Goal: Task Accomplishment & Management: Complete application form

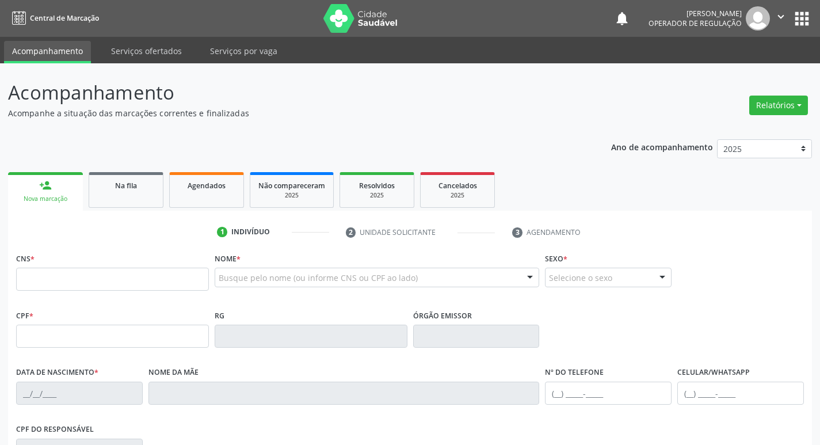
click at [85, 284] on input "text" at bounding box center [112, 278] width 193 height 23
click at [82, 288] on input "text" at bounding box center [112, 278] width 193 height 23
type input "702 6062 0275 1245"
type input "[DATE]"
type input "[PERSON_NAME]"
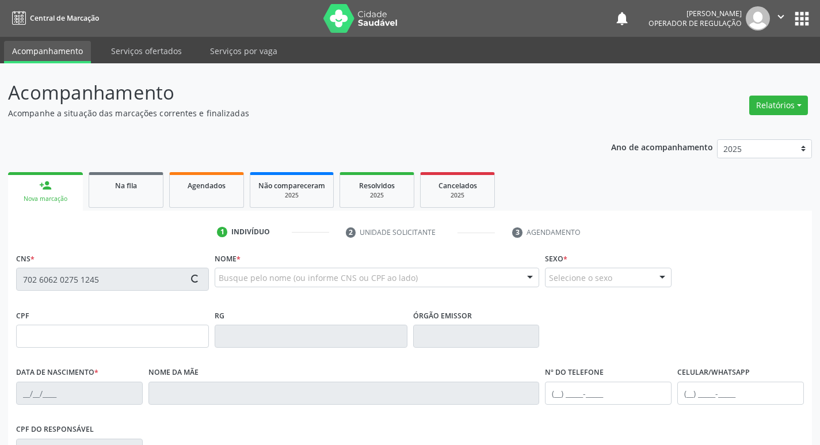
type input "[PHONE_NUMBER]"
type input "79"
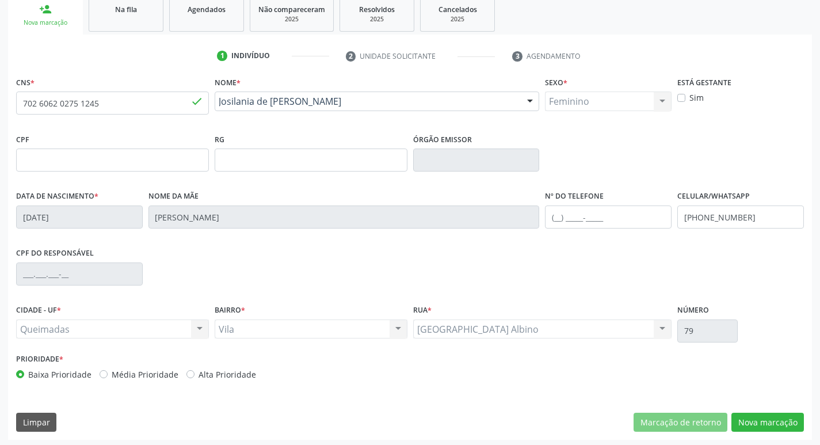
scroll to position [179, 0]
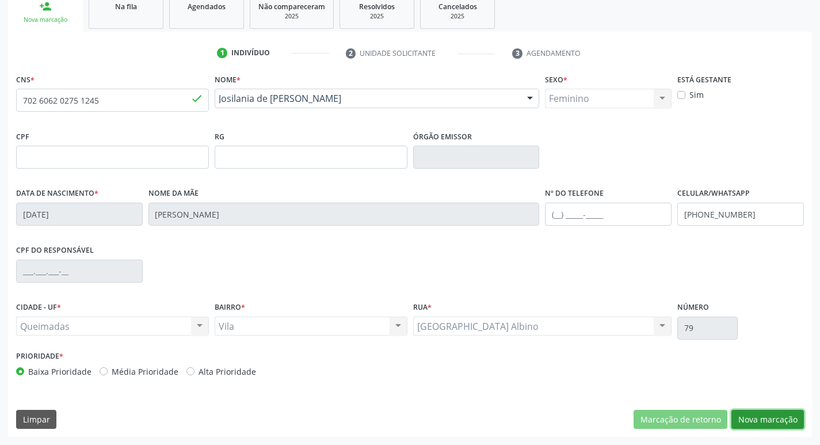
click at [763, 422] on button "Nova marcação" at bounding box center [767, 420] width 72 height 20
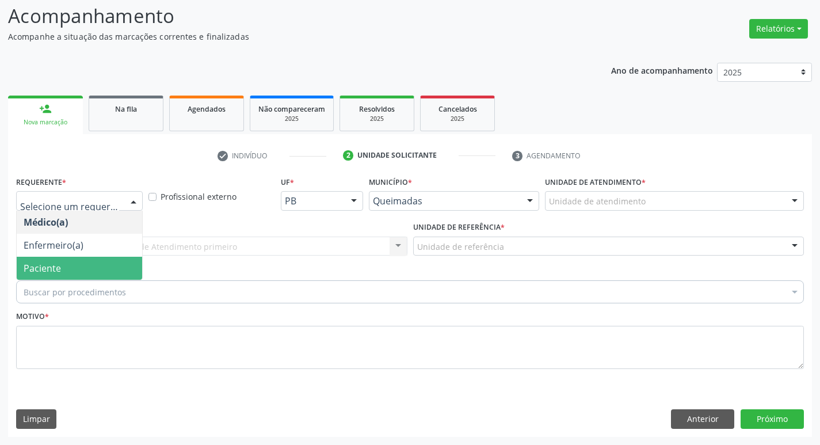
click at [76, 270] on span "Paciente" at bounding box center [79, 268] width 125 height 23
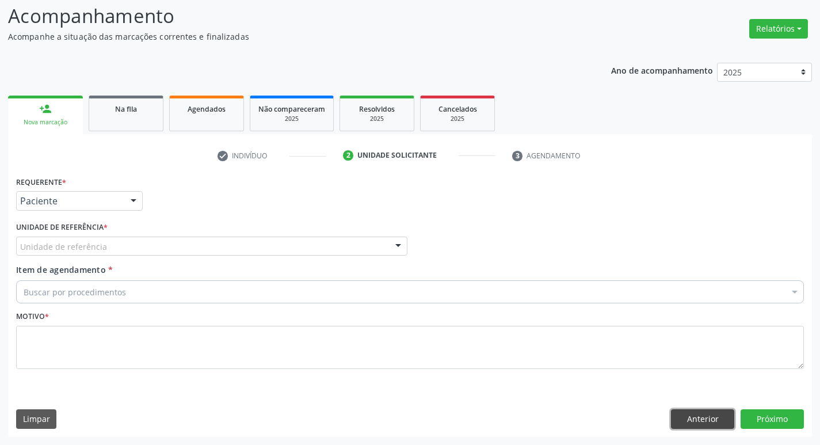
click at [706, 418] on button "Anterior" at bounding box center [702, 419] width 63 height 20
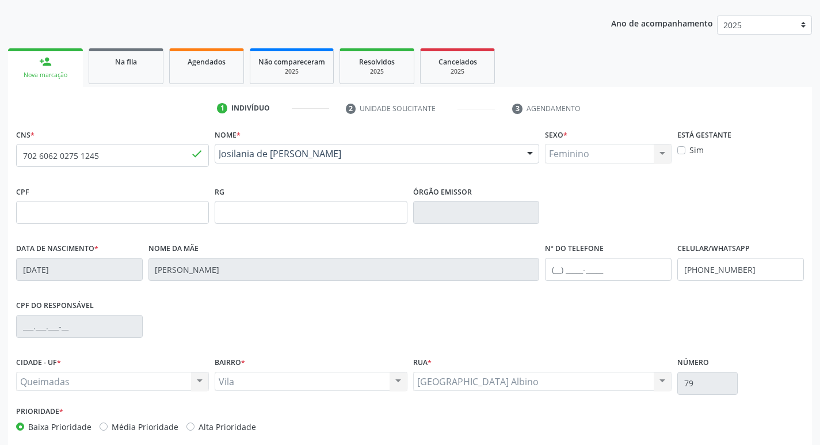
scroll to position [179, 0]
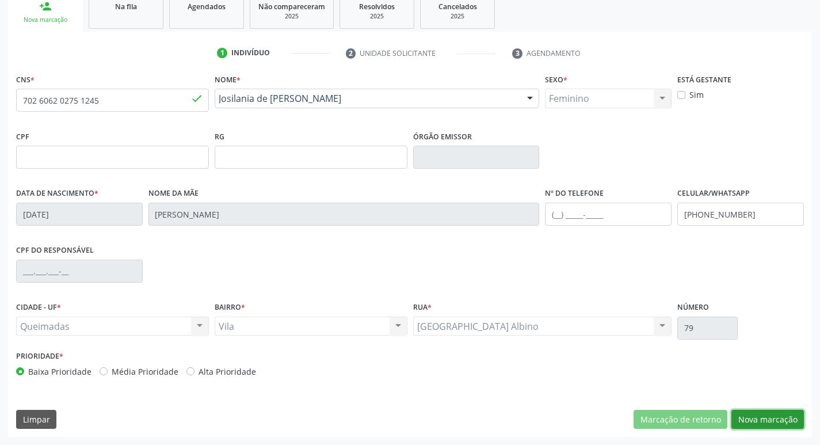
click at [797, 418] on button "Nova marcação" at bounding box center [767, 420] width 72 height 20
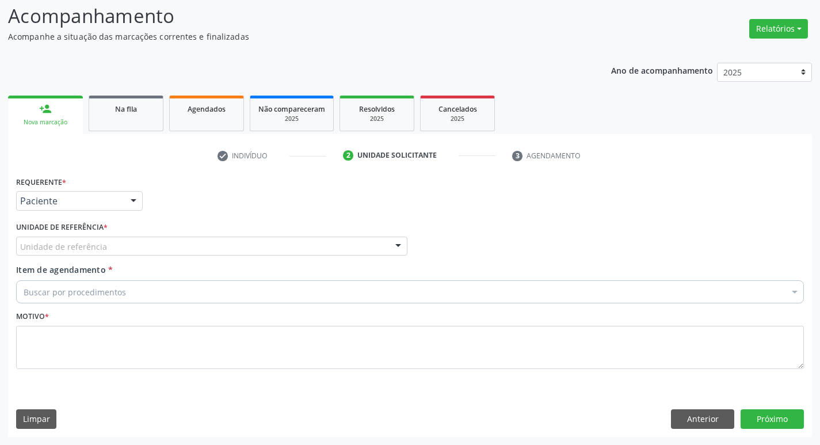
scroll to position [77, 0]
click at [175, 250] on div "Unidade de referência" at bounding box center [211, 246] width 391 height 20
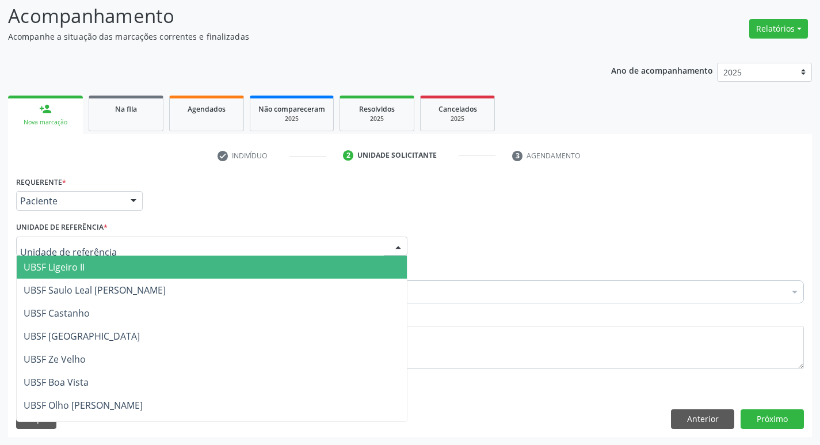
type input "V"
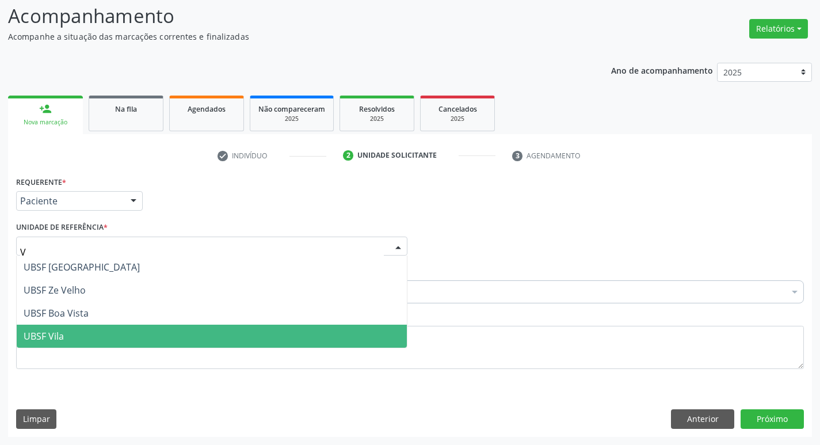
click at [89, 328] on span "UBSF Vila" at bounding box center [212, 335] width 390 height 23
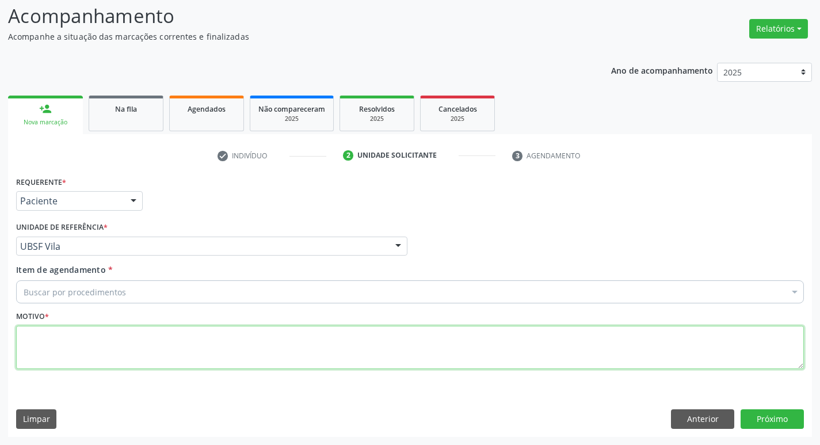
click at [93, 332] on textarea at bounding box center [409, 348] width 787 height 44
type textarea "AVALIACAO"
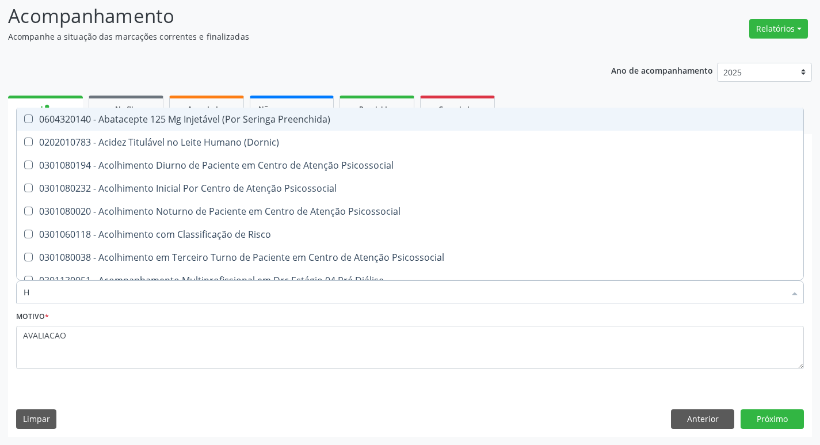
type input "HEMOGR"
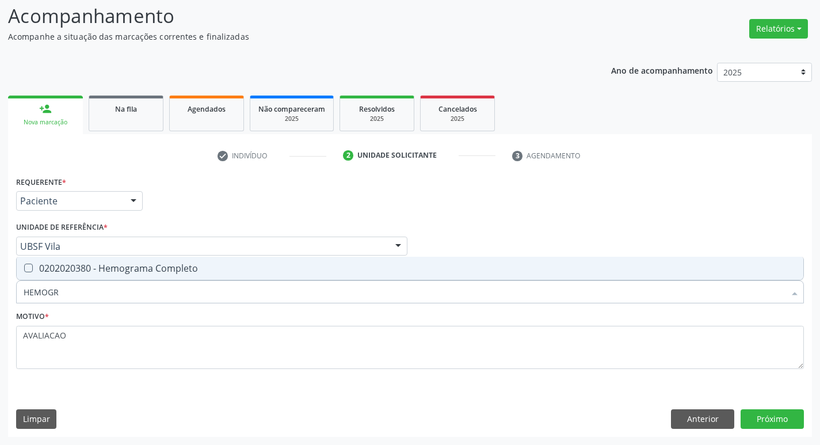
click at [166, 273] on div "0202020380 - Hemograma Completo" at bounding box center [410, 267] width 773 height 9
checkbox Completo "true"
type input "HEMOG"
checkbox Completo "false"
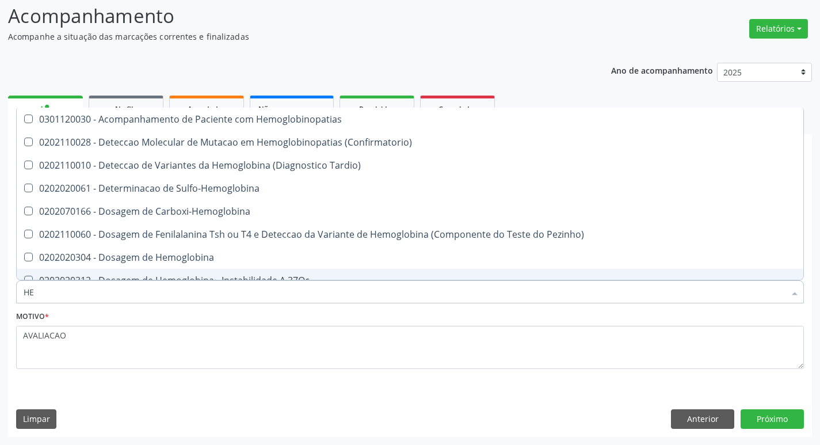
type input "H"
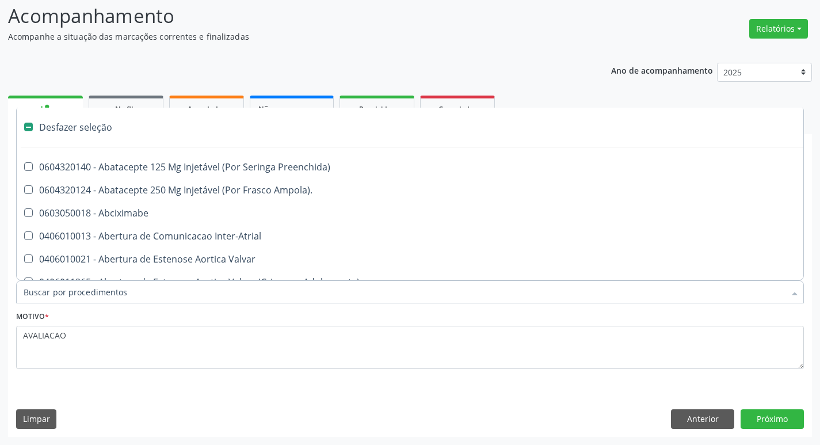
checkbox Capsula\) "false"
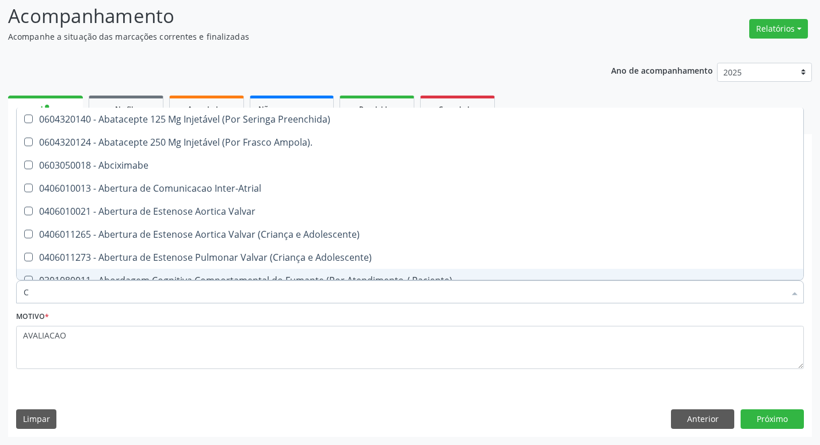
type input "CO"
checkbox Osseo "true"
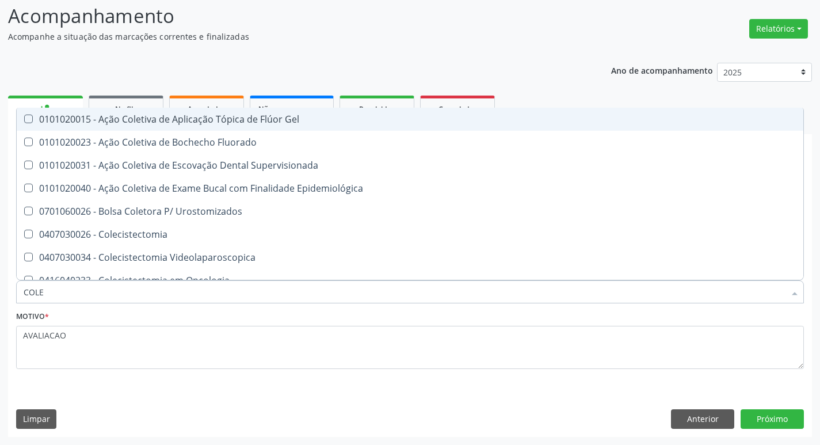
type input "COLES"
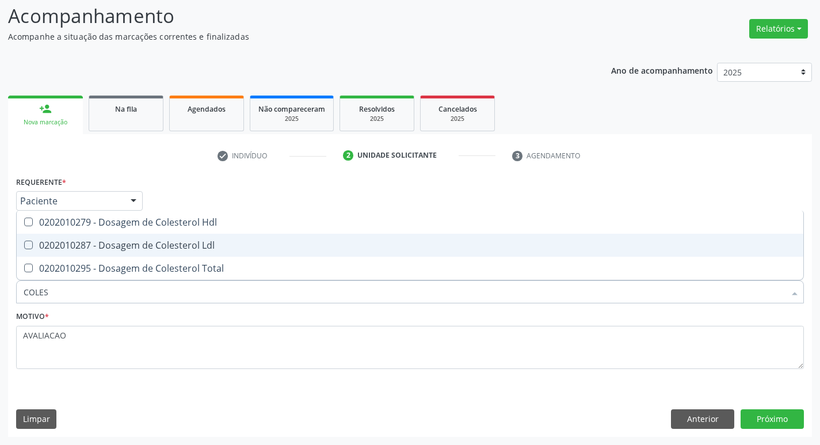
click at [201, 240] on div "0202010287 - Dosagem de Colesterol Ldl" at bounding box center [410, 244] width 773 height 9
checkbox Ldl "true"
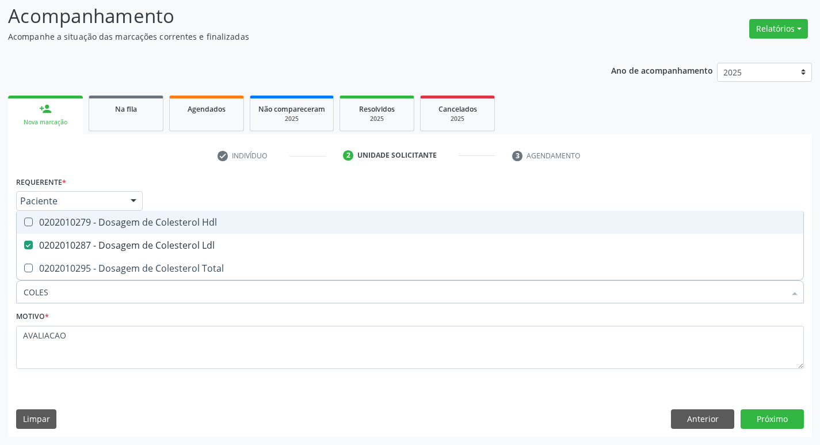
click at [200, 225] on div "0202010279 - Dosagem de Colesterol Hdl" at bounding box center [410, 221] width 773 height 9
checkbox Hdl "true"
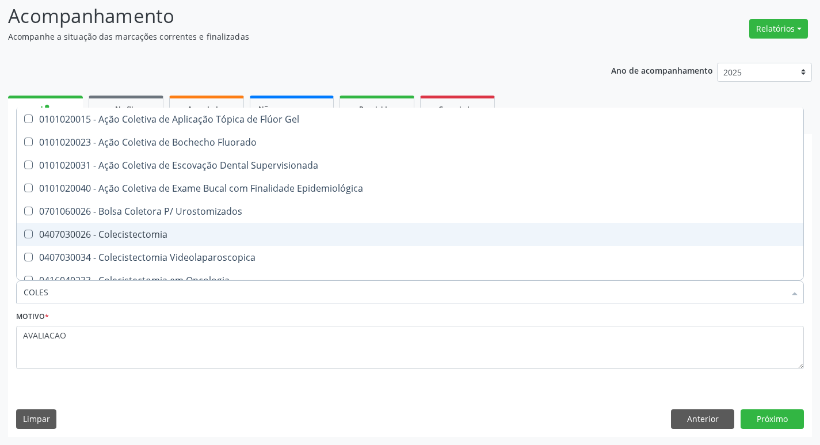
type input "COLE"
checkbox Gel "false"
checkbox Fluorado "false"
type input "C"
checkbox Hdl "false"
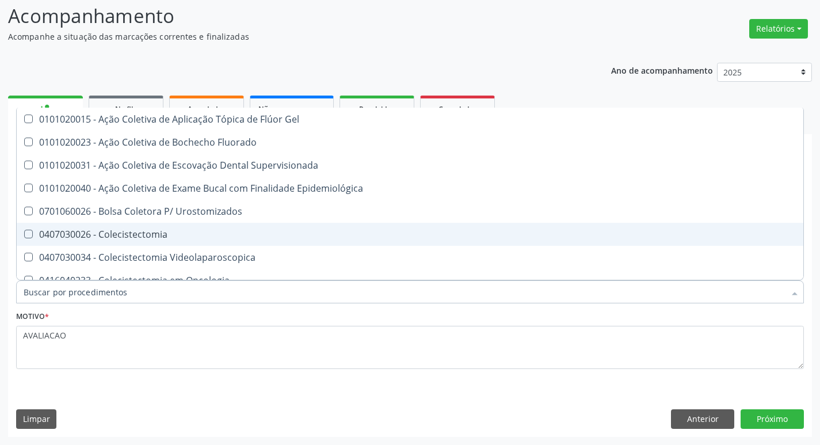
checkbox Ldl "false"
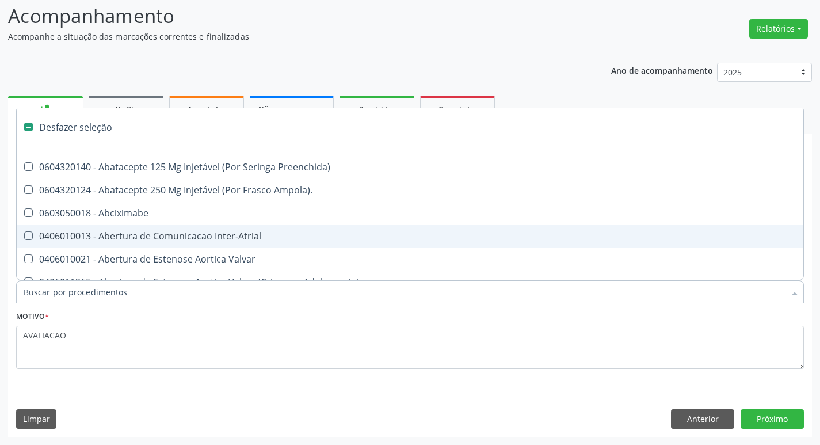
type input "G"
checkbox Comprimido\) "true"
checkbox Sanitária "true"
checkbox Persistente "true"
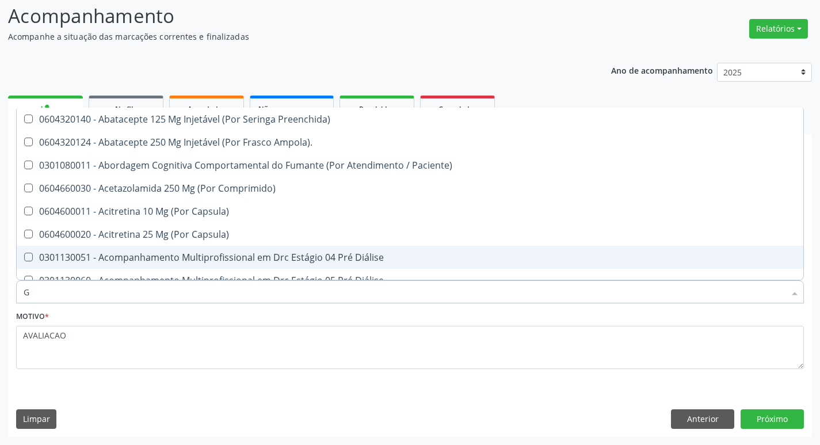
type input "GLICOSE"
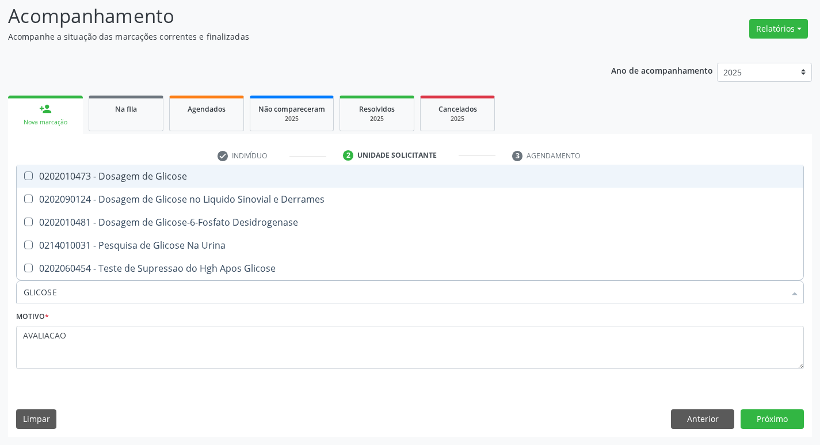
click at [167, 182] on span "0202010473 - Dosagem de Glicose" at bounding box center [410, 176] width 786 height 23
checkbox Glicose "true"
type input "GLICOS"
checkbox Glicose "false"
checkbox Derrames "true"
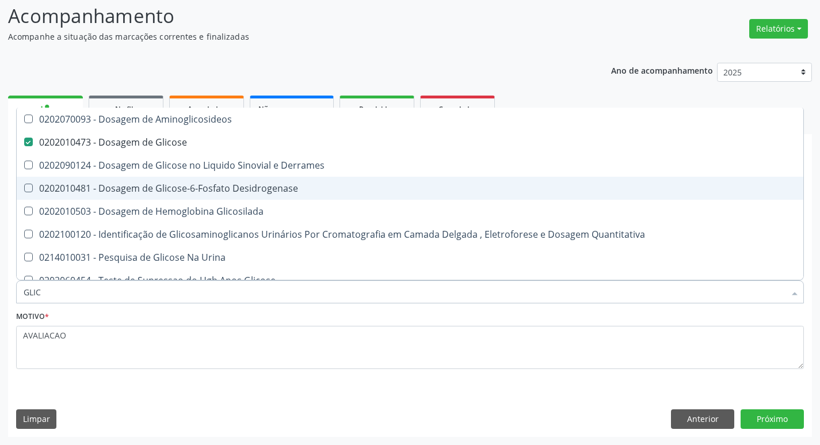
type input "GLI"
checkbox Glicose "false"
checkbox Derrames "false"
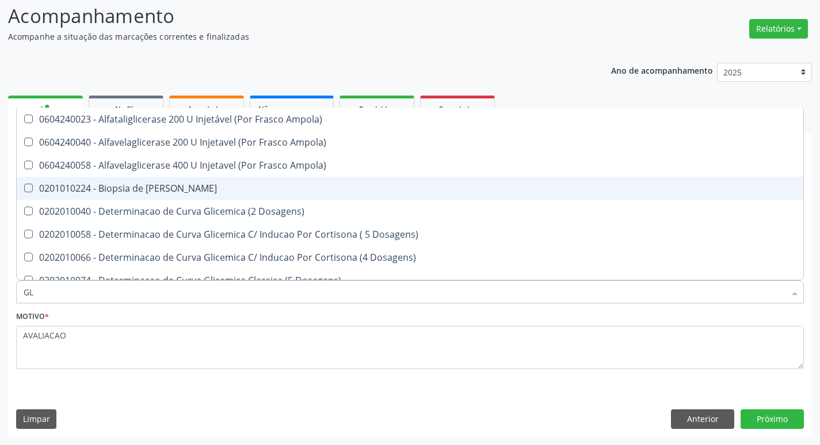
type input "G"
checkbox Glicose "false"
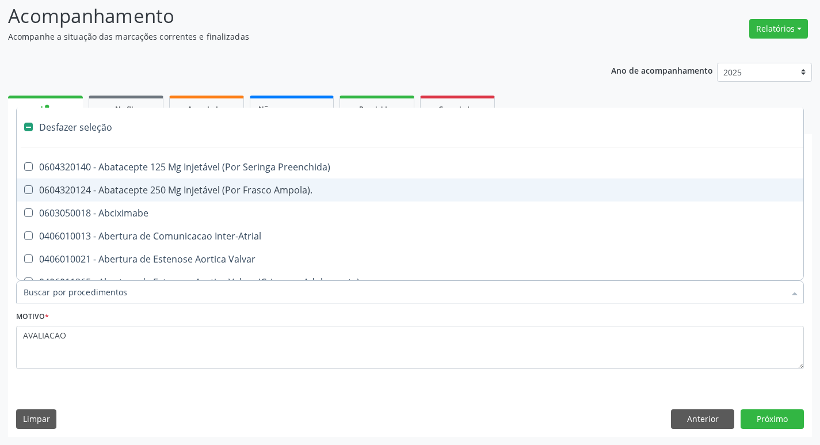
type input "G"
checkbox Comprimido\) "true"
checkbox Sanitária "true"
checkbox Percutanea "true"
checkbox Persistente "true"
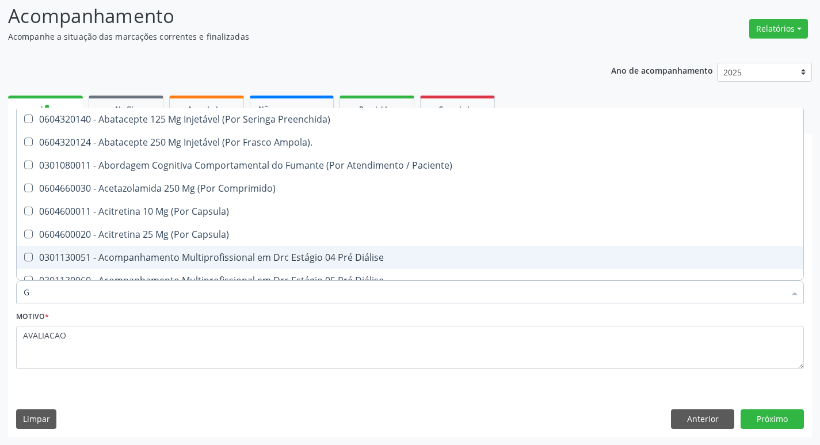
type input "GLICOSE"
checkbox Preenchida\) "true"
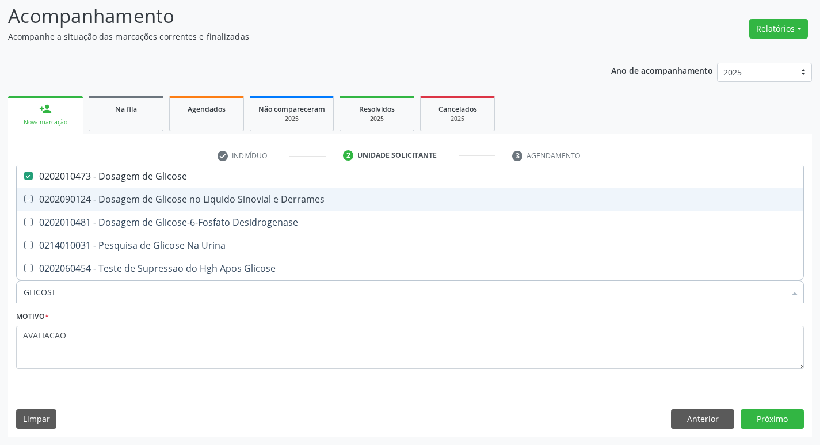
type input "GLICOS"
checkbox Glicose "false"
checkbox Derrames "true"
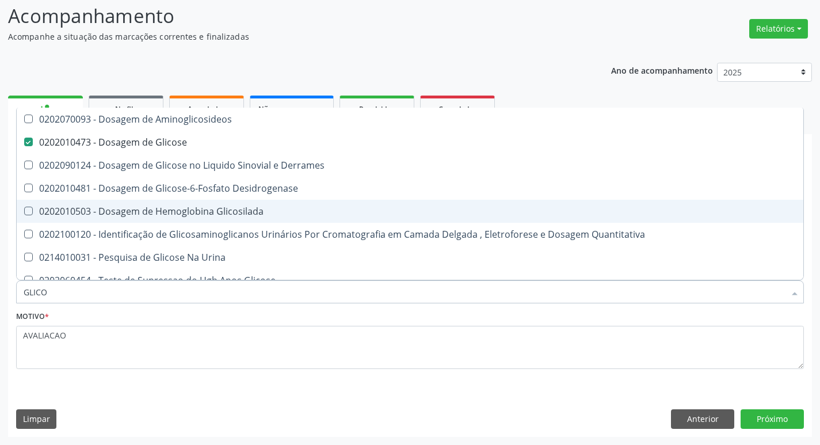
type input "GLIC"
checkbox Glicose "false"
checkbox Derrames "false"
type input "G"
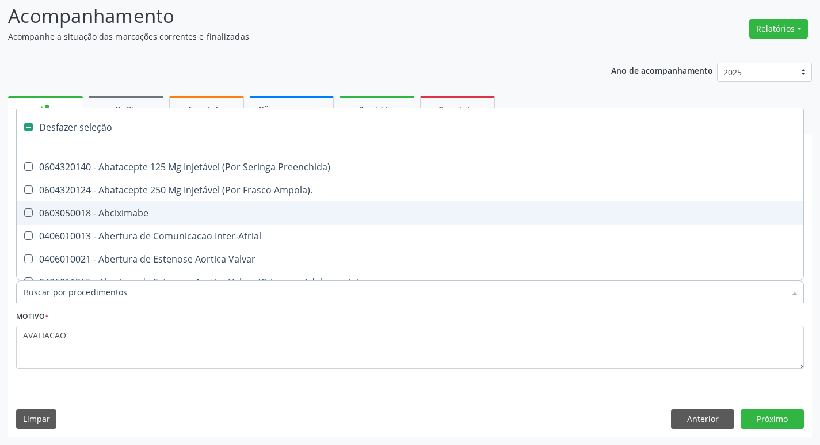
type input "H"
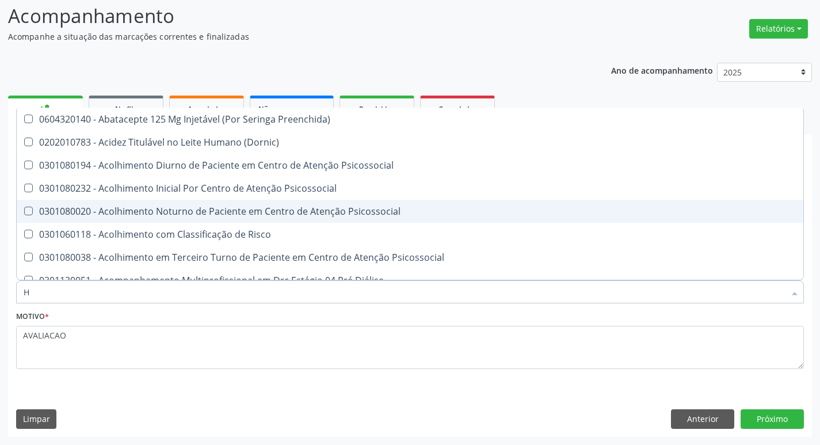
checkbox Hdl "true"
checkbox Completo "true"
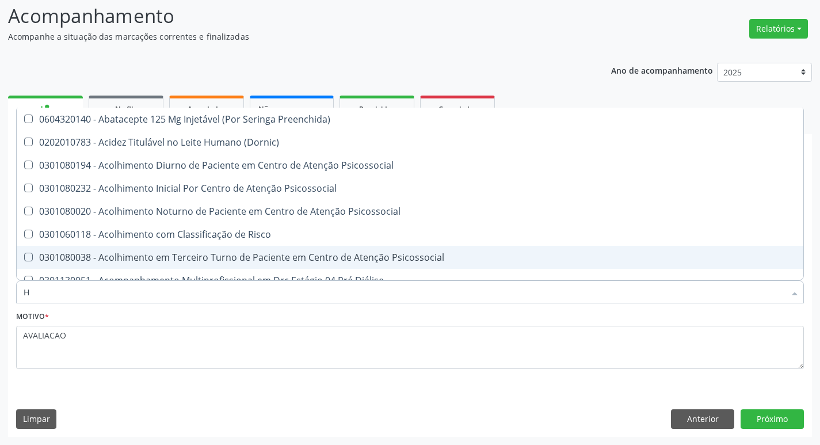
type input "HEMOGLOBINA G"
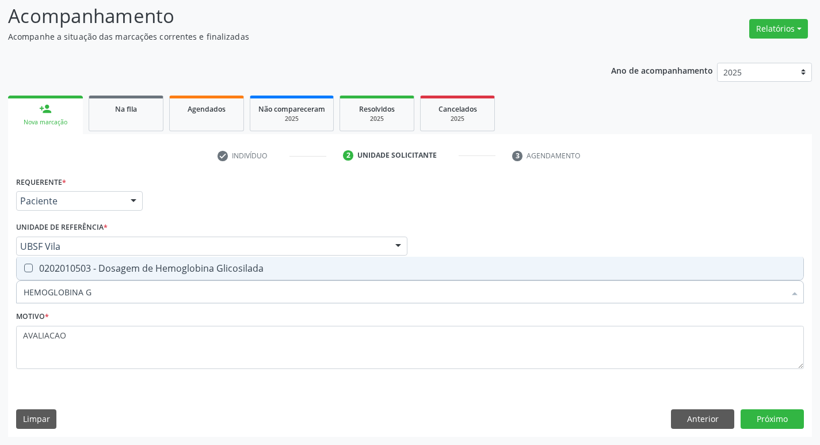
click at [166, 267] on div "0202010503 - Dosagem de Hemoglobina Glicosilada" at bounding box center [410, 267] width 773 height 9
checkbox Glicosilada "true"
type input "HEMOGLOBINA"
checkbox Glicosilada "false"
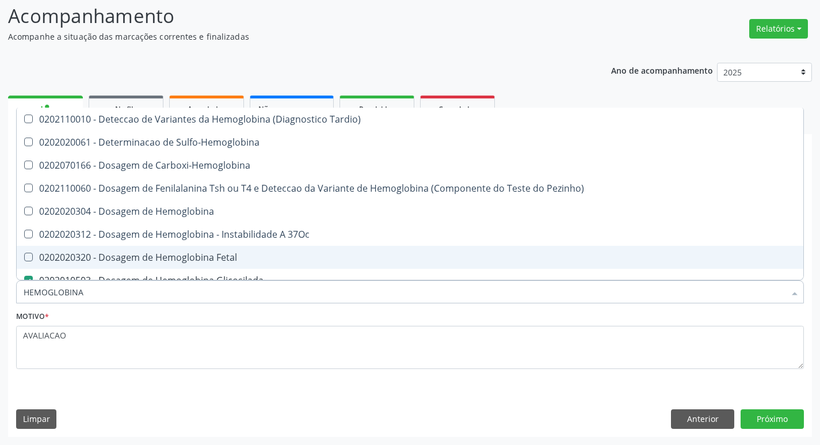
type input "HEMOGLOBIN"
checkbox Glicosilada "false"
checkbox Hemoglobina "true"
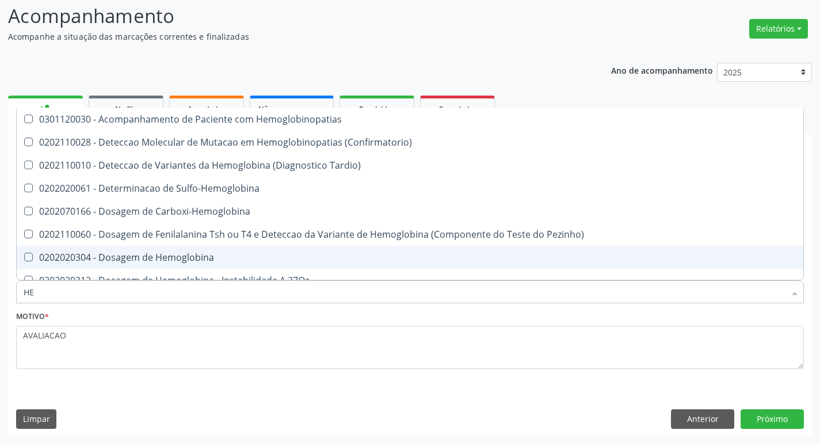
type input "H"
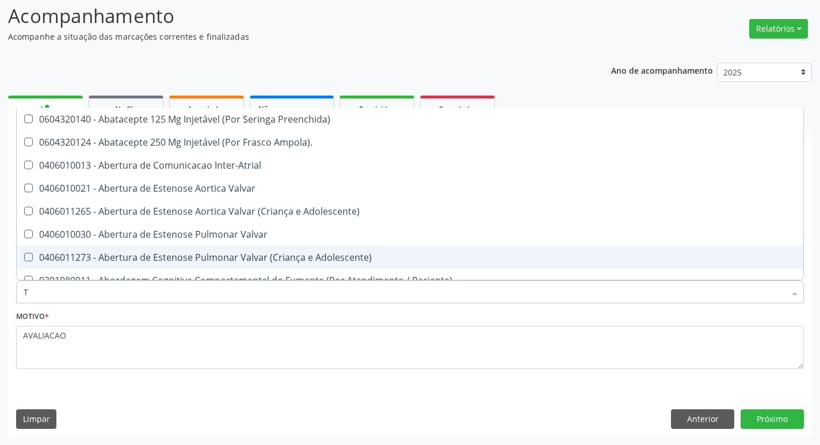
type input "TG"
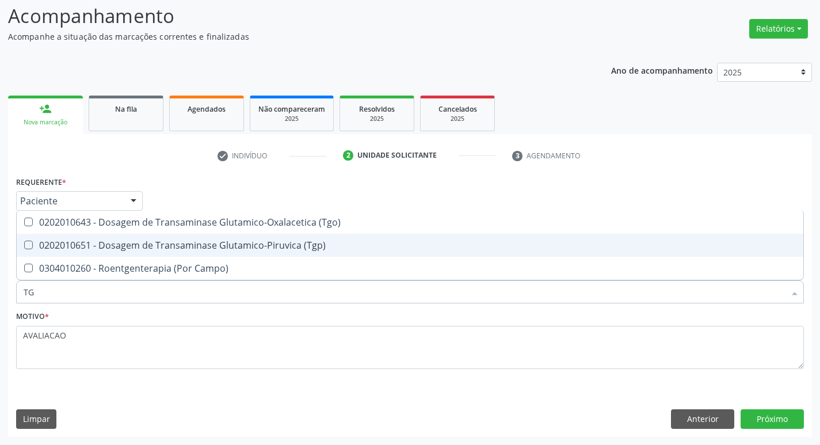
click at [165, 238] on span "0202010651 - Dosagem de Transaminase Glutamico-Piruvica (Tgp)" at bounding box center [410, 245] width 786 height 23
checkbox \(Tgp\) "true"
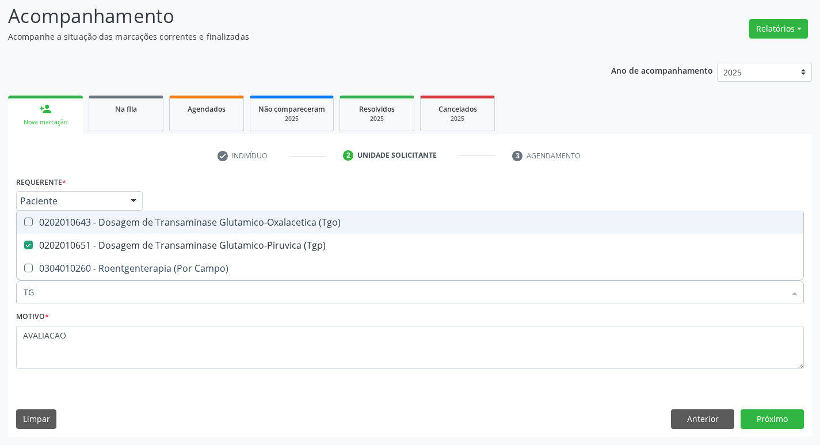
click at [162, 226] on div "0202010643 - Dosagem de Transaminase Glutamico-Oxalacetica (Tgo)" at bounding box center [410, 221] width 773 height 9
checkbox \(Tgo\) "true"
type input "T"
checkbox \(Tgo\) "false"
checkbox \(Tgp\) "false"
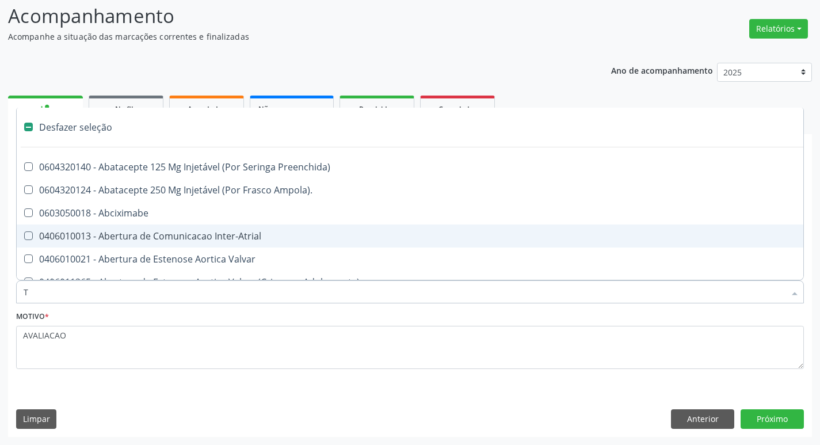
type input "TR"
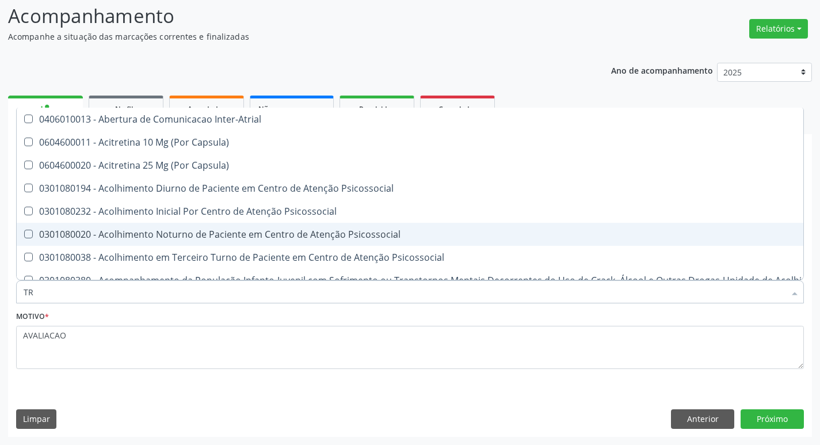
checkbox \(Tgo\) "true"
checkbox \(Tgp\) "true"
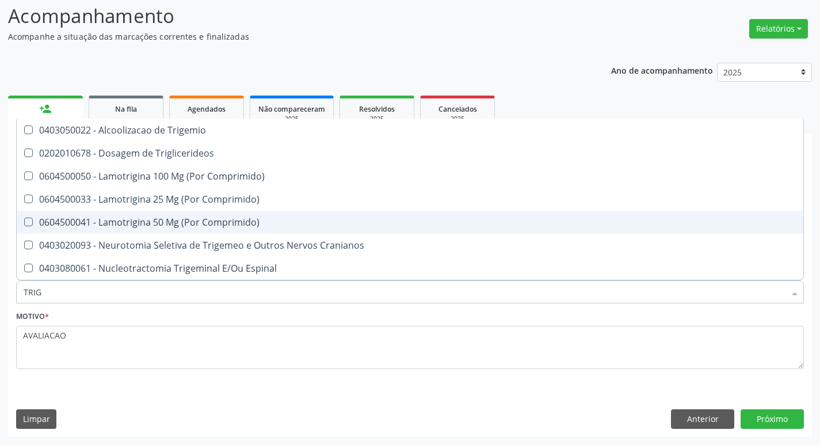
type input "TRIGL"
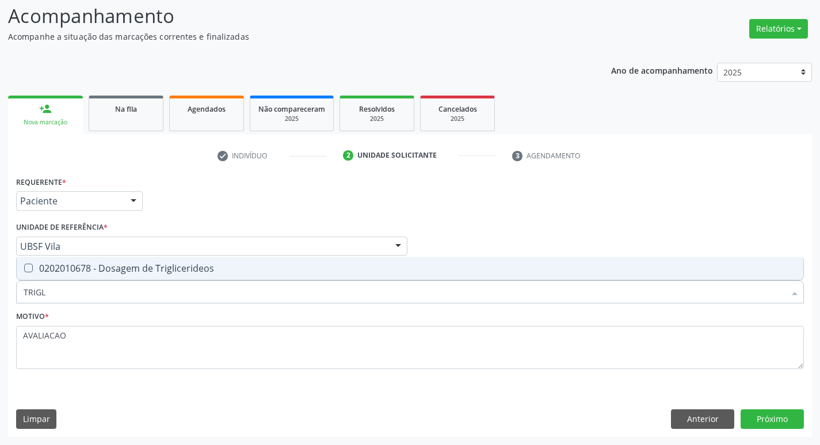
click at [162, 260] on span "0202010678 - Dosagem de Triglicerideos" at bounding box center [410, 268] width 786 height 23
checkbox Triglicerideos "true"
type input "TRIG"
checkbox Triglicerideos "false"
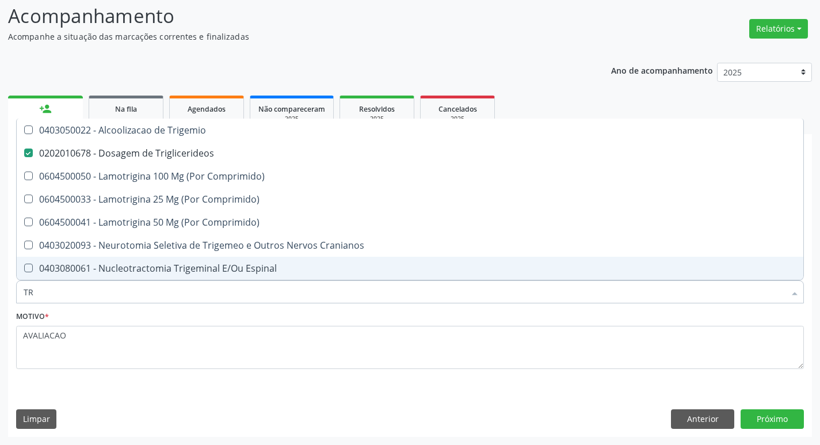
type input "T"
checkbox Triglicerideos "false"
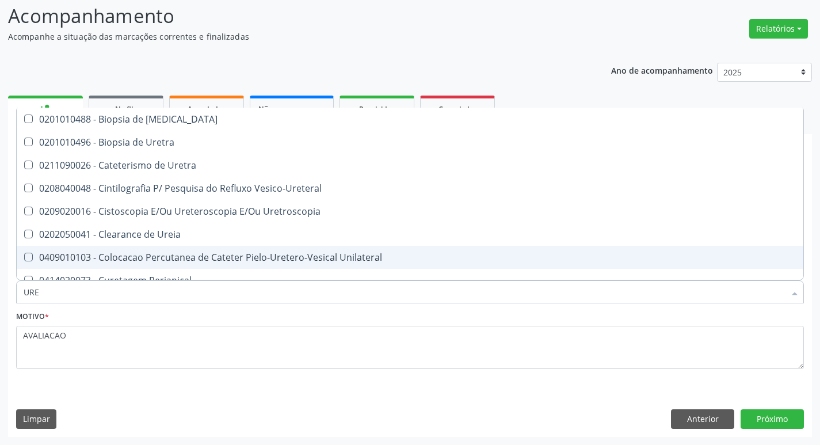
type input "UREI"
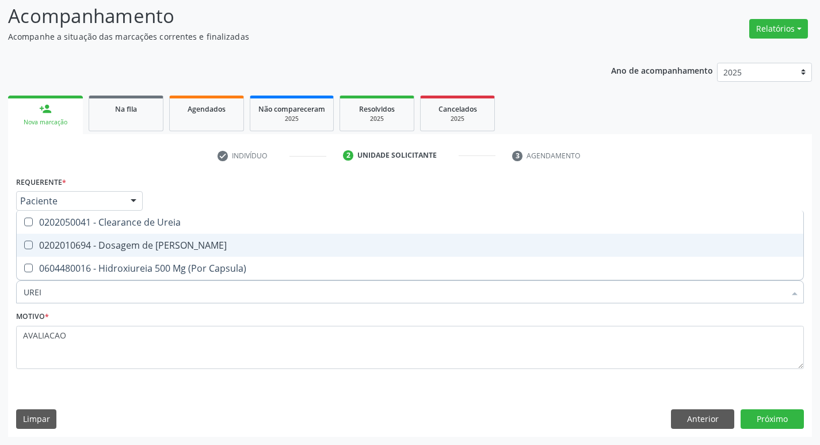
click at [152, 254] on span "0202010694 - Dosagem de [PERSON_NAME]" at bounding box center [410, 245] width 786 height 23
checkbox Ureia "true"
type input "URE"
checkbox Ureia "false"
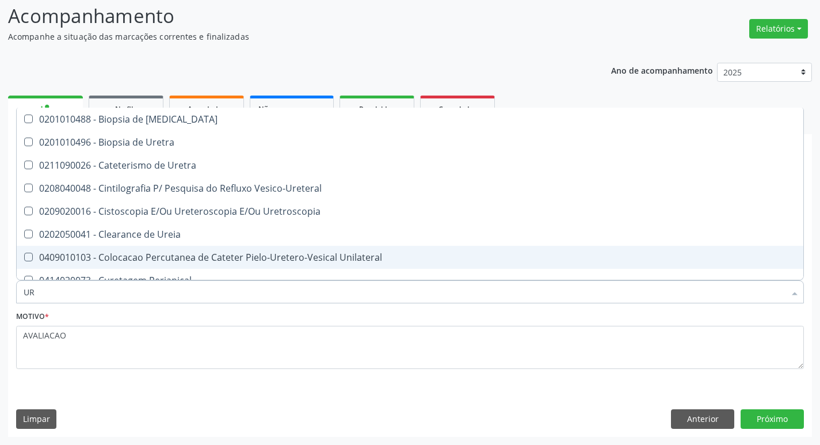
type input "U"
checkbox Ureia "false"
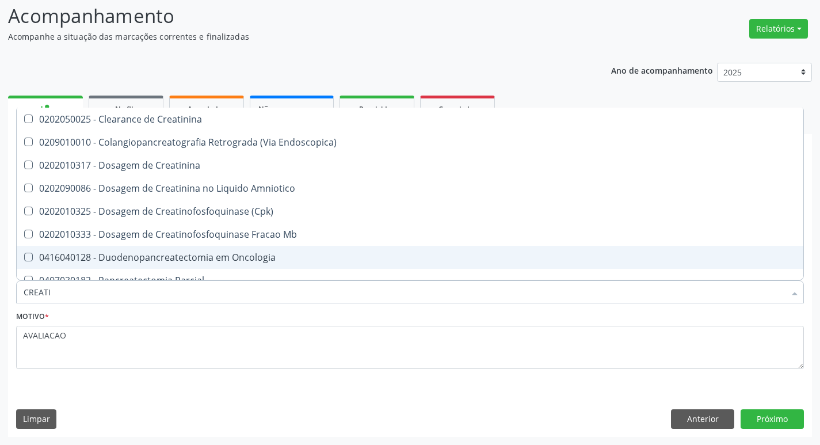
type input "CREATIN"
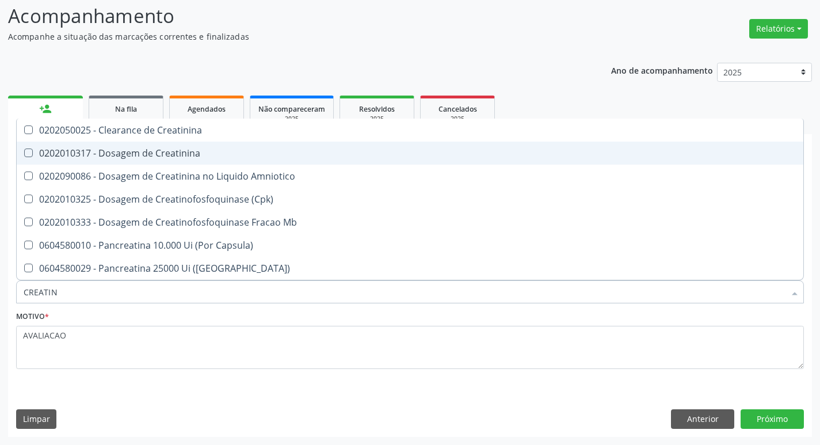
click at [154, 143] on span "0202010317 - Dosagem de Creatinina" at bounding box center [410, 153] width 786 height 23
checkbox Creatinina "true"
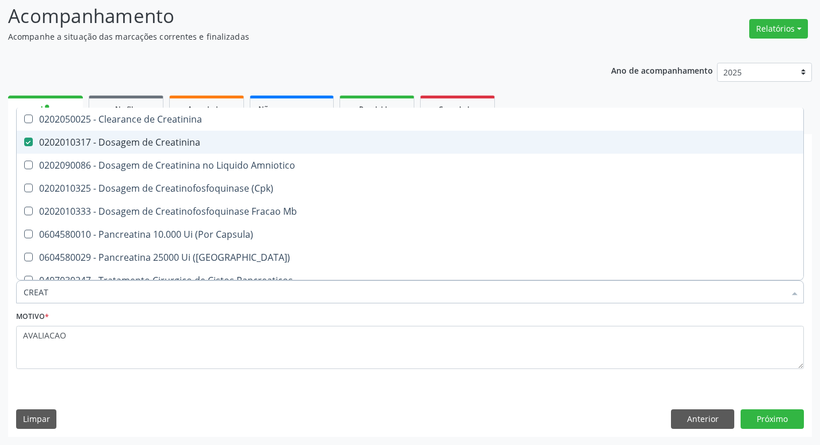
type input "CREA"
checkbox Creatinina "false"
checkbox Amniotico "false"
checkbox Mb "true"
type input "C"
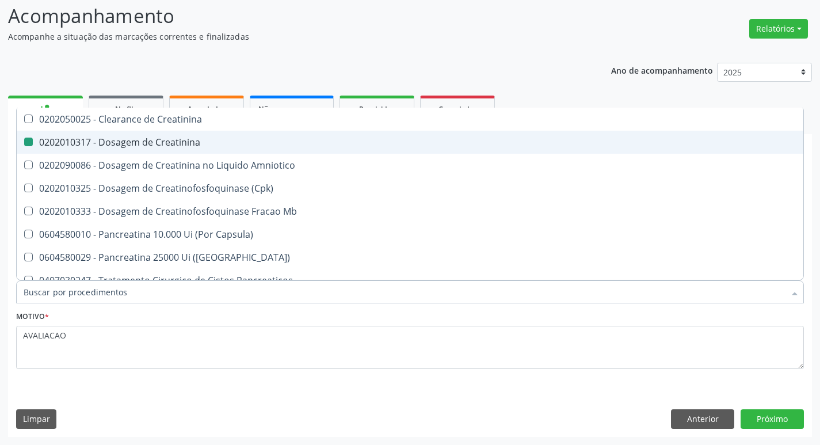
checkbox Mb "false"
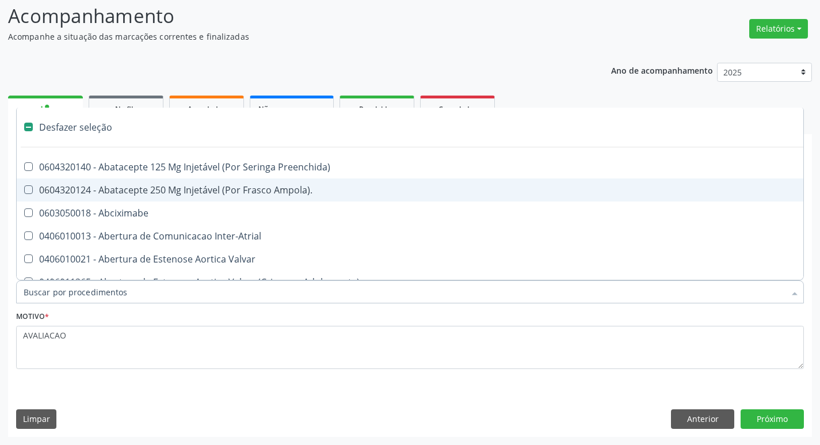
type input "V"
checkbox Cornea "true"
type input "VI"
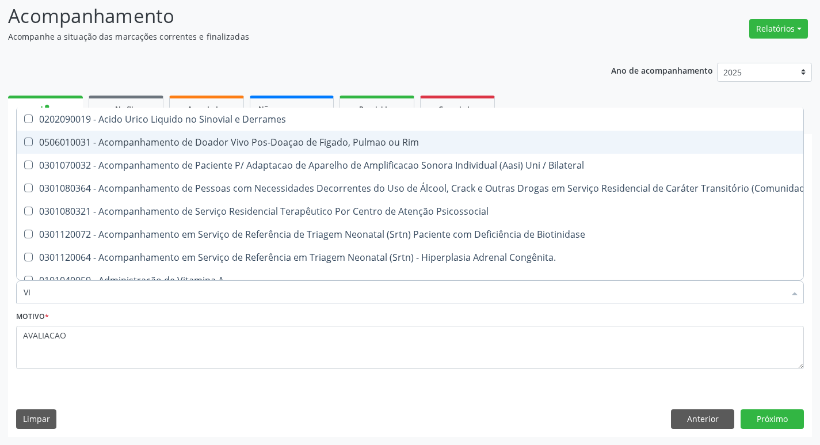
checkbox \(Tgp\) "true"
checkbox B64\) "false"
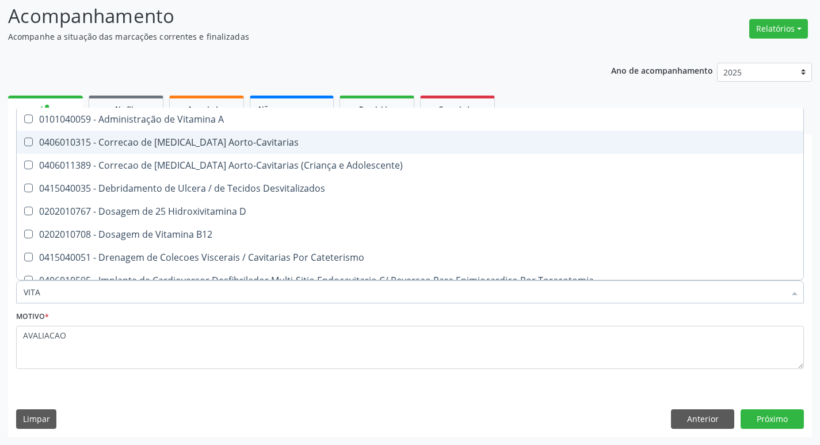
type input "VITAM"
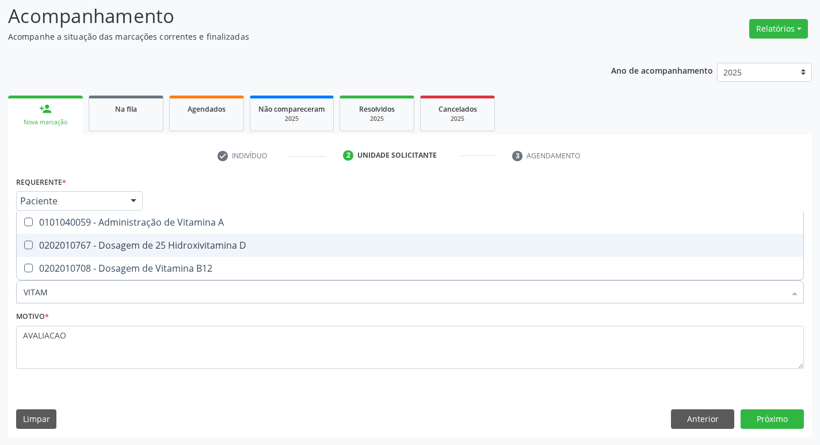
click at [183, 243] on div "0202010767 - Dosagem de 25 Hidroxivitamina D" at bounding box center [410, 244] width 773 height 9
checkbox D "true"
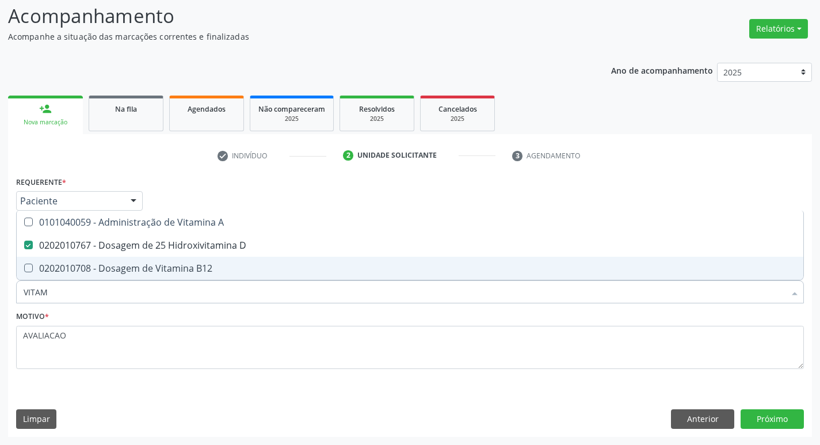
click at [190, 279] on span "0202010708 - Dosagem de Vitamina B12" at bounding box center [410, 268] width 786 height 23
checkbox B12 "true"
type input "VITA"
checkbox D "false"
checkbox B12 "false"
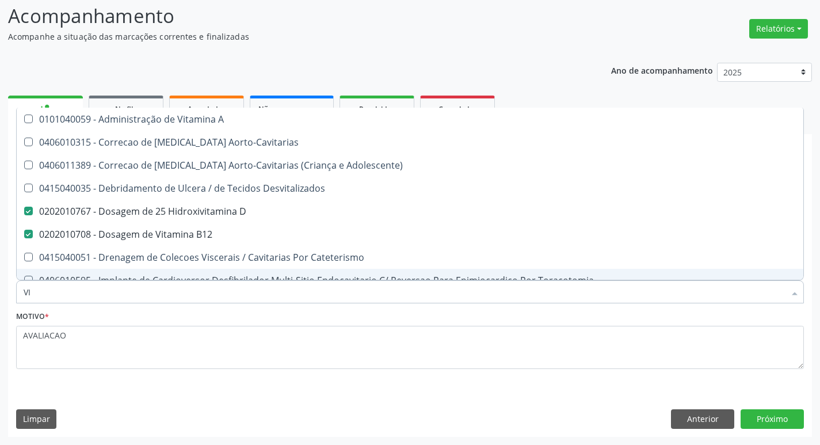
type input "V"
checkbox D "false"
checkbox B12 "false"
checkbox Cateterismo "false"
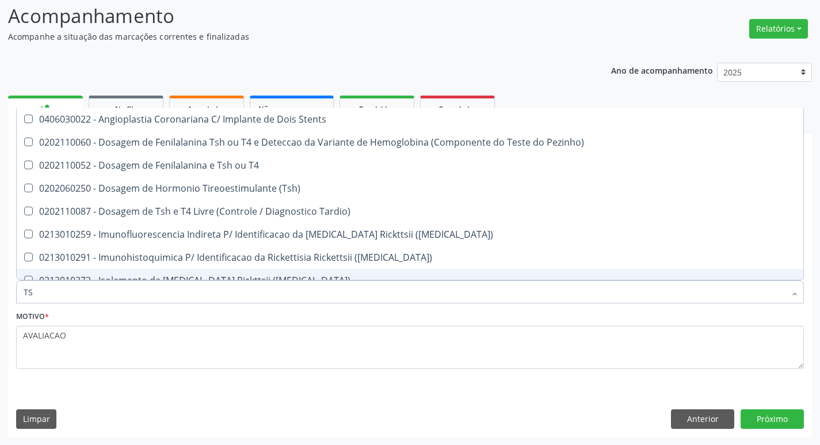
type input "TSH"
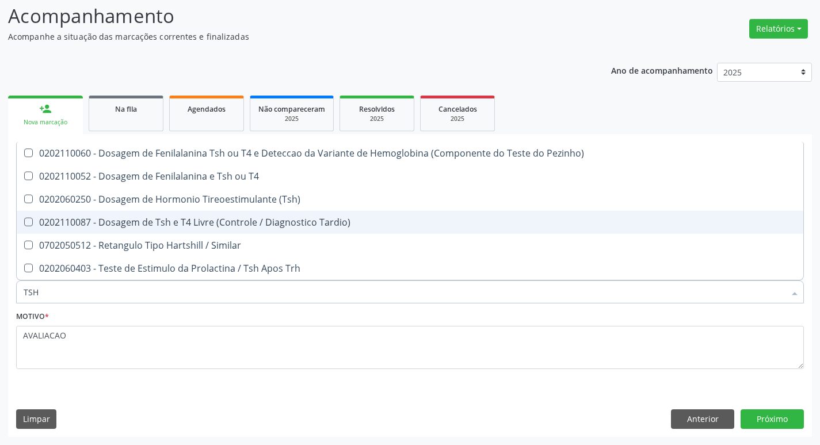
click at [167, 211] on span "0202110087 - Dosagem de Tsh e T4 Livre (Controle / Diagnostico Tardio)" at bounding box center [410, 222] width 786 height 23
checkbox Tardio\) "false"
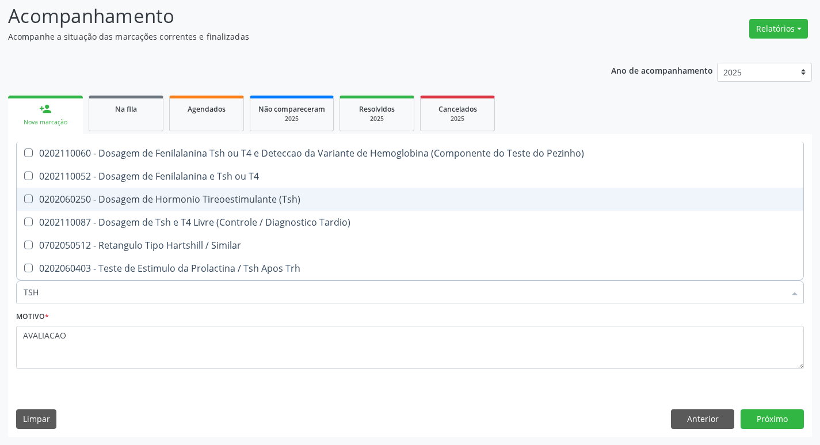
click at [167, 210] on span "0202060250 - Dosagem de Hormonio Tireoestimulante (Tsh)" at bounding box center [410, 199] width 786 height 23
checkbox \(Tsh\) "true"
type input "TS"
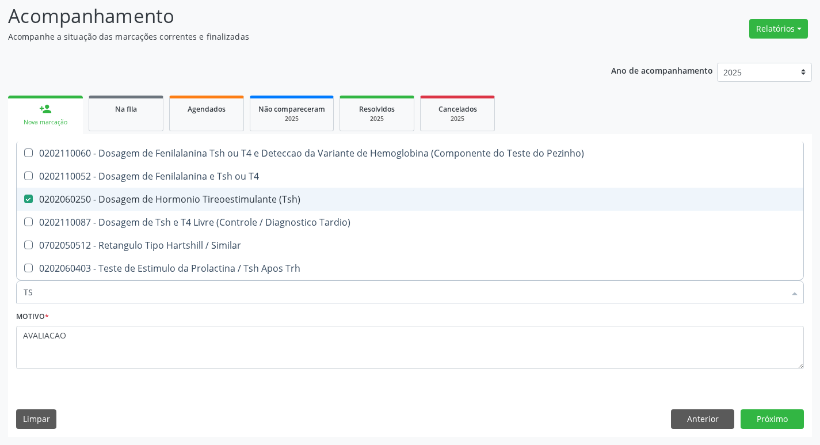
checkbox \(Tsh\) "false"
checkbox Tardio\) "true"
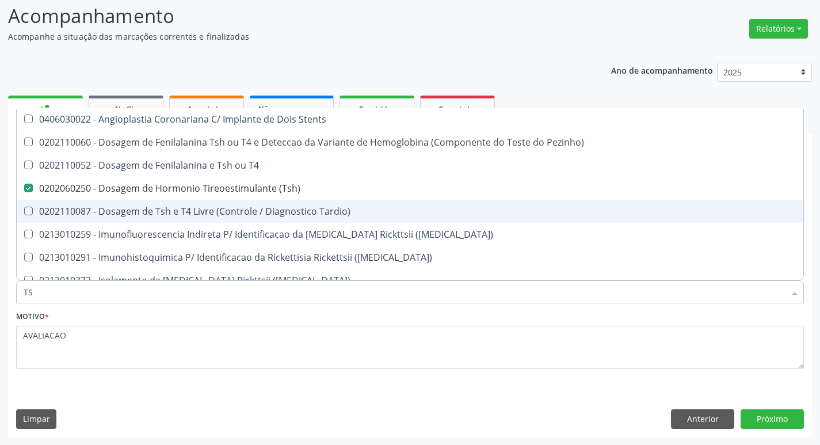
type input "T"
checkbox \(Tsh\) "false"
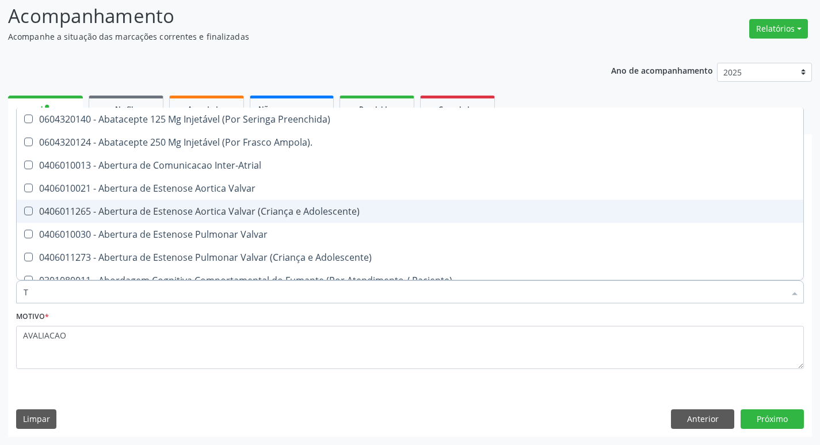
type input "T4"
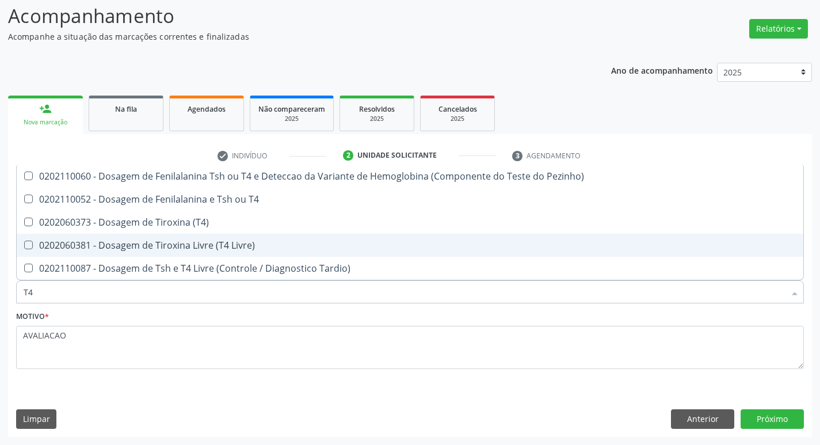
click at [192, 250] on div "0202060381 - Dosagem de Tiroxina Livre (T4 Livre)" at bounding box center [410, 244] width 773 height 9
checkbox Livre\) "true"
type input "T"
checkbox Livre\) "false"
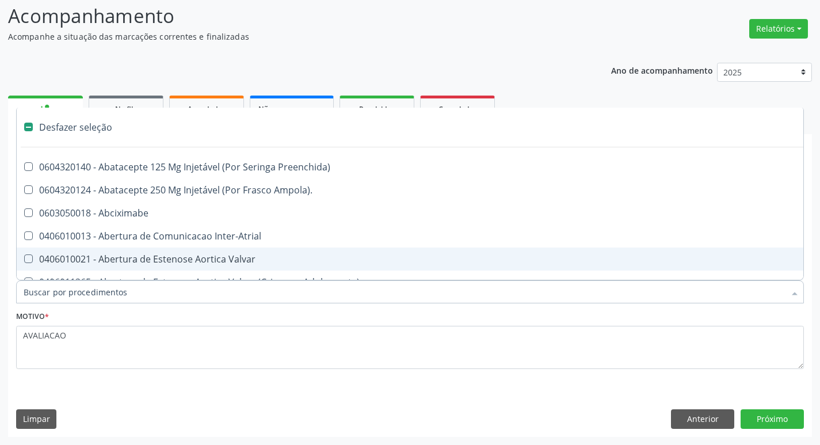
type input "2"
checkbox Total "true"
checkbox Monopolar "true"
checkbox Quadril "true"
checkbox Biologica "true"
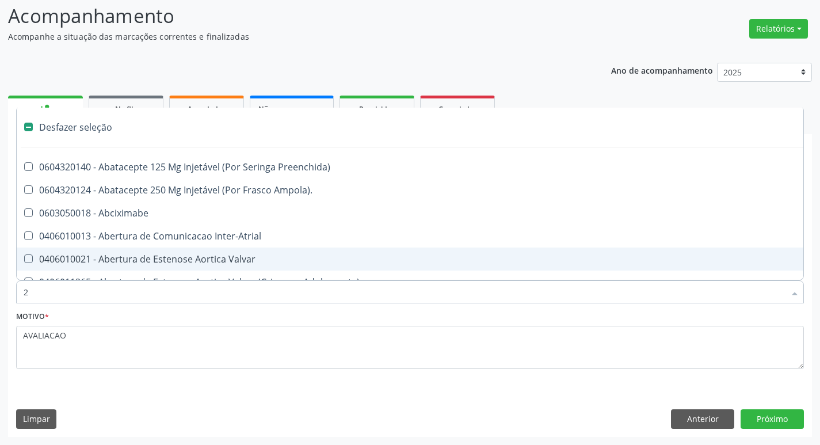
checkbox Vagina "true"
checkbox Puerperal "true"
checkbox Internado "true"
checkbox Anos\) "true"
checkbox Congenita "true"
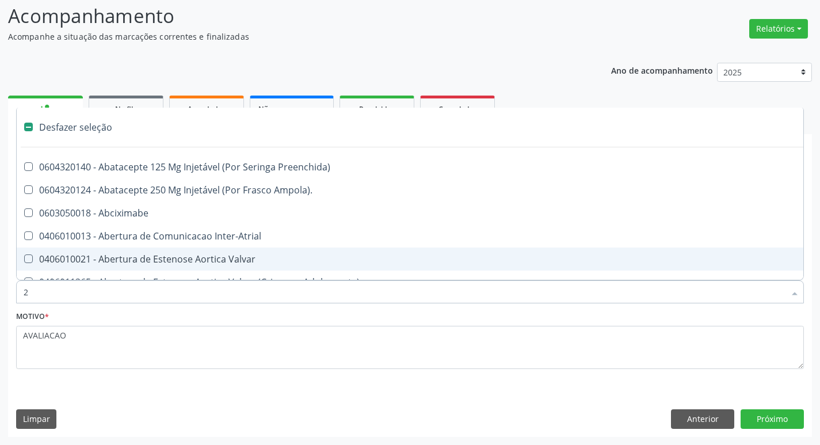
checkbox Adolescente\) "true"
checkbox Aorto-Cavitarias "true"
checkbox Congenita "true"
checkbox Adolescente\) "true"
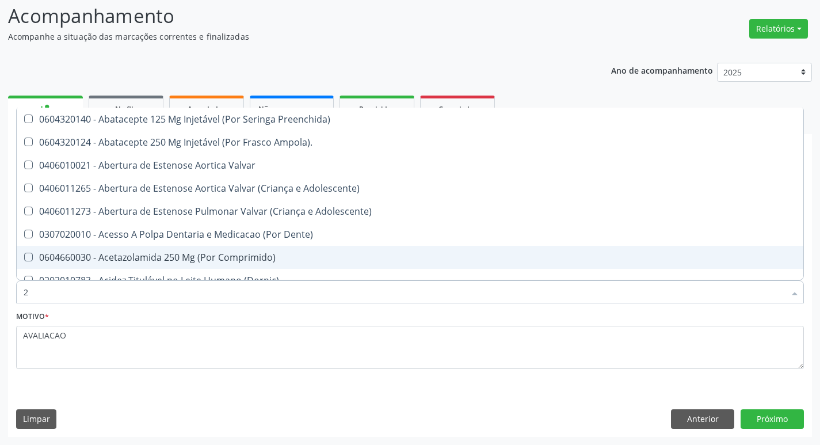
type input "20205001"
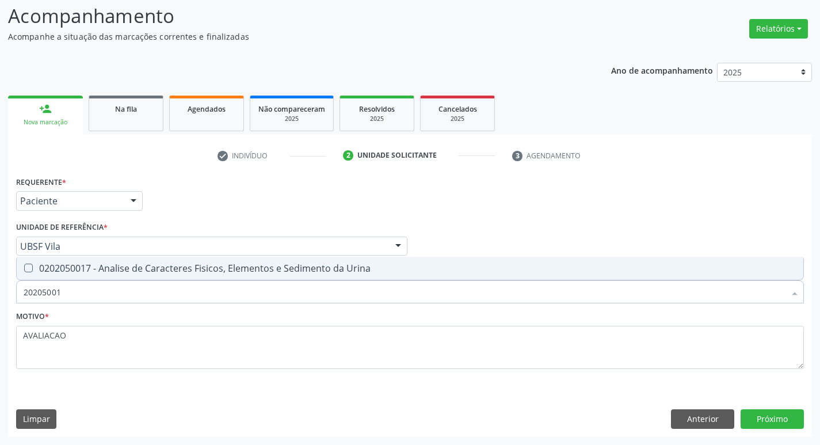
click at [158, 261] on span "0202050017 - Analise de Caracteres Fisicos, Elementos e Sedimento da Urina" at bounding box center [410, 268] width 786 height 23
checkbox Urina "true"
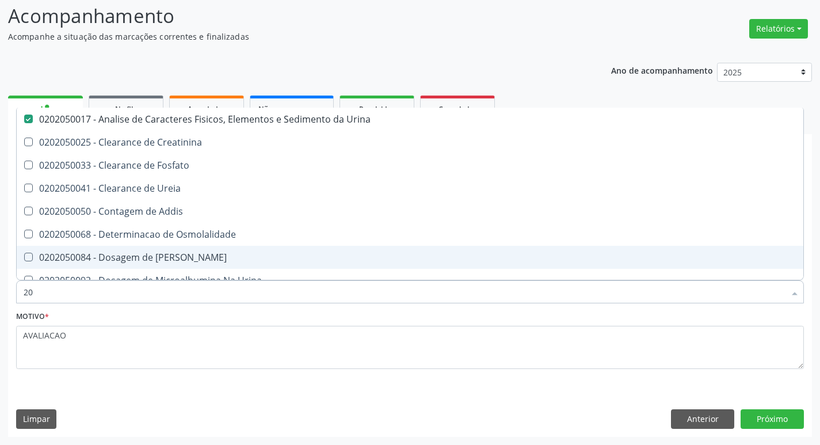
type input "2"
checkbox Urina "false"
checkbox Ureia "false"
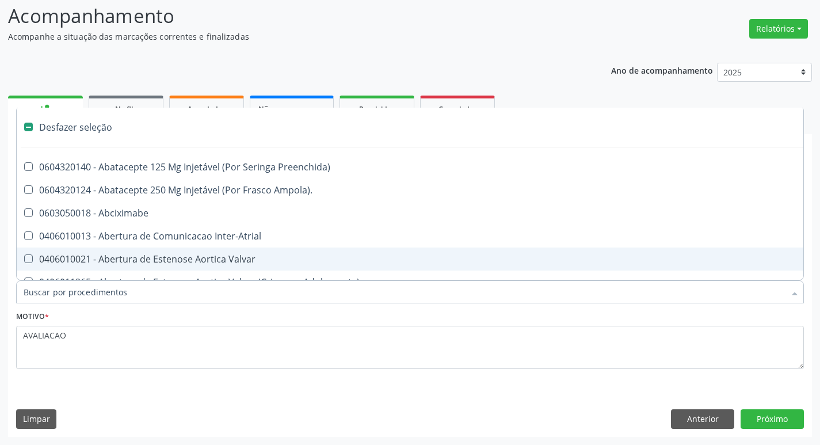
type input "N"
checkbox Oncologia "true"
checkbox Urina "false"
checkbox 110\) "true"
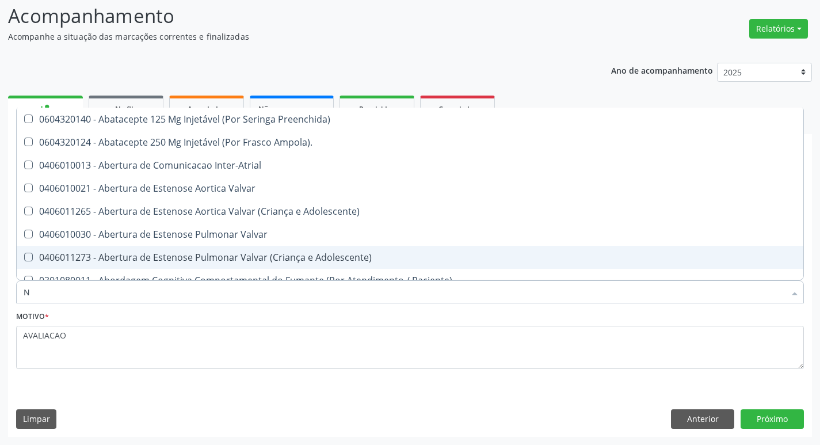
checkbox Urina "false"
checkbox Ponteiras\ "true"
checkbox D "false"
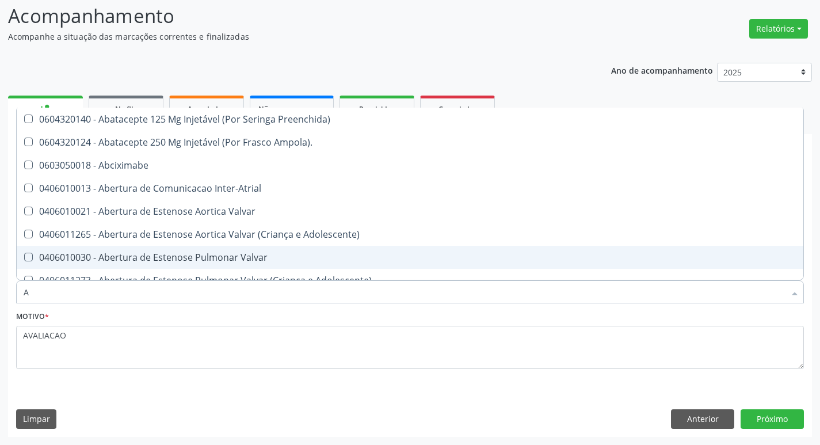
type input "AN"
checkbox Tronco "true"
checkbox Urina "false"
checkbox Cross-Match\) "true"
checkbox Anos "true"
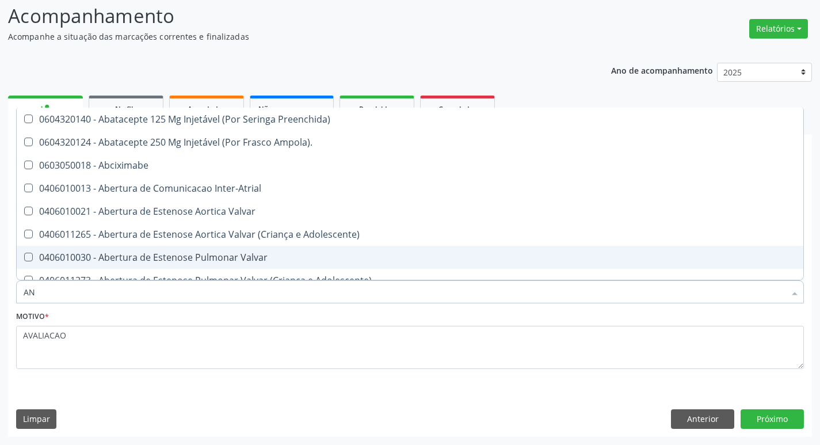
checkbox Implantavel "true"
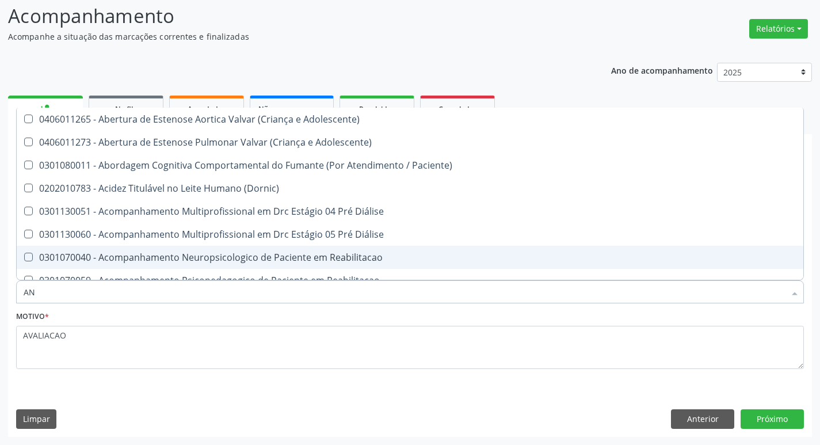
type input "ANTIB"
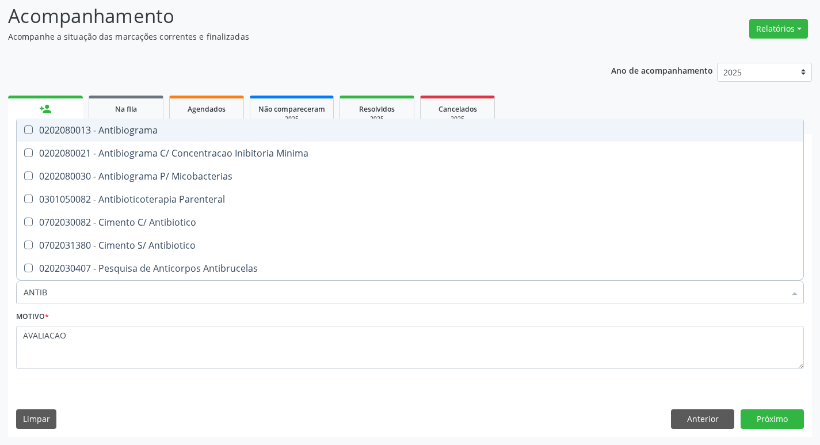
click at [136, 141] on span "0202080013 - Antibiograma" at bounding box center [410, 129] width 786 height 23
checkbox Antibiograma "true"
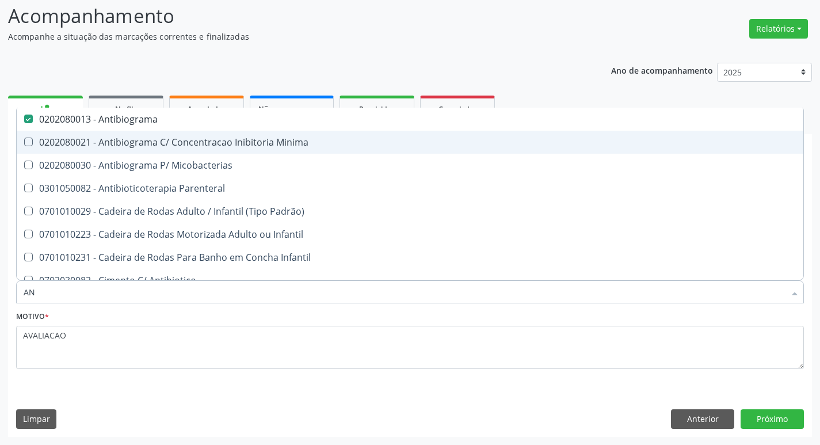
type input "A"
checkbox Antibiograma "false"
checkbox Aminoácidos "false"
checkbox \(La\) "false"
checkbox Antileishmanias "false"
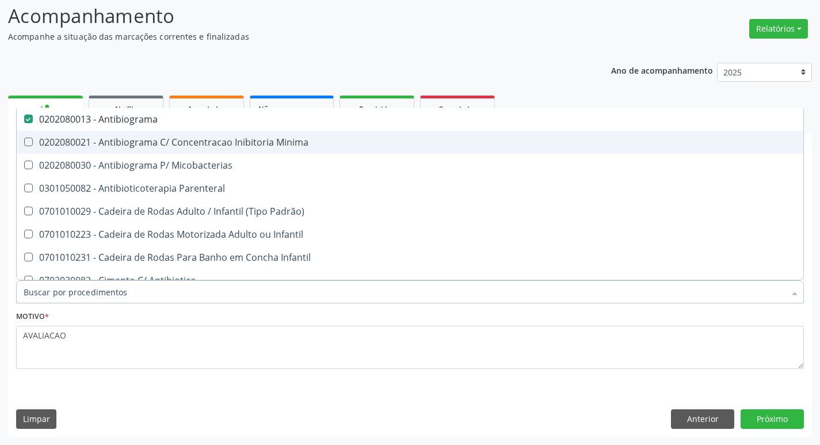
checkbox \(Hav-Igg\) "false"
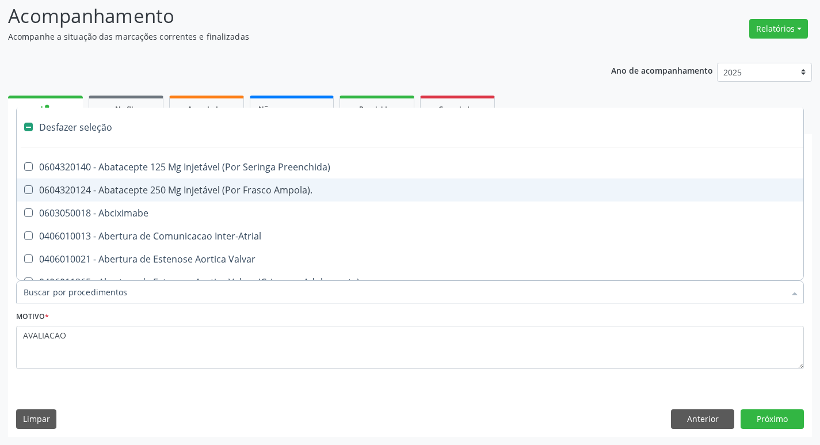
type input "C"
checkbox Dedo "true"
checkbox Urina "false"
checkbox Antibiograma "false"
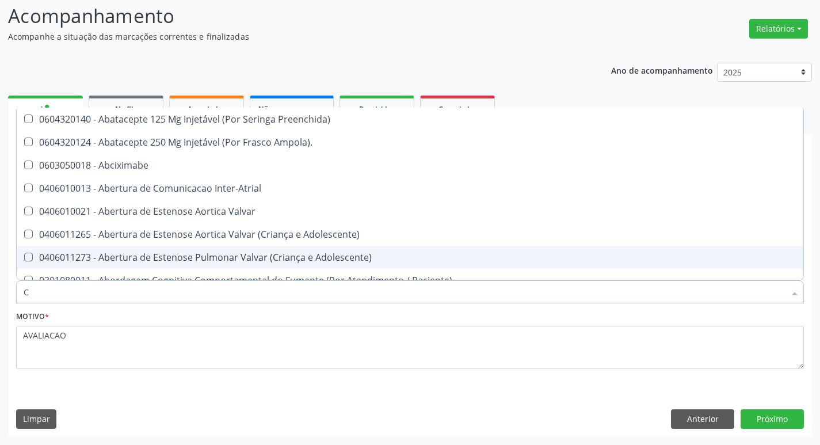
type input "CULTURA"
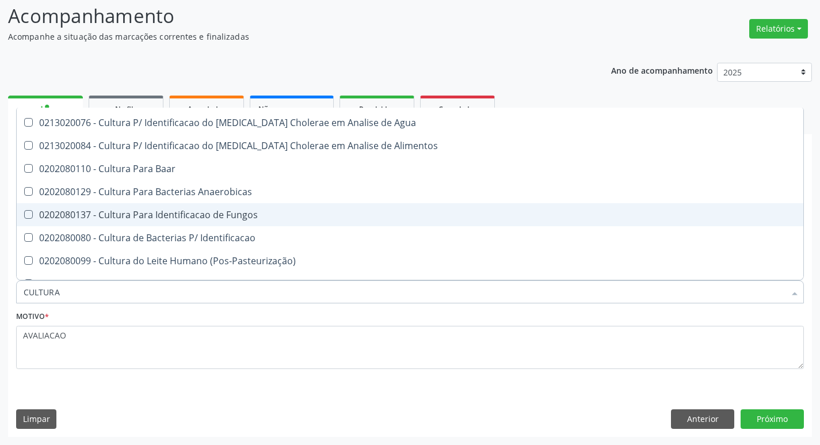
scroll to position [81, 0]
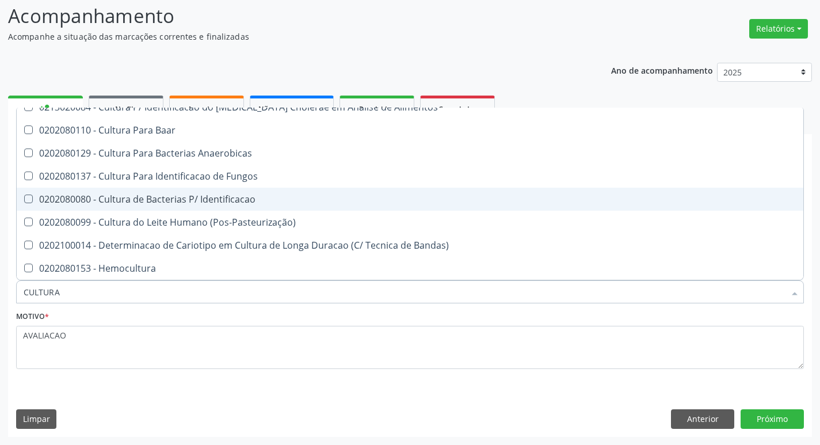
click at [263, 192] on span "0202080080 - Cultura de Bacterias P/ Identificacao" at bounding box center [410, 199] width 786 height 23
checkbox Identificacao "true"
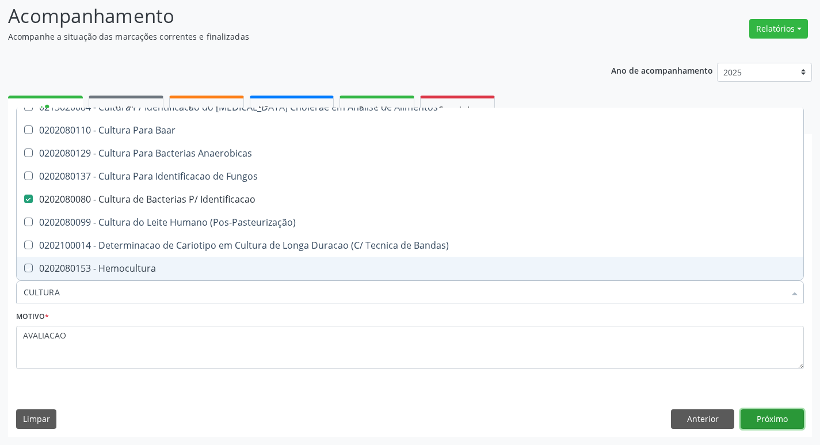
click at [769, 410] on button "Próximo" at bounding box center [771, 419] width 63 height 20
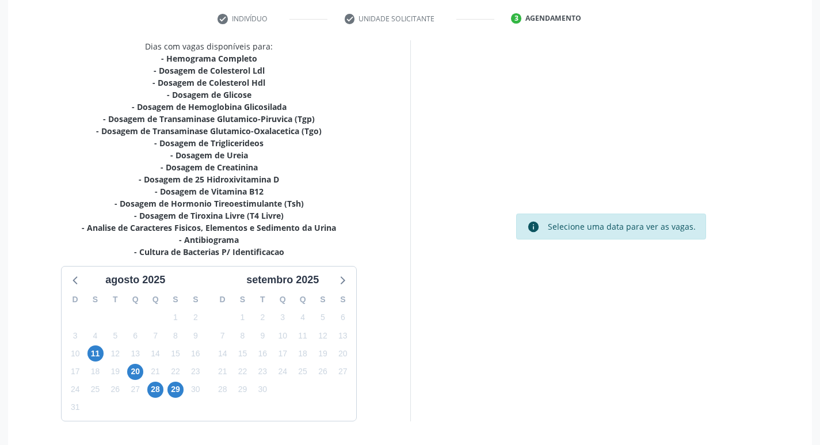
scroll to position [249, 0]
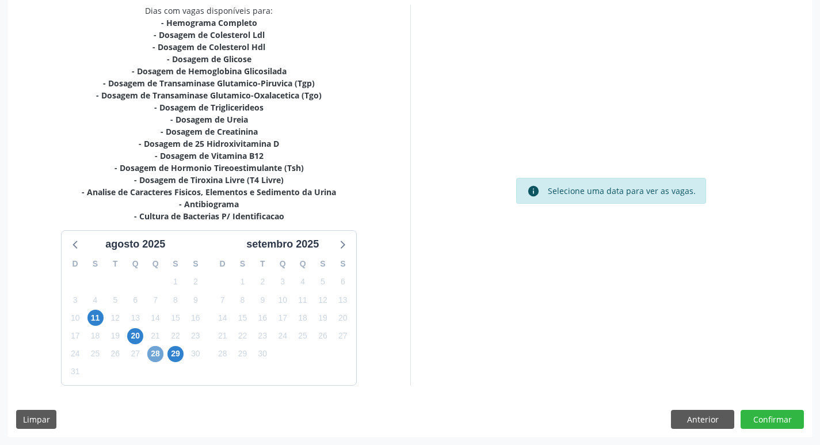
click at [155, 356] on span "28" at bounding box center [155, 354] width 16 height 16
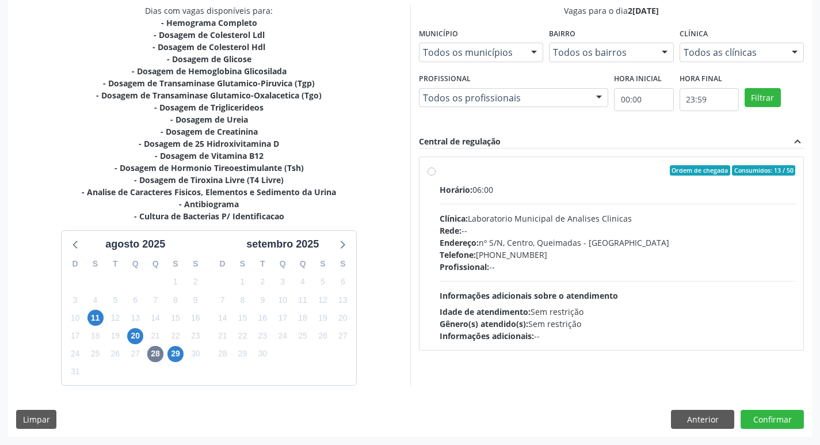
click at [549, 244] on div "Endereço: nº S/N, Centro, Queimadas - PB" at bounding box center [617, 242] width 356 height 12
click at [435, 175] on input "Ordem de chegada Consumidos: 13 / 50 Horário: 06:00 Clínica: Laboratorio Munici…" at bounding box center [431, 170] width 8 height 10
radio input "true"
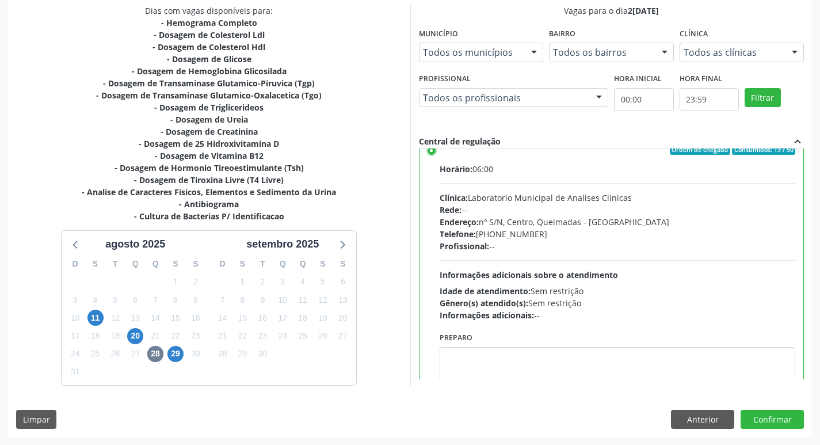
scroll to position [57, 0]
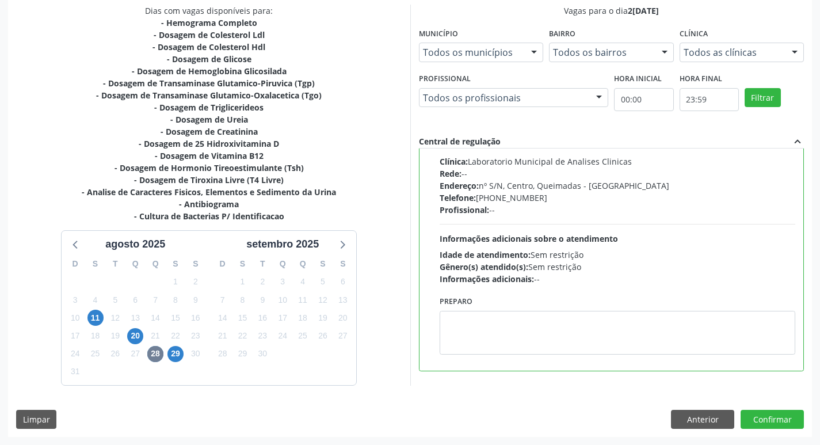
click at [478, 357] on div "Preparo" at bounding box center [618, 328] width 362 height 70
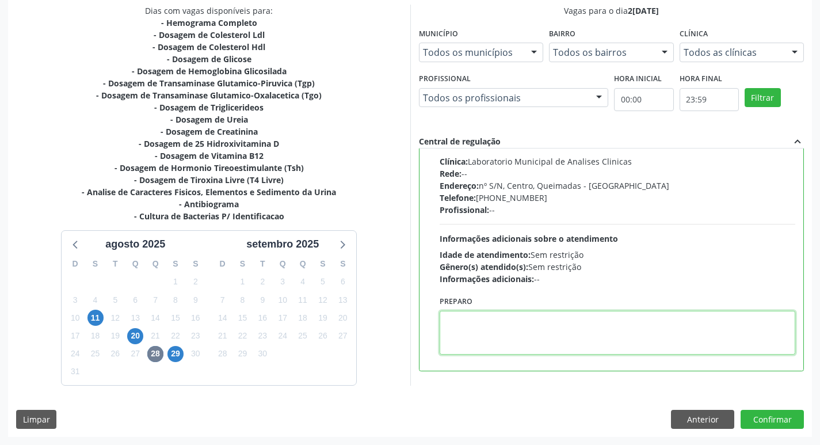
click at [481, 333] on textarea at bounding box center [617, 333] width 356 height 44
paste textarea "JAYANE (MARCAÇÃO) JAYANE (MARCAÇÃO) JAYANE (MARCAÇÃO) JAYANE (MARCAÇÃO)"
click at [626, 312] on textarea "JAYANE (MARCAÇÃO) JAYANE (MARCAÇÃO) JAYANE (MARCAÇÃO) JAYANE (MARCAÇÃO)" at bounding box center [617, 333] width 356 height 44
click at [649, 345] on textarea "JAYANE (MARCAÇÃO) JAYANE (MARCAÇÃO)" at bounding box center [617, 333] width 356 height 44
click at [636, 341] on textarea "JAYANE (MARCAÇÃO) JAYANE (MARCAÇÃO)" at bounding box center [617, 333] width 356 height 44
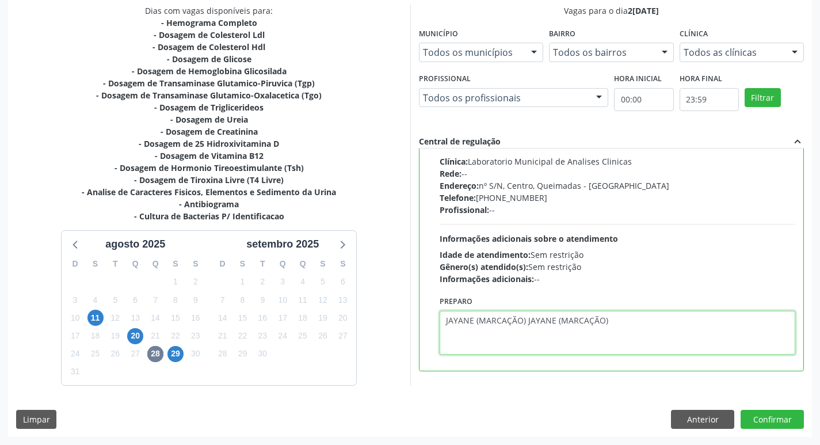
click at [636, 341] on textarea "JAYANE (MARCAÇÃO) JAYANE (MARCAÇÃO)" at bounding box center [617, 333] width 356 height 44
click at [618, 337] on textarea "JAYANE (MARCAÇÃO) JAYANE (MARCAÇÃO)" at bounding box center [617, 333] width 356 height 44
type textarea "J"
drag, startPoint x: 443, startPoint y: 323, endPoint x: 494, endPoint y: 323, distance: 50.6
click at [494, 323] on textarea "IR EM [GEOGRAPHIC_DATA]" at bounding box center [617, 333] width 356 height 44
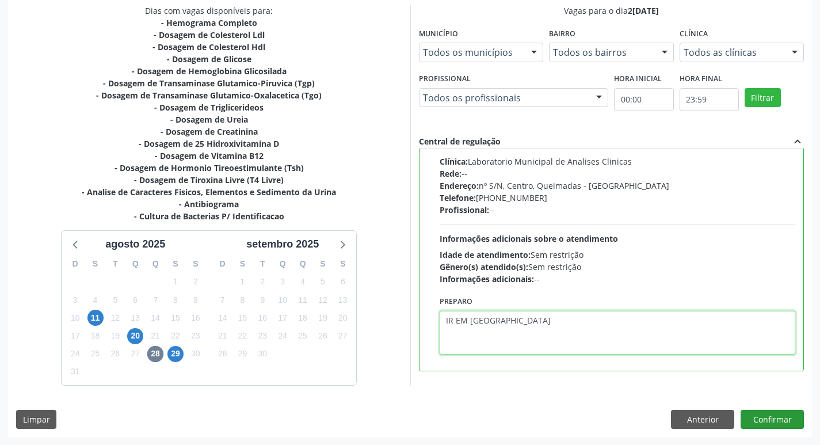
type textarea "IR EM [GEOGRAPHIC_DATA]"
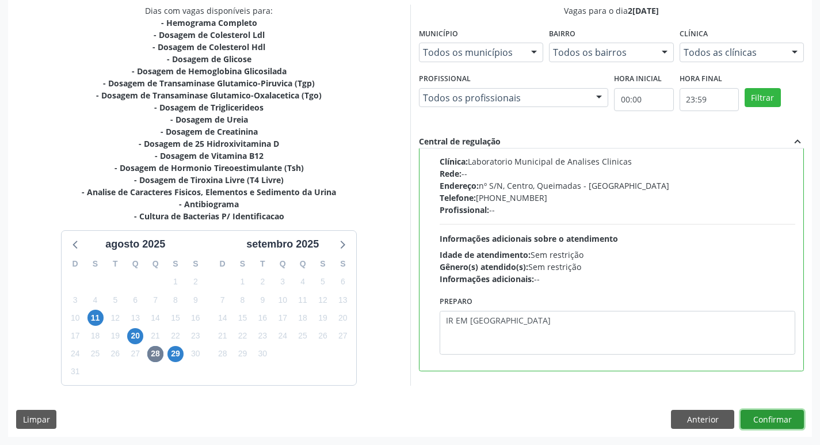
click at [782, 420] on button "Confirmar" at bounding box center [771, 420] width 63 height 20
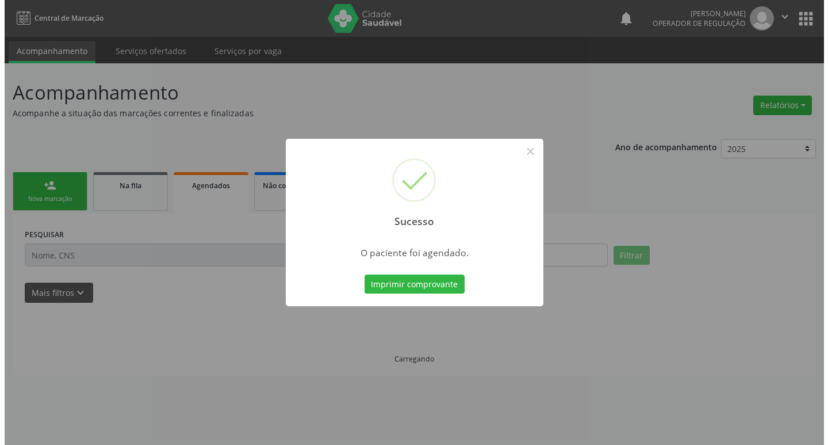
scroll to position [0, 0]
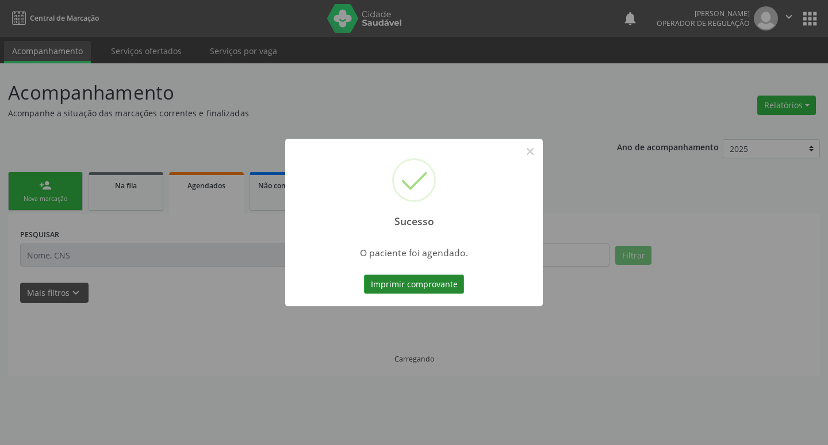
click at [434, 290] on button "Imprimir comprovante" at bounding box center [414, 284] width 100 height 20
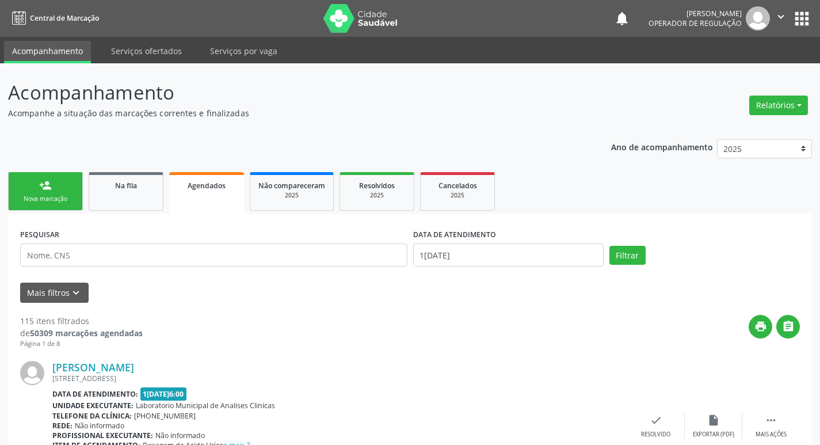
click at [60, 178] on link "person_add Nova marcação" at bounding box center [45, 191] width 75 height 39
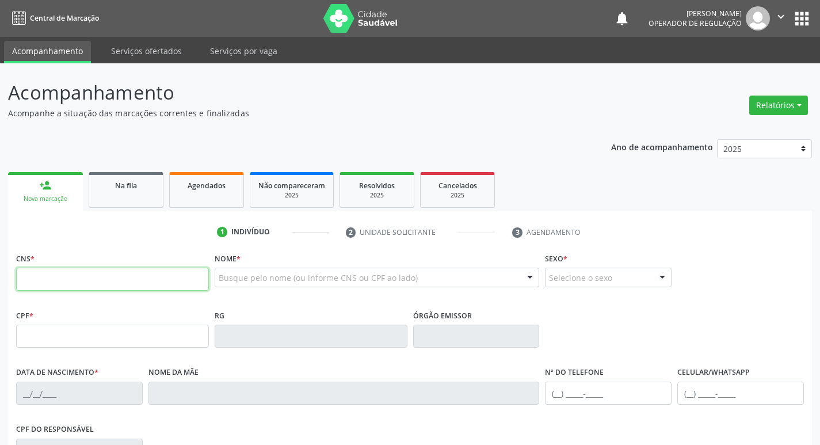
click at [61, 281] on input "text" at bounding box center [112, 278] width 193 height 23
type input "706 0073 8642 2346"
type input "164.994.384-99"
type input "25/05/2019"
type input "Ana Claudia da Silva"
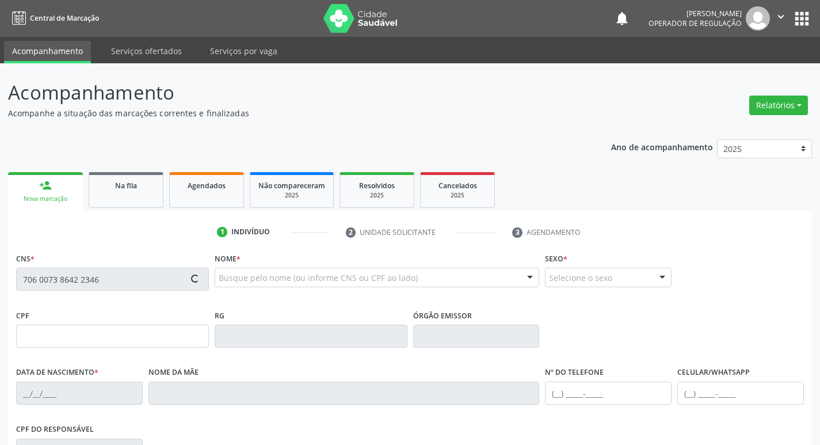
type input "(83) 99313-3002"
type input "080.673.624-08"
type input "65"
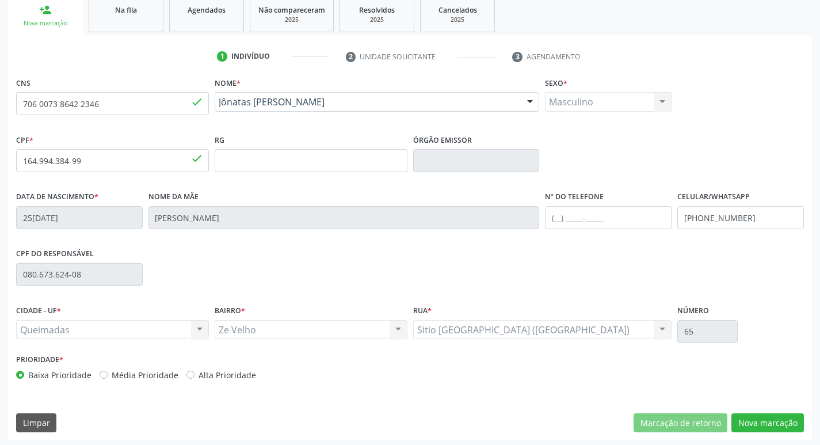
scroll to position [179, 0]
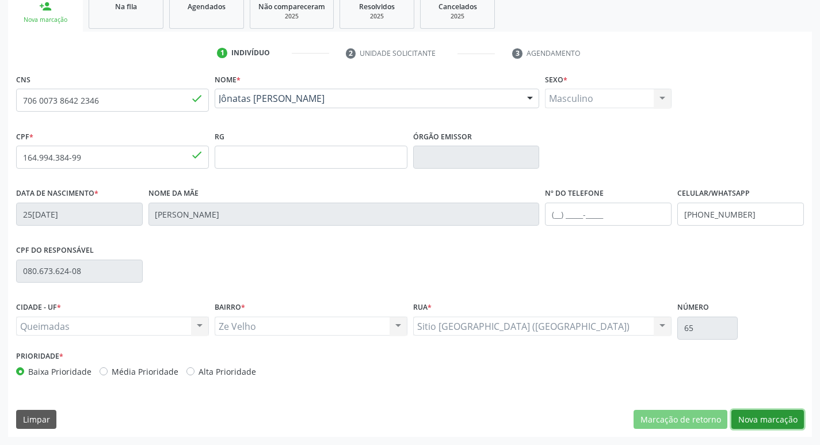
click at [778, 417] on button "Nova marcação" at bounding box center [767, 420] width 72 height 20
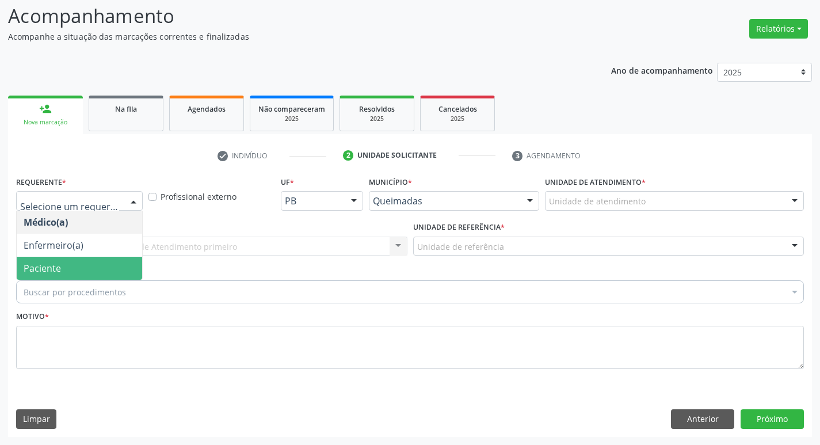
click at [84, 265] on span "Paciente" at bounding box center [79, 268] width 125 height 23
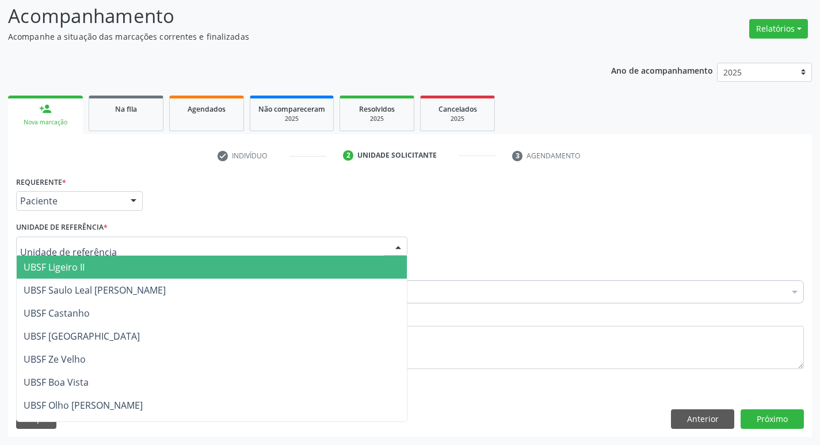
type input "Z"
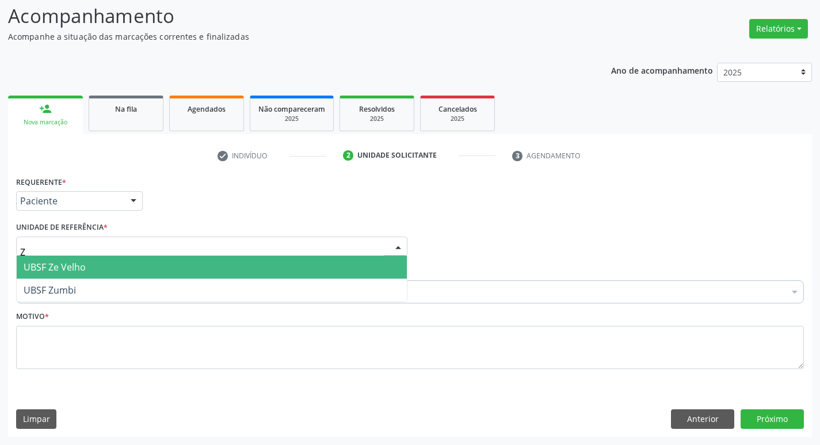
click at [87, 264] on span "UBSF Ze Velho" at bounding box center [212, 266] width 390 height 23
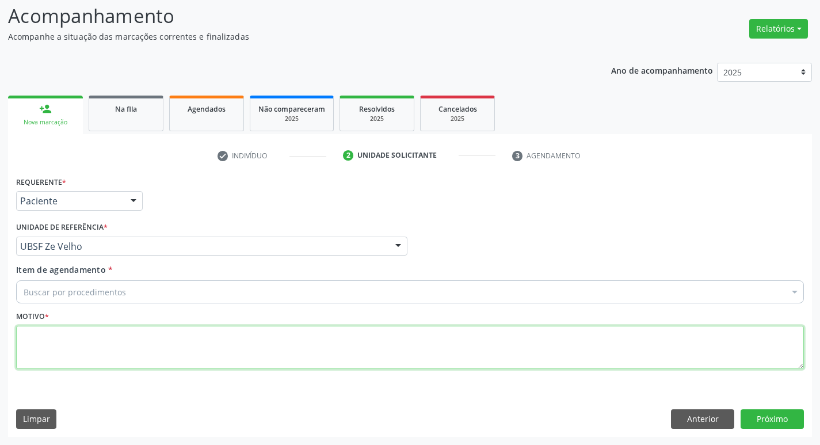
click at [107, 355] on textarea at bounding box center [409, 348] width 787 height 44
type textarea "AVALIACAO"
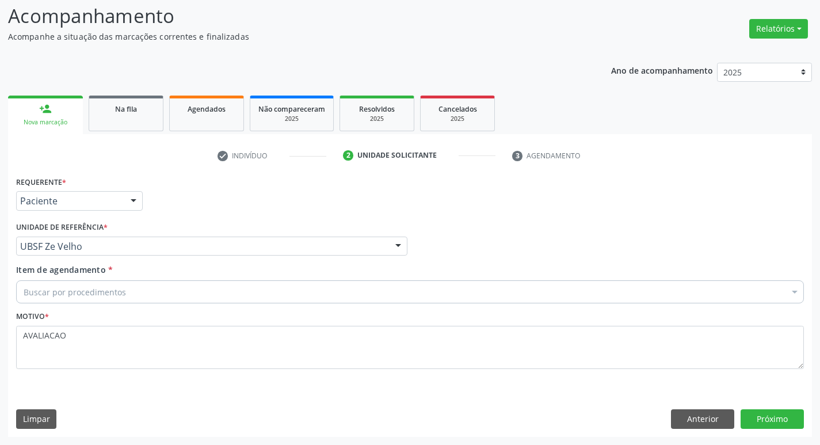
click at [102, 299] on div "Buscar por procedimentos" at bounding box center [409, 291] width 787 height 23
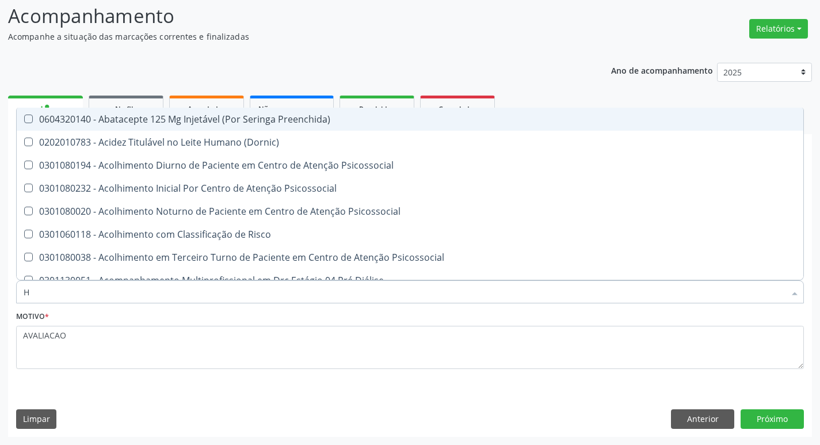
type input "HEMOGR"
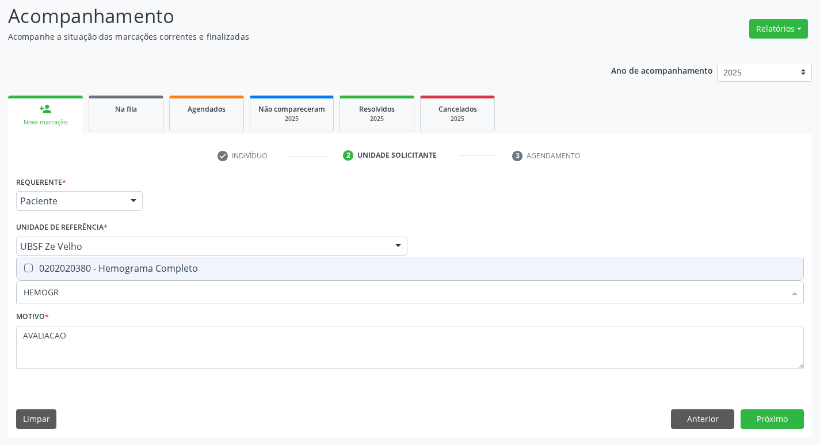
click at [150, 277] on span "0202020380 - Hemograma Completo" at bounding box center [410, 268] width 786 height 23
checkbox Completo "true"
type input "HEMOG"
checkbox Completo "false"
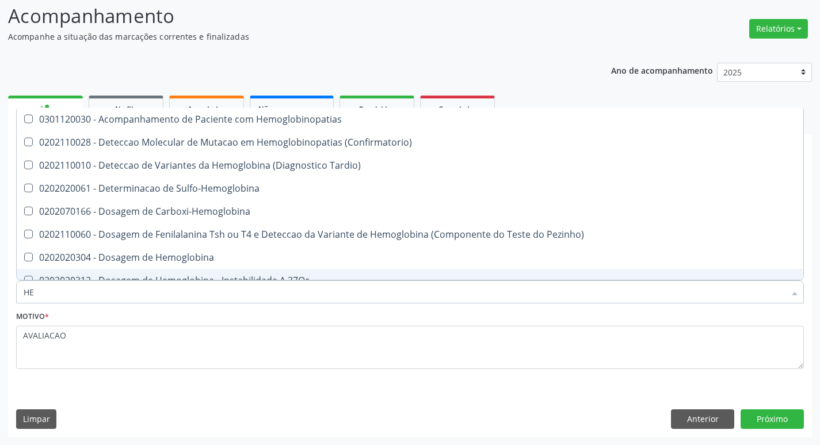
type input "H"
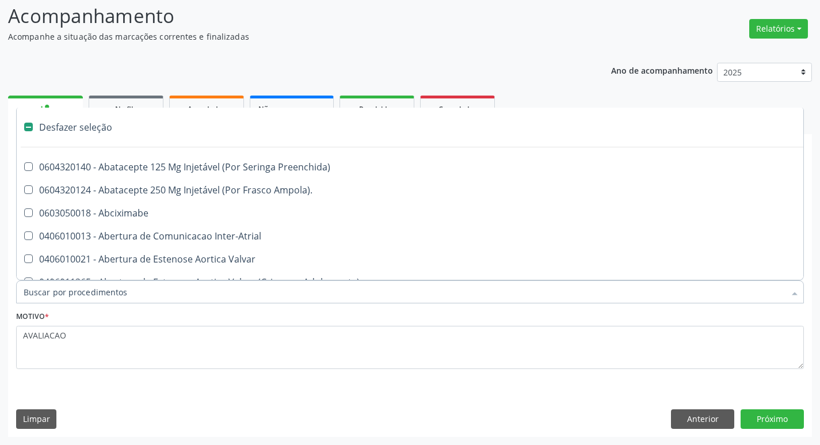
checkbox Capsula\) "false"
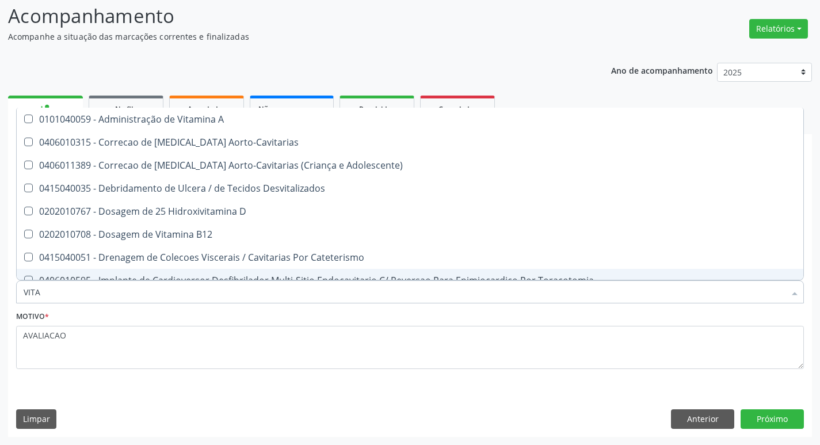
type input "VITAM"
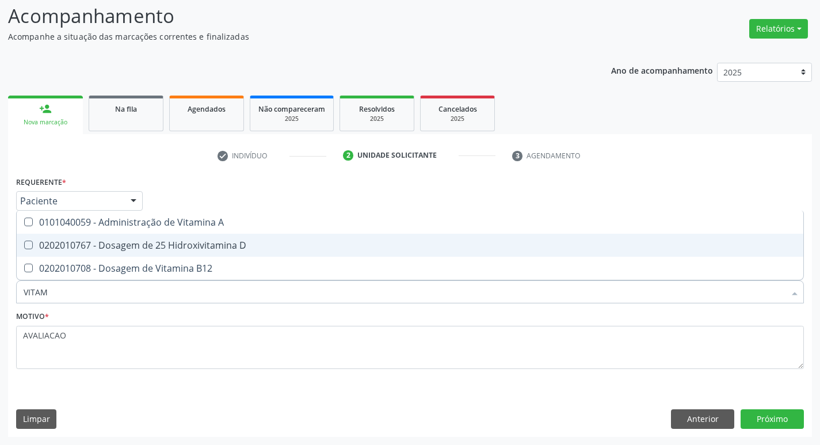
click at [149, 250] on div "0202010767 - Dosagem de 25 Hidroxivitamina D" at bounding box center [410, 244] width 773 height 9
checkbox D "true"
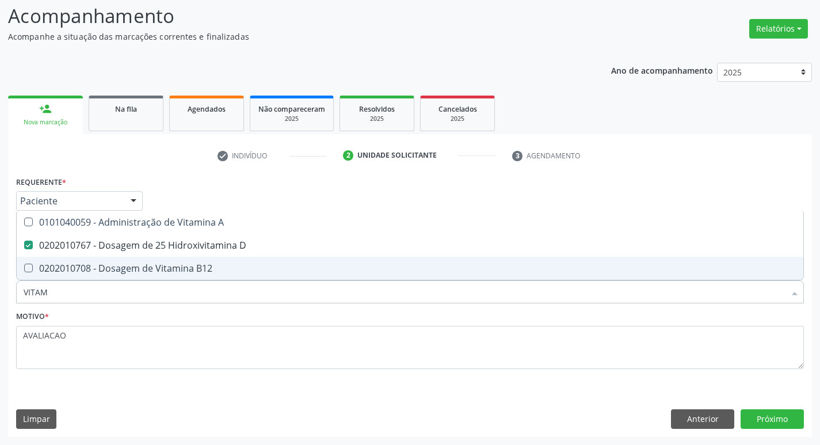
click at [146, 269] on div "0202010708 - Dosagem de Vitamina B12" at bounding box center [410, 267] width 773 height 9
checkbox B12 "true"
type input "VITA"
checkbox D "false"
checkbox B12 "false"
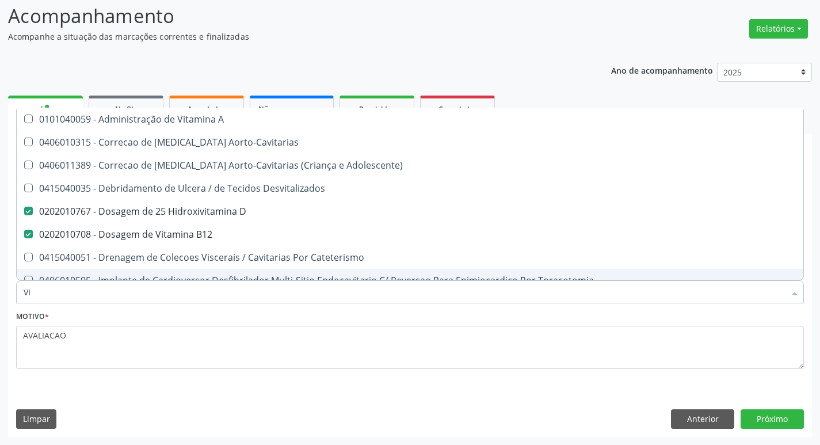
type input "V"
checkbox D "false"
checkbox B12 "false"
checkbox Cateterismo "false"
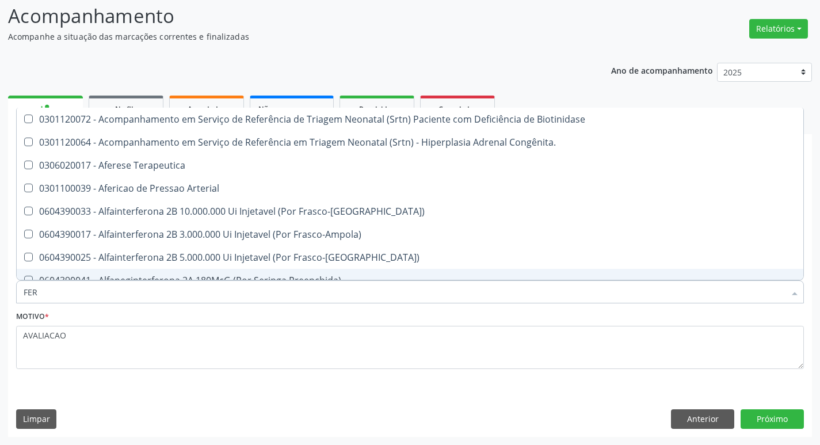
type input "FERR"
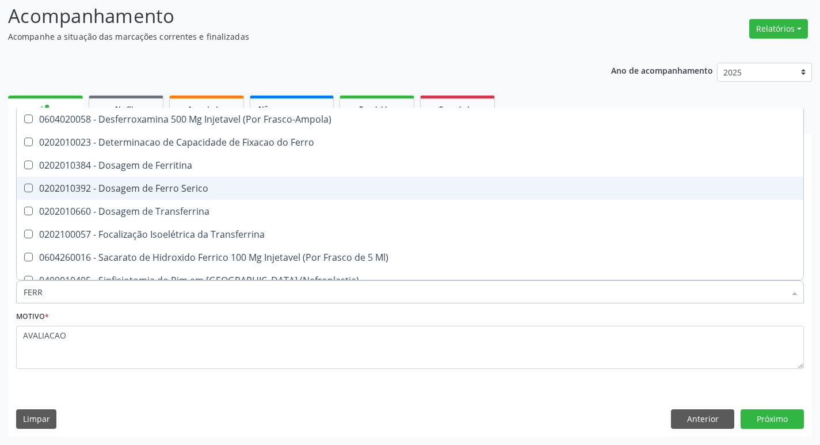
click at [221, 183] on div "0202010392 - Dosagem de Ferro Serico" at bounding box center [410, 187] width 773 height 9
checkbox Serico "true"
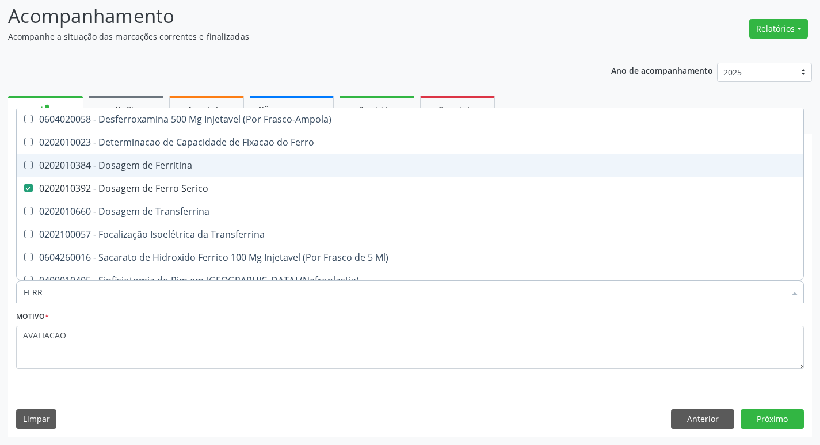
click at [207, 176] on span "0202010384 - Dosagem de Ferritina" at bounding box center [410, 165] width 786 height 23
checkbox Ferritina "true"
type input "FER"
checkbox Ferritina "false"
checkbox Serico "false"
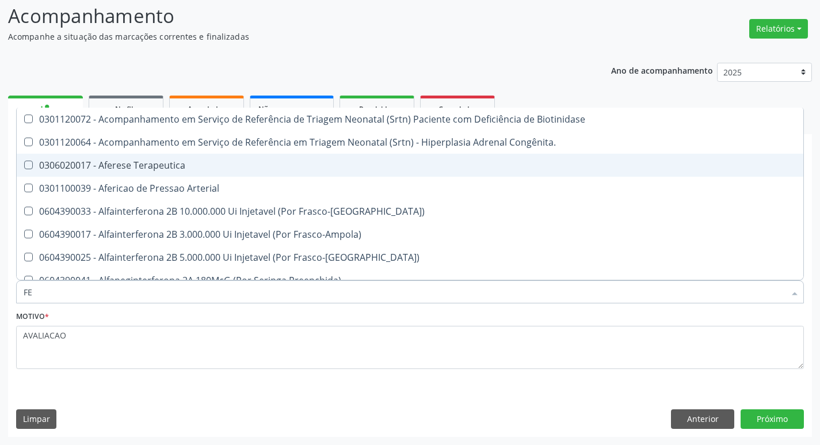
type input "F"
checkbox Ferritina "false"
checkbox Serico "false"
checkbox Titânio "false"
checkbox Inferior "false"
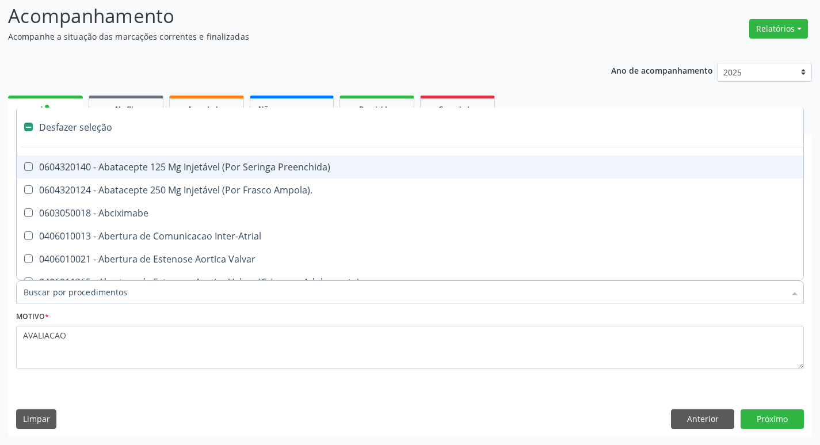
type input "2"
checkbox Total "true"
checkbox Percutanea "true"
checkbox Hidrocefalia "true"
checkbox Adolescente\) "true"
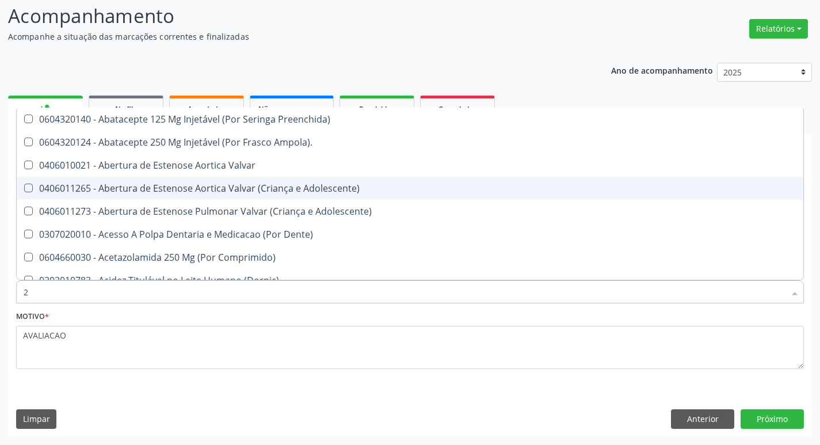
type input "20204003"
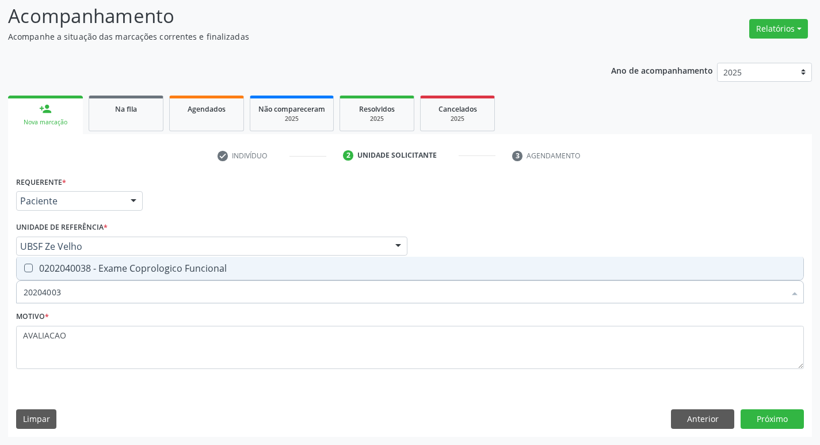
click at [135, 273] on div "0202040038 - Exame Coprologico Funcional" at bounding box center [410, 267] width 773 height 9
checkbox Funcional "true"
type input "2020400"
checkbox Funcional "false"
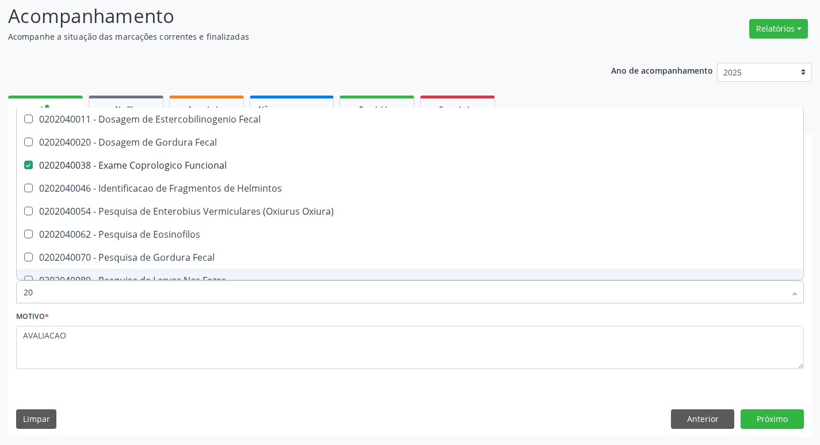
type input "2"
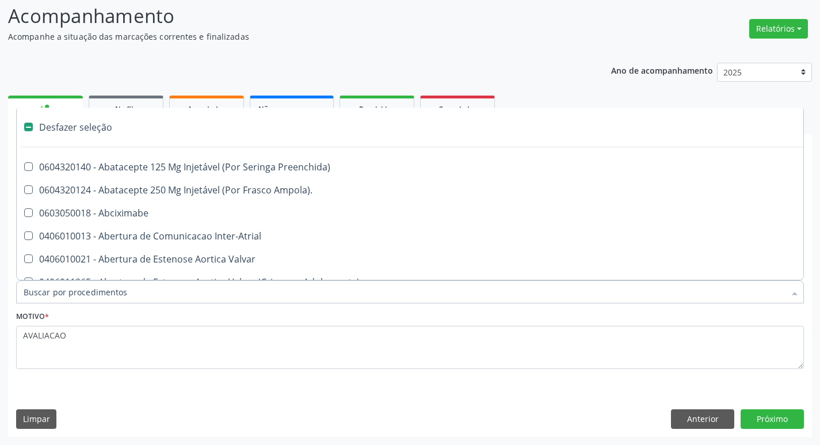
checkbox Abciximabe "false"
type input "2"
checkbox Total "true"
checkbox Percutanea "true"
checkbox Hidrocefalia "true"
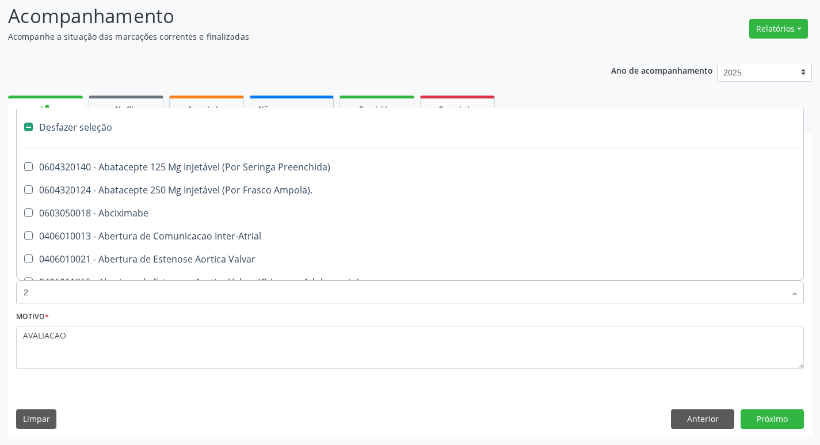
checkbox Adolescente\) "true"
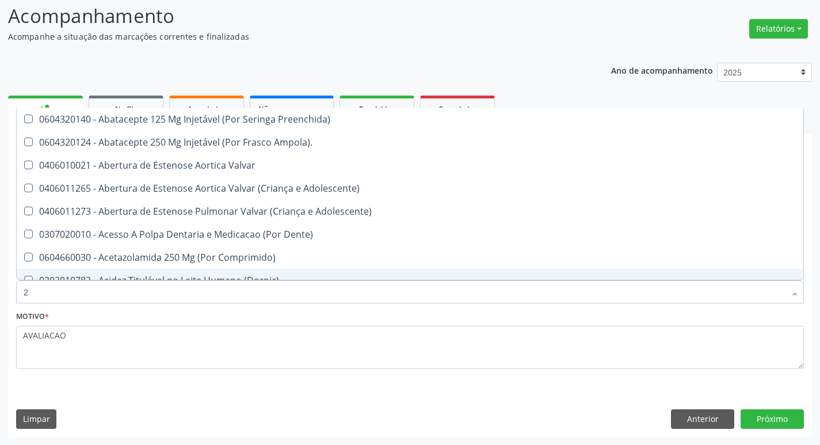
type input "20205001"
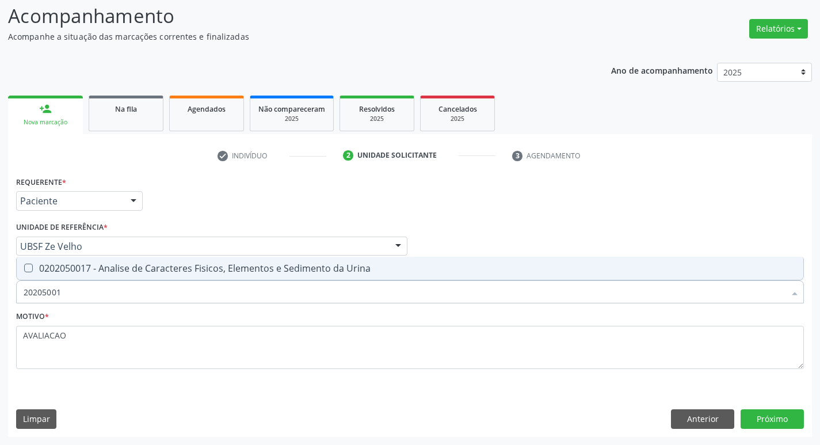
click at [159, 271] on div "0202050017 - Analise de Caracteres Fisicos, Elementos e Sedimento da Urina" at bounding box center [410, 267] width 773 height 9
checkbox Urina "true"
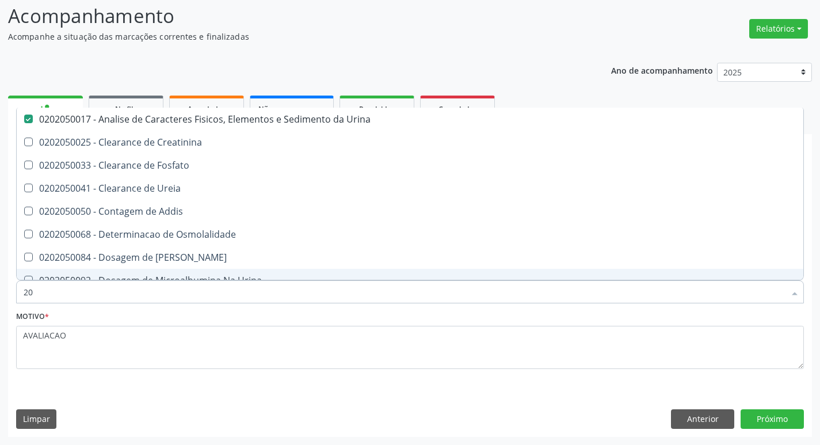
type input "2"
checkbox Urina "false"
checkbox Ureia "false"
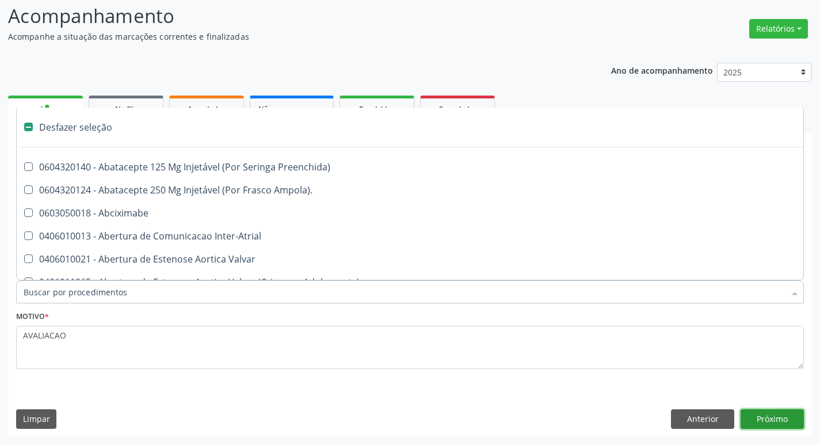
click at [786, 419] on button "Próximo" at bounding box center [771, 419] width 63 height 20
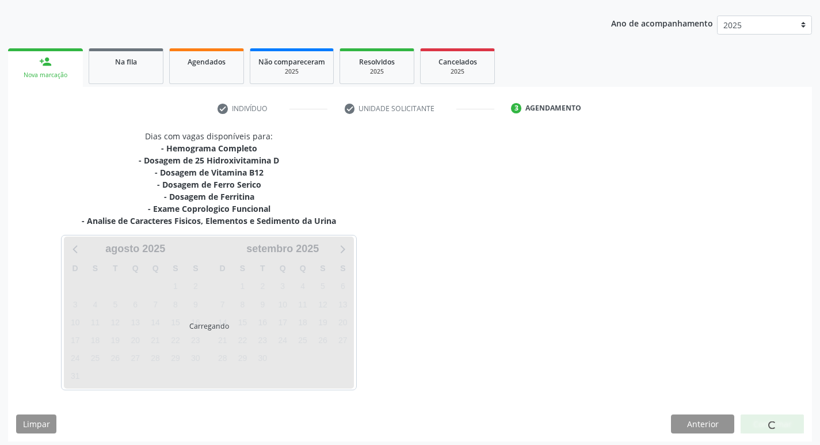
scroll to position [128, 0]
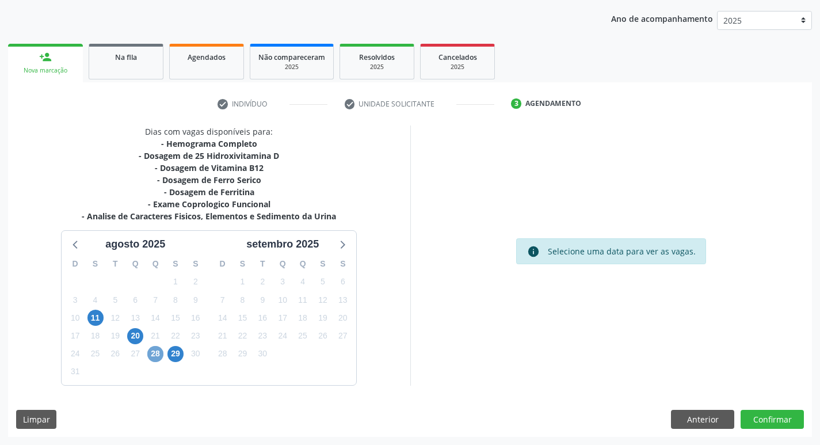
click at [153, 349] on span "28" at bounding box center [155, 354] width 16 height 16
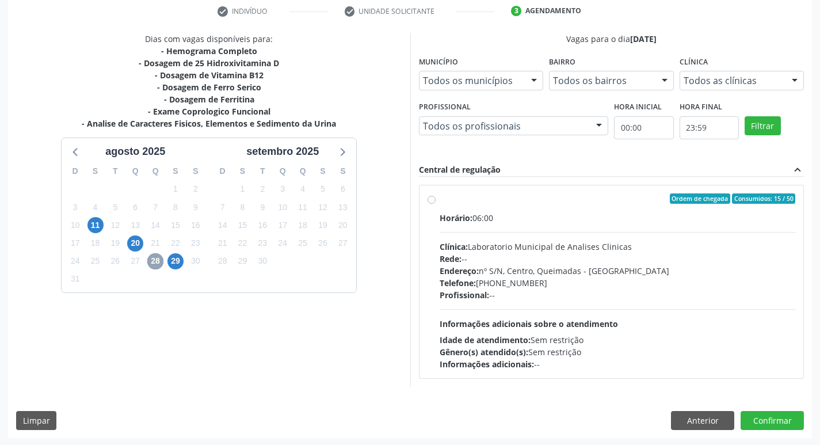
scroll to position [222, 0]
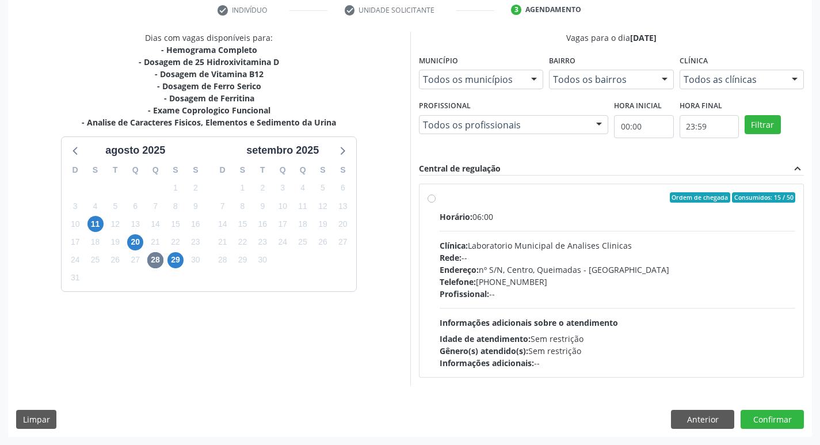
click at [587, 294] on div "Profissional: --" at bounding box center [617, 294] width 356 height 12
click at [435, 202] on input "Ordem de chegada Consumidos: 15 / 50 Horário: 06:00 Clínica: Laboratorio Munici…" at bounding box center [431, 197] width 8 height 10
radio input "true"
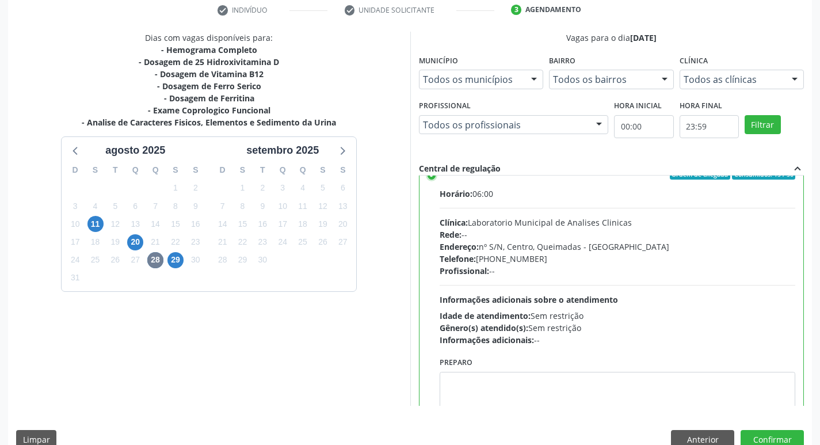
scroll to position [57, 0]
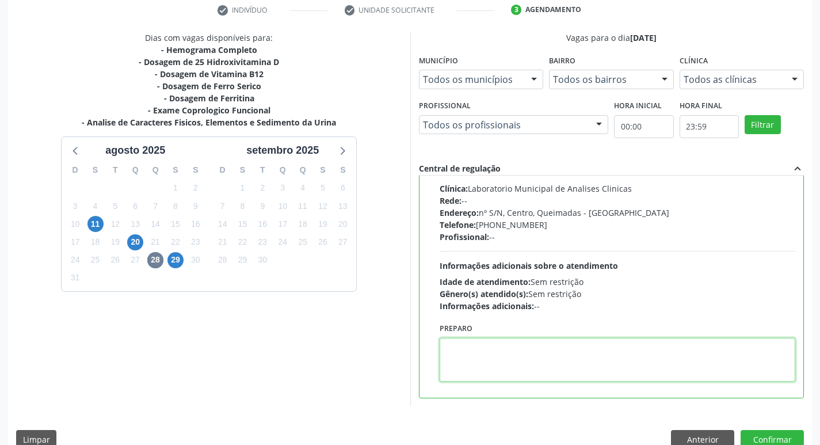
click at [515, 360] on textarea at bounding box center [617, 360] width 356 height 44
paste textarea "IR EM [GEOGRAPHIC_DATA]"
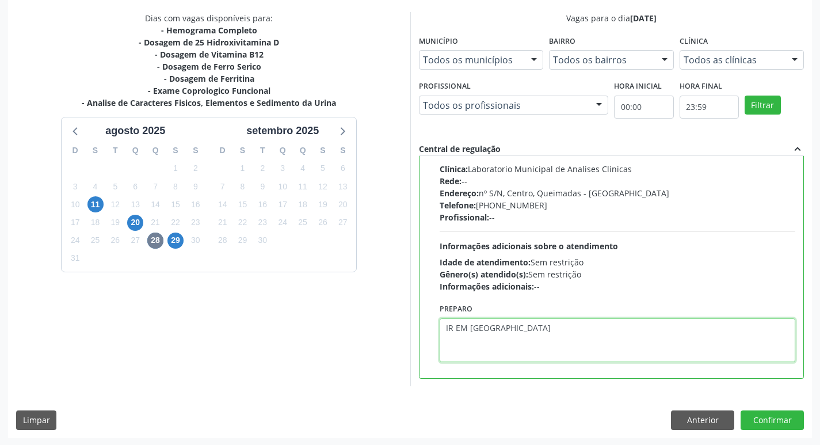
scroll to position [243, 0]
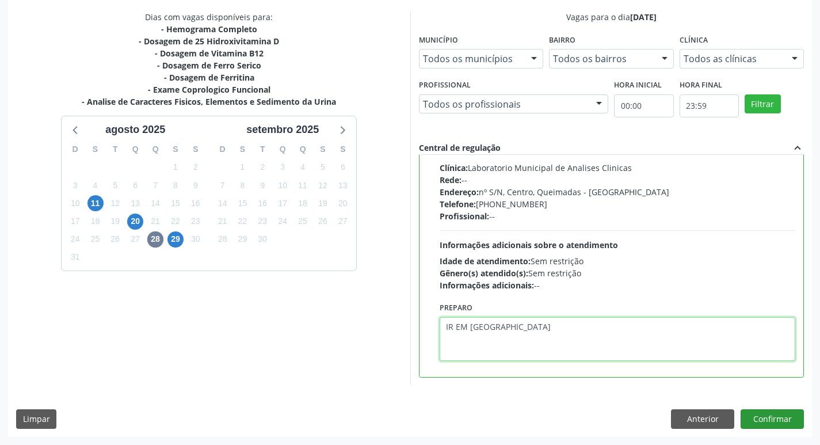
type textarea "IR EM [GEOGRAPHIC_DATA]"
click at [775, 422] on button "Confirmar" at bounding box center [771, 419] width 63 height 20
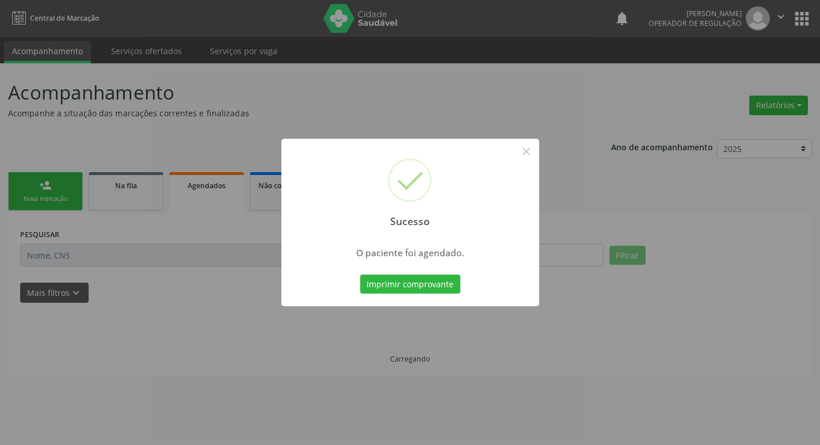
scroll to position [0, 0]
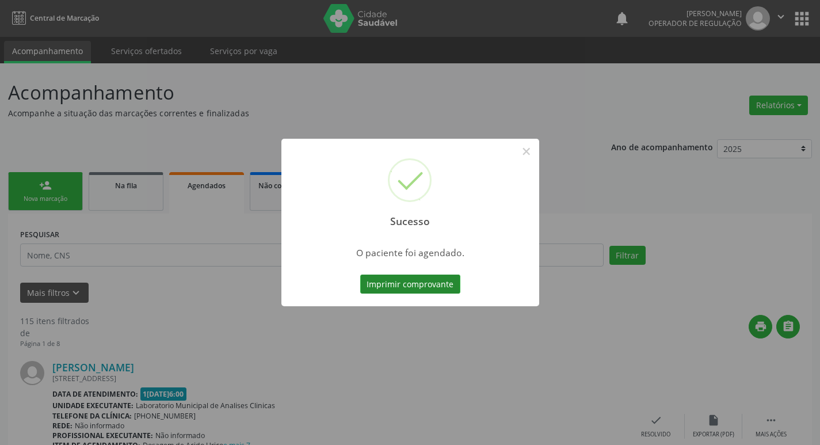
click at [419, 285] on button "Imprimir comprovante" at bounding box center [410, 284] width 100 height 20
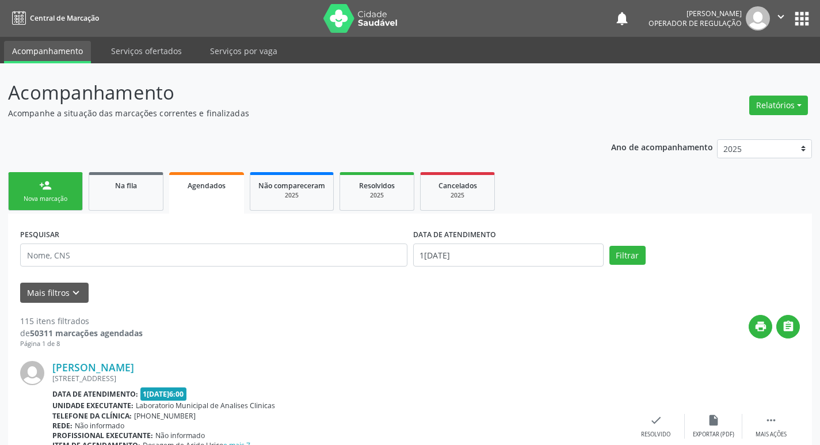
click at [44, 196] on div "Nova marcação" at bounding box center [46, 198] width 58 height 9
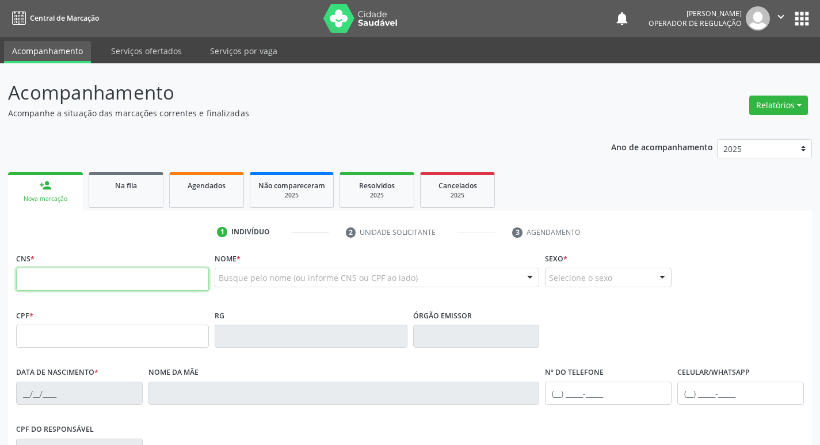
click at [50, 282] on input "text" at bounding box center [112, 278] width 193 height 23
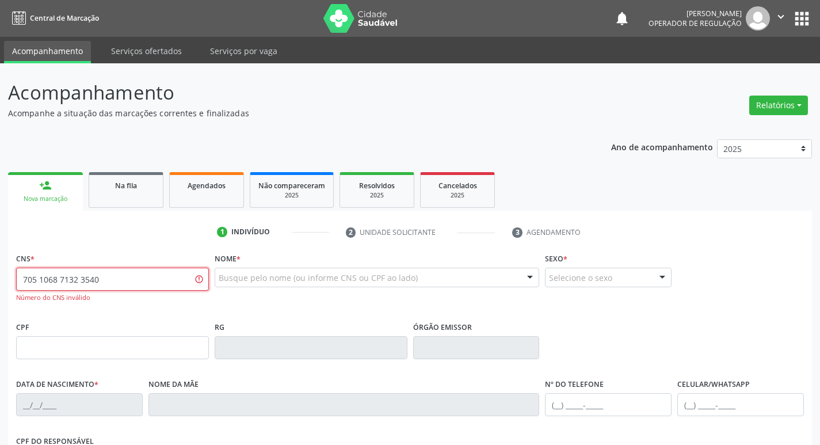
type input "705 1068 7132 3540"
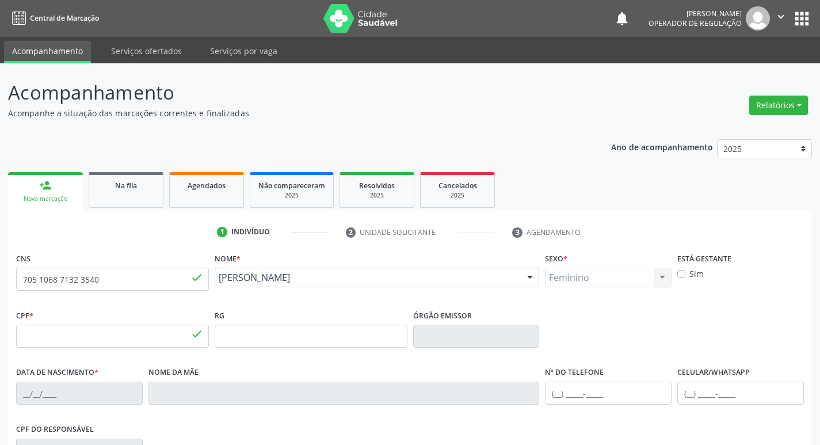
type input "043.060.547-13"
type input "01/06/1976"
type input "Maria de Lurdes Ferreira da Silva"
type input "(83) 99368-8552"
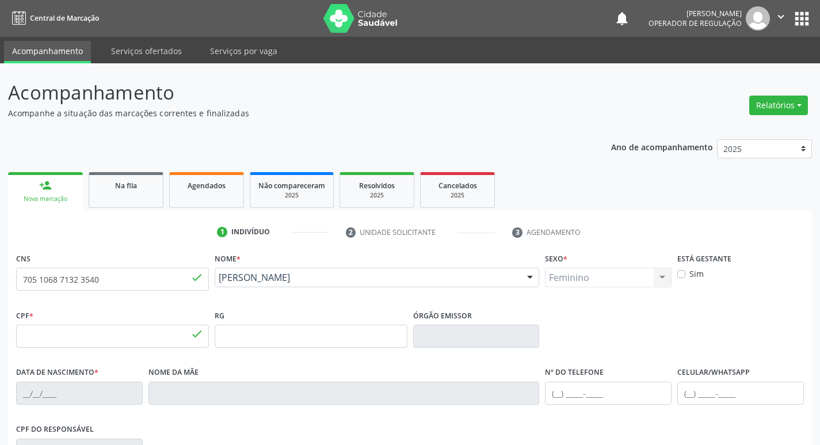
type input "23"
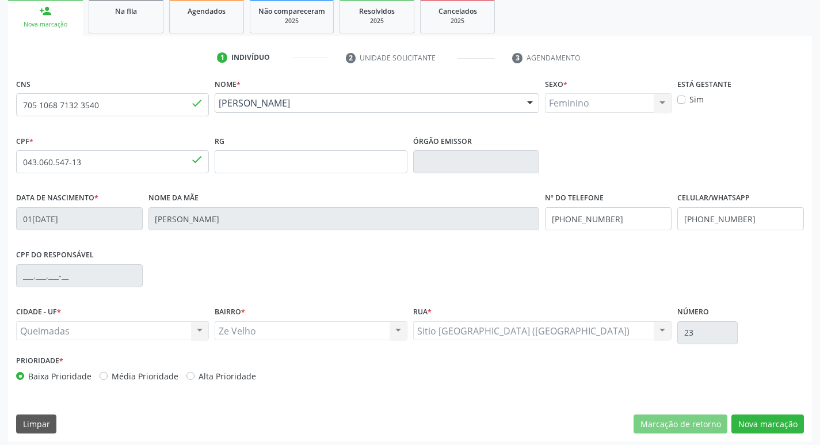
scroll to position [179, 0]
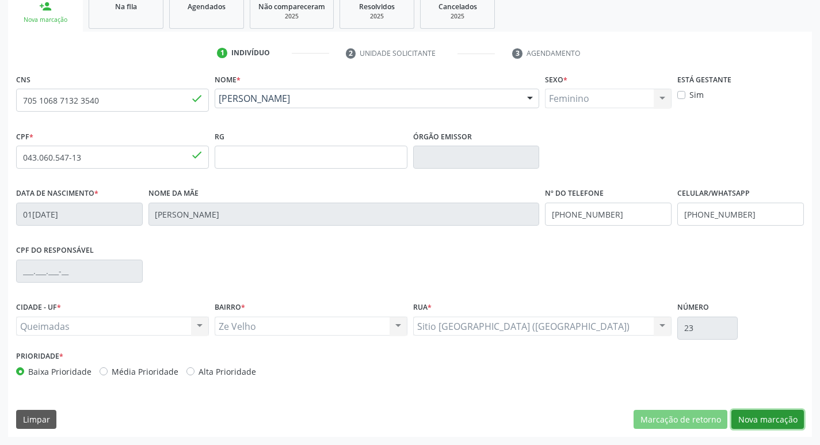
click at [782, 425] on button "Nova marcação" at bounding box center [767, 420] width 72 height 20
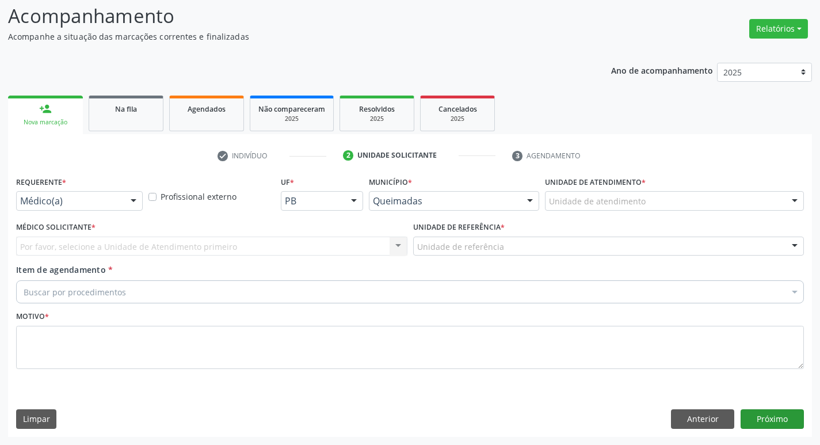
scroll to position [77, 0]
click at [68, 212] on div "Requerente * Médico(a) Médico(a) Enfermeiro(a) Paciente Nenhum resultado encont…" at bounding box center [79, 195] width 132 height 45
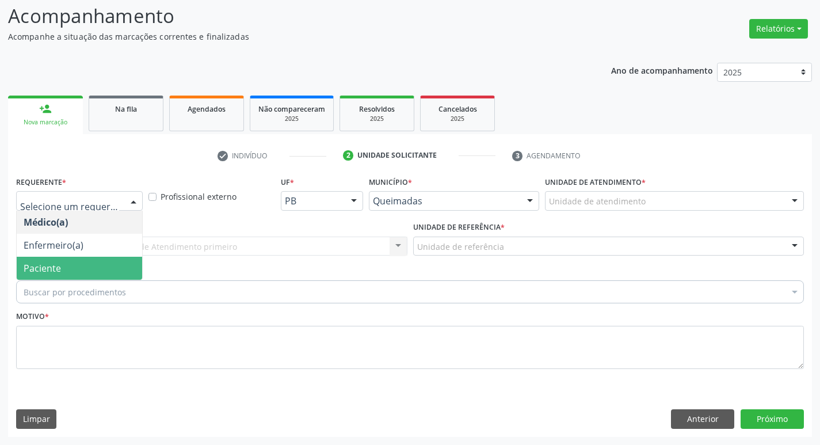
click at [60, 274] on span "Paciente" at bounding box center [79, 268] width 125 height 23
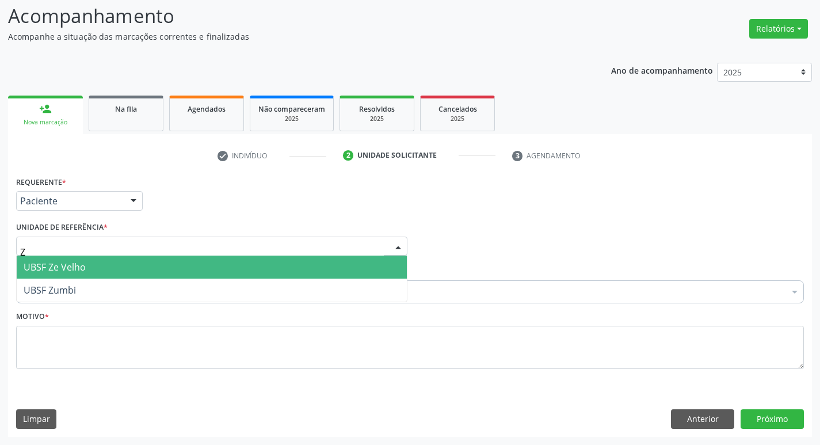
type input "ZE"
click at [72, 261] on span "UBSF Ze Velho" at bounding box center [55, 267] width 62 height 13
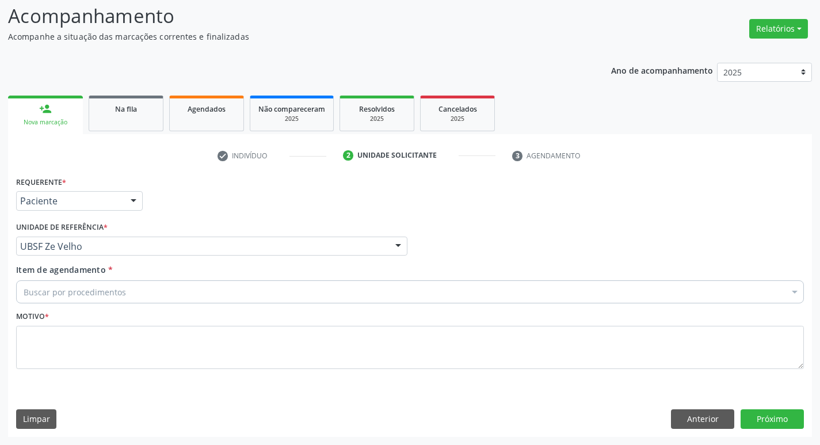
click at [63, 322] on div "Motivo *" at bounding box center [409, 338] width 787 height 61
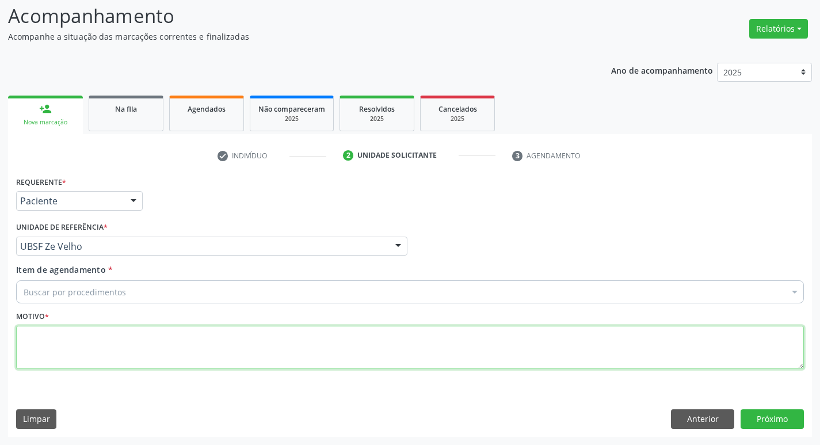
click at [71, 332] on textarea at bounding box center [409, 348] width 787 height 44
type textarea "AVALIACAO"
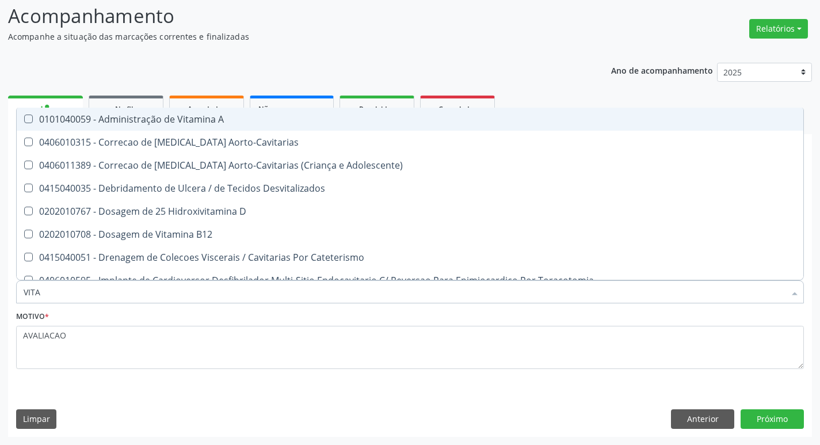
type input "VITAM"
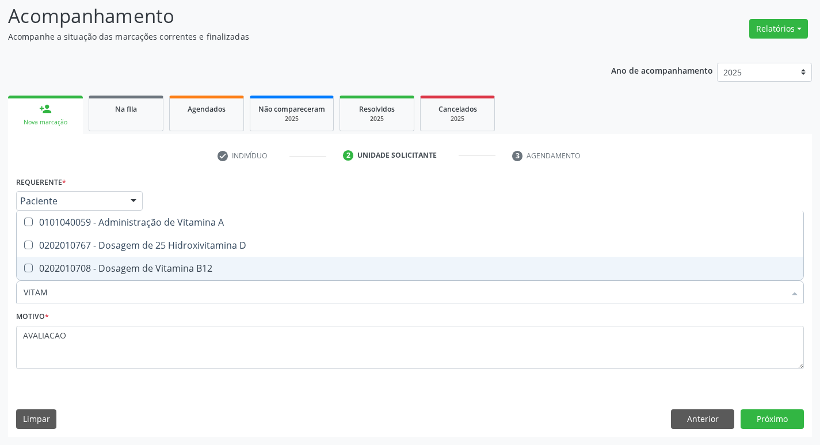
drag, startPoint x: 74, startPoint y: 269, endPoint x: 68, endPoint y: 244, distance: 25.5
click at [70, 265] on div "0202010708 - Dosagem de Vitamina B12" at bounding box center [410, 267] width 773 height 9
checkbox B12 "true"
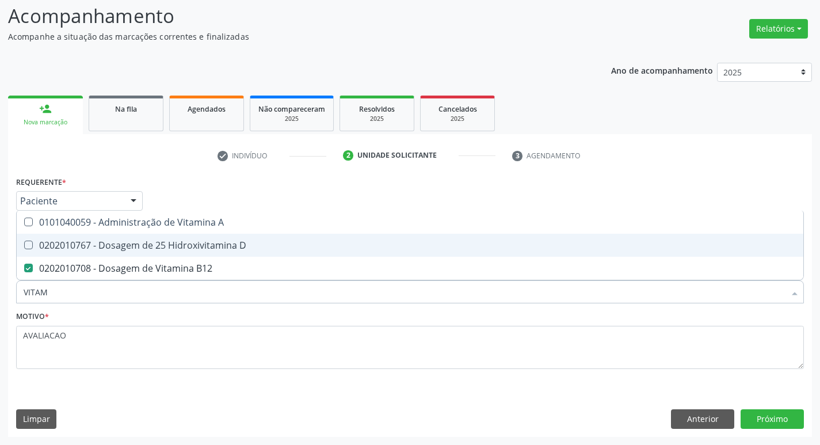
click at [67, 240] on div "0202010767 - Dosagem de 25 Hidroxivitamina D" at bounding box center [410, 244] width 773 height 9
checkbox D "true"
type input "VITA"
checkbox D "false"
checkbox B12 "false"
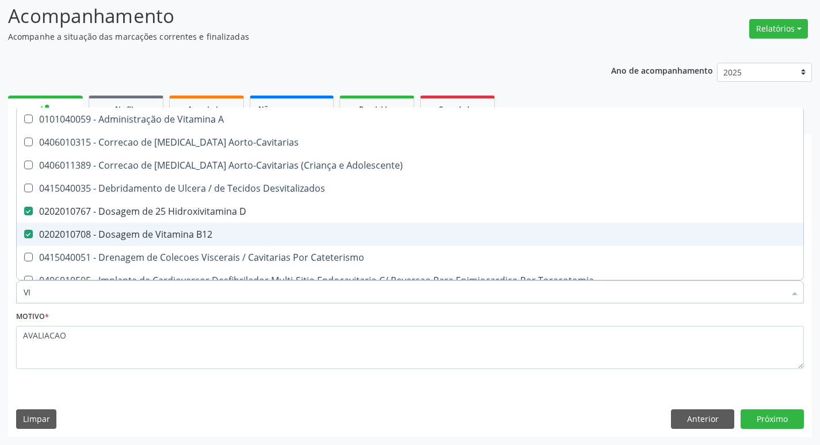
type input "V"
checkbox D "false"
checkbox B12 "false"
checkbox Cateterismo "false"
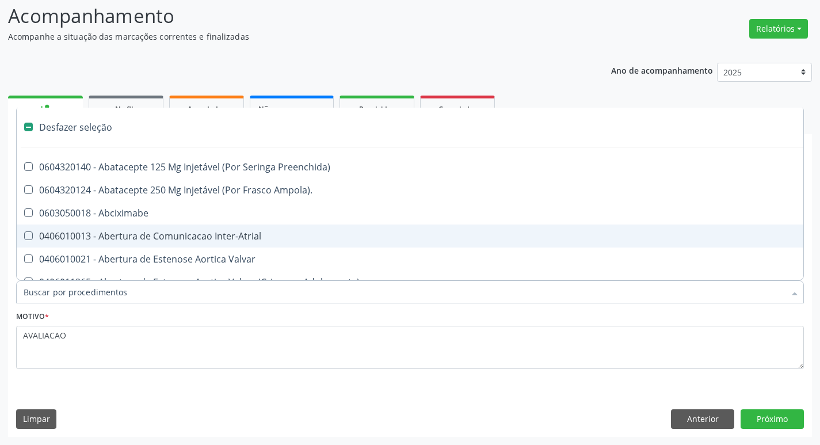
type input "G"
checkbox Aberto\) "true"
checkbox Estimulo "true"
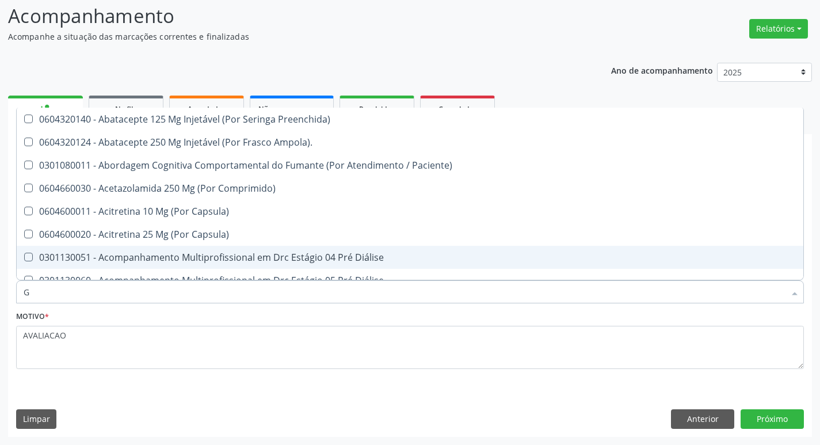
type input "GLICOSE"
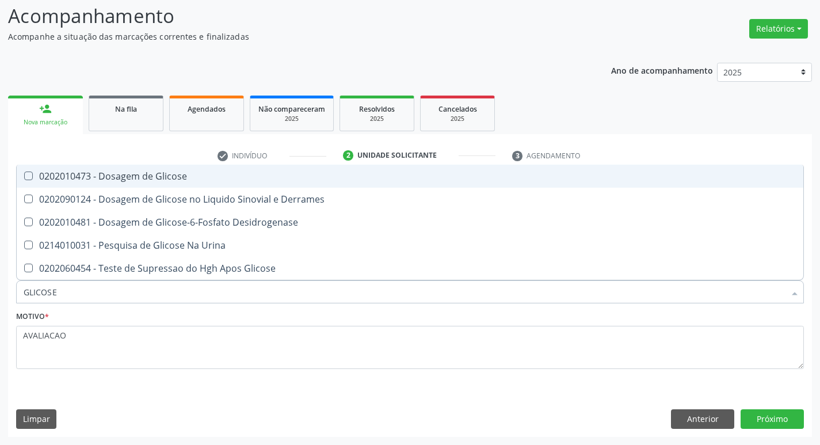
click at [169, 171] on div "0202010473 - Dosagem de Glicose" at bounding box center [410, 175] width 773 height 9
checkbox Glicose "true"
type input "GLICOS"
checkbox Glicose "false"
checkbox Derrames "true"
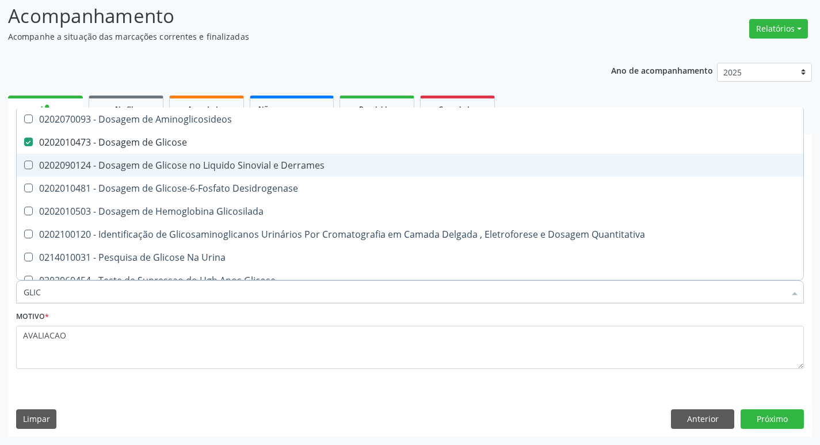
type input "GLI"
checkbox Glicose "false"
checkbox Derrames "false"
type input "G"
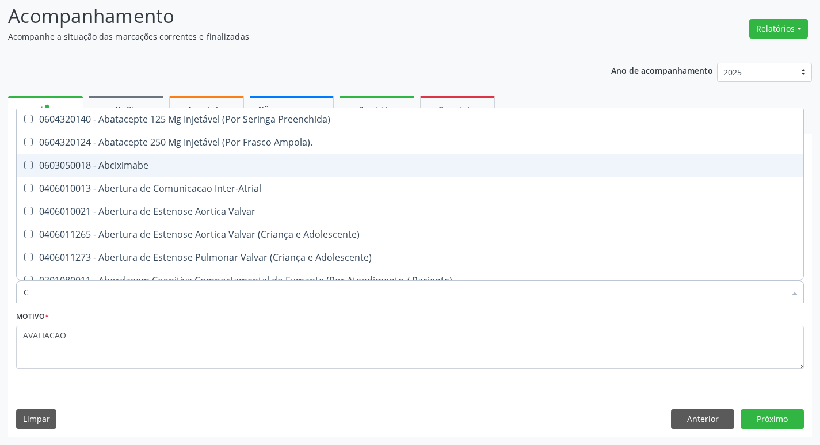
type input "CO"
checkbox Comprimido\) "true"
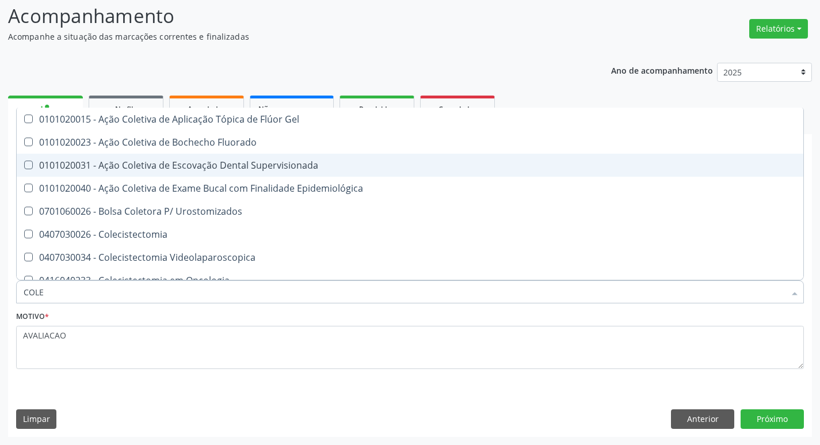
type input "COLES"
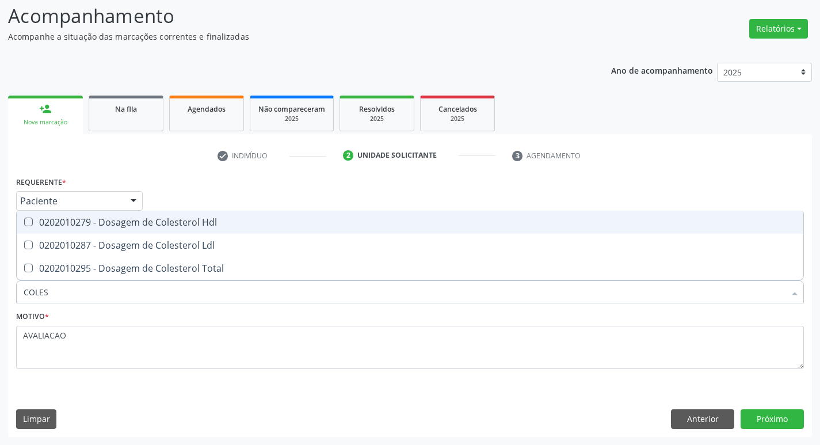
click at [188, 227] on div "0202010279 - Dosagem de Colesterol Hdl" at bounding box center [410, 221] width 773 height 9
checkbox Hdl "true"
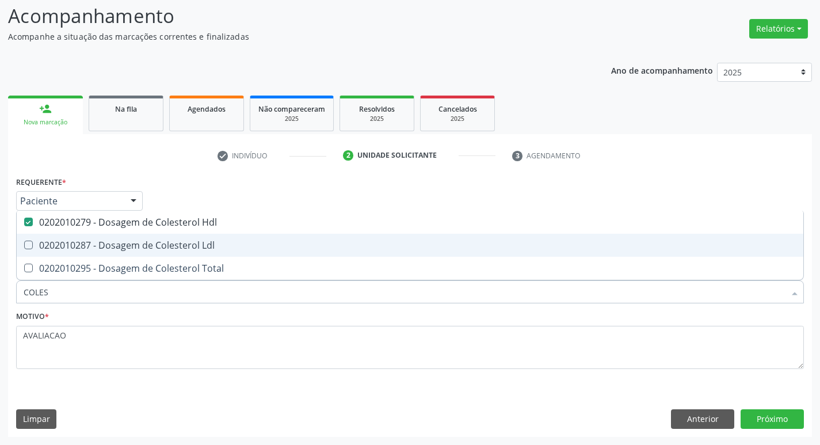
click at [199, 244] on div "0202010287 - Dosagem de Colesterol Ldl" at bounding box center [410, 244] width 773 height 9
checkbox Ldl "true"
type input "COLE"
checkbox Hdl "false"
checkbox Ldl "false"
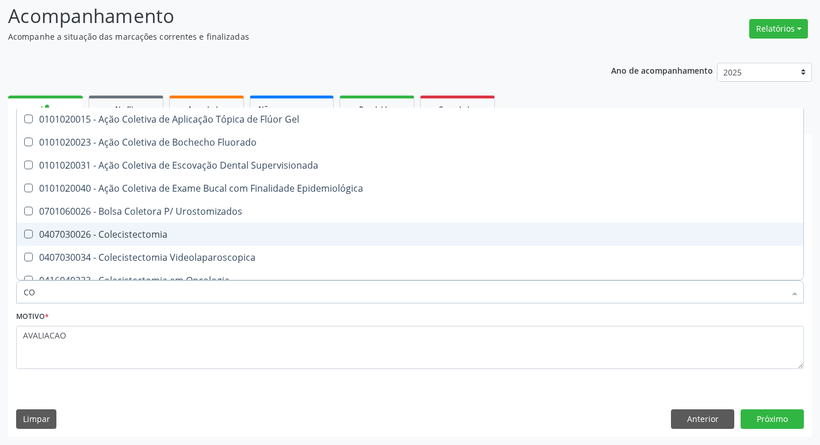
type input "C"
checkbox Hdl "false"
checkbox Ldl "false"
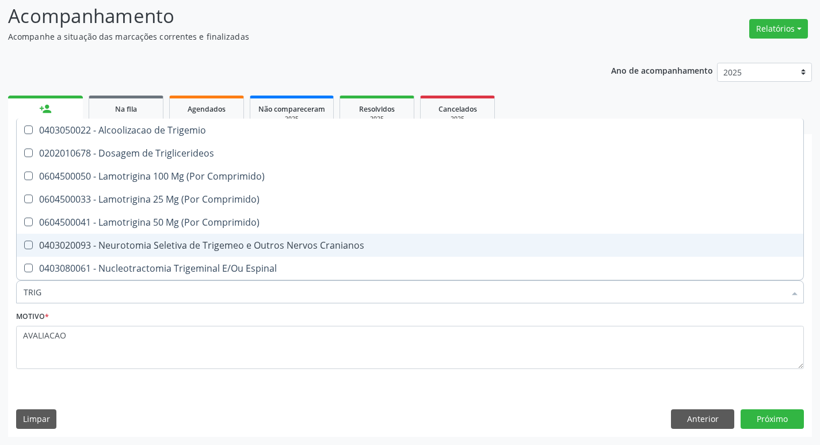
type input "TRIGL"
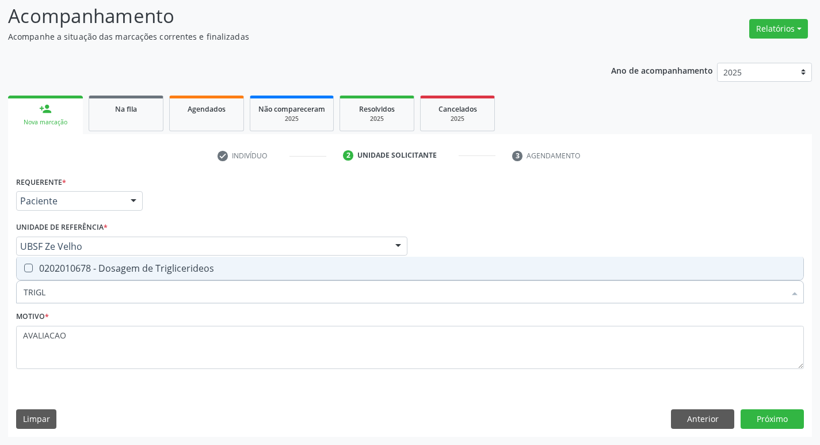
click at [224, 259] on span "0202010678 - Dosagem de Triglicerideos" at bounding box center [410, 268] width 786 height 23
checkbox Triglicerideos "true"
type input "TRIG"
checkbox Triglicerideos "false"
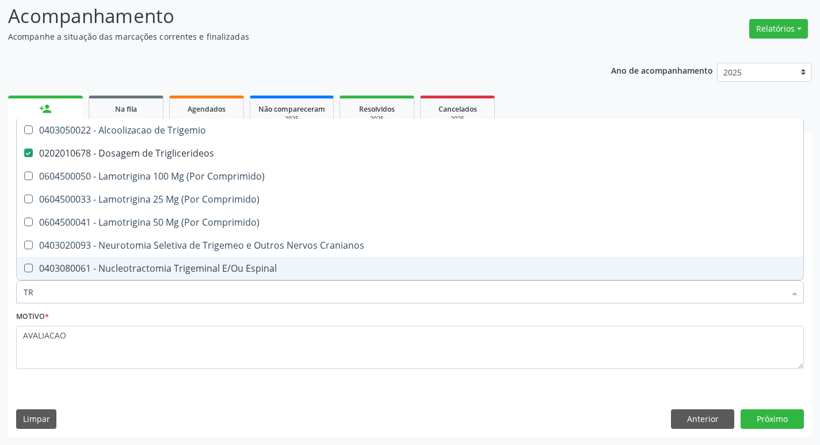
type input "T"
type input "U"
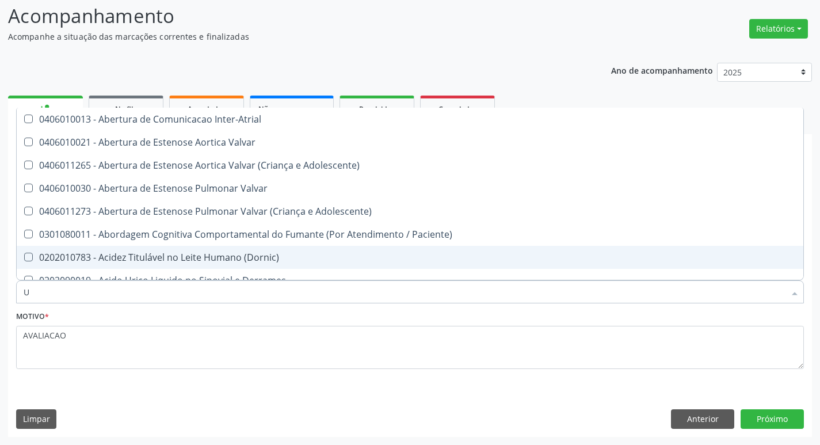
checkbox Valvar "false"
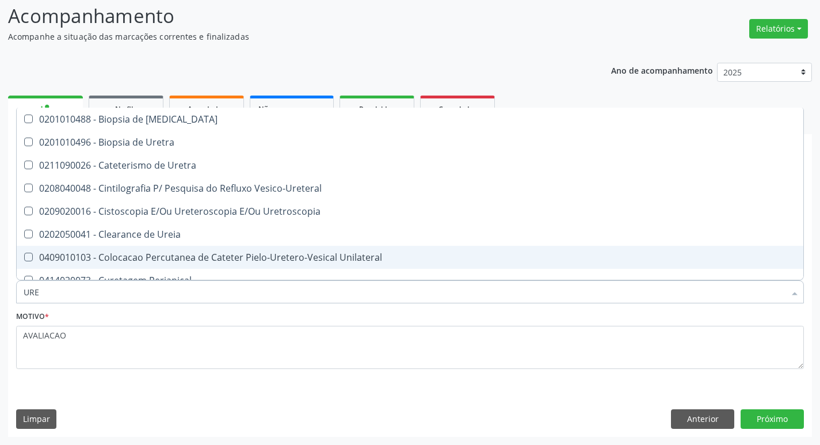
type input "UREI"
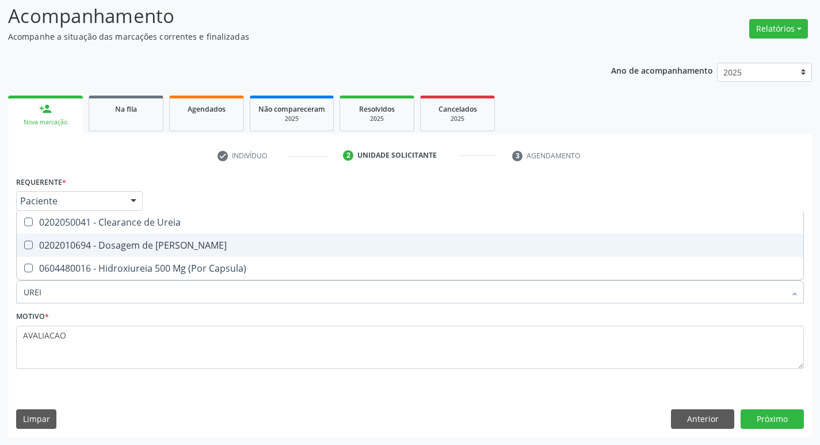
click at [189, 240] on div "0202010694 - Dosagem de [PERSON_NAME]" at bounding box center [410, 244] width 773 height 9
checkbox Ureia "true"
type input "URE"
checkbox Ureia "false"
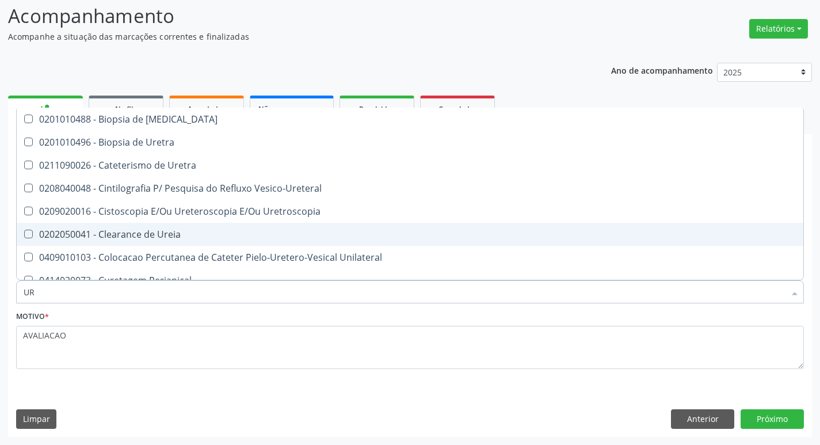
type input "U"
checkbox Ureia "false"
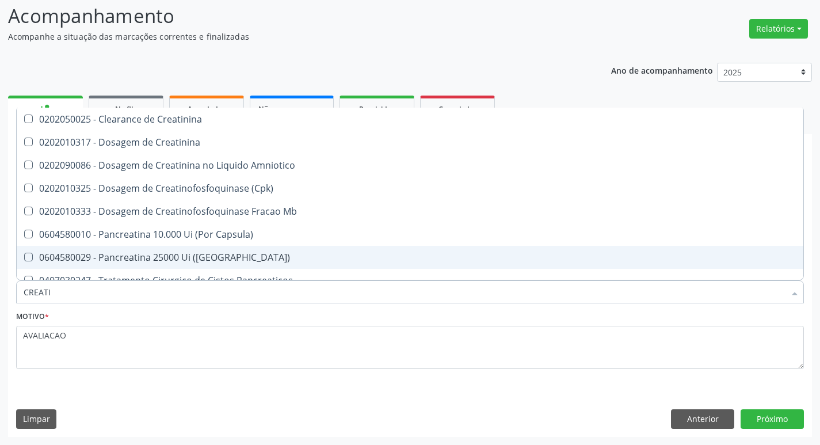
type input "CREATIN"
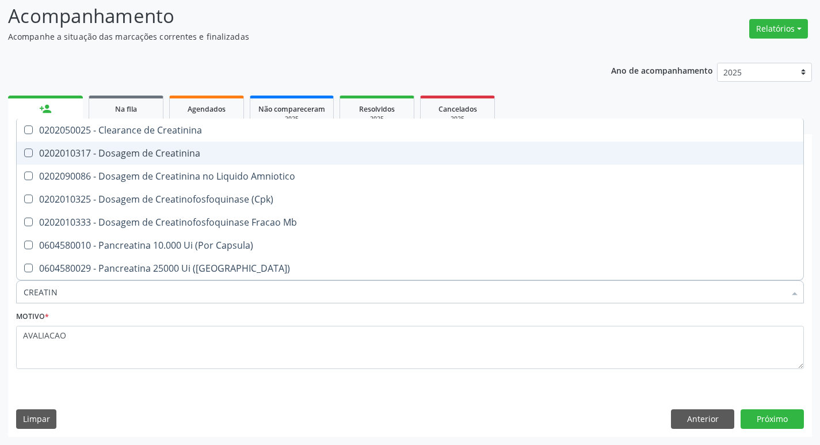
click at [193, 155] on div "0202010317 - Dosagem de Creatinina" at bounding box center [410, 152] width 773 height 9
checkbox Creatinina "true"
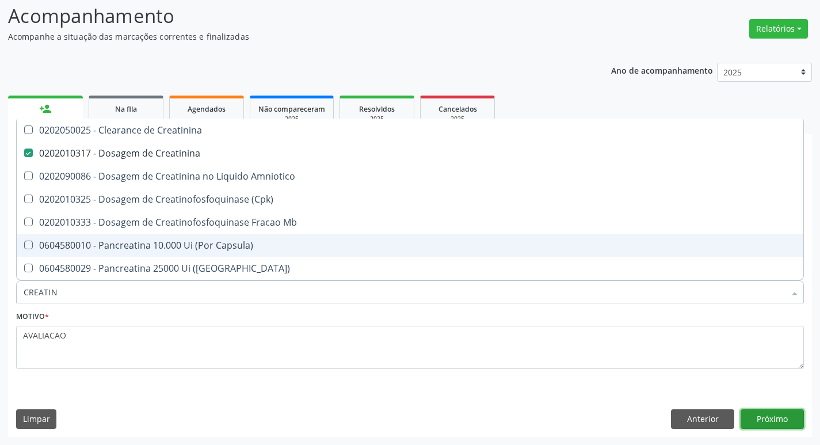
click at [768, 415] on button "Próximo" at bounding box center [771, 419] width 63 height 20
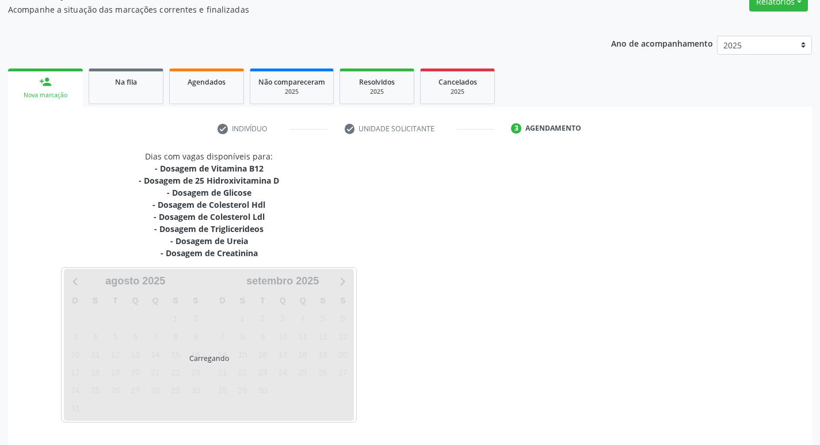
scroll to position [140, 0]
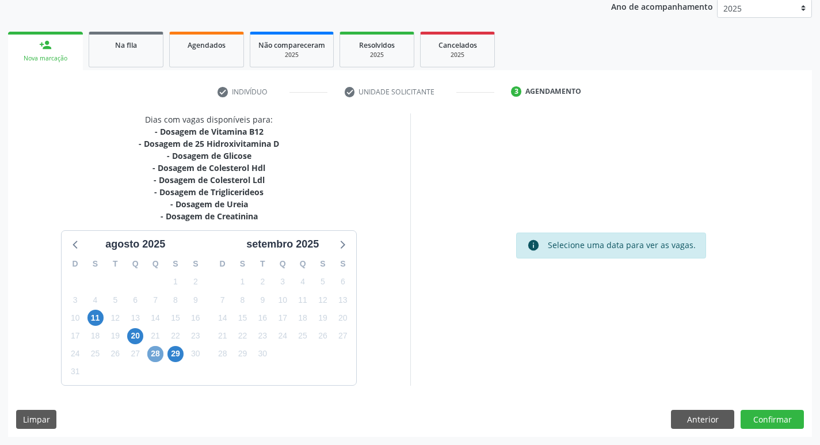
click at [155, 351] on span "28" at bounding box center [155, 354] width 16 height 16
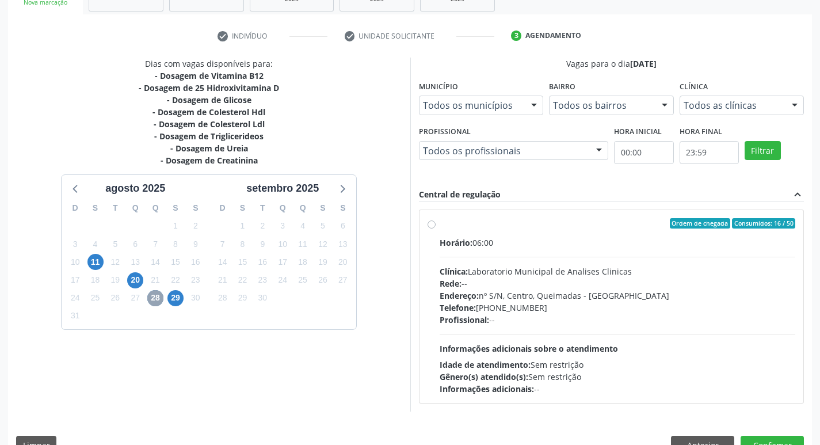
scroll to position [222, 0]
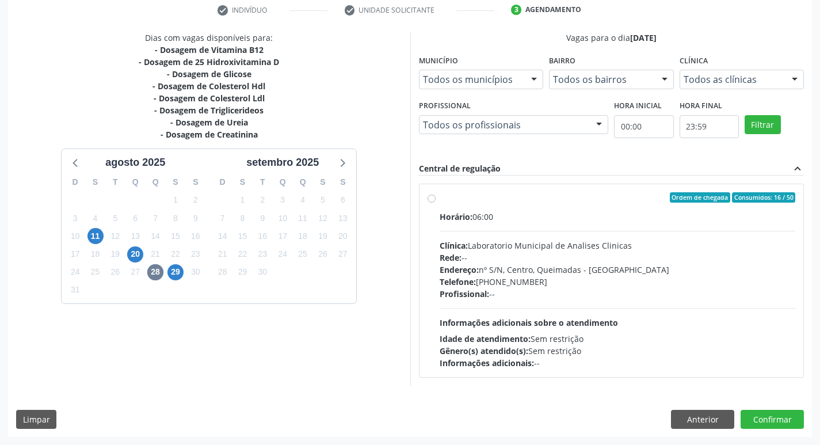
click at [513, 263] on div "Endereço: nº S/N, Centro, Queimadas - PB" at bounding box center [617, 269] width 356 height 12
click at [435, 202] on input "Ordem de chegada Consumidos: 16 / 50 Horário: 06:00 Clínica: Laboratorio Munici…" at bounding box center [431, 197] width 8 height 10
radio input "true"
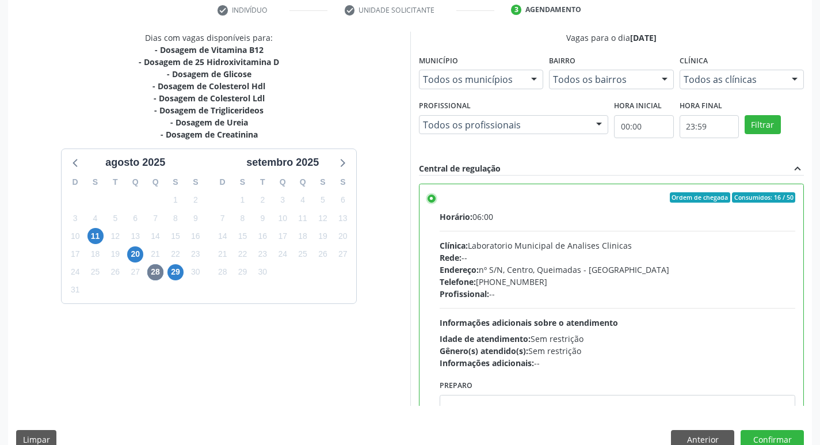
scroll to position [57, 0]
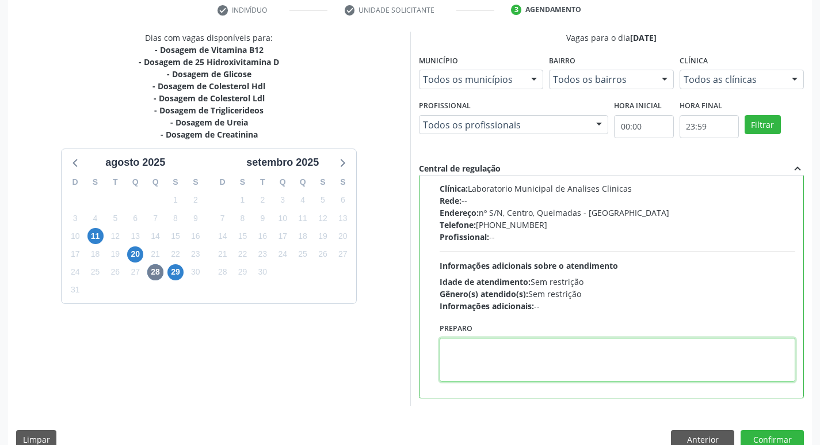
click at [489, 353] on textarea at bounding box center [617, 360] width 356 height 44
type textarea "V"
paste textarea "IR EM [GEOGRAPHIC_DATA]"
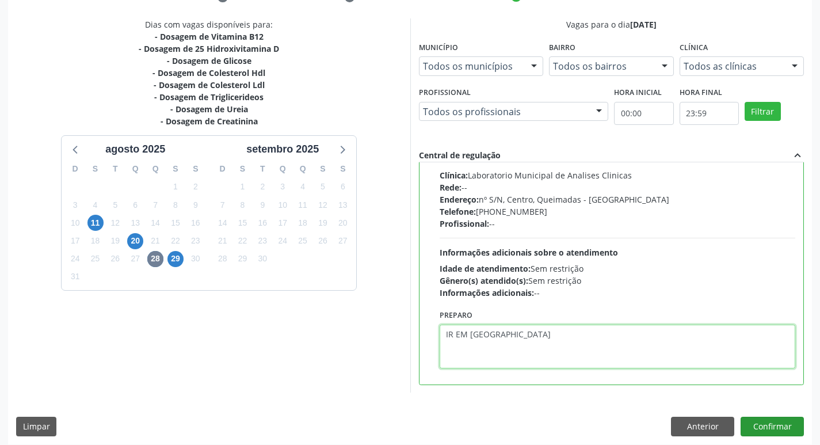
scroll to position [243, 0]
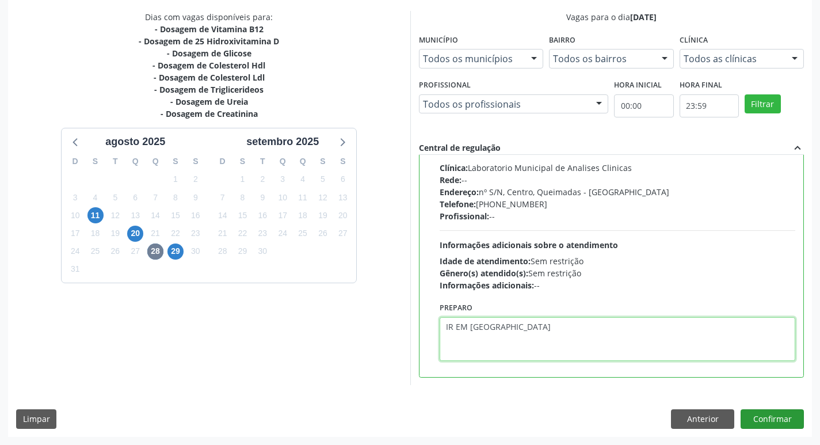
type textarea "IR EM [GEOGRAPHIC_DATA]"
click at [779, 422] on button "Confirmar" at bounding box center [771, 419] width 63 height 20
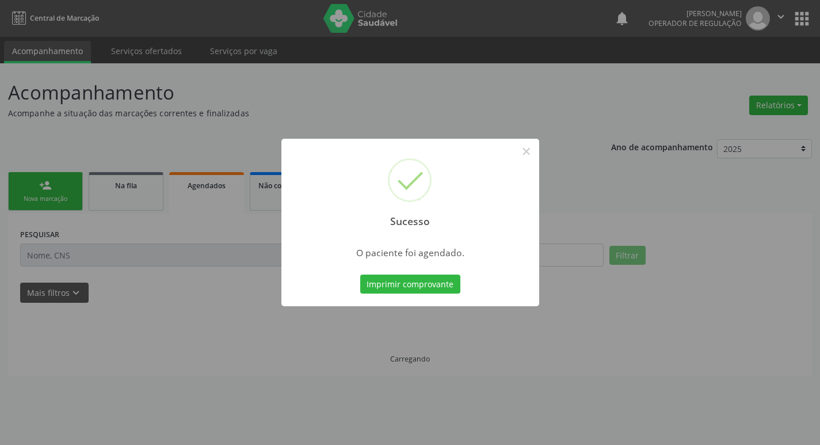
scroll to position [0, 0]
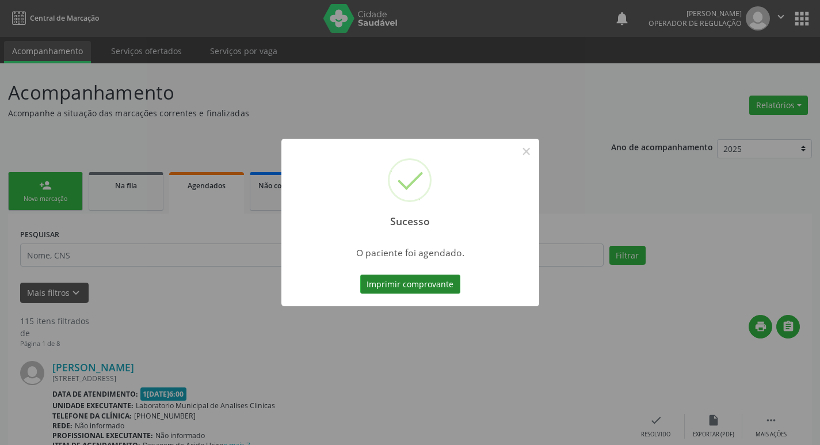
click at [427, 284] on button "Imprimir comprovante" at bounding box center [410, 284] width 100 height 20
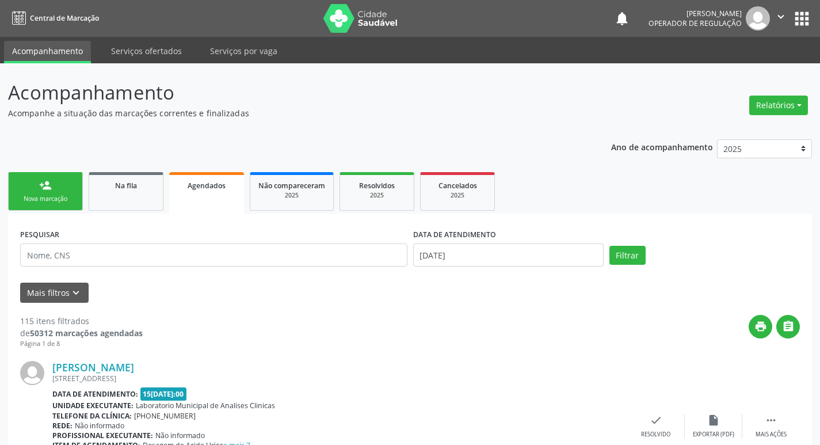
click at [46, 196] on div "Nova marcação" at bounding box center [46, 198] width 58 height 9
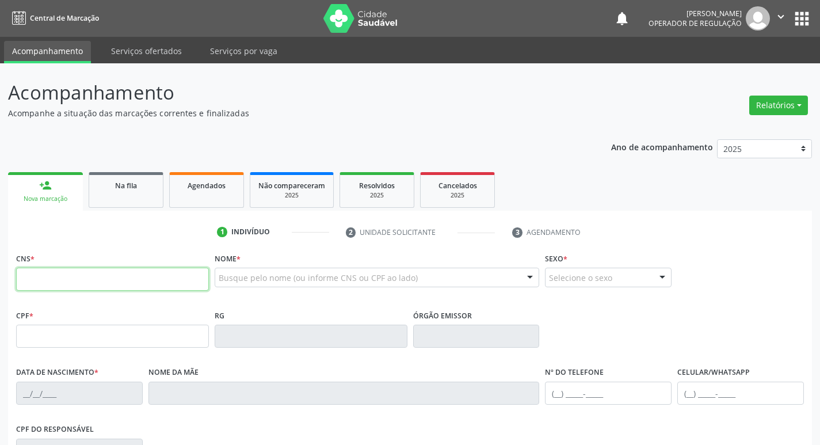
click at [68, 272] on input "text" at bounding box center [112, 278] width 193 height 23
type input "703 6060 3371 2130"
type input "167.432.524-09"
type input "0[DATE]"
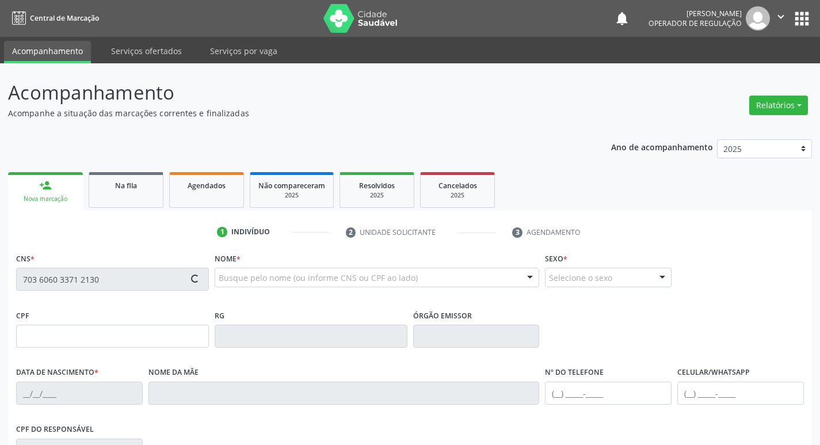
type input "[PERSON_NAME]"
type input "[PHONE_NUMBER]"
type input "078.820.644-32"
type input "42"
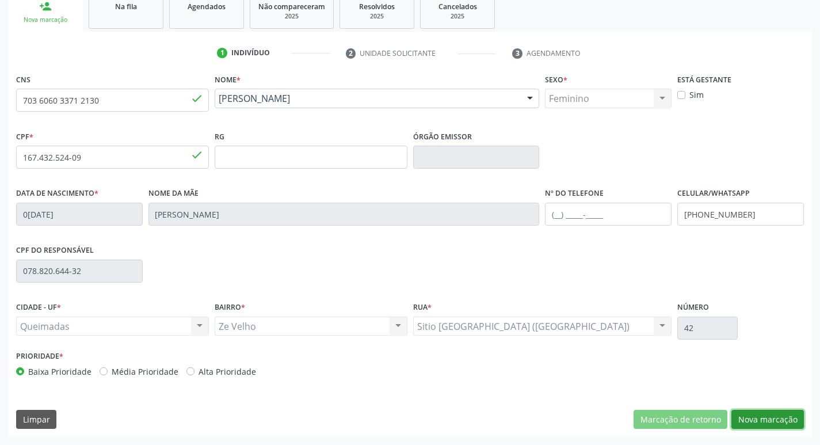
click at [769, 415] on button "Nova marcação" at bounding box center [767, 420] width 72 height 20
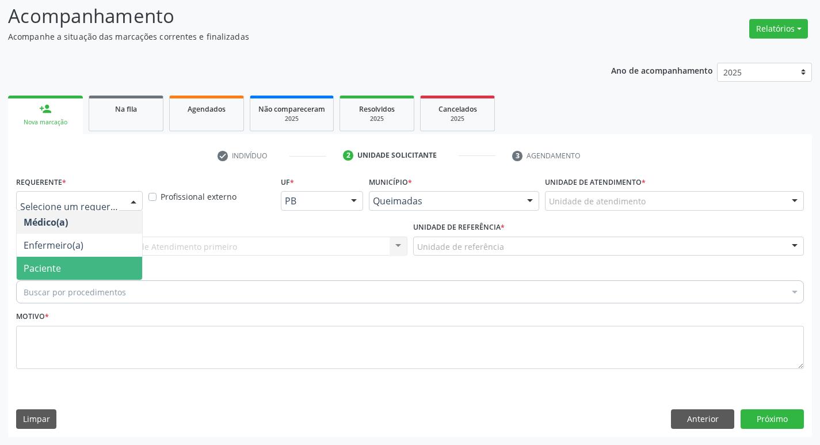
click at [75, 270] on span "Paciente" at bounding box center [79, 268] width 125 height 23
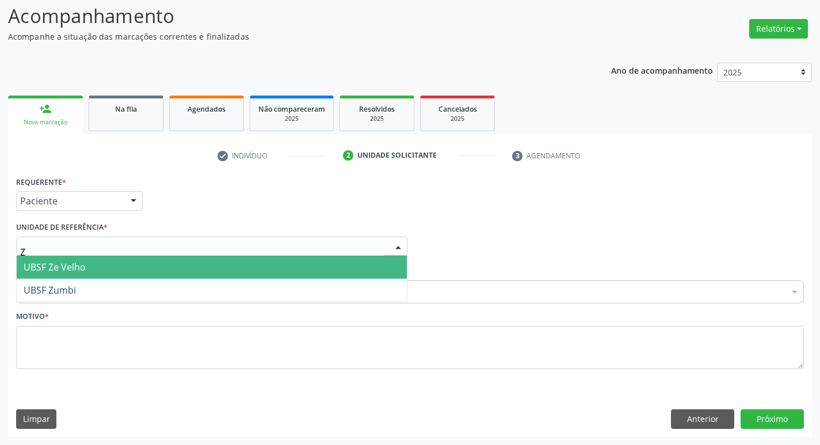
type input "ZE"
click at [89, 269] on span "UBSF Ze Velho" at bounding box center [212, 266] width 390 height 23
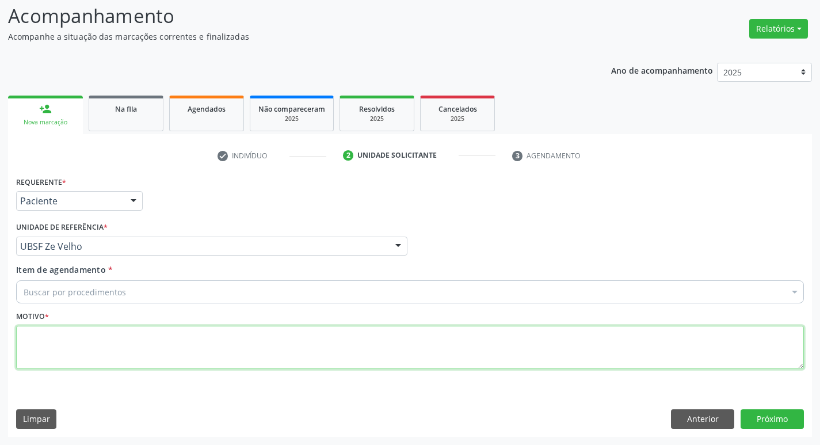
click at [57, 355] on textarea at bounding box center [409, 348] width 787 height 44
type textarea "AVALIACAO"
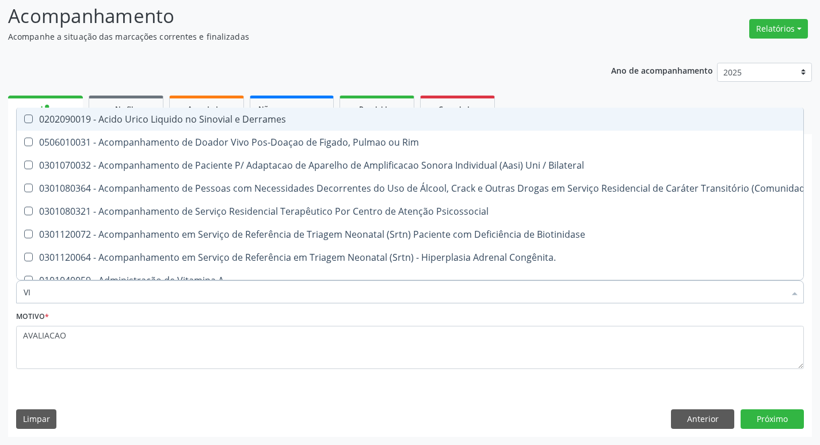
type input "VITAM"
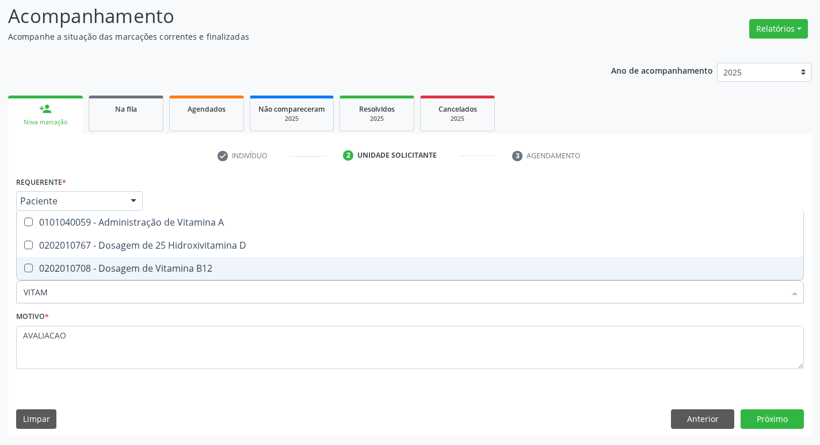
click at [157, 257] on span "0202010708 - Dosagem de Vitamina B12" at bounding box center [410, 268] width 786 height 23
checkbox B12 "true"
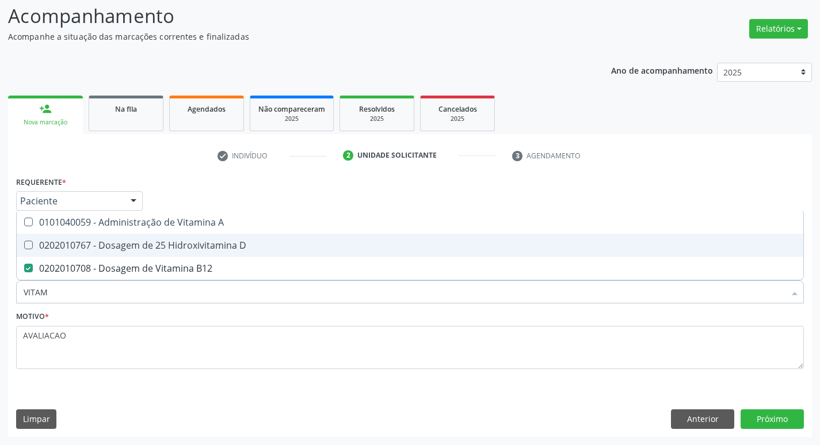
click at [160, 240] on div "0202010767 - Dosagem de 25 Hidroxivitamina D" at bounding box center [410, 244] width 773 height 9
checkbox D "true"
type input "VITA"
checkbox D "false"
checkbox B12 "false"
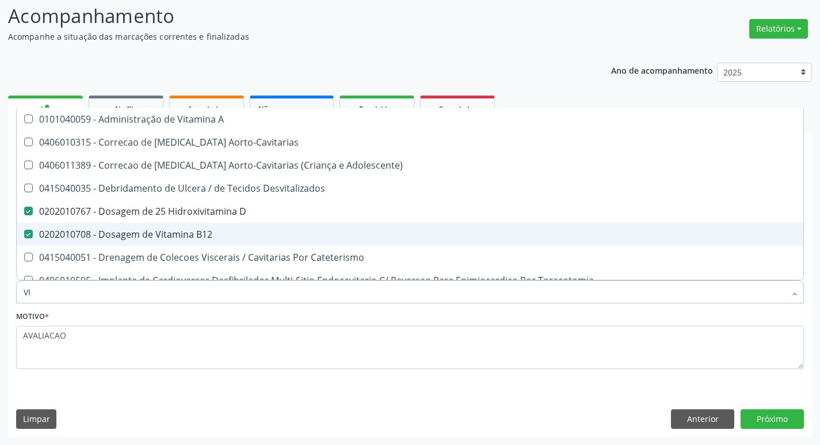
type input "V"
checkbox D "false"
checkbox B12 "false"
checkbox Cateterismo "false"
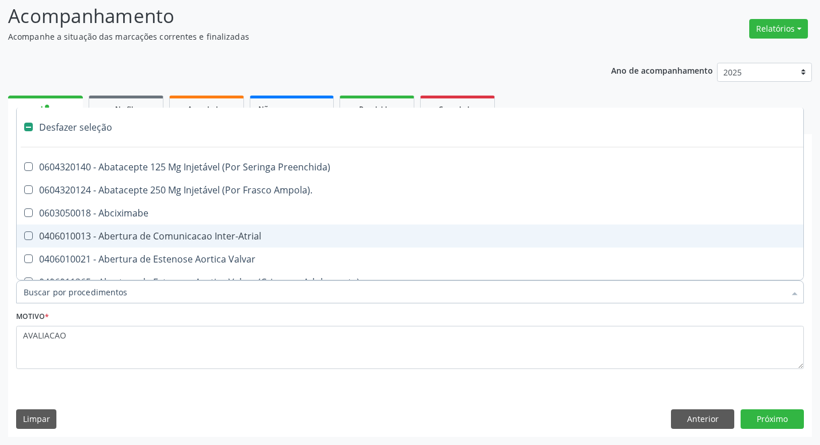
type input "G"
checkbox Aberto\) "true"
checkbox Estimulo "true"
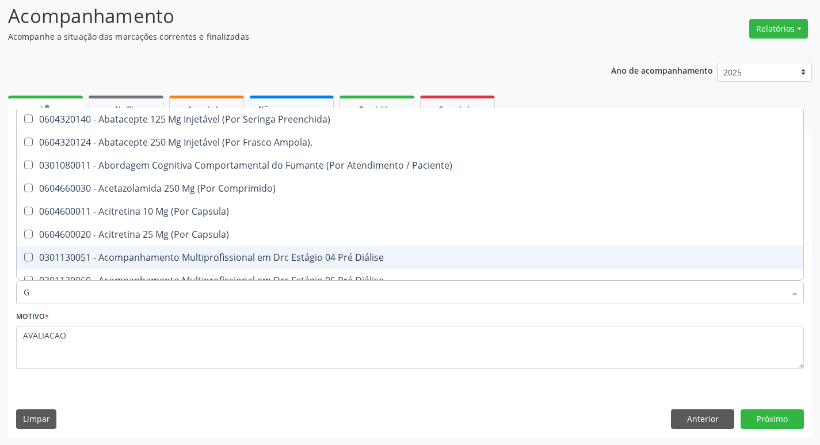
type input "GLICOSE"
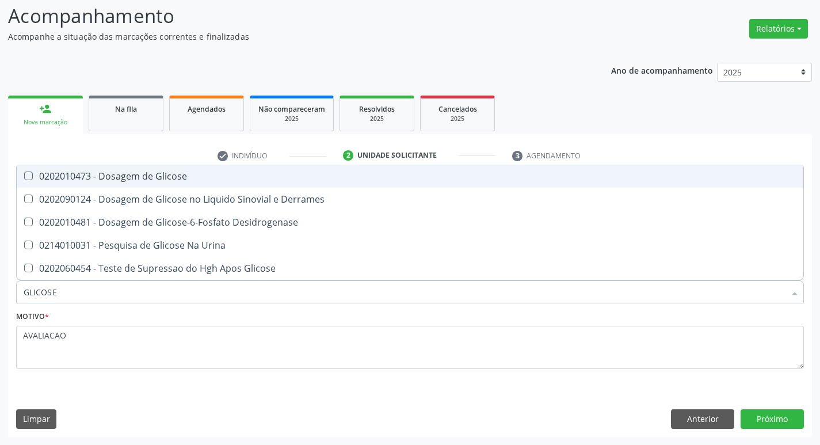
click at [182, 183] on span "0202010473 - Dosagem de Glicose" at bounding box center [410, 176] width 786 height 23
checkbox Glicose "true"
type input "GLICOS"
checkbox Glicose "false"
checkbox Derrames "true"
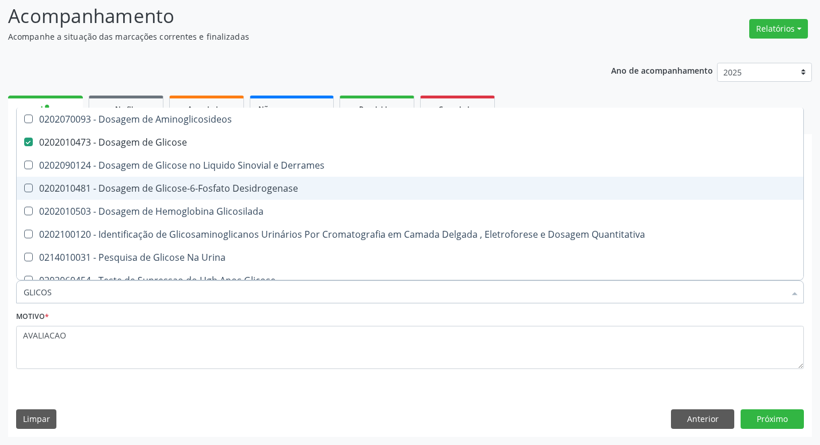
type input "GLICO"
checkbox Glicose "false"
checkbox Derrames "true"
type input "GLI"
checkbox Derrames "false"
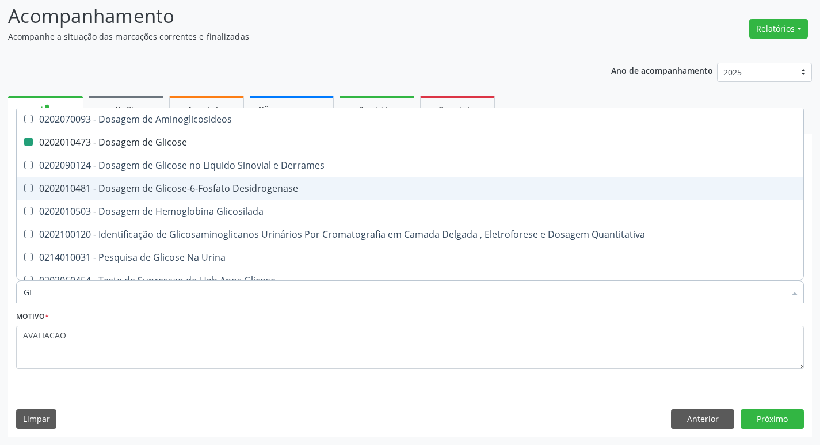
type input "G"
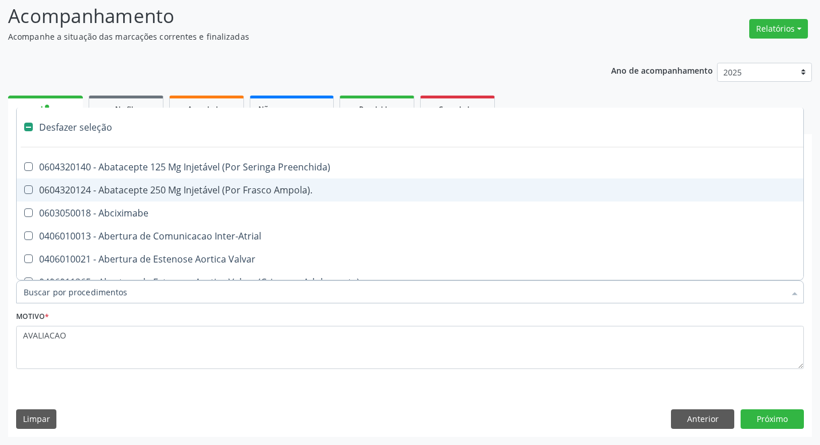
type input "2"
checkbox Total "true"
checkbox Vagina "true"
checkbox Adolescente\) "true"
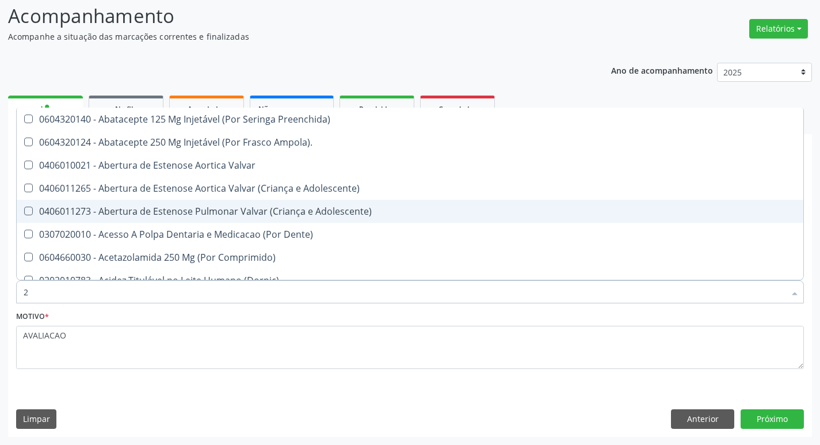
type input "20205001"
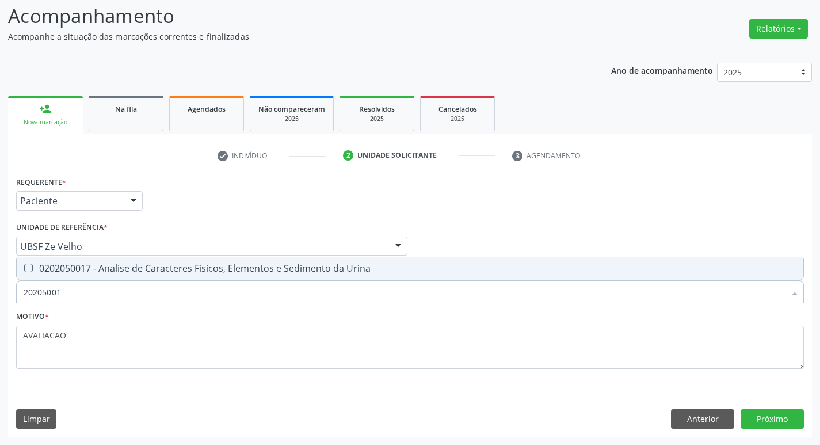
click at [139, 276] on span "0202050017 - Analise de Caracteres Fisicos, Elementos e Sedimento da Urina" at bounding box center [410, 268] width 786 height 23
checkbox Urina "true"
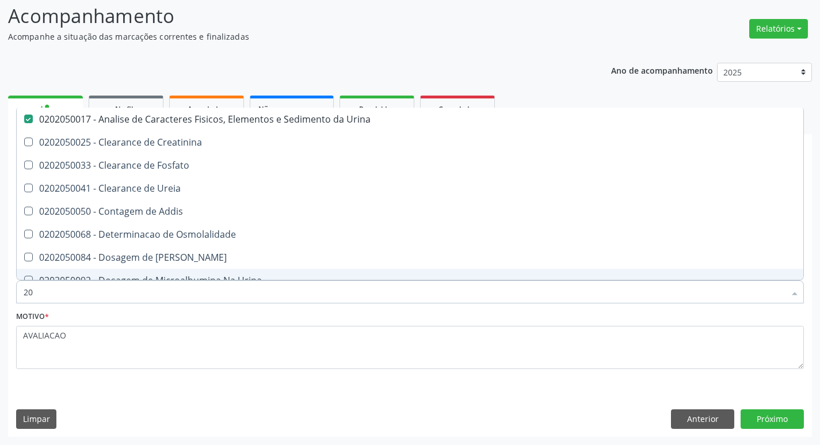
type input "2"
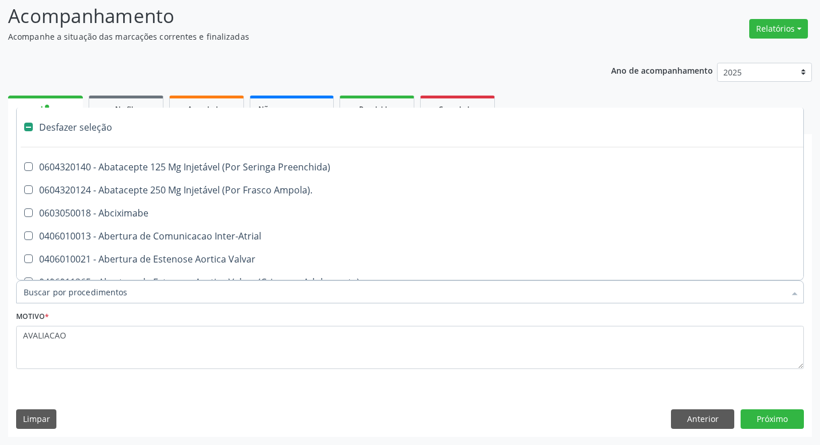
checkbox Preenchida\) "false"
checkbox Inter-Atrial "false"
type input "V"
checkbox Urina "false"
checkbox Campo\) "true"
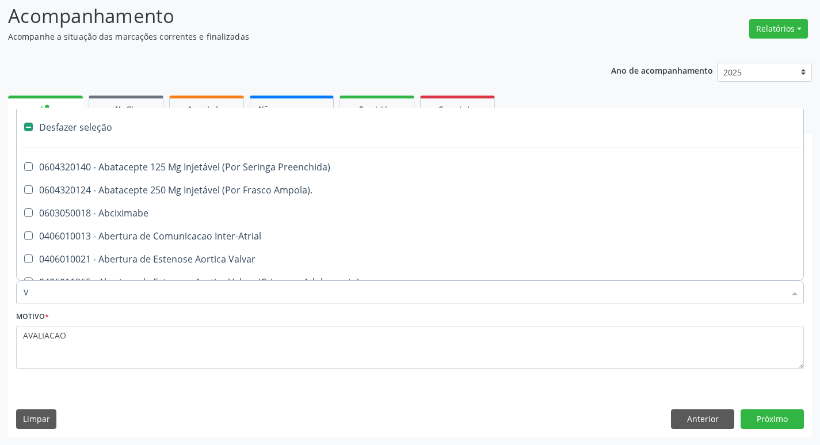
checkbox Miocardio "true"
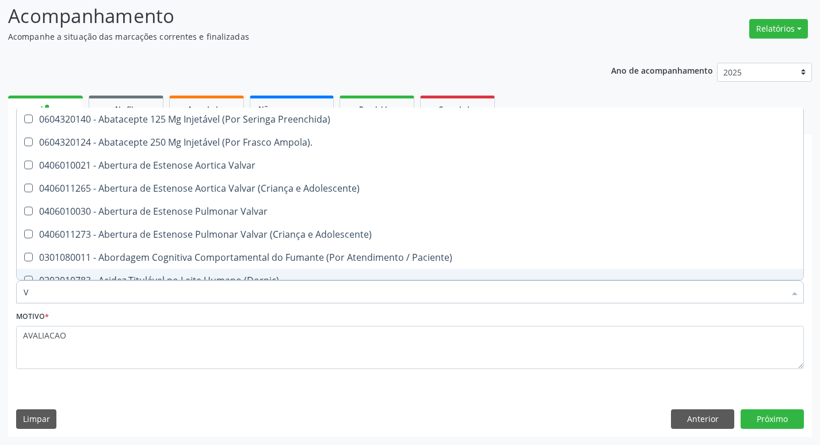
type input "VI"
checkbox Periféricas "true"
checkbox Sexual "true"
checkbox D "false"
checkbox B12 "false"
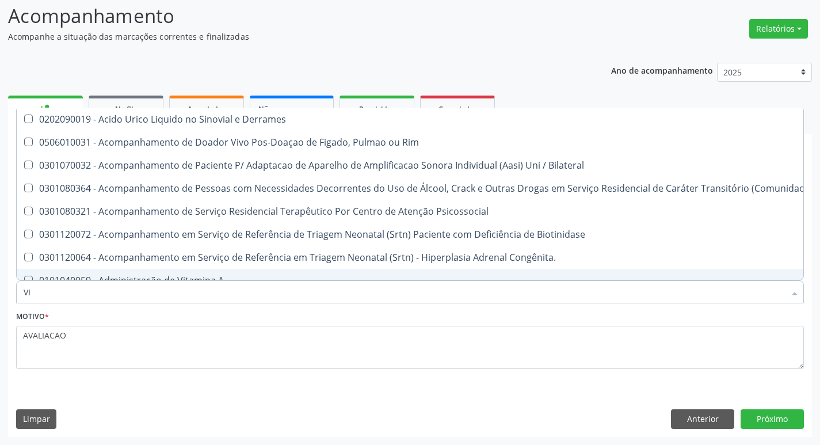
type input "VITAM"
checkbox Rim "true"
checkbox Bilateral "true"
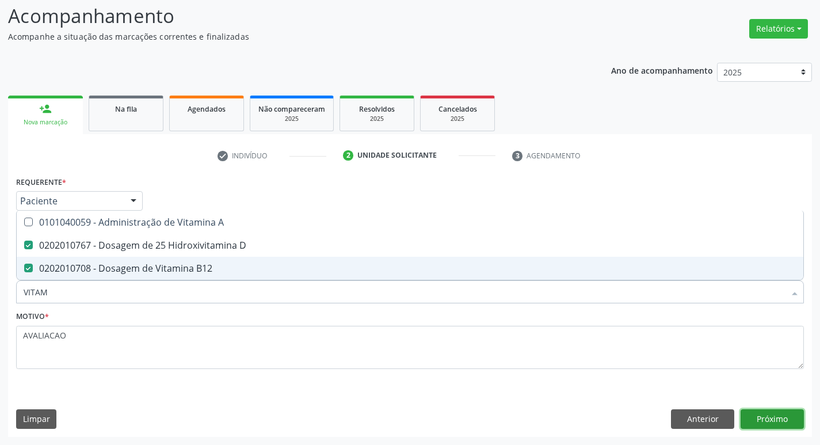
click at [765, 413] on button "Próximo" at bounding box center [771, 419] width 63 height 20
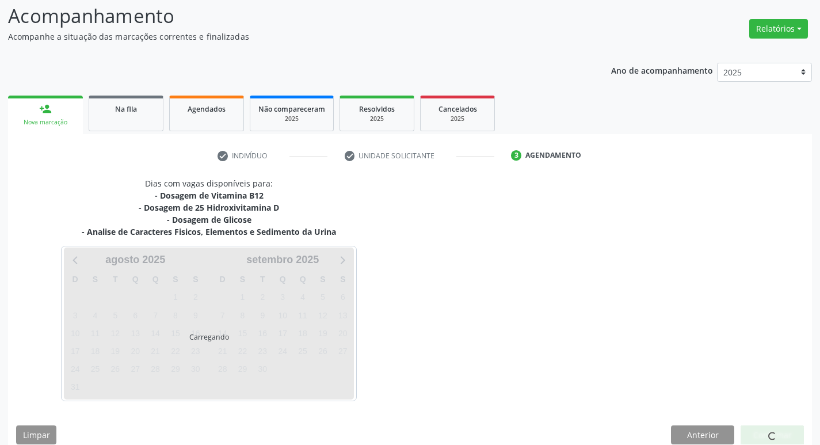
scroll to position [92, 0]
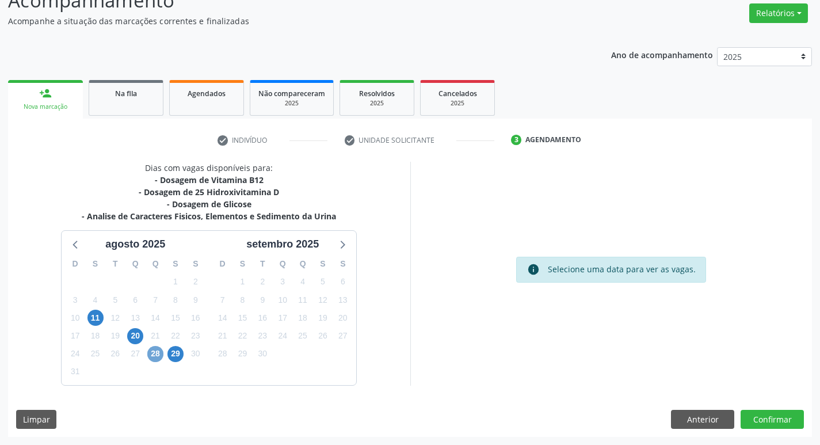
click at [154, 355] on span "28" at bounding box center [155, 354] width 16 height 16
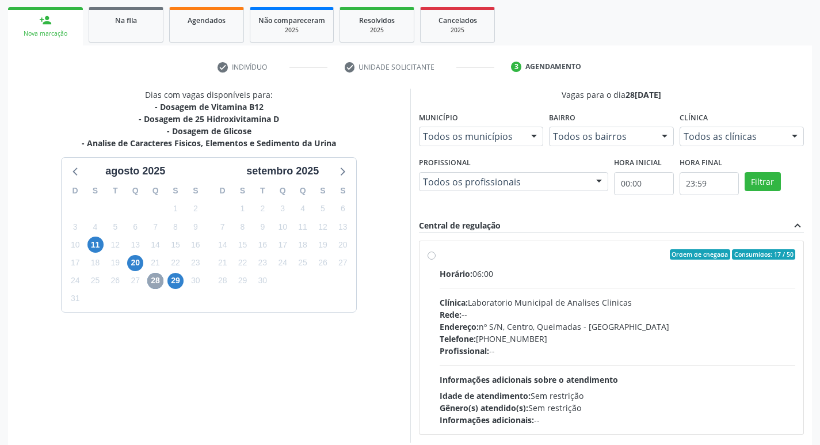
scroll to position [222, 0]
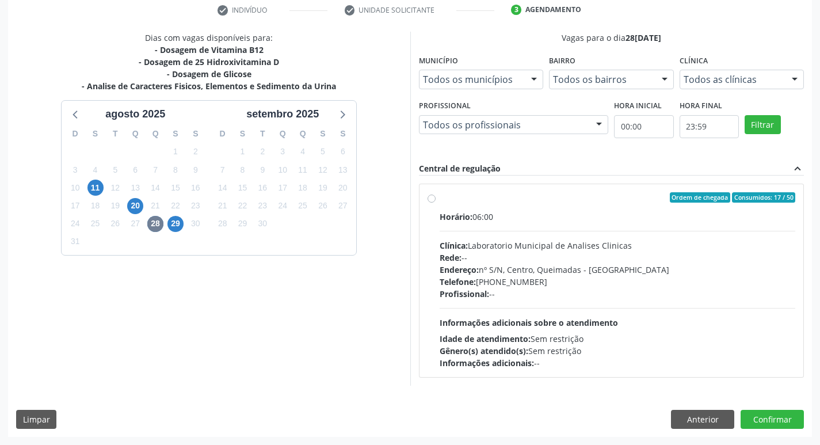
click at [603, 281] on div "Telefone: [PHONE_NUMBER]" at bounding box center [617, 282] width 356 height 12
click at [435, 202] on input "Ordem de chegada Consumidos: 17 / 50 Horário: 06:00 Clínica: Laboratorio Munici…" at bounding box center [431, 197] width 8 height 10
radio input "true"
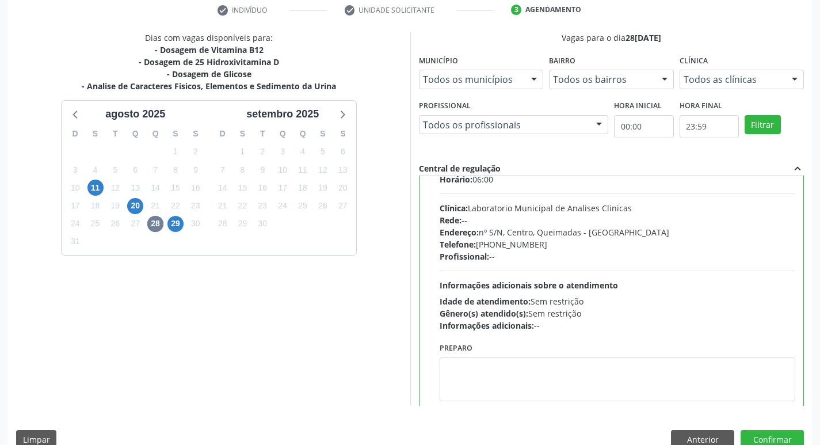
scroll to position [57, 0]
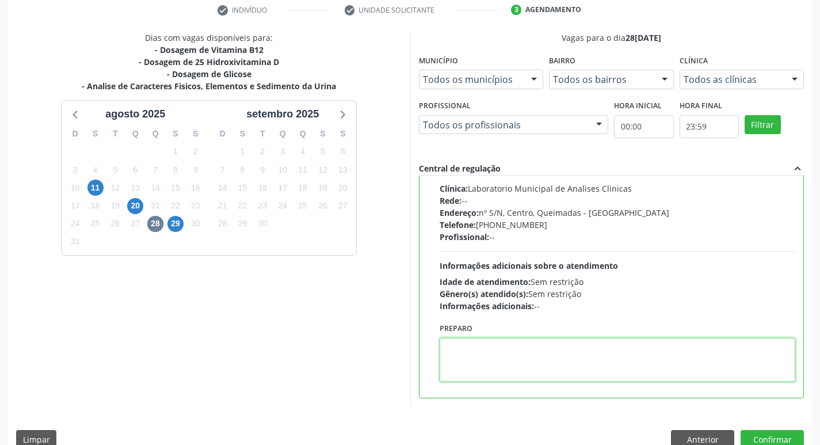
click at [548, 377] on textarea at bounding box center [617, 360] width 356 height 44
paste textarea "IR EM [GEOGRAPHIC_DATA]"
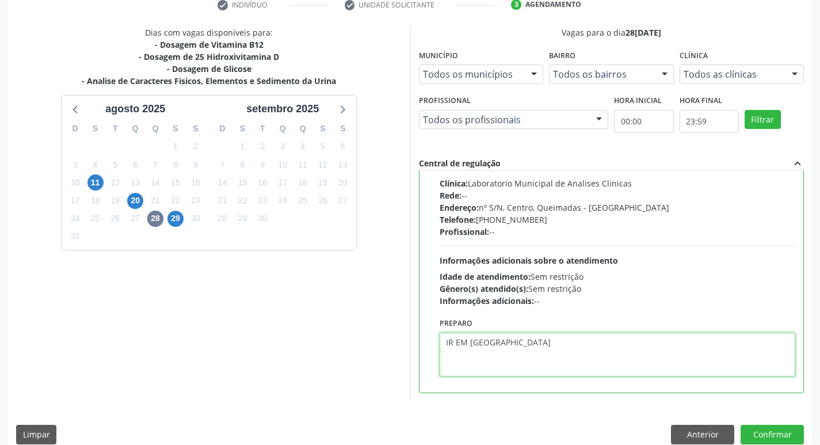
scroll to position [243, 0]
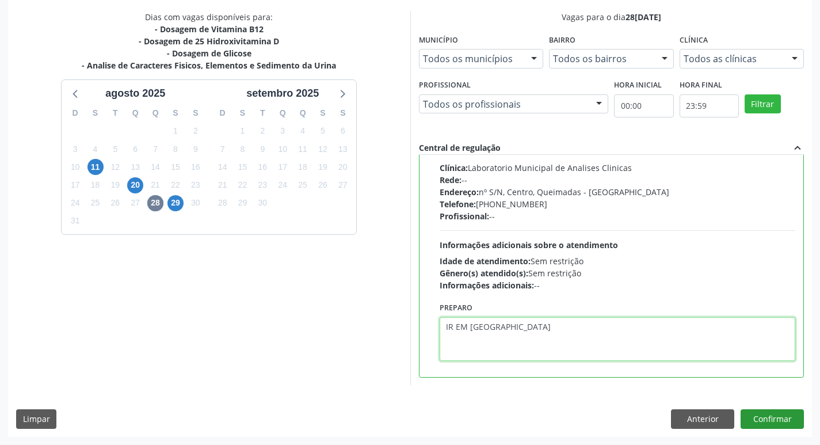
type textarea "IR EM [GEOGRAPHIC_DATA]"
click at [765, 416] on button "Confirmar" at bounding box center [771, 419] width 63 height 20
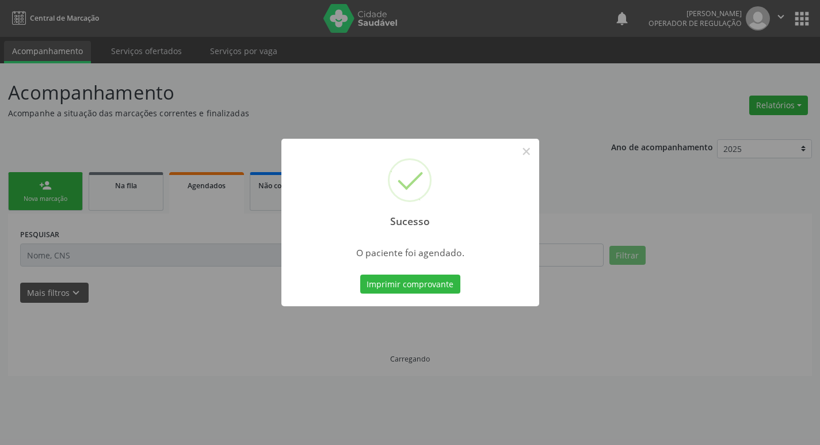
scroll to position [0, 0]
click at [434, 281] on button "Imprimir comprovante" at bounding box center [414, 284] width 100 height 20
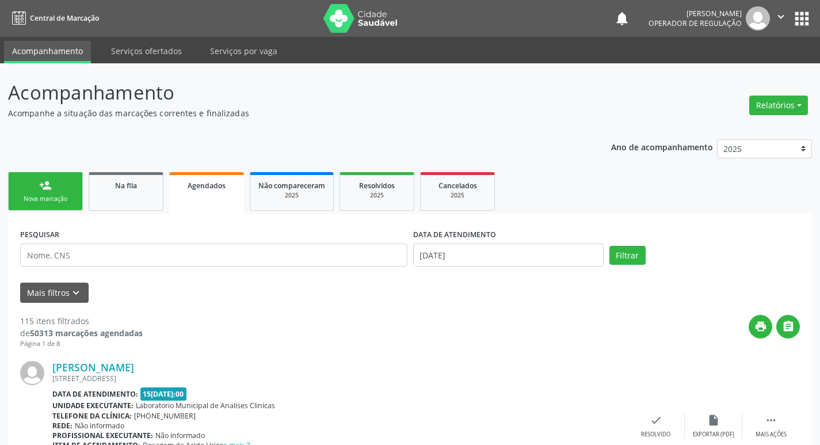
click at [56, 190] on link "person_add Nova marcação" at bounding box center [45, 191] width 75 height 39
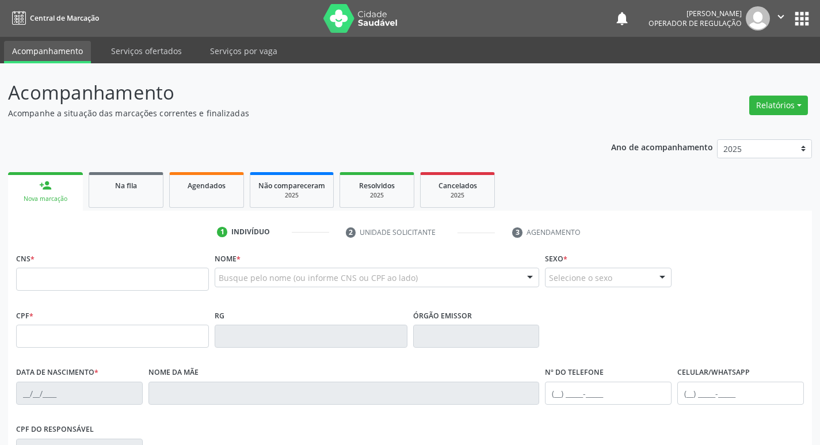
click at [79, 266] on div "CNS *" at bounding box center [112, 270] width 193 height 41
click at [90, 274] on input "text" at bounding box center [112, 278] width 193 height 23
type input "705 0016 4442 2250"
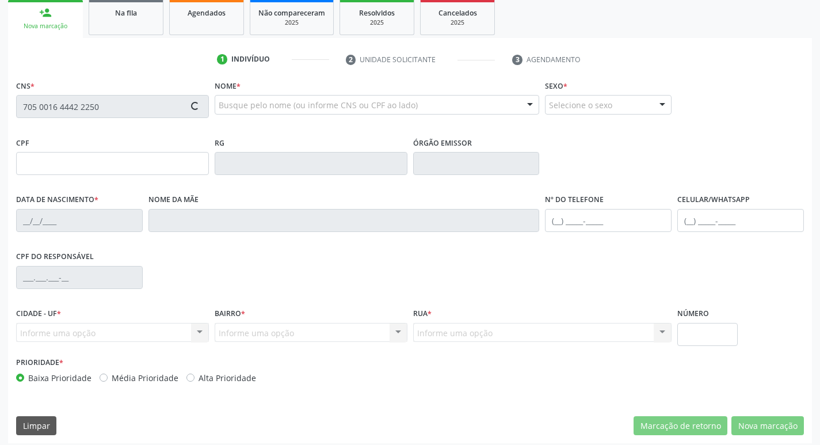
type input "133.645.744-99"
type input "17/01/1998"
type input "Marluce da Silva Pereira"
type input "(83) 99156-4766"
type input "129"
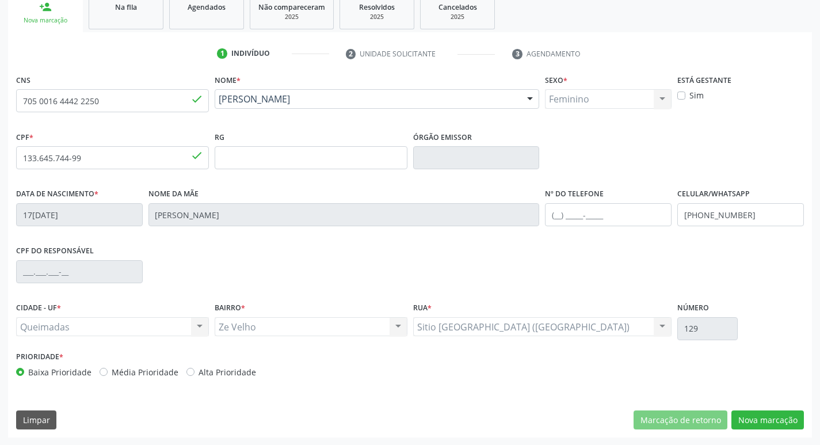
scroll to position [179, 0]
click at [780, 416] on button "Nova marcação" at bounding box center [767, 420] width 72 height 20
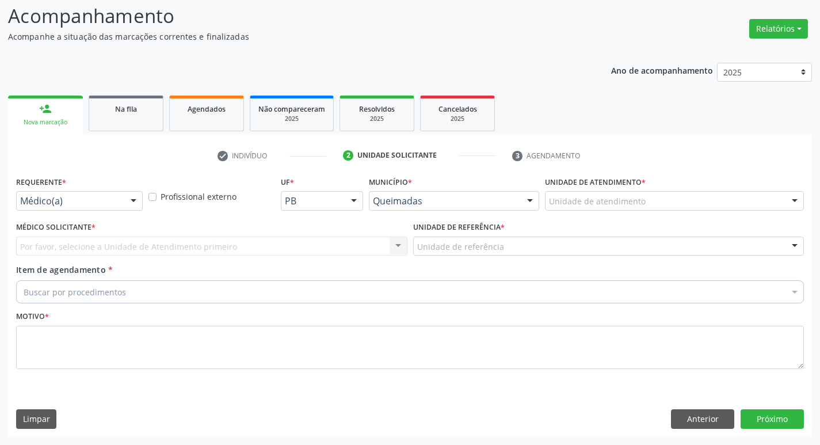
scroll to position [77, 0]
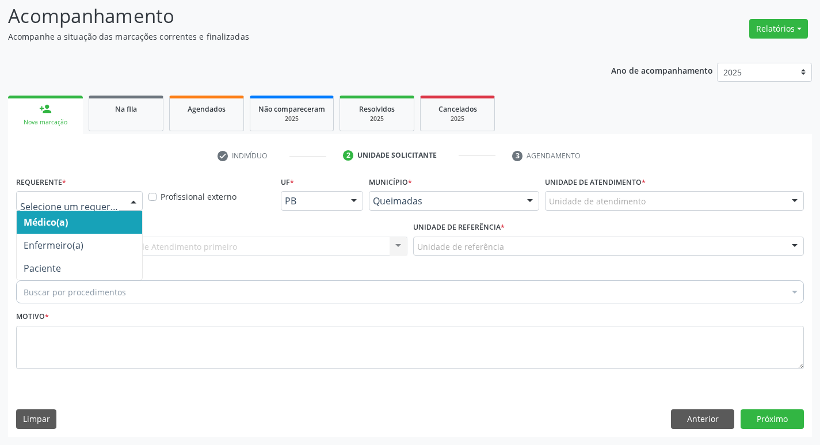
drag, startPoint x: 58, startPoint y: 202, endPoint x: 90, endPoint y: 236, distance: 47.2
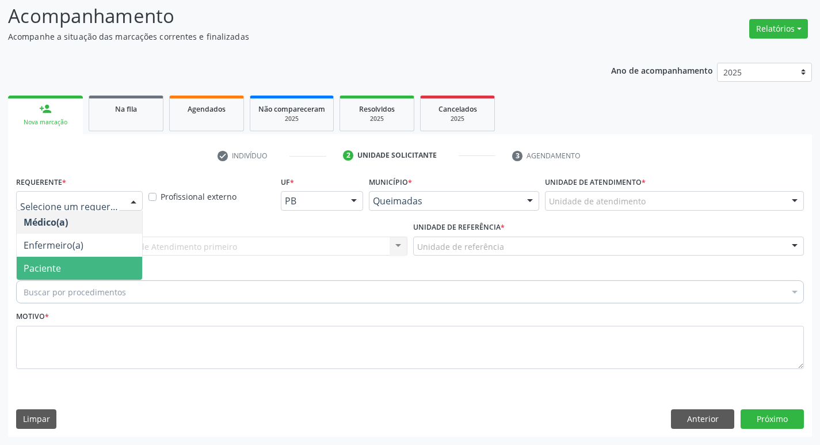
drag, startPoint x: 104, startPoint y: 259, endPoint x: 97, endPoint y: 259, distance: 6.3
click at [102, 259] on span "Paciente" at bounding box center [79, 268] width 125 height 23
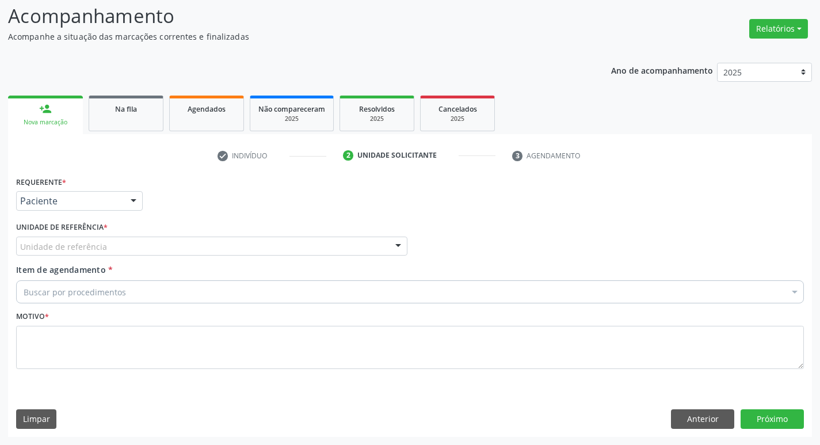
click at [82, 253] on div "Unidade de referência" at bounding box center [211, 246] width 391 height 20
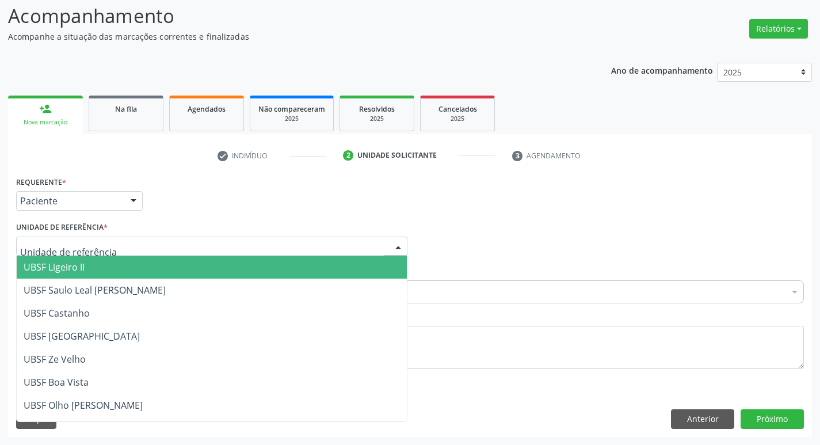
type input "Z"
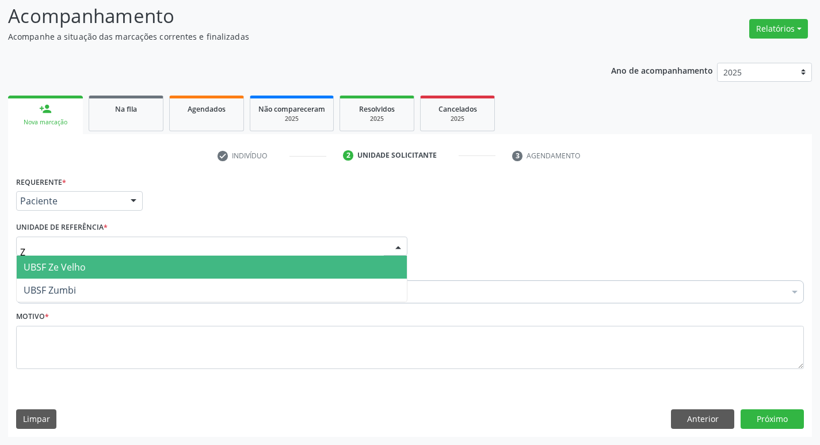
click at [93, 257] on span "UBSF Ze Velho" at bounding box center [212, 266] width 390 height 23
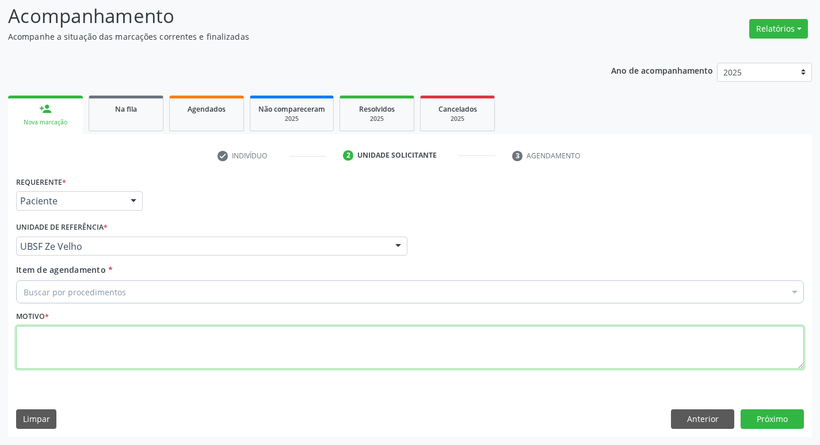
click at [70, 349] on textarea at bounding box center [409, 348] width 787 height 44
type textarea "AVALIACAO"
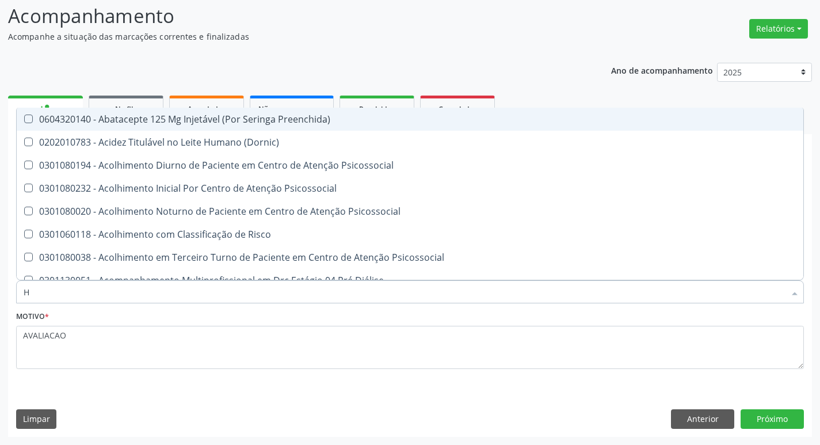
type input "HEMOGR"
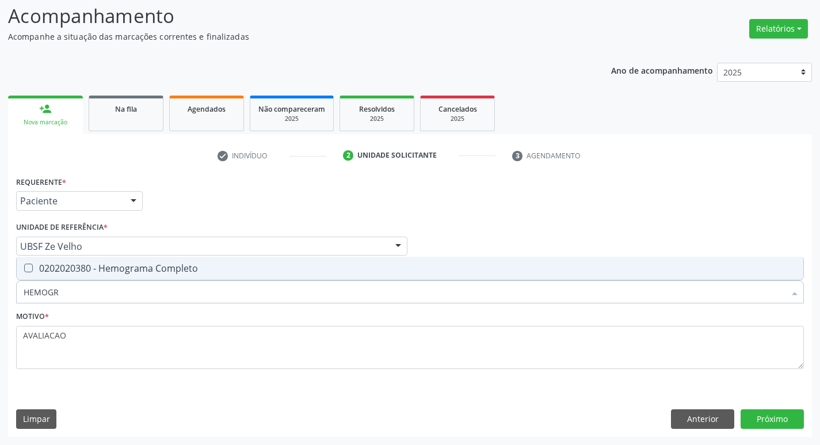
click at [147, 266] on div "0202020380 - Hemograma Completo" at bounding box center [410, 267] width 773 height 9
checkbox Completo "true"
type input "HEMOG"
checkbox Completo "false"
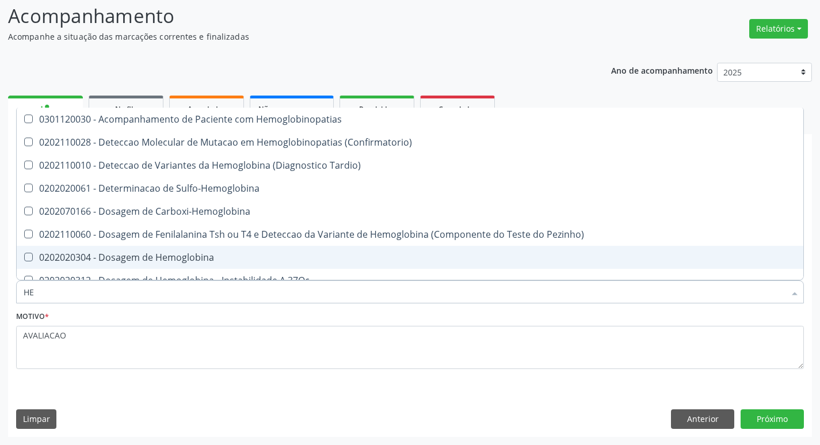
type input "H"
checkbox Completo "false"
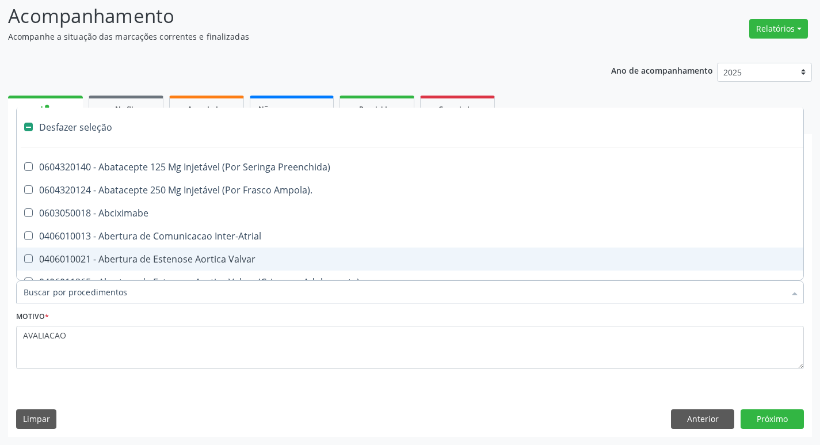
type input "H"
checkbox Convencional\) "true"
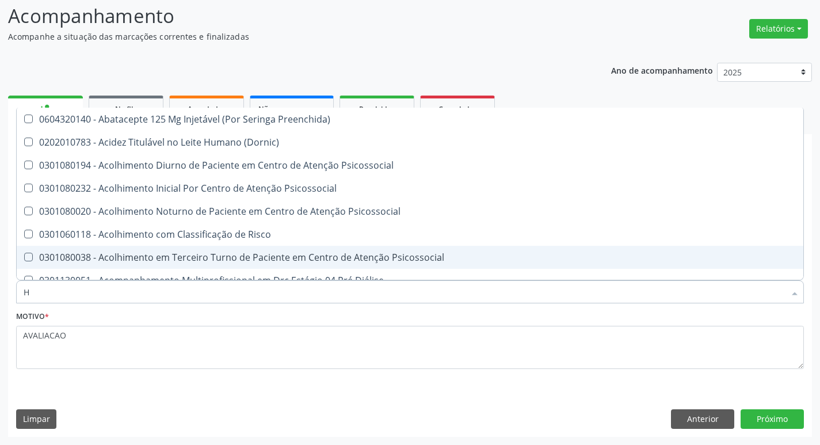
type input "HEMOGLOBINA G"
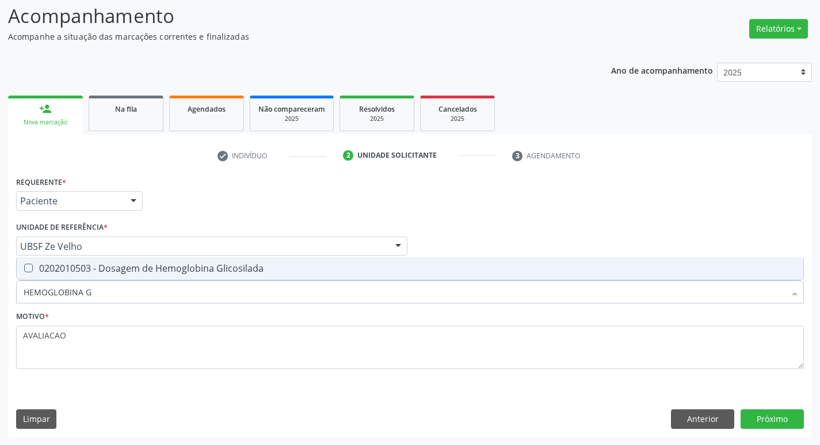
click at [163, 273] on div "0202010503 - Dosagem de Hemoglobina Glicosilada" at bounding box center [410, 267] width 773 height 9
checkbox Glicosilada "true"
type input "HEMOGLOBINA"
checkbox Glicosilada "false"
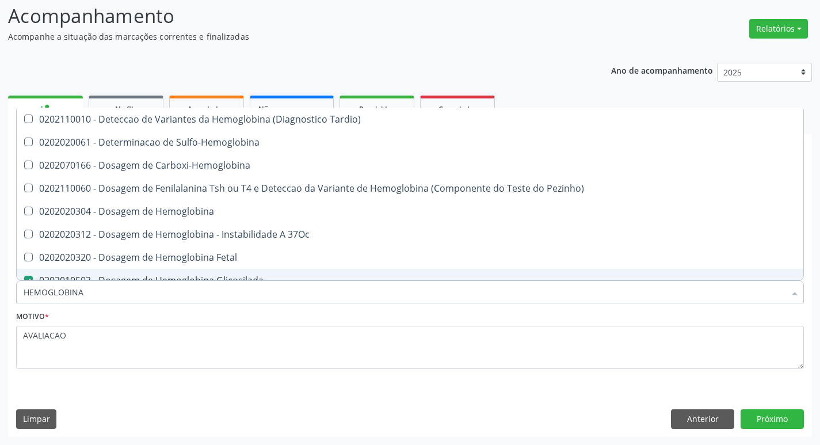
type input "HEMOGLOBIN"
checkbox Glicosilada "false"
checkbox Hemoglobina "true"
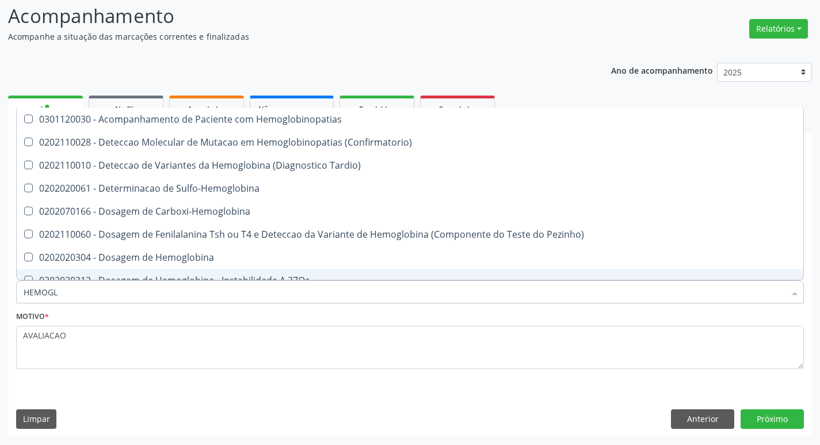
type input "HEMOG"
checkbox S "true"
type input "H"
checkbox Glicosilada "false"
checkbox S "false"
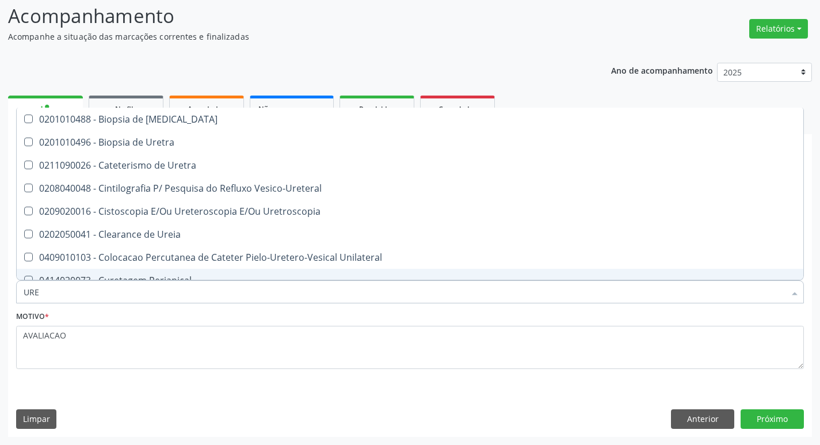
type input "UREI"
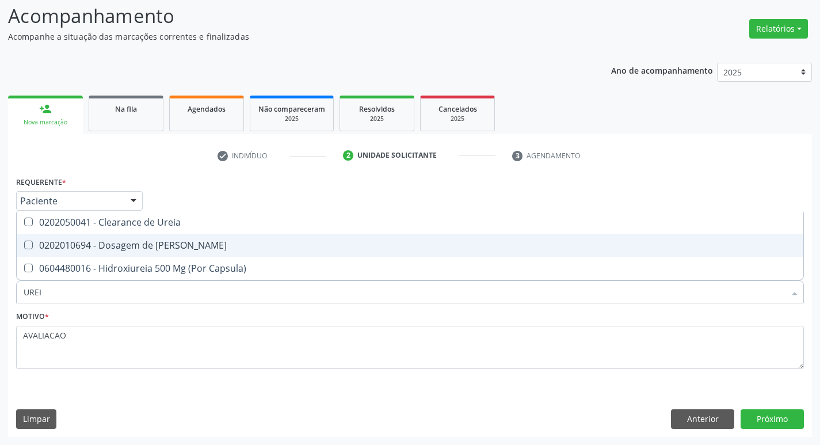
click at [161, 253] on span "0202010694 - Dosagem de [PERSON_NAME]" at bounding box center [410, 245] width 786 height 23
checkbox Ureia "true"
type input "URE"
checkbox Ureia "false"
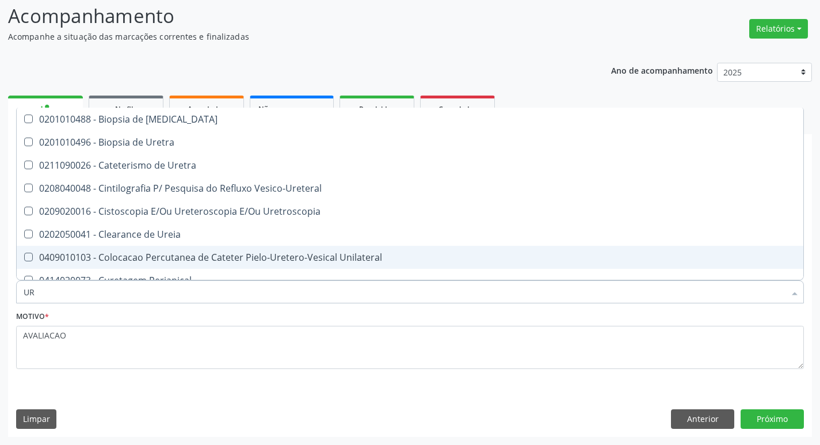
type input "U"
checkbox Ureia "false"
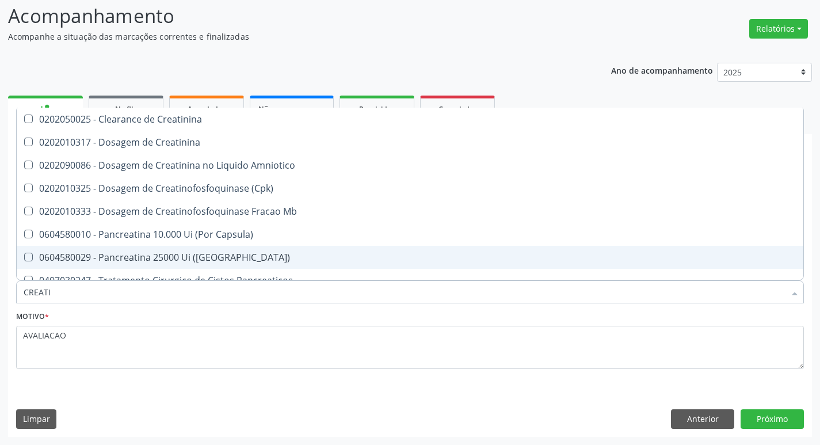
type input "CREATIN"
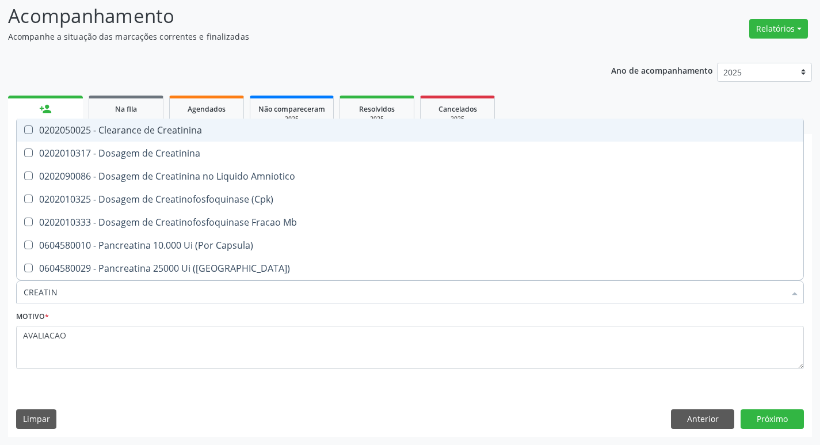
click at [236, 141] on span "0202050025 - Clearance de Creatinina" at bounding box center [410, 129] width 786 height 23
checkbox Creatinina "false"
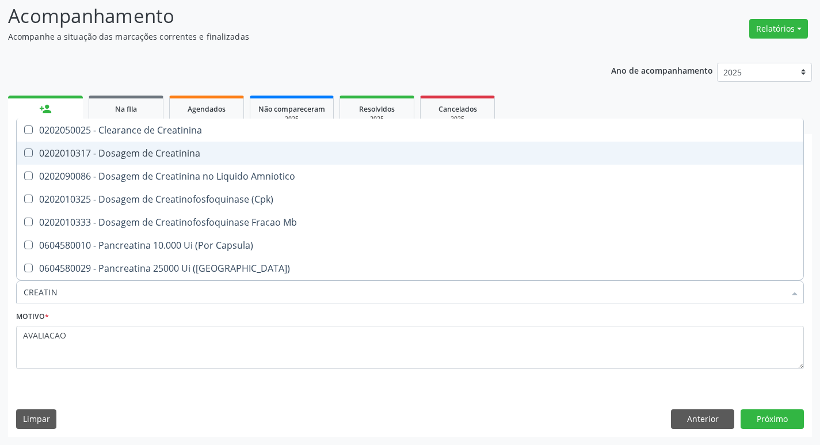
click at [241, 176] on div "0202090086 - Dosagem de Creatinina no Liquido Amniotico" at bounding box center [410, 175] width 773 height 9
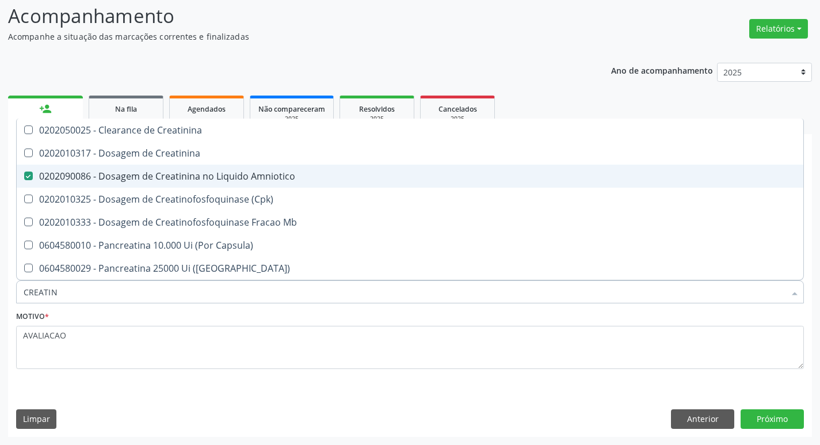
click at [219, 168] on span "0202090086 - Dosagem de Creatinina no Liquido Amniotico" at bounding box center [410, 176] width 786 height 23
checkbox Amniotico "false"
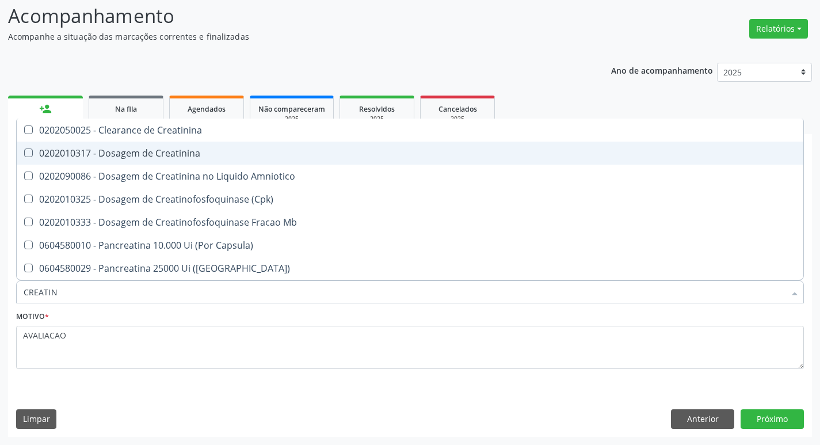
click at [207, 158] on div "0202010317 - Dosagem de Creatinina" at bounding box center [410, 152] width 773 height 9
checkbox Creatinina "true"
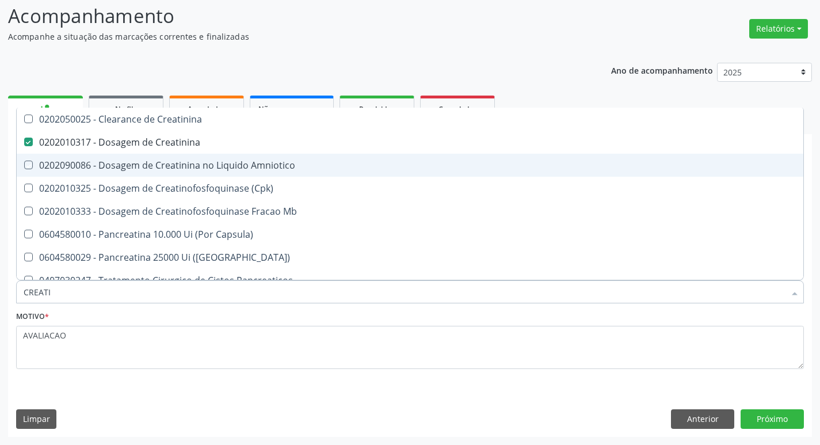
type input "CREAT"
checkbox Creatinina "false"
checkbox Amniotico "true"
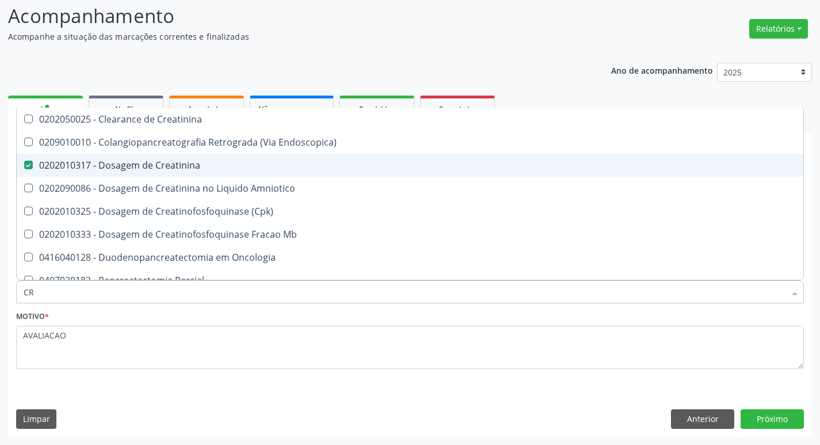
type input "C"
checkbox Creatinina "false"
checkbox \(Cpk\) "false"
checkbox Oncologia "false"
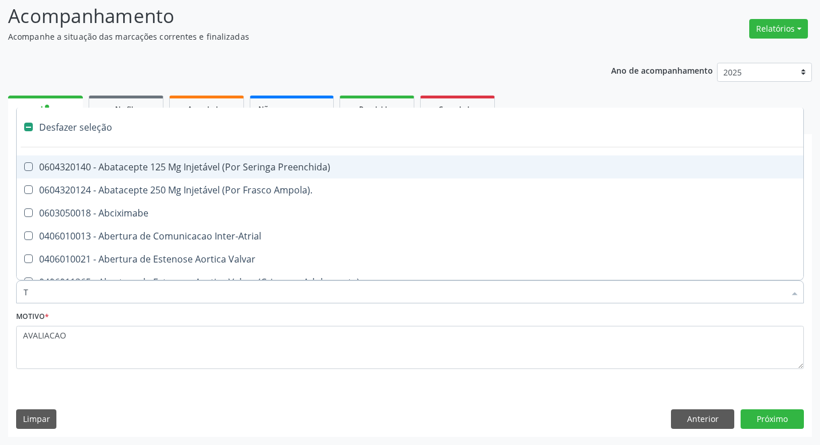
type input "TG"
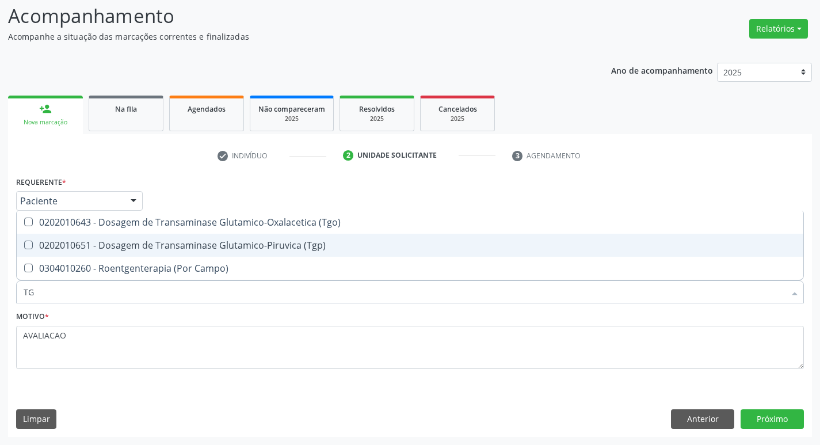
click at [244, 242] on div "0202010651 - Dosagem de Transaminase Glutamico-Piruvica (Tgp)" at bounding box center [410, 244] width 773 height 9
checkbox \(Tgp\) "true"
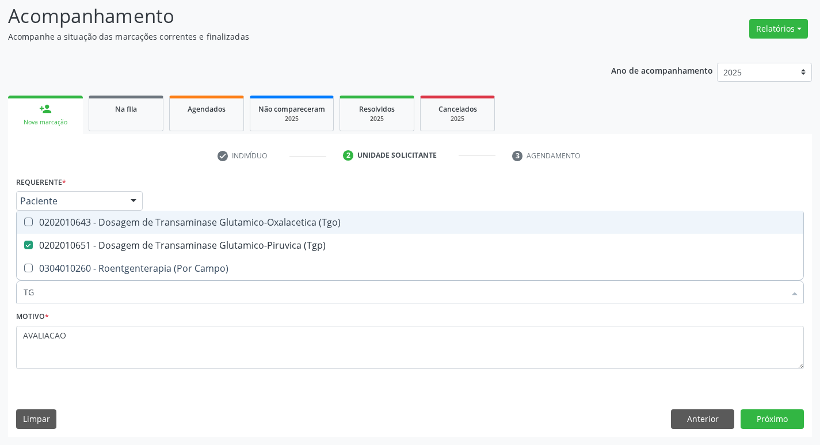
click at [239, 220] on div "0202010643 - Dosagem de Transaminase Glutamico-Oxalacetica (Tgo)" at bounding box center [410, 221] width 773 height 9
checkbox \(Tgo\) "true"
type input "T"
checkbox \(Tgo\) "false"
checkbox \(Tgp\) "false"
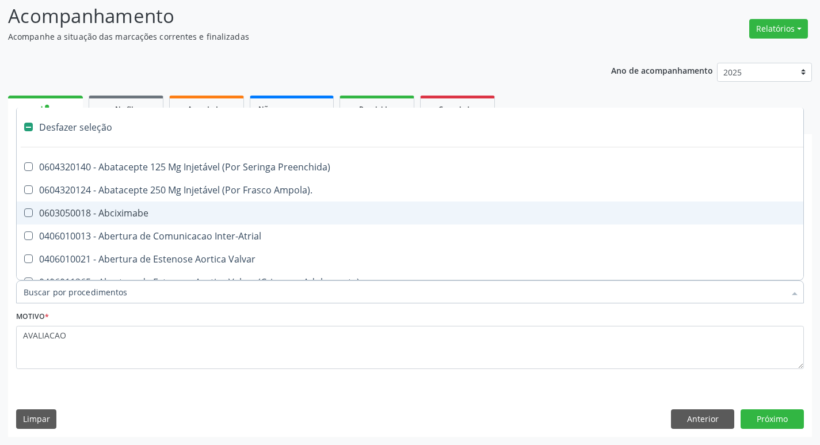
type input "V"
checkbox Cornea "true"
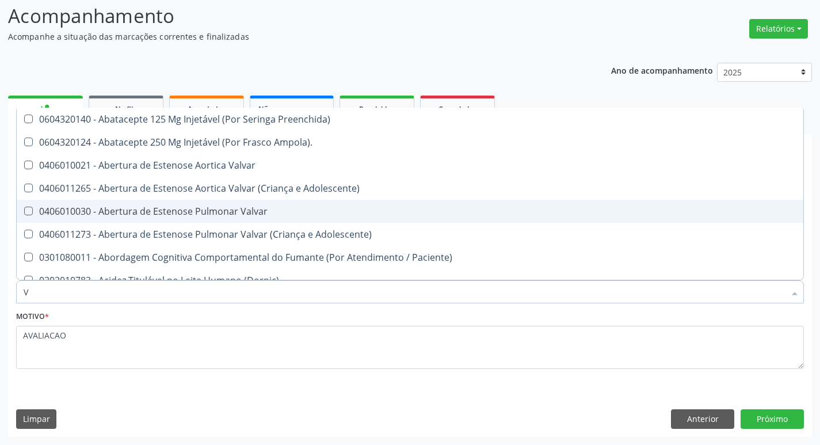
type input "VI"
checkbox Psicoterapia "true"
checkbox \(Tgp\) "false"
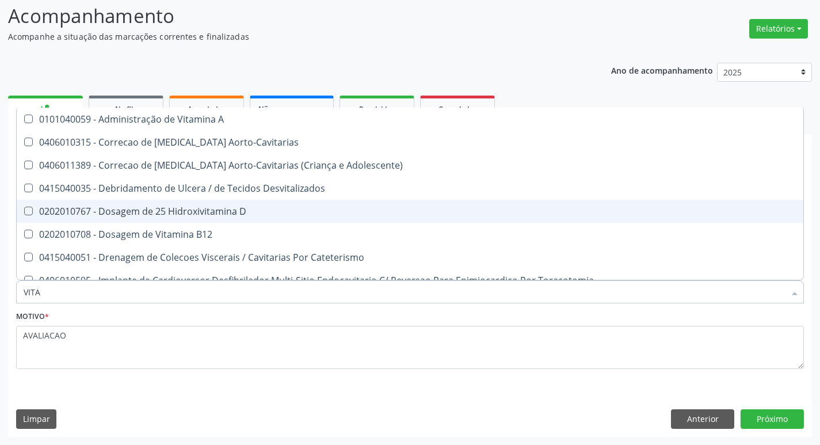
type input "VITAM"
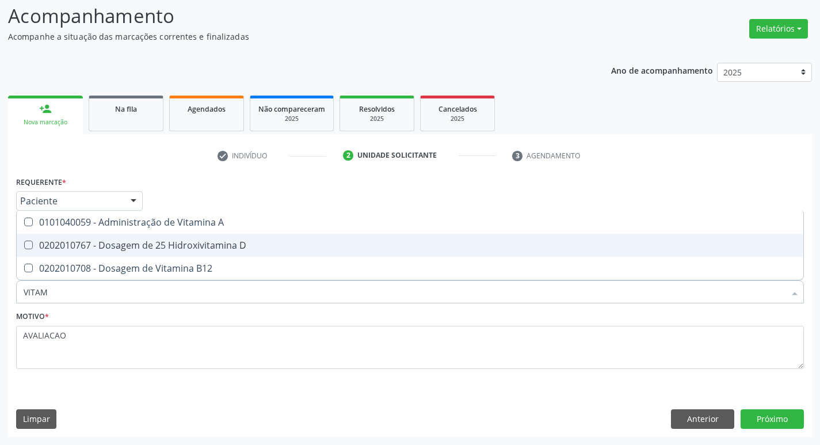
click at [245, 248] on div "0202010767 - Dosagem de 25 Hidroxivitamina D" at bounding box center [410, 244] width 773 height 9
checkbox D "true"
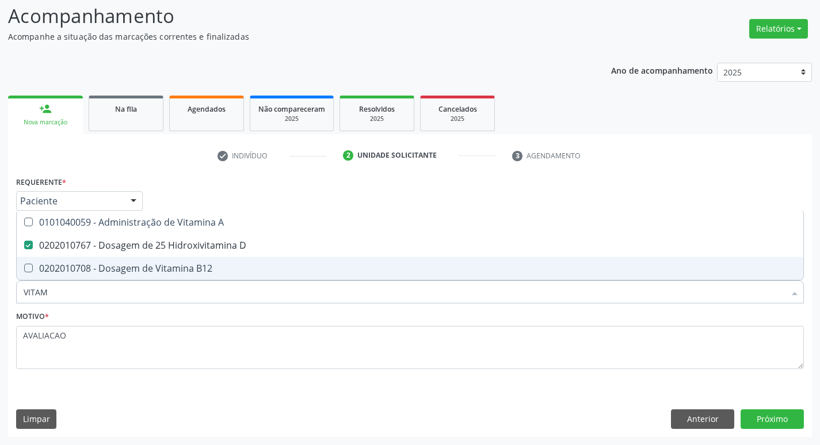
click at [248, 266] on div "0202010708 - Dosagem de Vitamina B12" at bounding box center [410, 267] width 773 height 9
checkbox B12 "true"
type input "VITA"
checkbox D "false"
checkbox B12 "false"
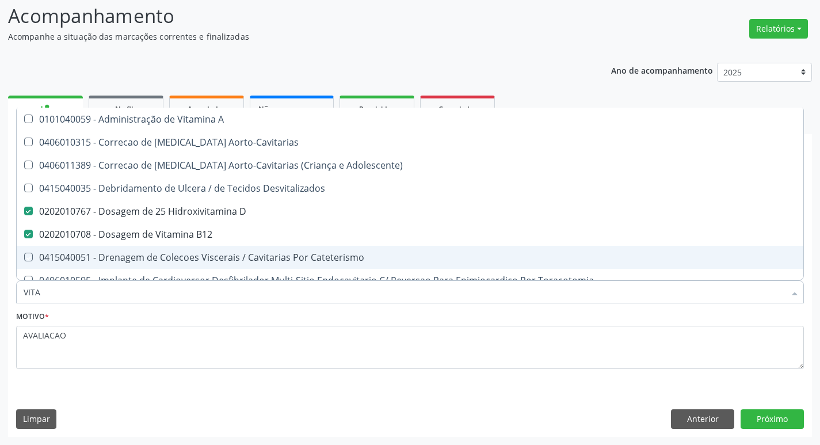
type input "VIT"
checkbox D "false"
checkbox Cateterismo "true"
type input "V"
checkbox B12 "false"
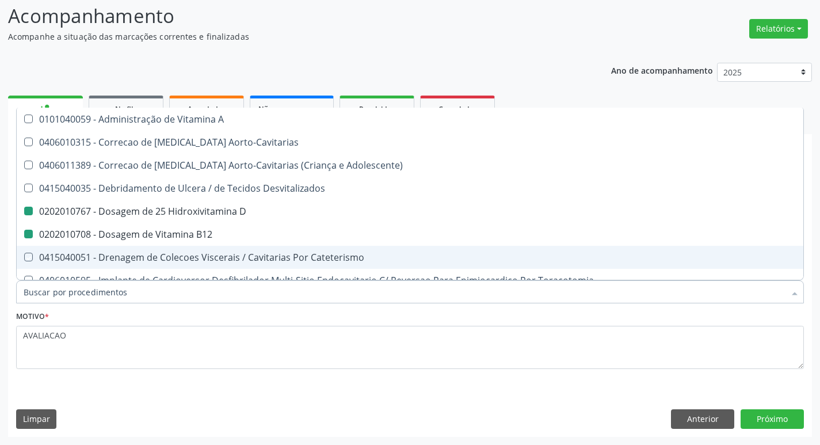
checkbox Cateterismo "false"
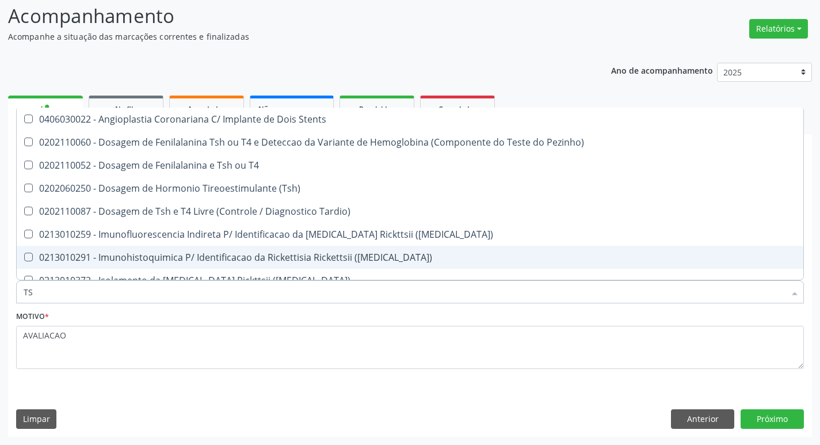
type input "TSH"
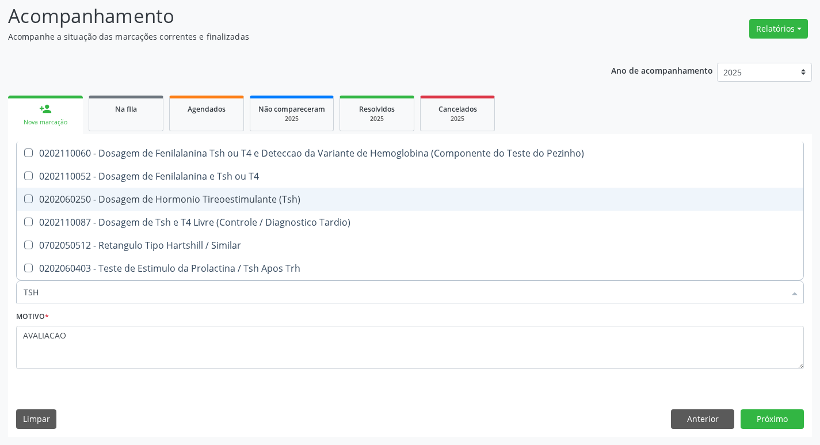
click at [237, 196] on div "0202060250 - Dosagem de Hormonio Tireoestimulante (Tsh)" at bounding box center [410, 198] width 773 height 9
checkbox \(Tsh\) "true"
type input "TS"
checkbox \(Tsh\) "false"
checkbox Tardio\) "true"
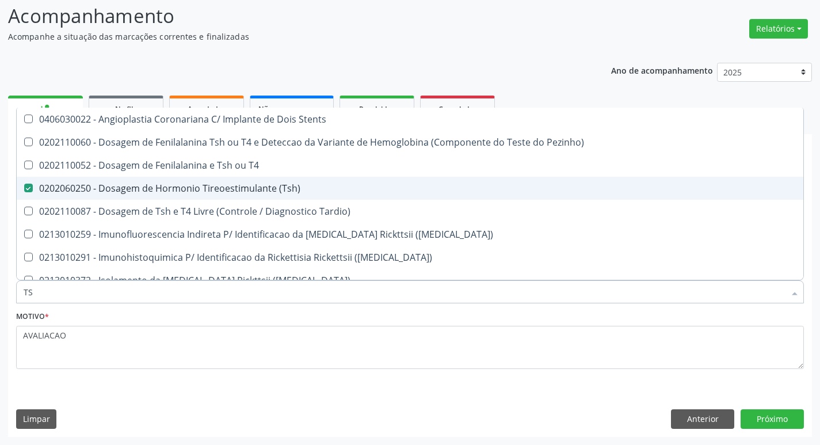
type input "T"
checkbox \(Tsh\) "false"
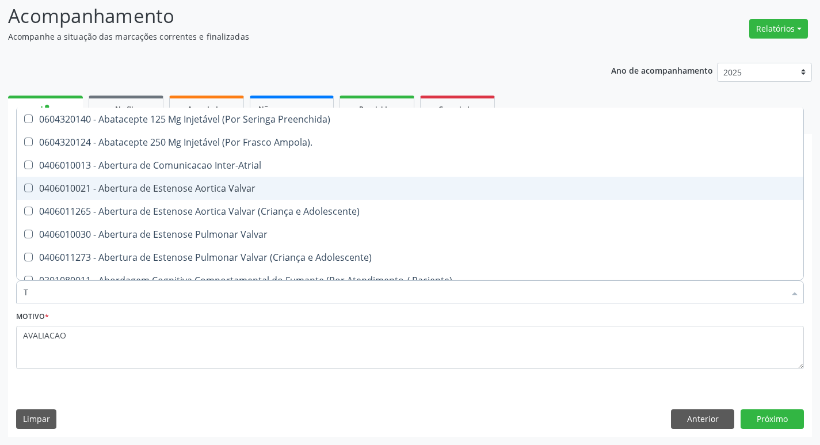
type input "T4"
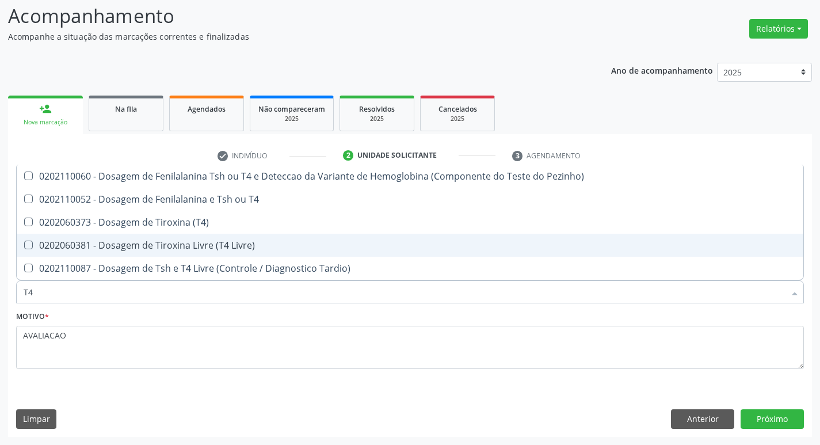
click at [259, 242] on div "0202060381 - Dosagem de Tiroxina Livre (T4 Livre)" at bounding box center [410, 244] width 773 height 9
checkbox Livre\) "true"
type input "T"
checkbox Livre\) "false"
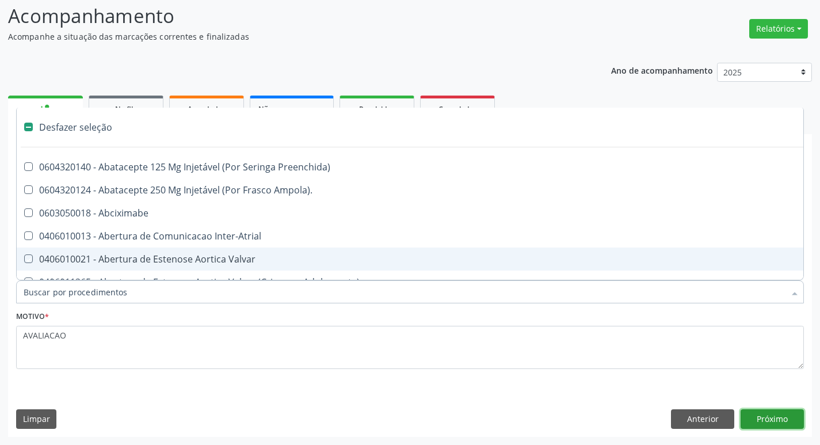
click at [754, 410] on button "Próximo" at bounding box center [771, 419] width 63 height 20
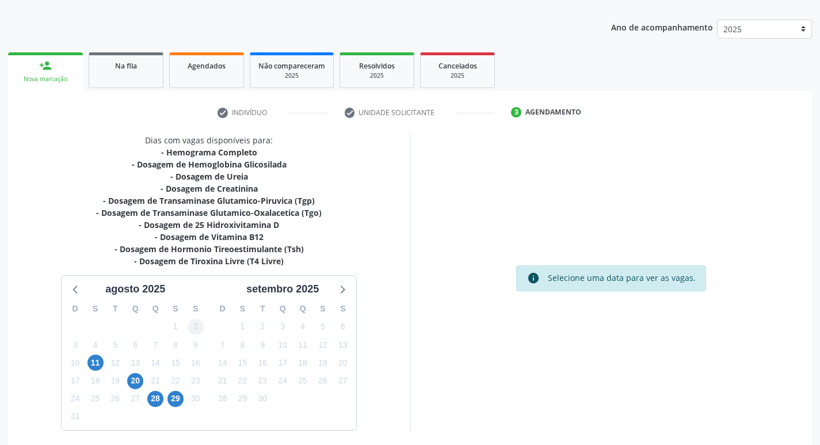
scroll to position [165, 0]
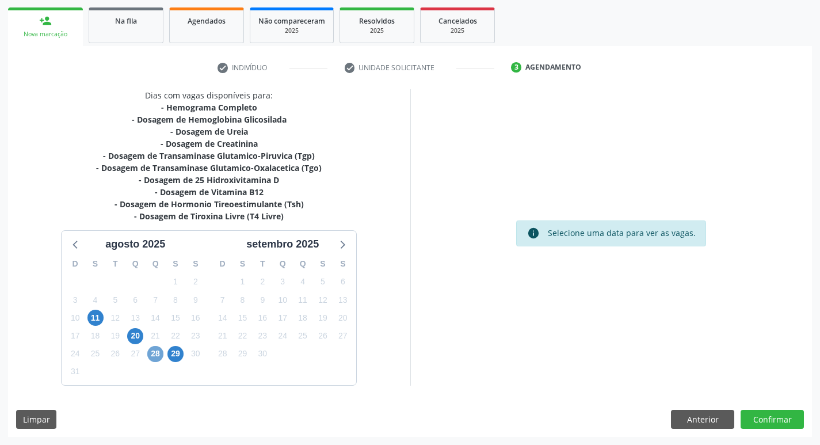
click at [157, 351] on span "28" at bounding box center [155, 354] width 16 height 16
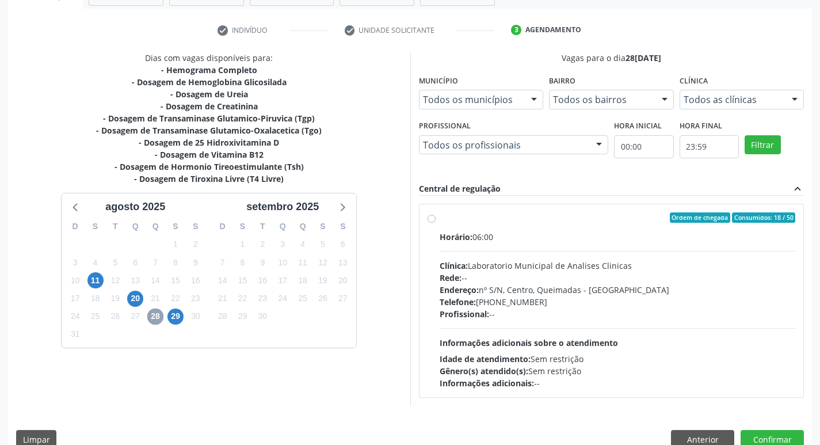
scroll to position [222, 0]
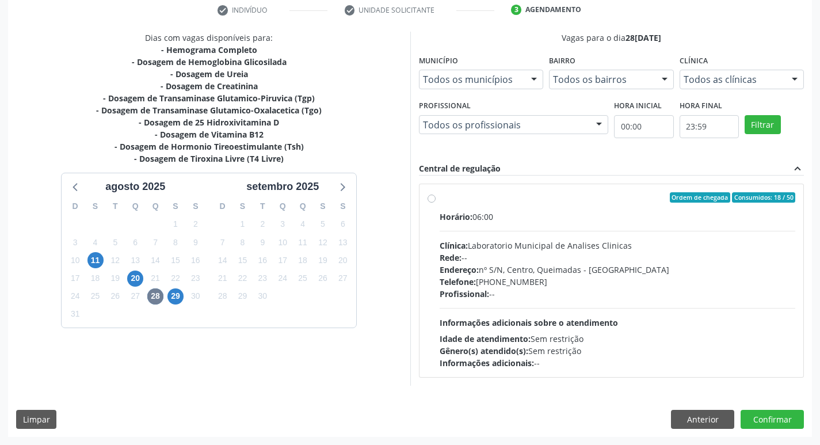
click at [571, 304] on div "Horário: 06:00 Clínica: Laboratorio Municipal de Analises Clinicas Rede: -- End…" at bounding box center [617, 290] width 356 height 158
click at [435, 202] on input "Ordem de chegada Consumidos: 18 / 50 Horário: 06:00 Clínica: Laboratorio Munici…" at bounding box center [431, 197] width 8 height 10
radio input "true"
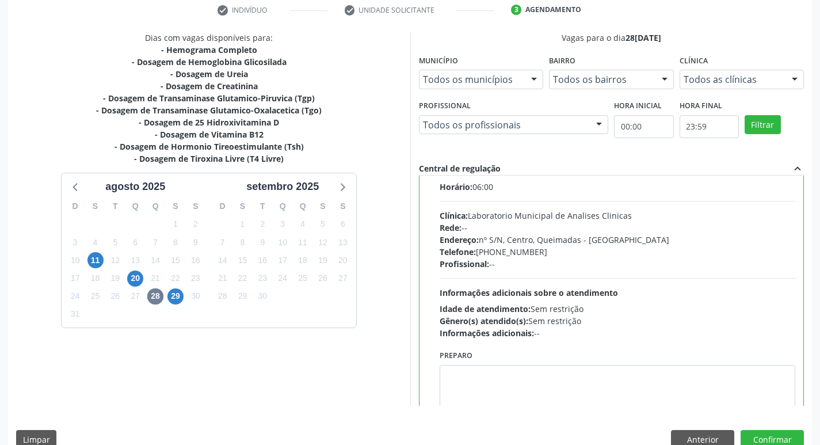
scroll to position [57, 0]
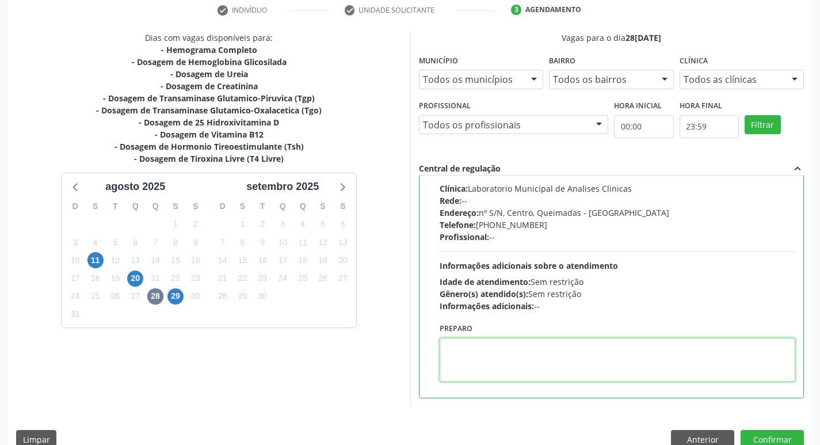
click at [519, 351] on textarea at bounding box center [617, 360] width 356 height 44
paste textarea "IR EM [GEOGRAPHIC_DATA]"
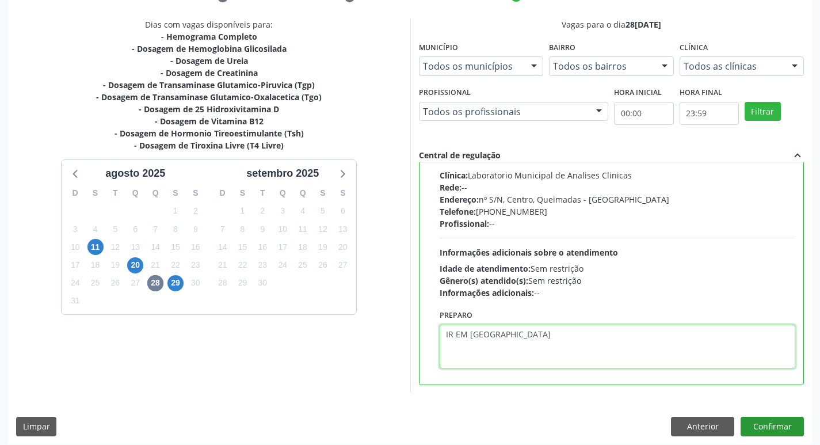
scroll to position [243, 0]
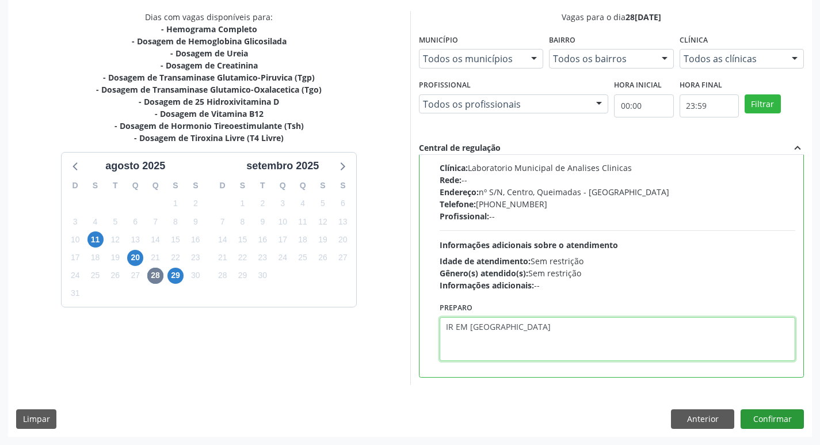
type textarea "IR EM [GEOGRAPHIC_DATA]"
click at [772, 416] on button "Confirmar" at bounding box center [771, 419] width 63 height 20
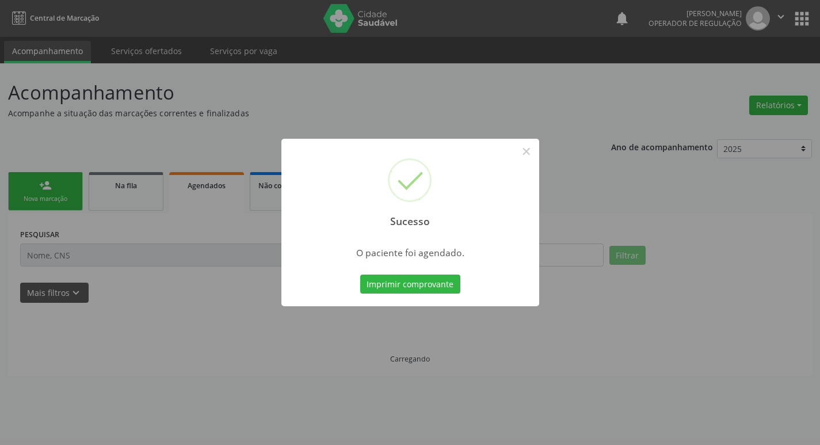
scroll to position [0, 0]
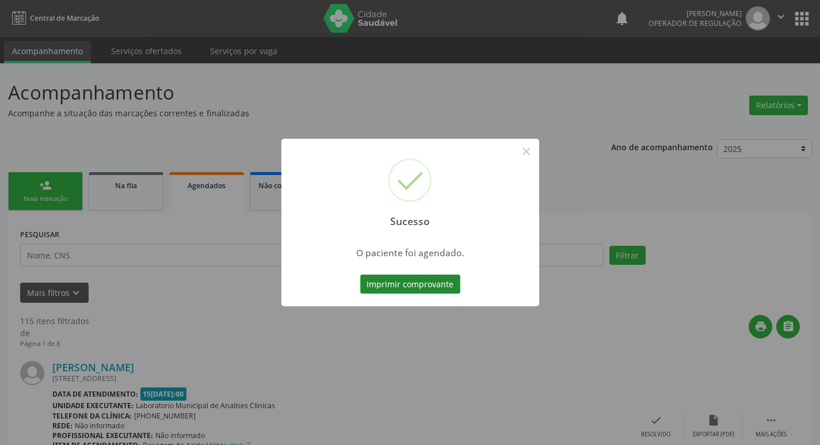
click at [414, 290] on button "Imprimir comprovante" at bounding box center [410, 284] width 100 height 20
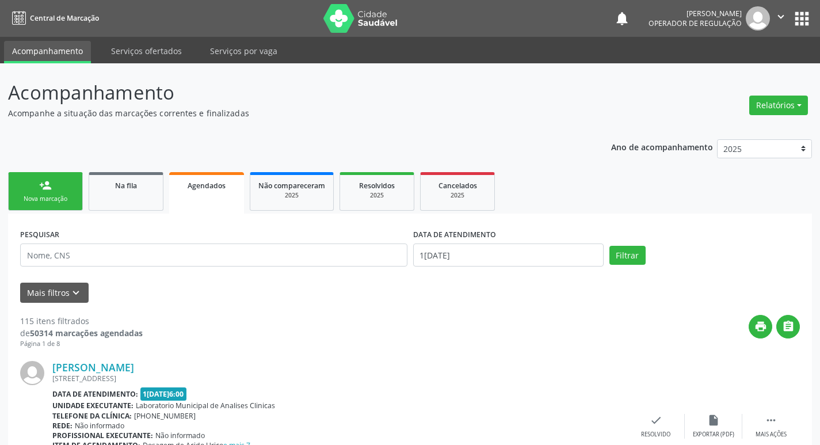
click at [68, 201] on div "Nova marcação" at bounding box center [46, 198] width 58 height 9
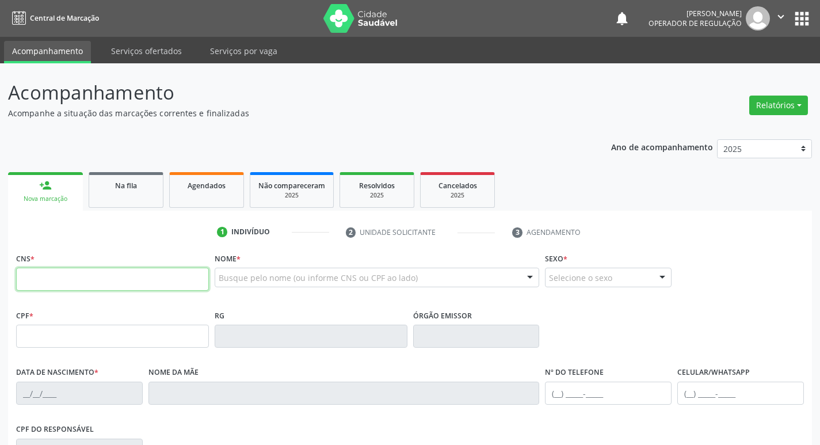
click at [78, 286] on input "text" at bounding box center [112, 278] width 193 height 23
type input "700 5077 1550 9051"
type input "700.358.454-90"
type input "11/10/1988"
type input "Maria do Desterro de Moura"
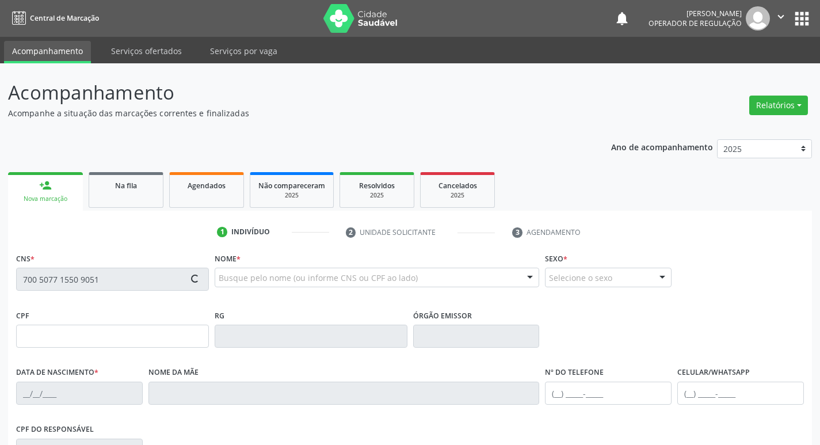
type input "(83) 99114-6783"
type input "13"
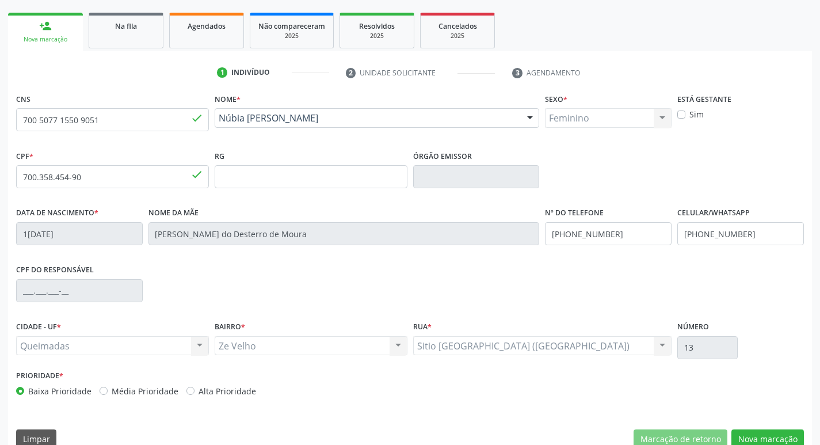
scroll to position [179, 0]
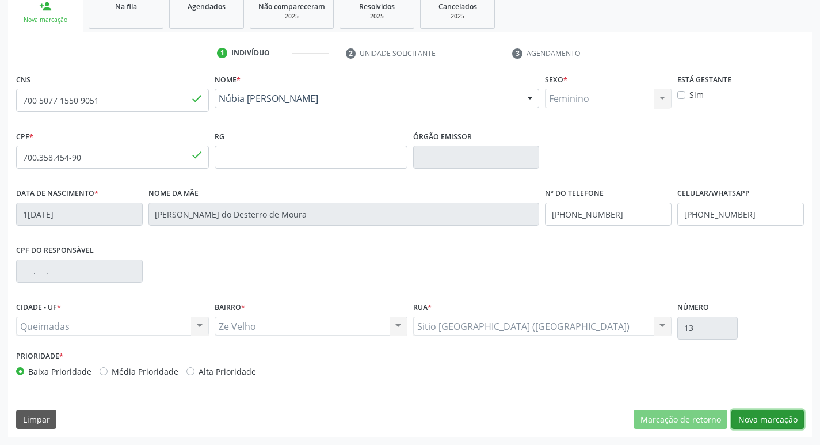
click at [771, 420] on button "Nova marcação" at bounding box center [767, 420] width 72 height 20
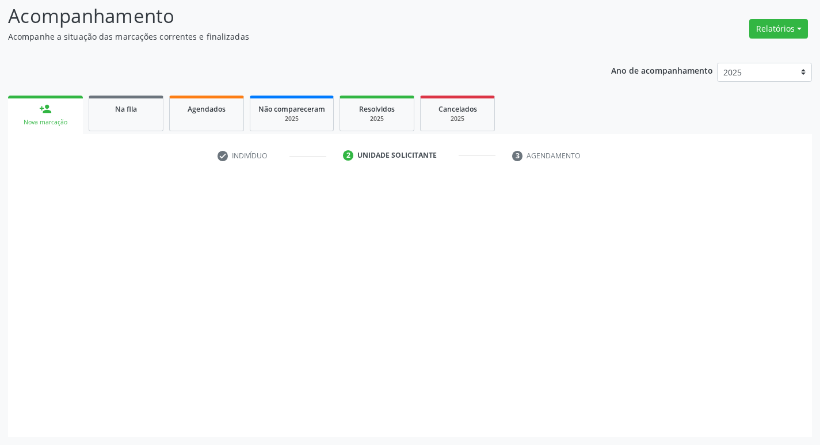
scroll to position [77, 0]
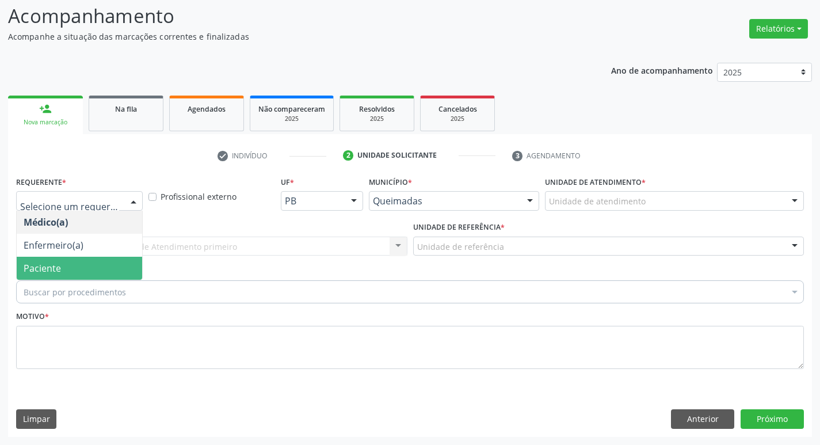
click at [66, 261] on span "Paciente" at bounding box center [79, 268] width 125 height 23
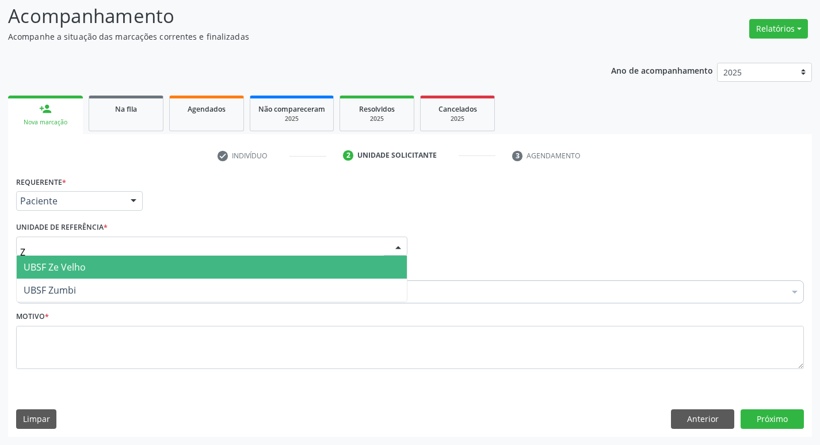
type input "ZE"
click at [87, 262] on span "UBSF Ze Velho" at bounding box center [212, 266] width 390 height 23
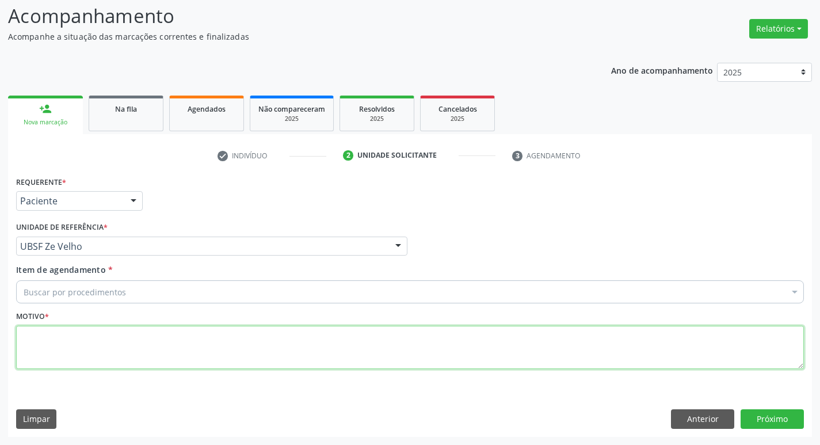
click at [91, 349] on textarea at bounding box center [409, 348] width 787 height 44
type textarea "AVALIACAO"
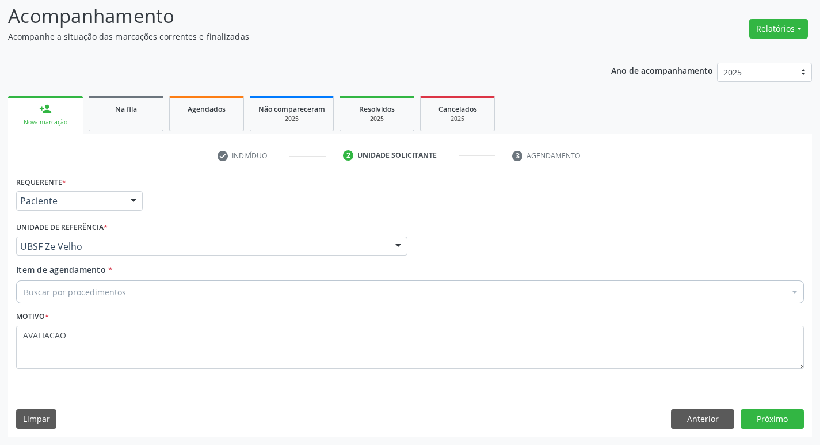
click at [77, 300] on div "Buscar por procedimentos" at bounding box center [409, 291] width 787 height 23
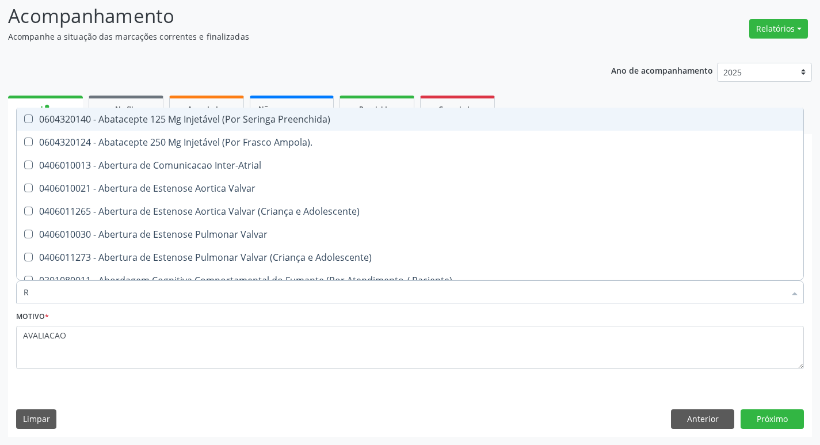
type input "RH"
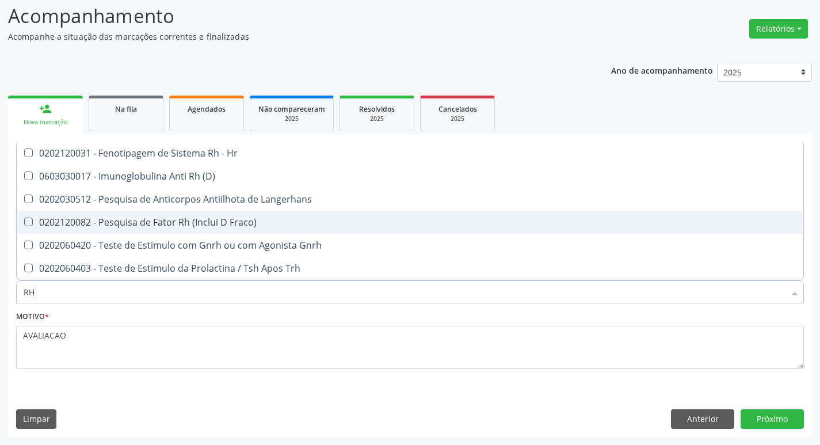
click at [228, 211] on span "0202120082 - Pesquisa de Fator Rh (Inclui D Fraco)" at bounding box center [410, 222] width 786 height 23
checkbox Fraco\) "true"
type input "R"
checkbox Fraco\) "false"
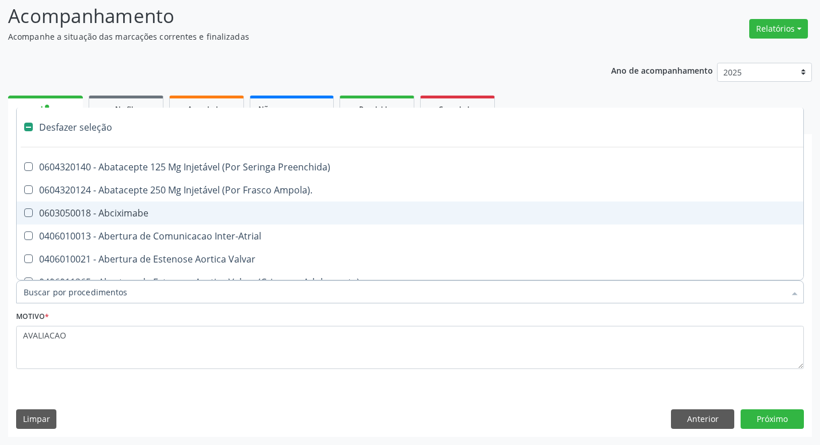
type input "H"
checkbox Assistida "true"
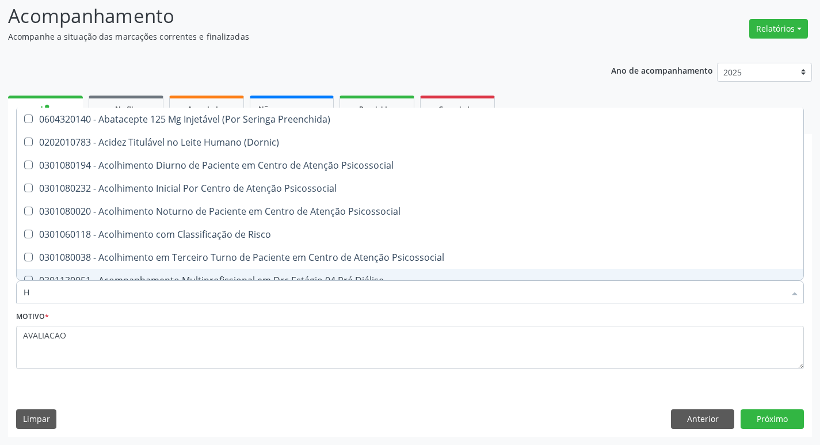
type input "HEMOGR"
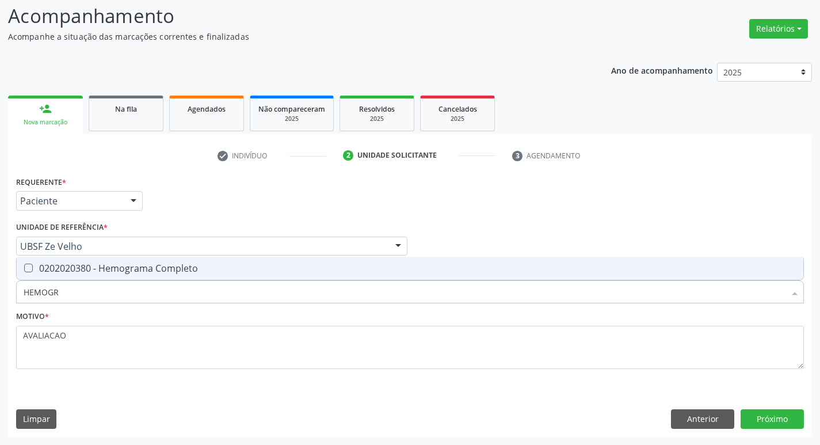
click at [187, 266] on div "0202020380 - Hemograma Completo" at bounding box center [410, 267] width 773 height 9
checkbox Completo "true"
type input "HEMOG"
checkbox Completo "false"
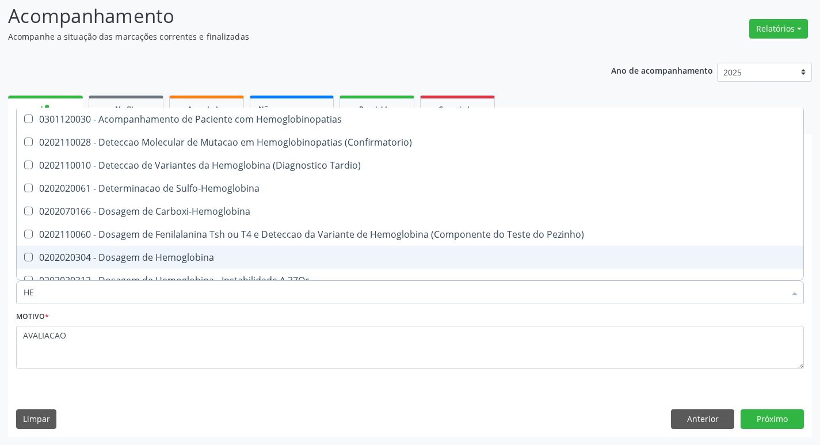
type input "H"
checkbox Completo "false"
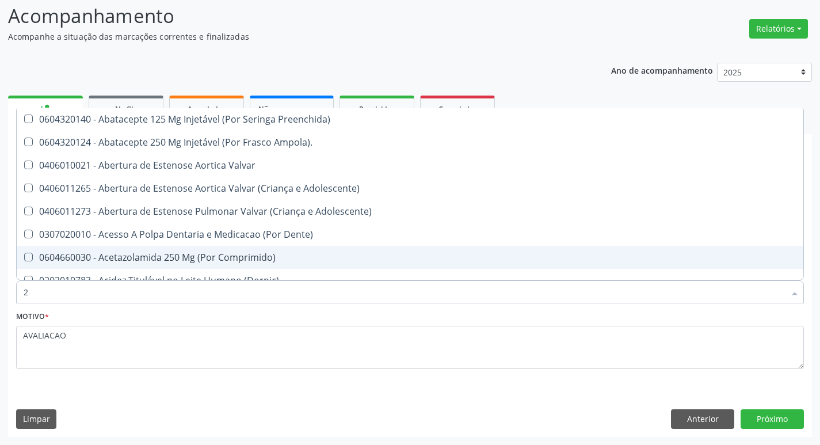
type input "20205001"
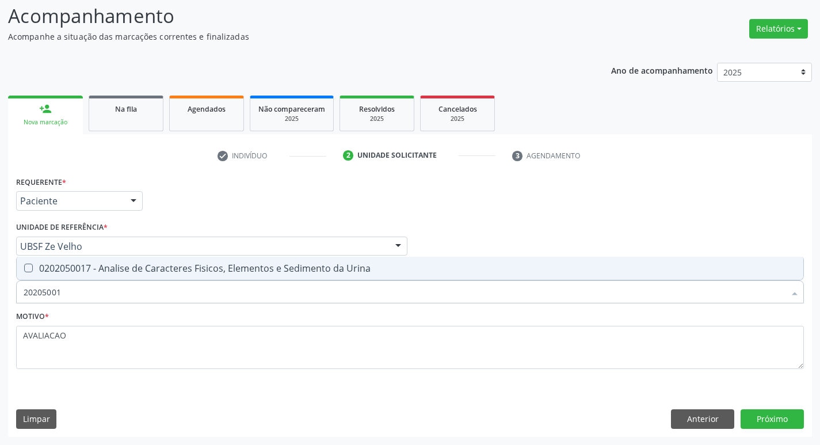
click at [175, 273] on div "0202050017 - Analise de Caracteres Fisicos, Elementos e Sedimento da Urina" at bounding box center [410, 267] width 773 height 9
checkbox Urina "true"
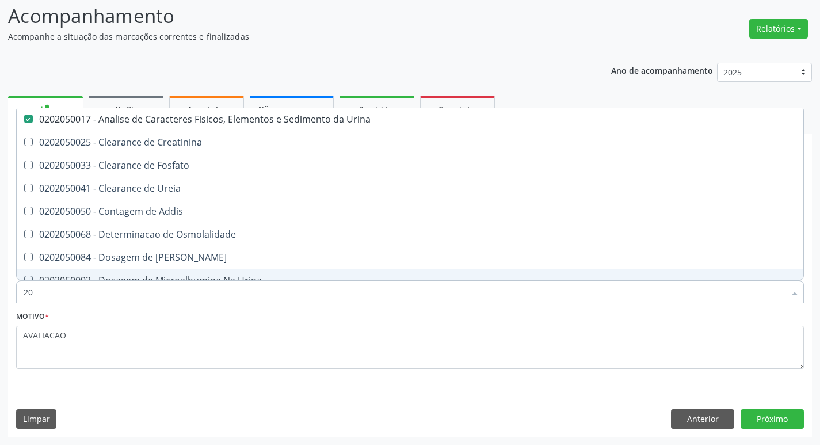
type input "2"
checkbox Urina "false"
checkbox Ureia "false"
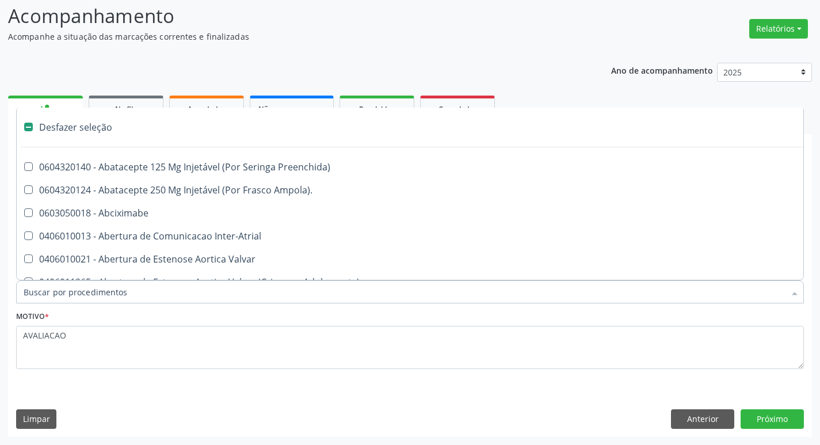
type input "T"
checkbox Dedo "true"
checkbox Urina "false"
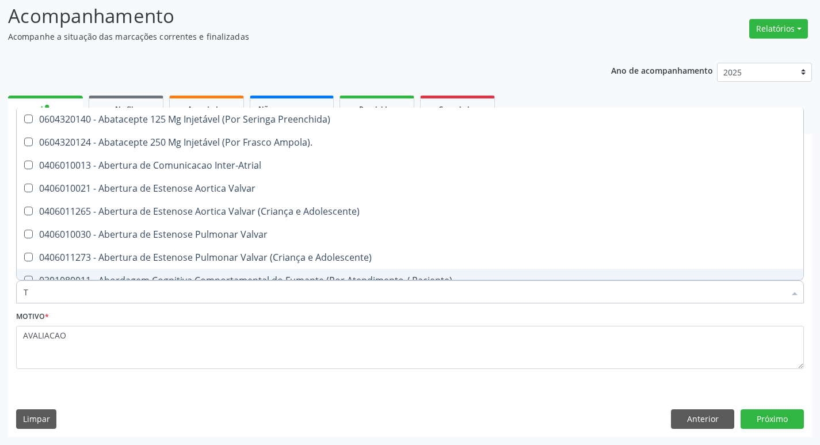
type input "TG"
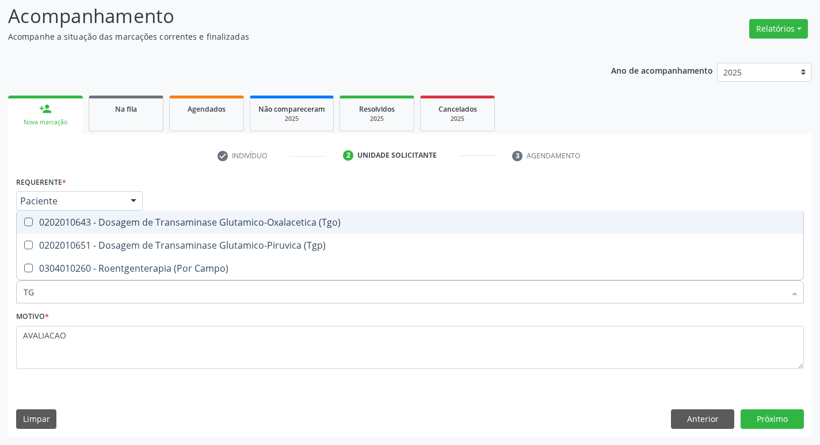
click at [171, 231] on span "0202010643 - Dosagem de Transaminase Glutamico-Oxalacetica (Tgo)" at bounding box center [410, 222] width 786 height 23
checkbox \(Tgo\) "true"
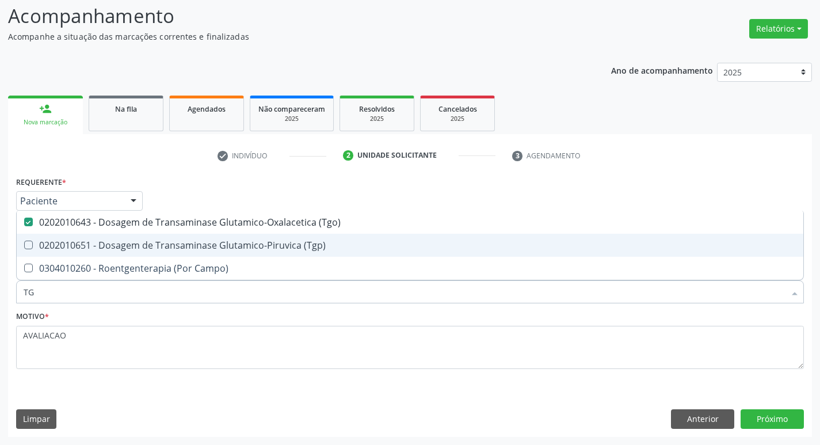
click at [171, 237] on span "0202010651 - Dosagem de Transaminase Glutamico-Piruvica (Tgp)" at bounding box center [410, 245] width 786 height 23
checkbox \(Tgp\) "true"
type input "T"
checkbox \(Tgo\) "false"
checkbox \(Tgp\) "false"
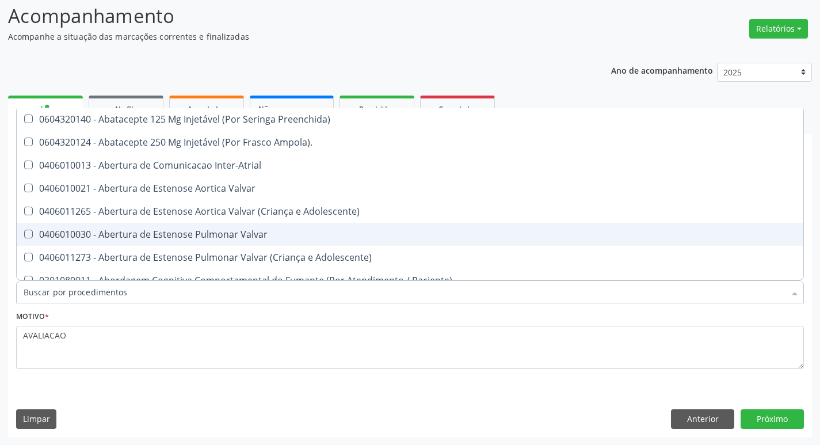
checkbox Urina "false"
checkbox Central "true"
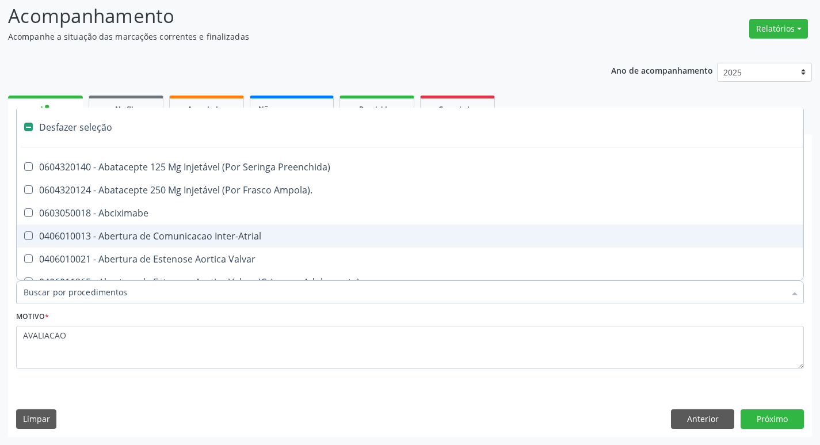
type input "T"
checkbox Dedo "true"
checkbox Urina "false"
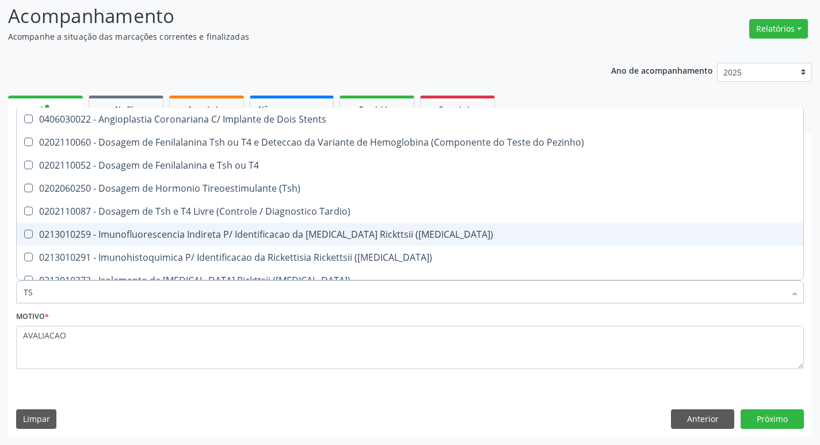
type input "TSH"
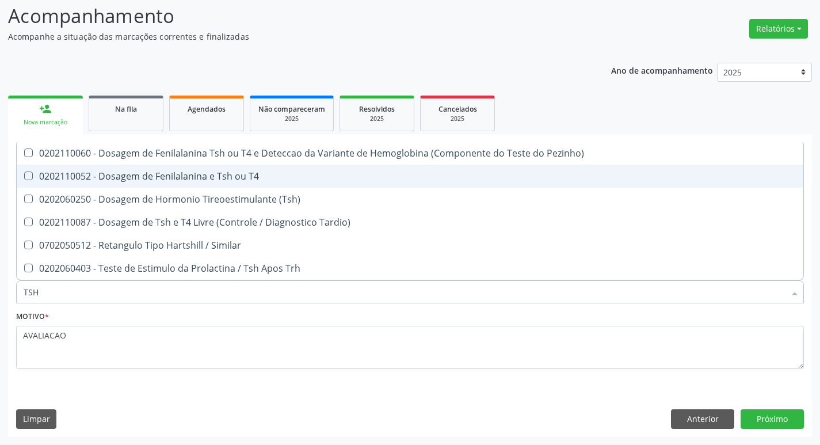
click at [192, 175] on div "0202110052 - Dosagem de Fenilalanina e Tsh ou T4" at bounding box center [410, 175] width 773 height 9
click at [192, 174] on div "0202110052 - Dosagem de Fenilalanina e Tsh ou T4" at bounding box center [410, 175] width 773 height 9
checkbox T4 "false"
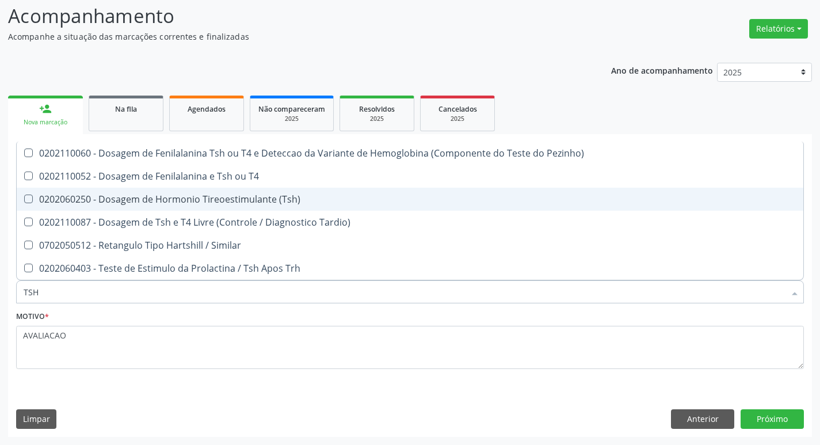
click at [187, 197] on div "0202060250 - Dosagem de Hormonio Tireoestimulante (Tsh)" at bounding box center [410, 198] width 773 height 9
checkbox \(Tsh\) "true"
type input "TS"
checkbox \(Tsh\) "false"
checkbox Tardio\) "true"
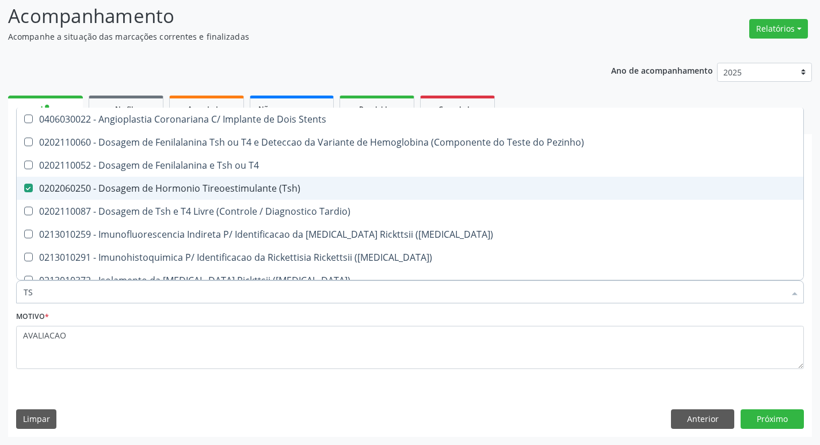
type input "T"
checkbox \(Tsh\) "false"
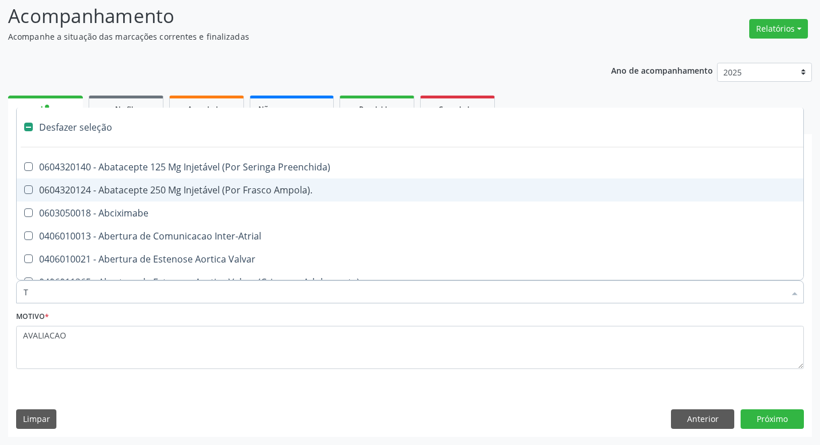
type input "T4"
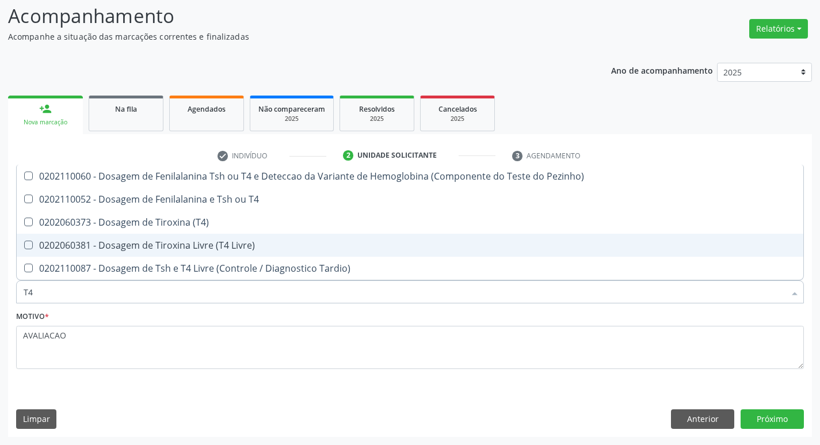
click at [197, 243] on div "0202060381 - Dosagem de Tiroxina Livre (T4 Livre)" at bounding box center [410, 244] width 773 height 9
checkbox Livre\) "true"
type input "T"
checkbox Livre\) "false"
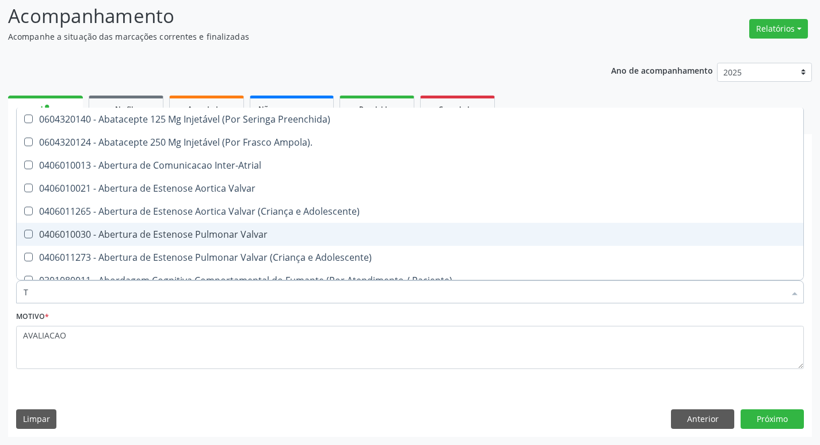
type input "T3"
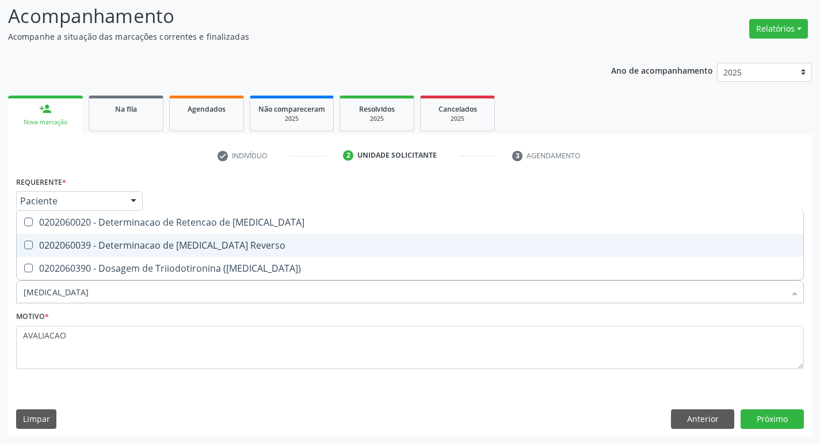
drag, startPoint x: 197, startPoint y: 243, endPoint x: 208, endPoint y: 263, distance: 23.4
click at [200, 247] on div "0202060039 - Determinacao de [MEDICAL_DATA] Reverso" at bounding box center [410, 244] width 773 height 9
checkbox Reverso "true"
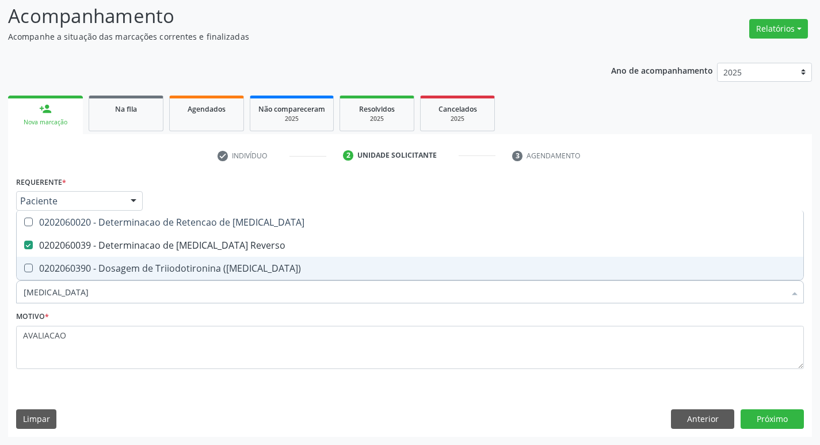
click at [208, 263] on div "0202060390 - Dosagem de Triiodotironina ([MEDICAL_DATA])" at bounding box center [410, 267] width 773 height 9
checkbox \(T3\) "true"
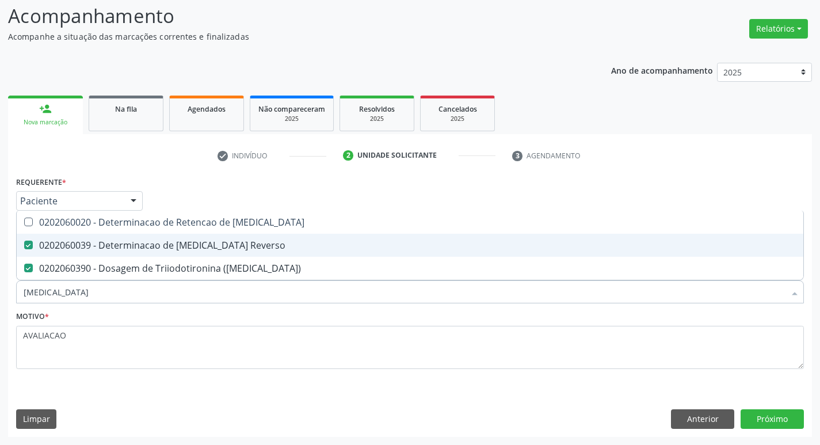
click at [211, 248] on div "0202060039 - Determinacao de [MEDICAL_DATA] Reverso" at bounding box center [410, 244] width 773 height 9
checkbox Reverso "false"
type input "T"
checkbox \(T3\) "false"
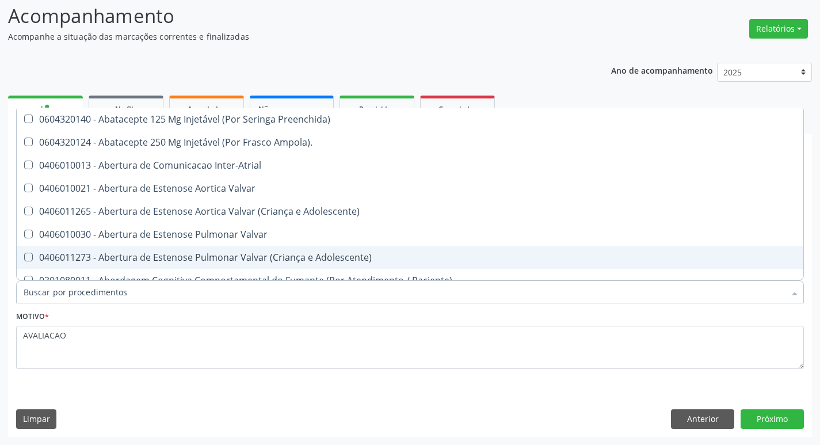
checkbox Urina "false"
checkbox Central "true"
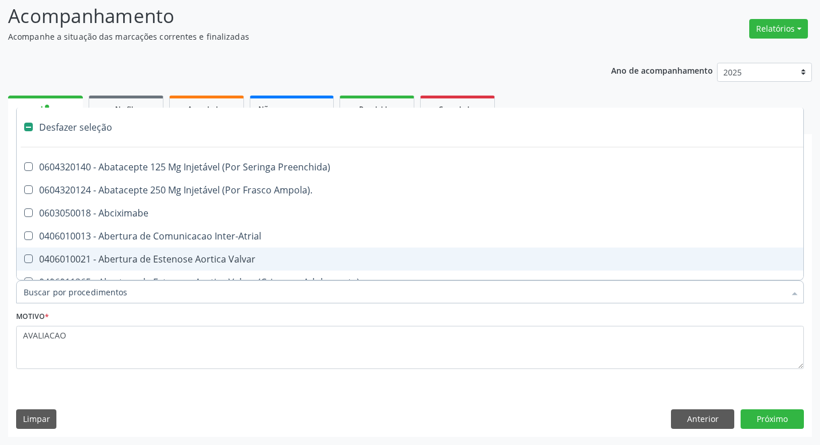
type input "T"
checkbox Dedo "true"
checkbox Urina "false"
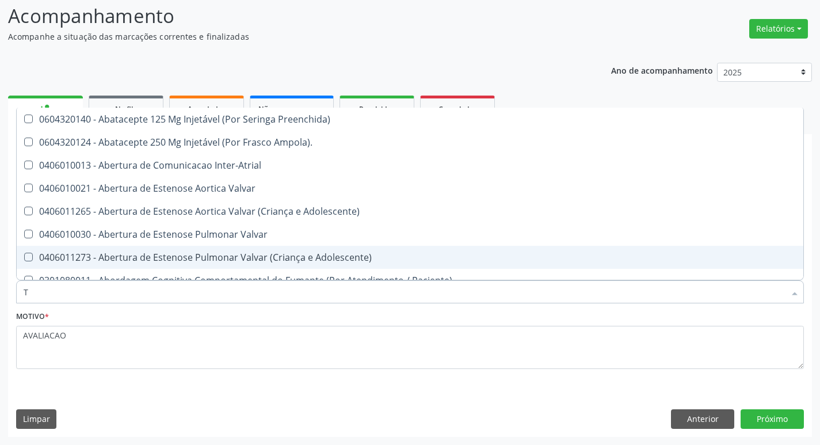
type input "TR"
checkbox Urina "false"
checkbox Oficina\) "true"
checkbox Grupo "true"
checkbox Visual "true"
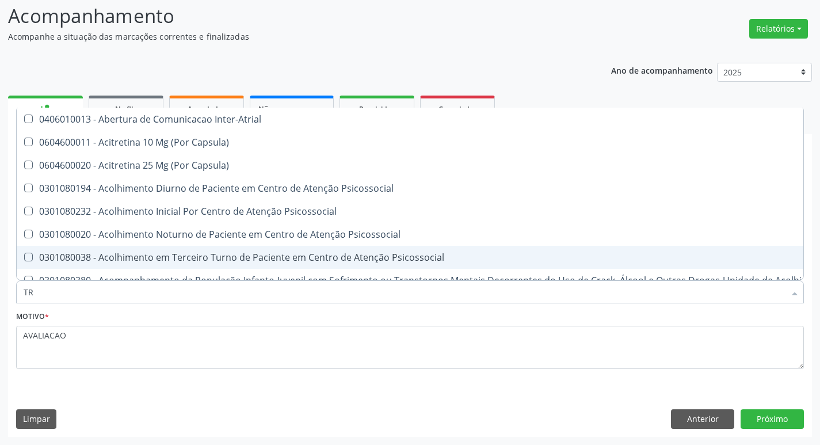
type input "TRI"
checkbox Níveis "true"
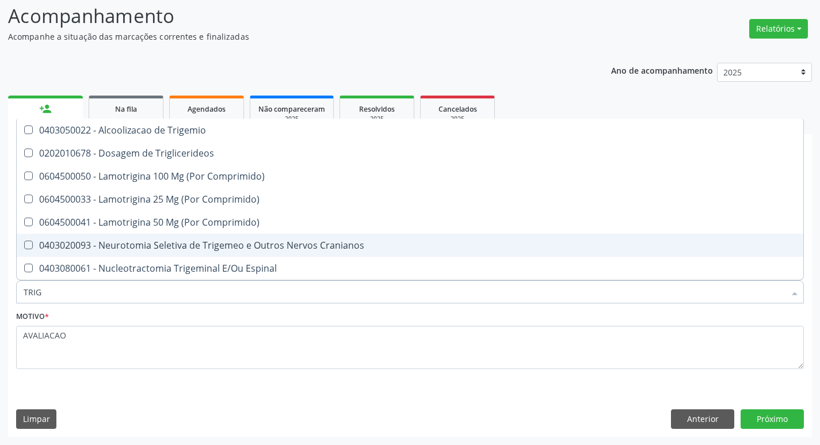
type input "TRIGL"
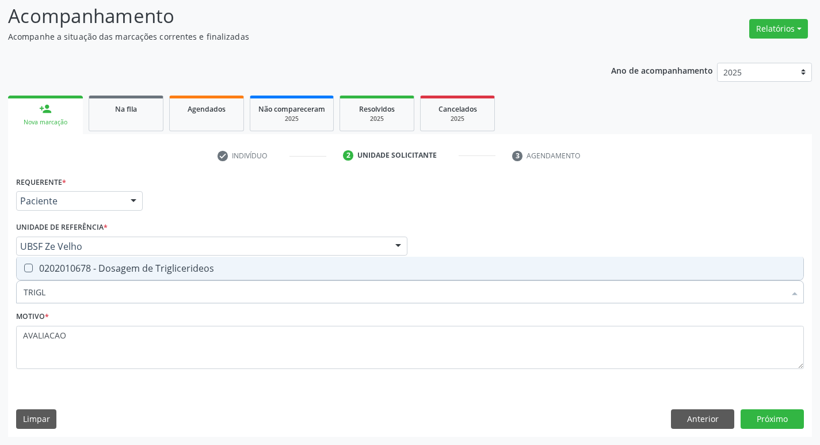
click at [215, 260] on span "0202010678 - Dosagem de Triglicerideos" at bounding box center [410, 268] width 786 height 23
checkbox Triglicerideos "true"
type input "TRIG"
checkbox Triglicerideos "false"
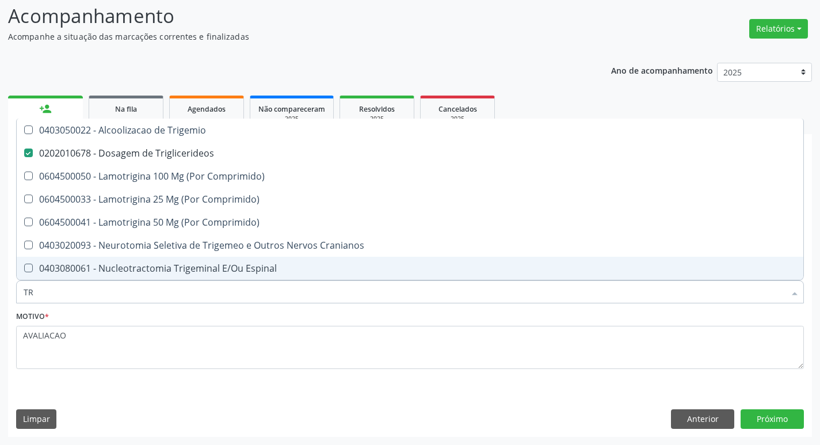
type input "T"
checkbox Triglicerideos "false"
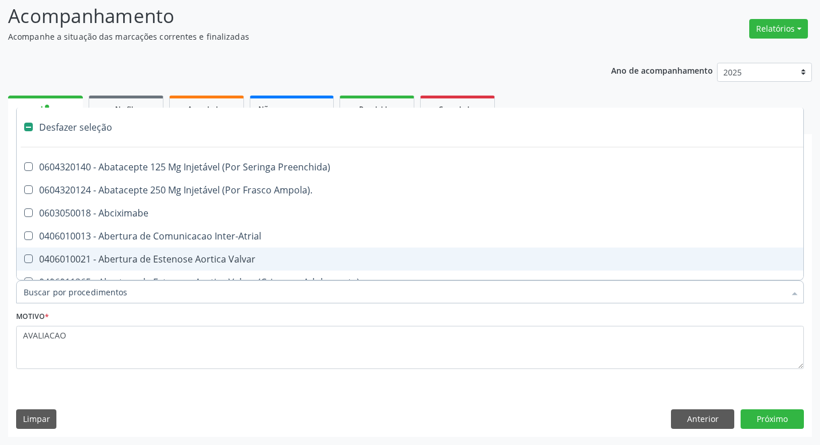
type input "V"
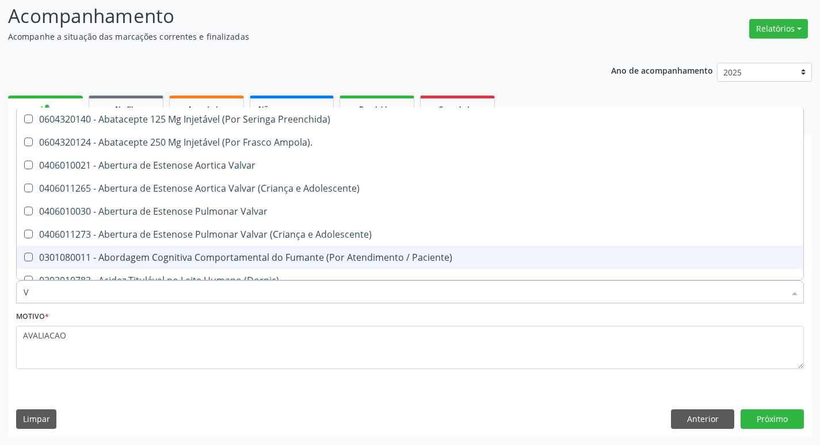
checkbox Não\) "false"
checkbox Livre\) "true"
checkbox \(Tgp\) "true"
type input "VI"
checkbox Psicoterapia "true"
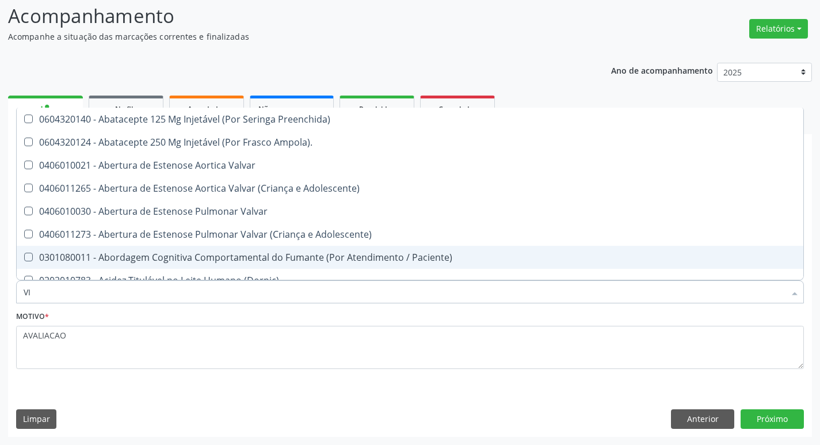
checkbox Livre\) "false"
checkbox \(Tgp\) "false"
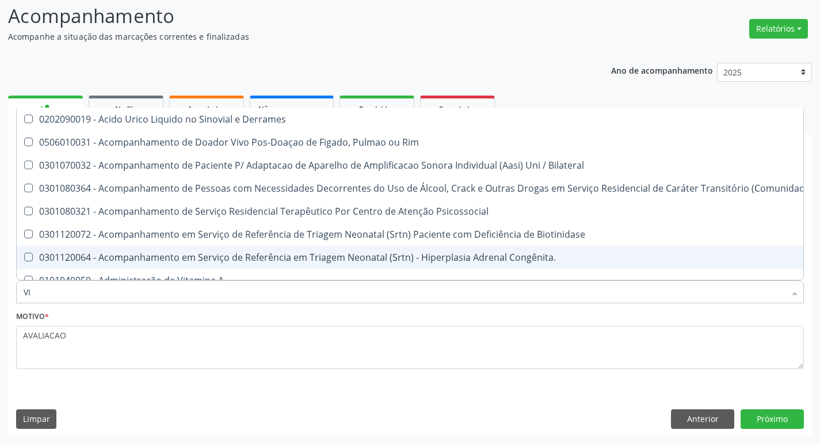
type input "VITAM"
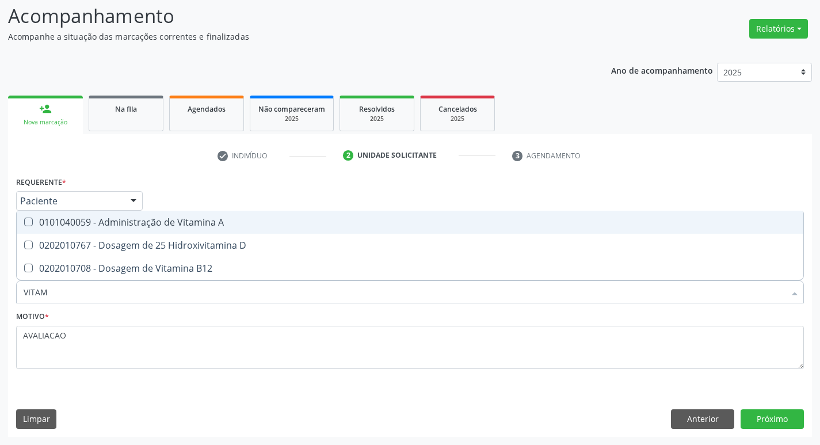
click at [204, 221] on div "0101040059 - Administração de Vitamina A" at bounding box center [410, 221] width 773 height 9
checkbox A "true"
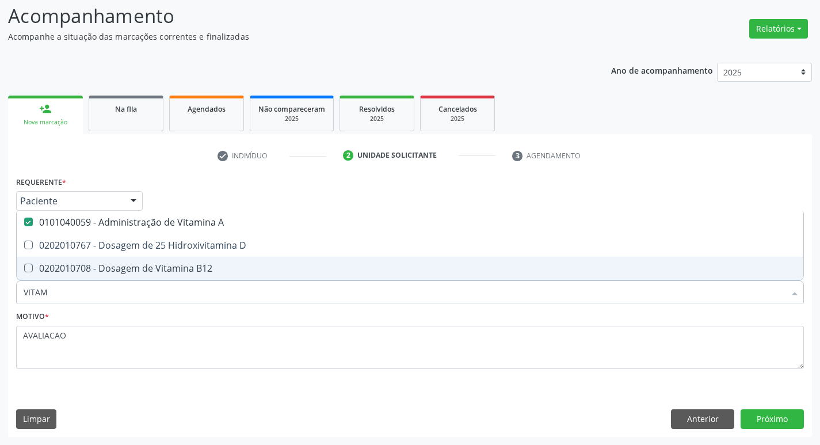
click at [209, 265] on div "0202010708 - Dosagem de Vitamina B12" at bounding box center [410, 267] width 773 height 9
checkbox B12 "true"
type input "VITA"
checkbox B12 "false"
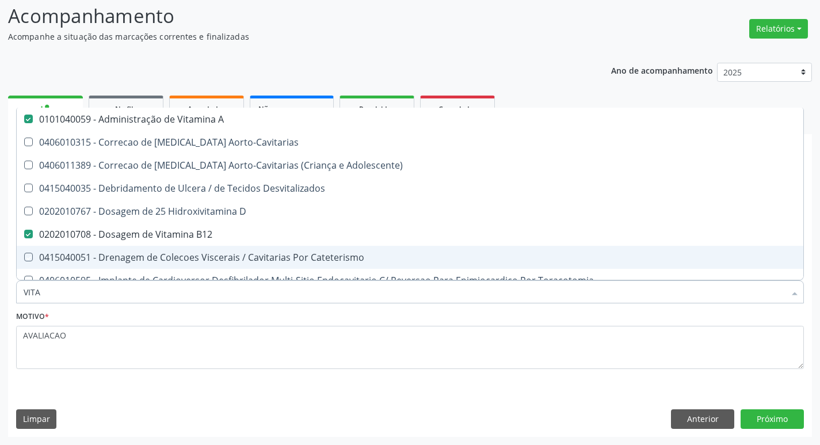
type input "VIT"
checkbox B12 "false"
checkbox Cateterismo "true"
type input "V"
checkbox A "false"
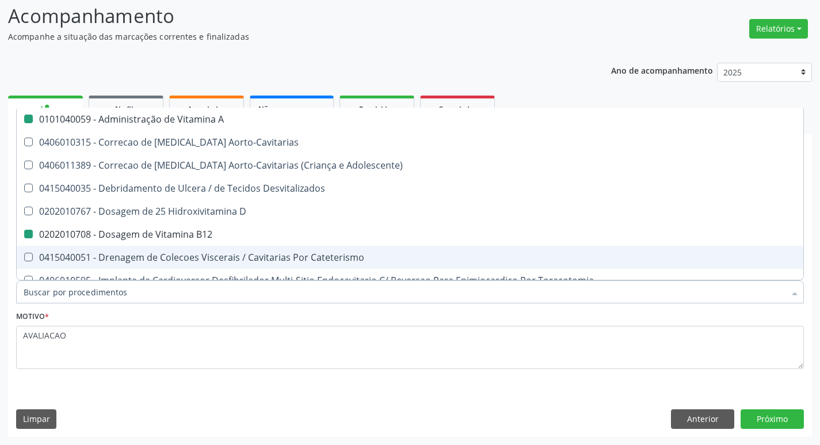
checkbox Cateterismo "false"
checkbox Toracotomia "false"
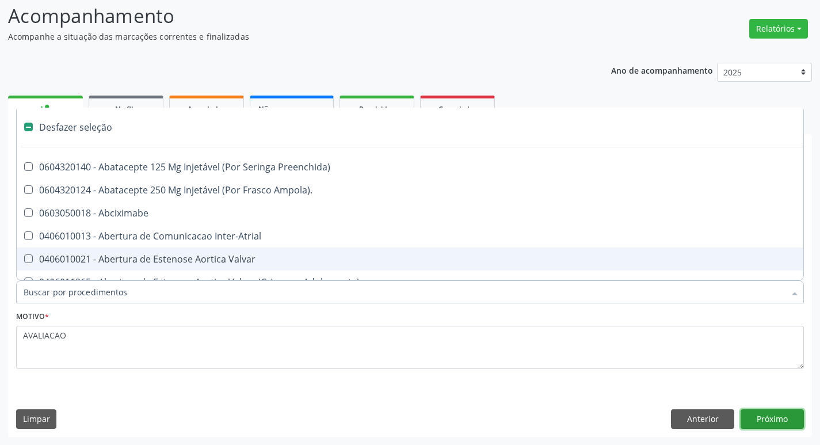
click at [777, 417] on button "Próximo" at bounding box center [771, 419] width 63 height 20
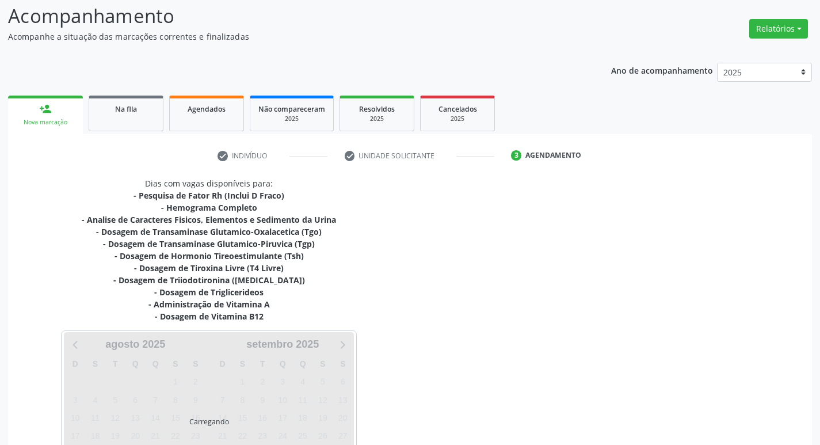
scroll to position [177, 0]
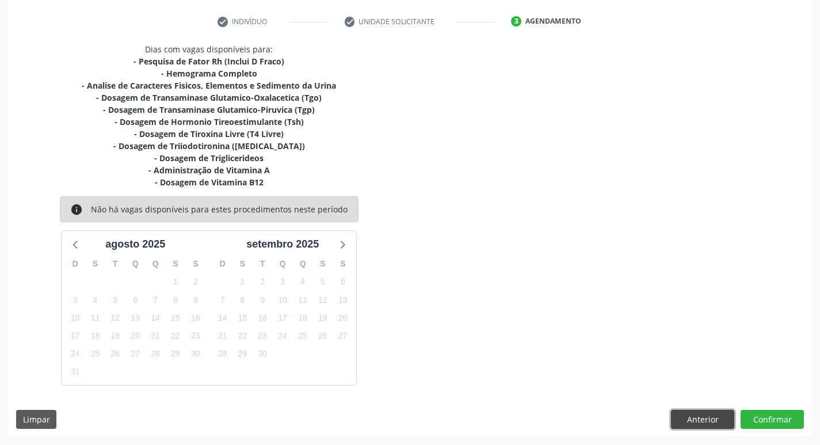
click at [695, 421] on button "Anterior" at bounding box center [702, 420] width 63 height 20
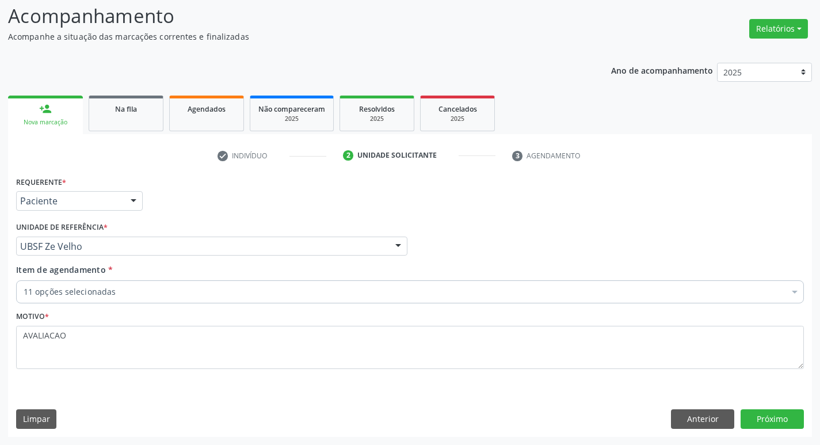
scroll to position [77, 0]
click at [77, 285] on div "11 opções selecionadas" at bounding box center [409, 291] width 787 height 23
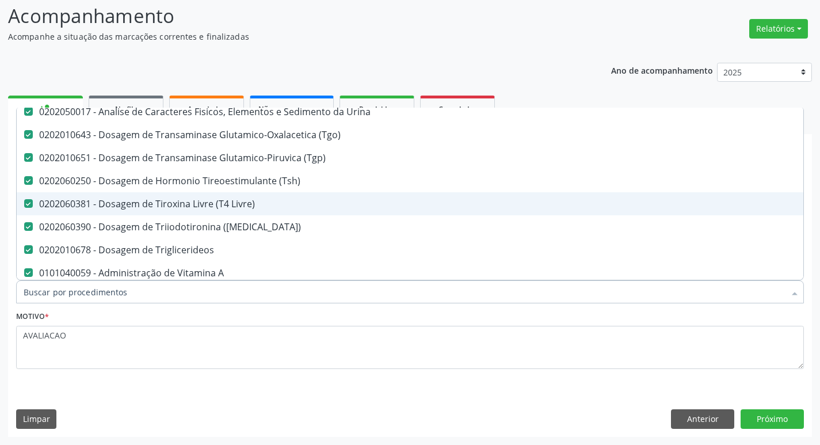
scroll to position [173, 0]
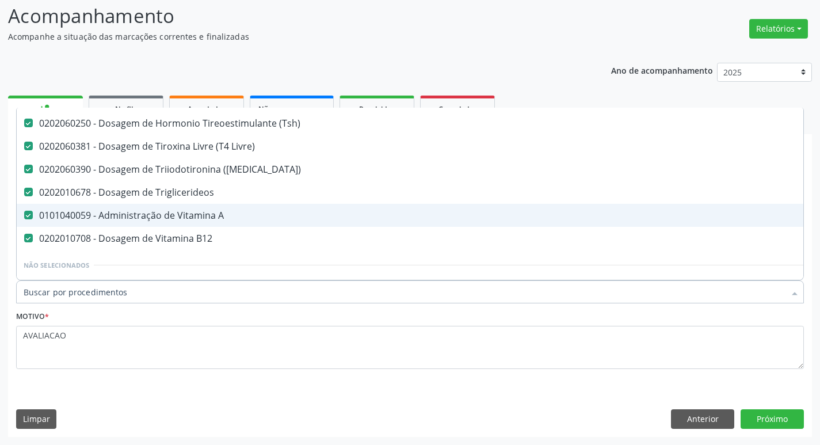
click at [175, 219] on div "0101040059 - Administração de Vitamina A" at bounding box center [472, 215] width 896 height 9
checkbox A "false"
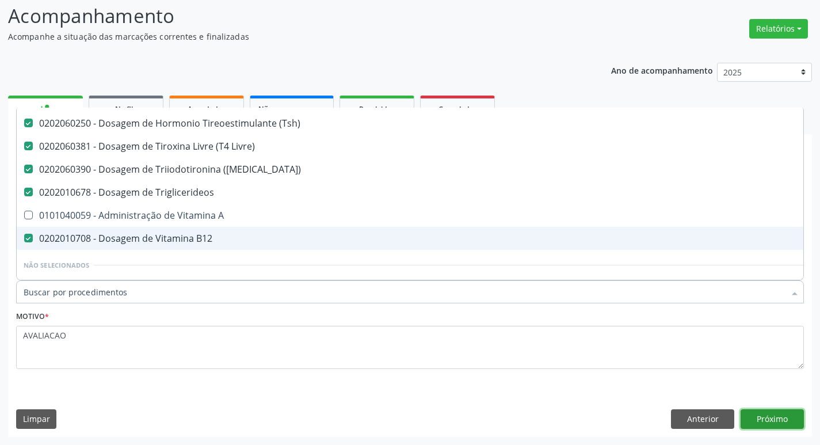
click at [767, 410] on button "Próximo" at bounding box center [771, 419] width 63 height 20
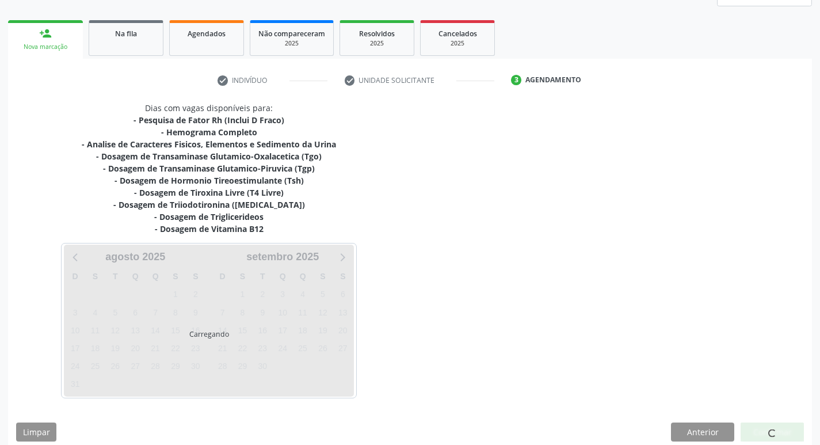
scroll to position [165, 0]
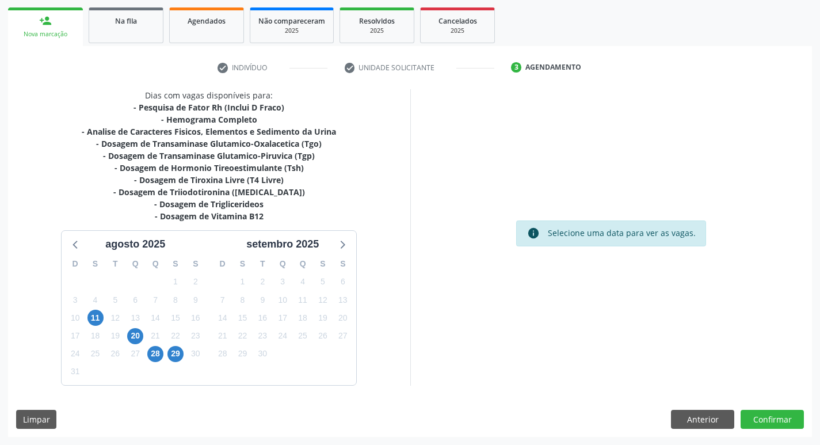
click at [163, 359] on div "28" at bounding box center [155, 354] width 16 height 18
click at [158, 355] on span "28" at bounding box center [155, 354] width 16 height 16
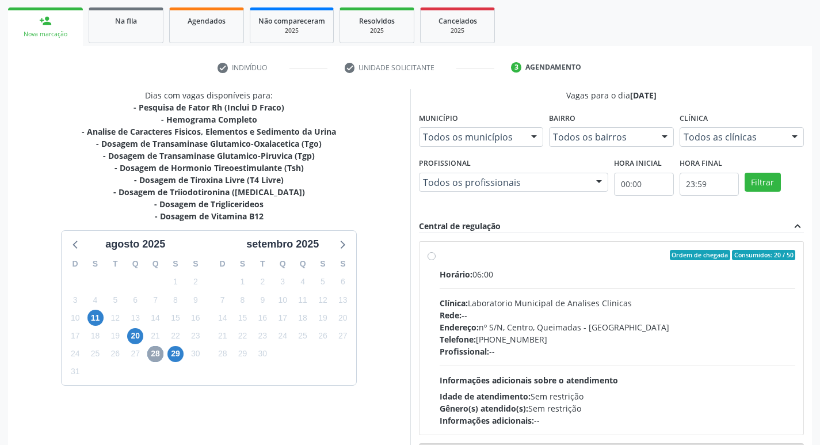
scroll to position [222, 0]
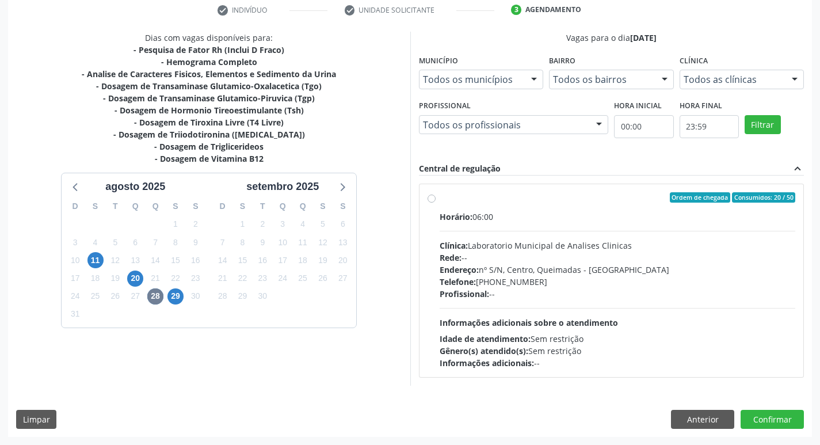
click at [534, 244] on div "Clínica: Laboratorio Municipal de Analises Clinicas" at bounding box center [617, 245] width 356 height 12
click at [435, 202] on input "Ordem de chegada Consumidos: 20 / 50 Horário: 06:00 Clínica: Laboratorio Munici…" at bounding box center [431, 197] width 8 height 10
radio input "true"
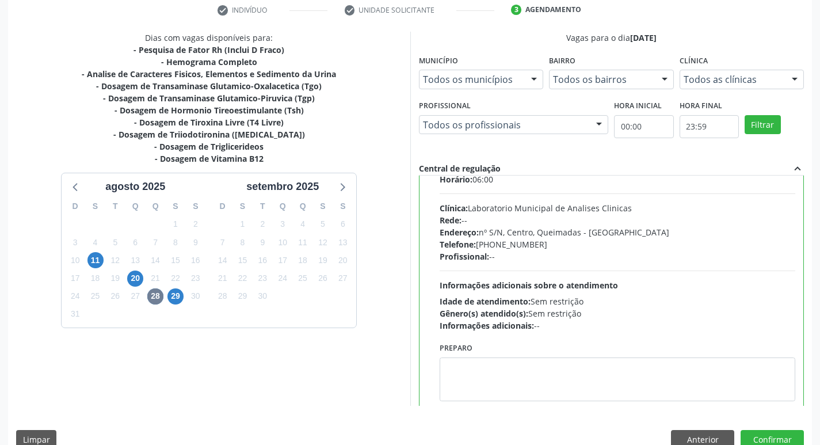
scroll to position [57, 0]
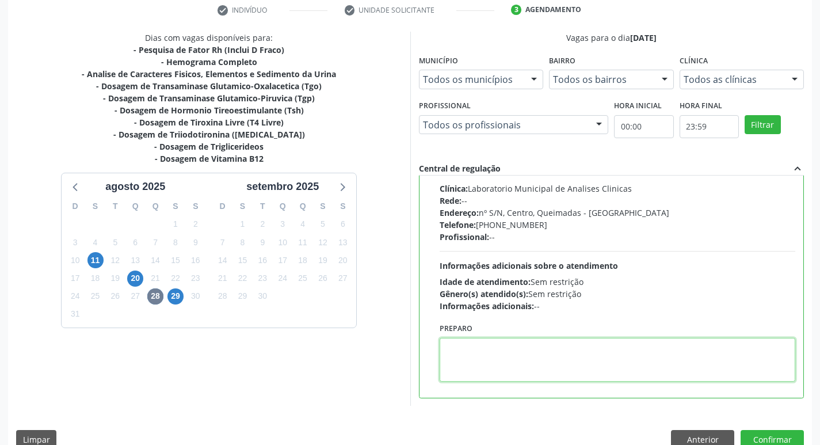
click at [483, 371] on textarea at bounding box center [617, 360] width 356 height 44
paste textarea "IR EM [GEOGRAPHIC_DATA]"
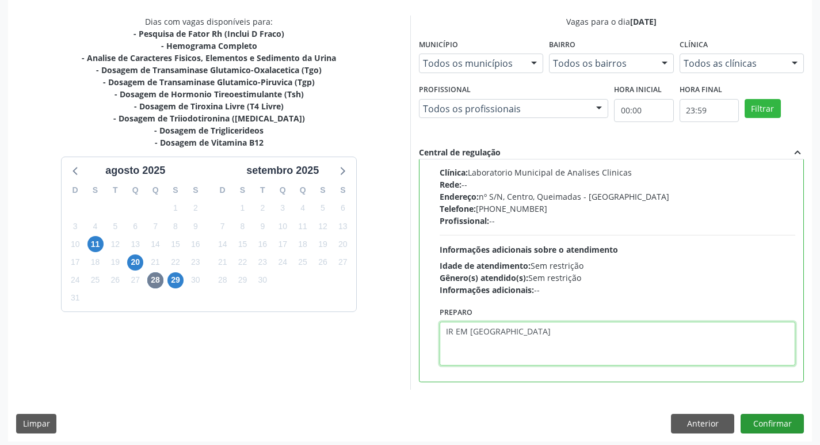
scroll to position [243, 0]
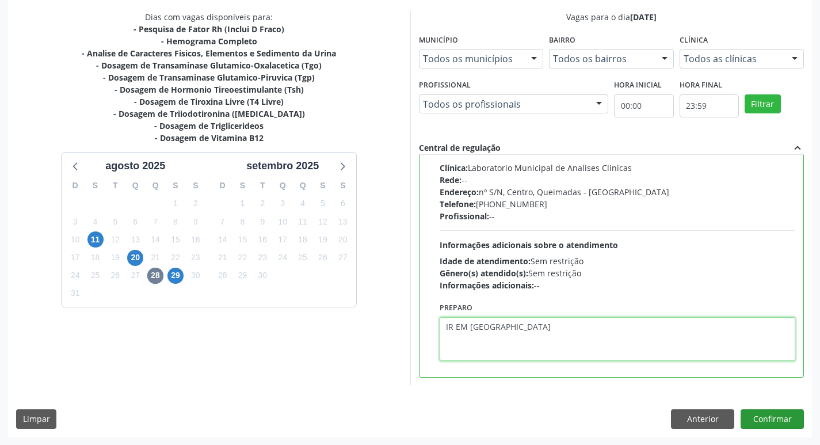
type textarea "IR EM [GEOGRAPHIC_DATA]"
click at [759, 415] on button "Confirmar" at bounding box center [771, 419] width 63 height 20
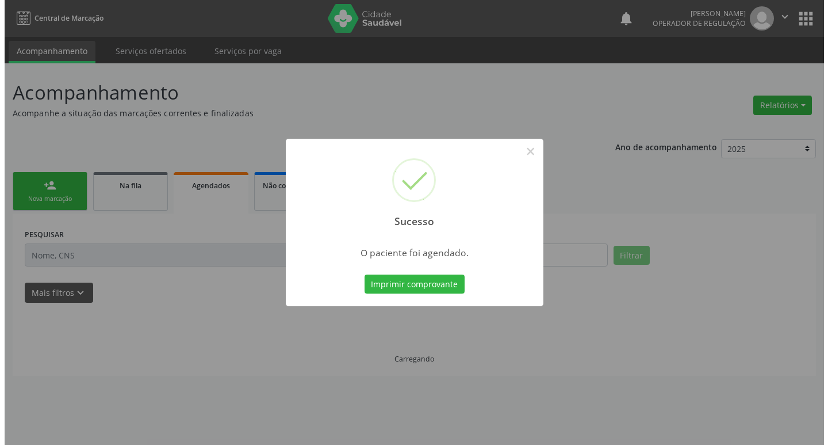
scroll to position [0, 0]
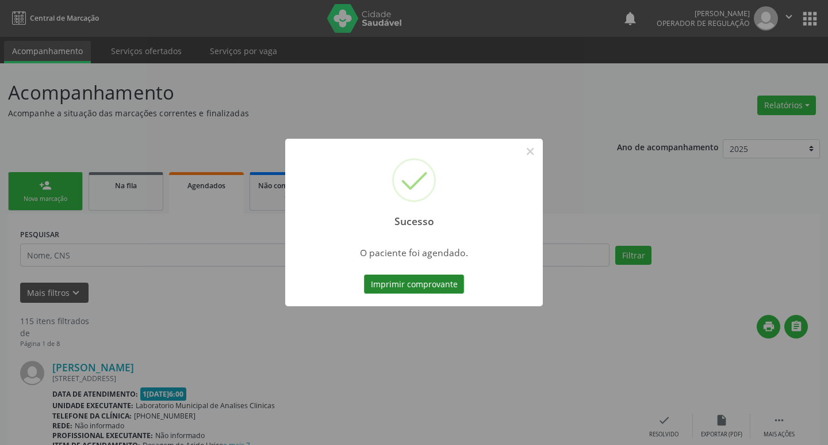
click at [419, 283] on button "Imprimir comprovante" at bounding box center [414, 284] width 100 height 20
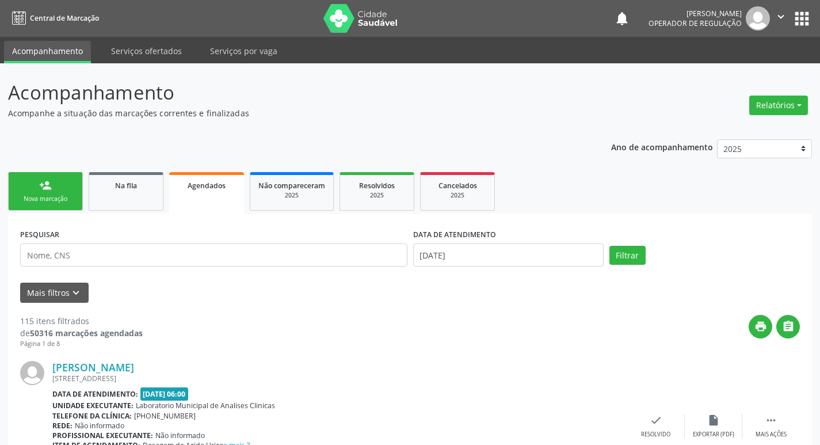
click at [66, 194] on div "Nova marcação" at bounding box center [46, 198] width 58 height 9
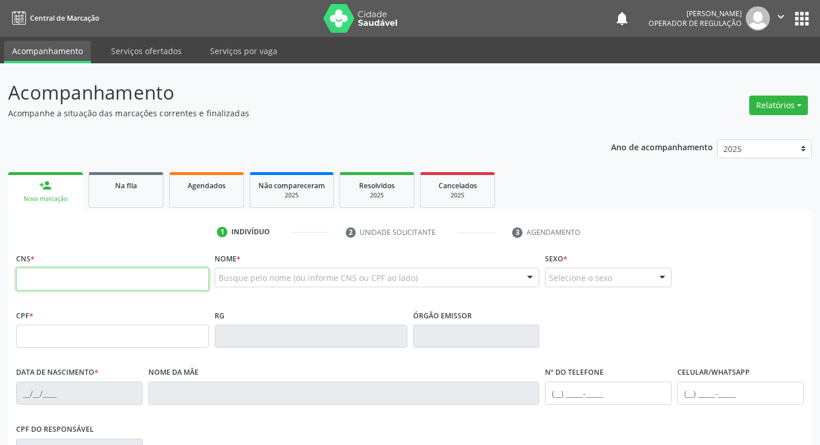
click at [86, 284] on input "text" at bounding box center [112, 278] width 193 height 23
type input "700 0093 3869 0606"
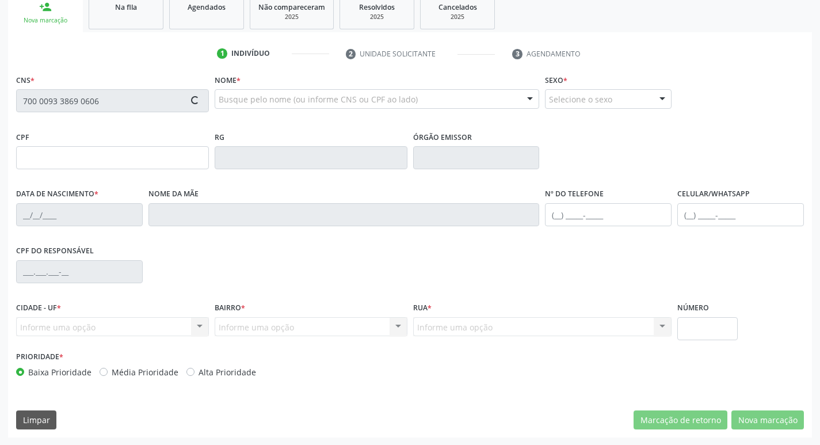
type input "057.134.664-26"
type input "1[DATE]"
type input "[PERSON_NAME]"
type input "[PHONE_NUMBER]"
type input "35"
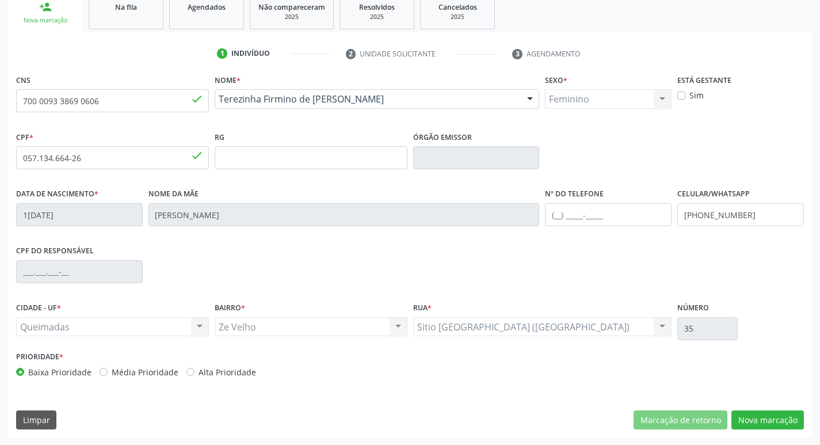
scroll to position [179, 0]
click at [761, 417] on button "Nova marcação" at bounding box center [767, 420] width 72 height 20
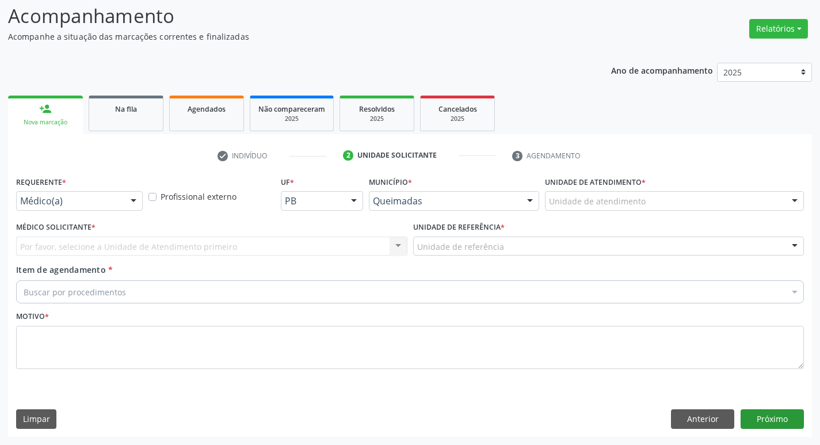
scroll to position [77, 0]
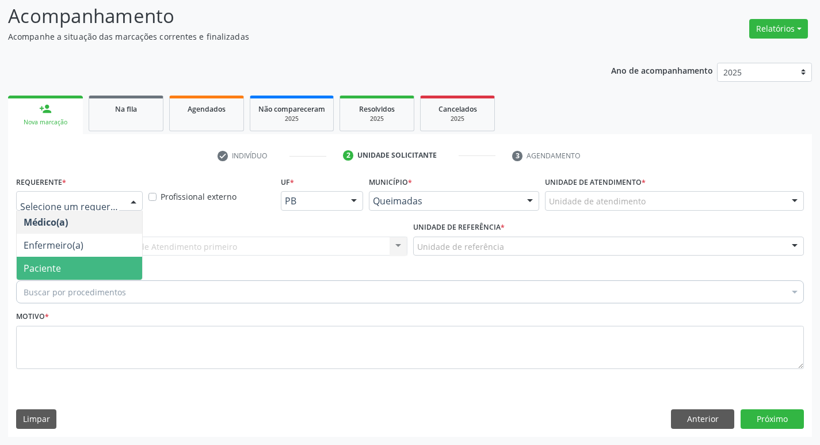
click at [55, 258] on span "Paciente" at bounding box center [79, 268] width 125 height 23
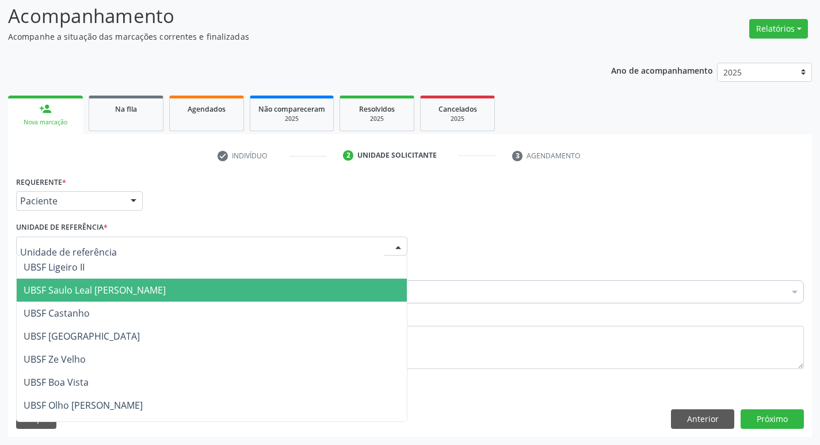
type input "Z"
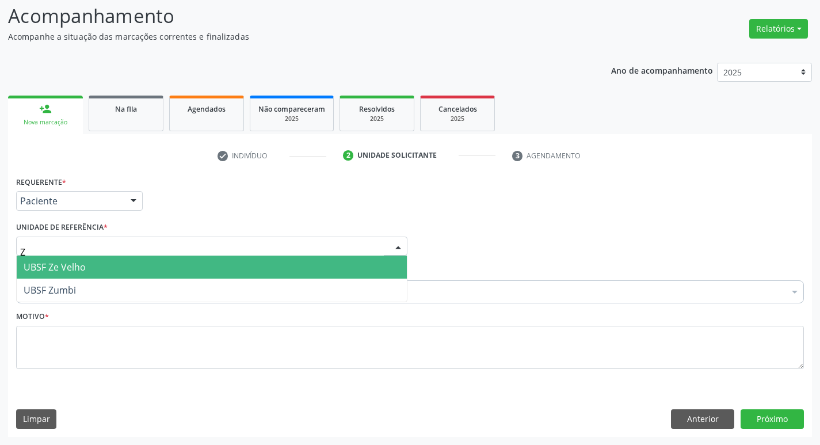
click at [72, 269] on span "UBSF Ze Velho" at bounding box center [55, 267] width 62 height 13
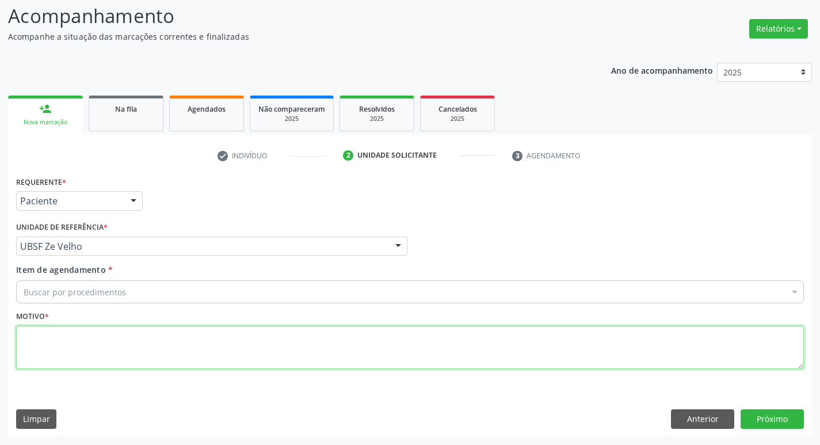
click at [57, 353] on textarea at bounding box center [409, 348] width 787 height 44
type textarea "AVALIACAO"
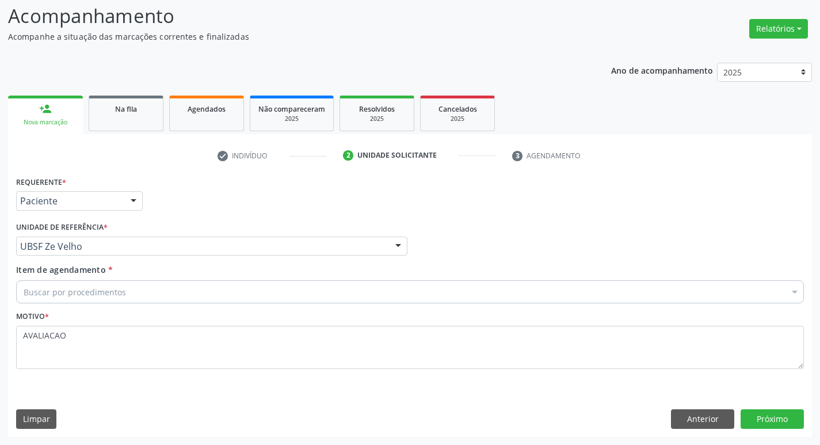
click at [70, 280] on div "Item de agendamento * Buscar por procedimentos Selecionar todos 0604320140 - Ab…" at bounding box center [409, 281] width 787 height 36
click at [76, 284] on div "Buscar por procedimentos" at bounding box center [409, 291] width 787 height 23
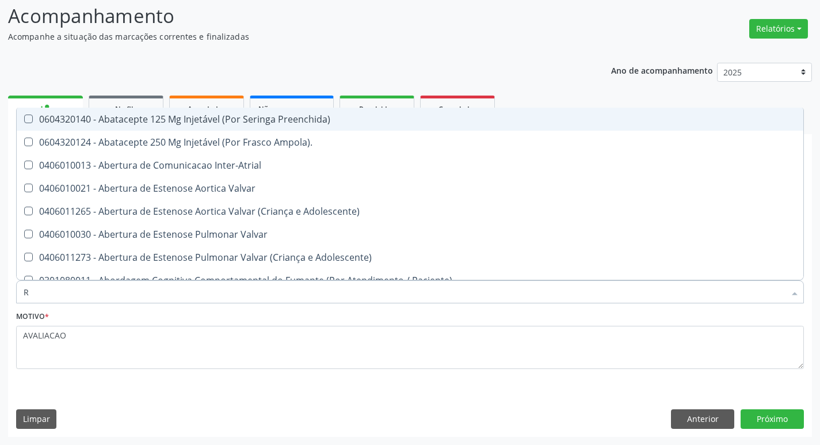
type input "RH"
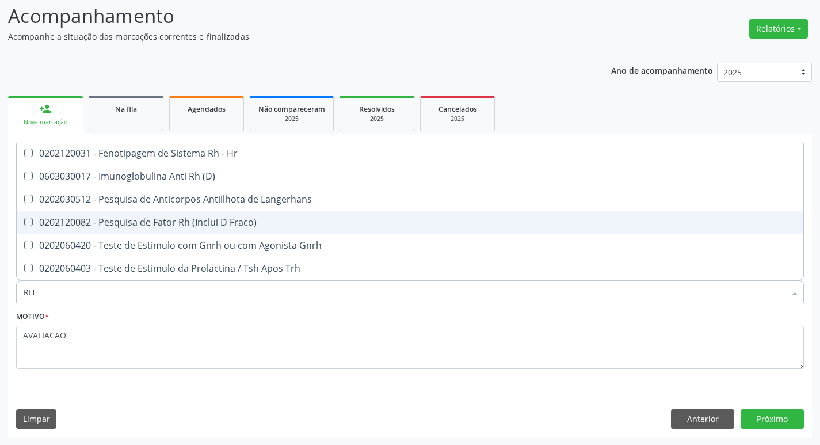
click at [185, 213] on span "0202120082 - Pesquisa de Fator Rh (Inclui D Fraco)" at bounding box center [410, 222] width 786 height 23
checkbox Fraco\) "true"
type input "R"
checkbox Fraco\) "false"
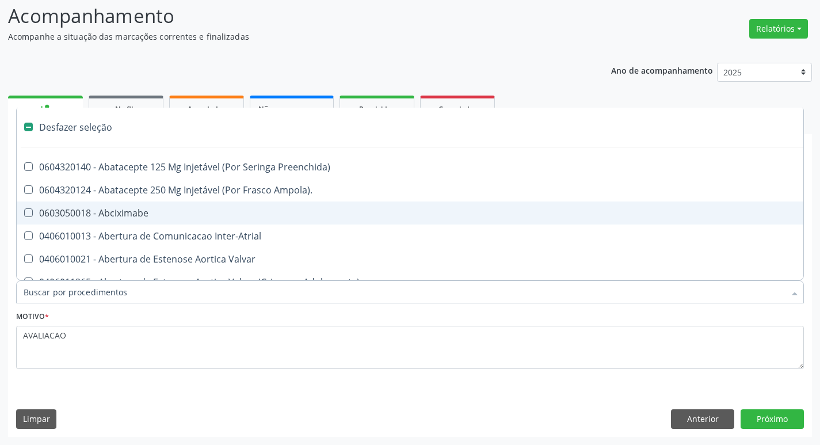
type input "H"
checkbox Assistida "true"
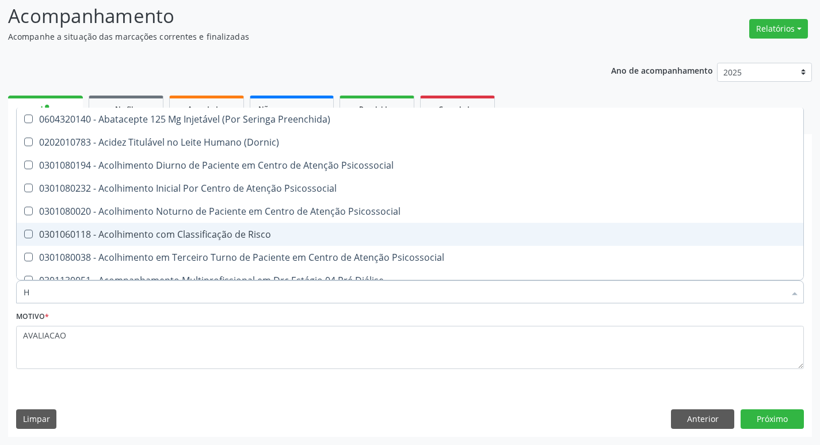
type input "HEMOGR"
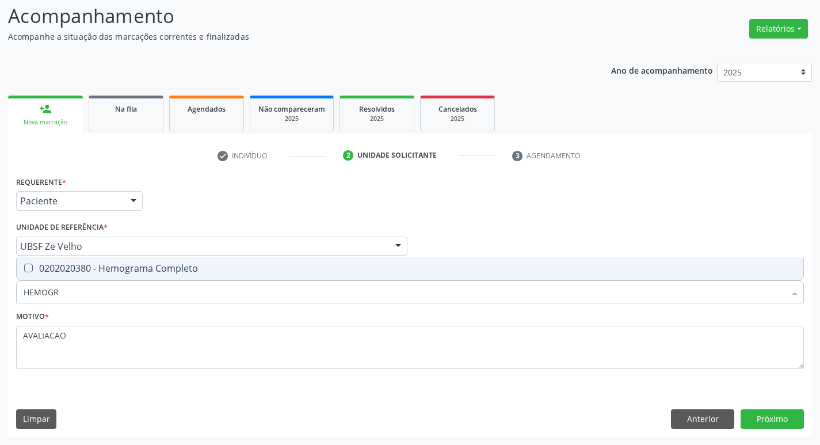
click at [167, 266] on div "0202020380 - Hemograma Completo" at bounding box center [410, 267] width 773 height 9
checkbox Completo "true"
type input "HEMOG"
checkbox Completo "false"
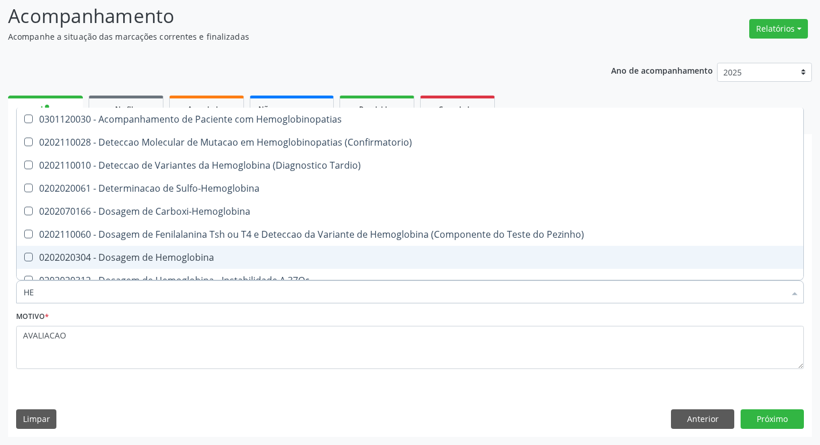
type input "H"
checkbox Completo "false"
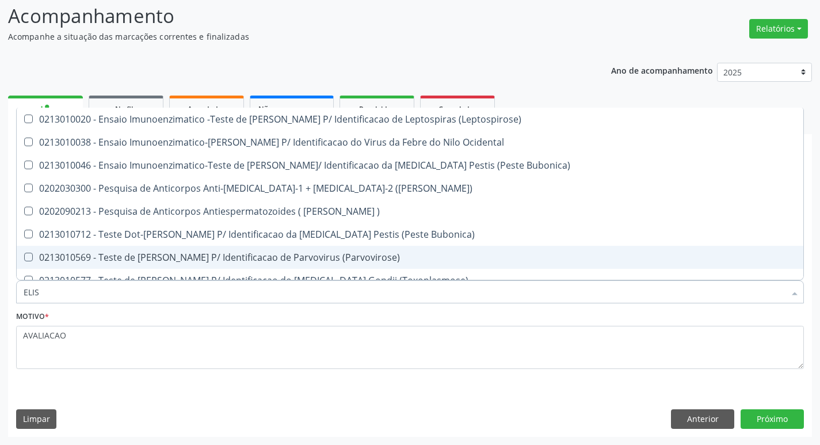
type input "ELISA"
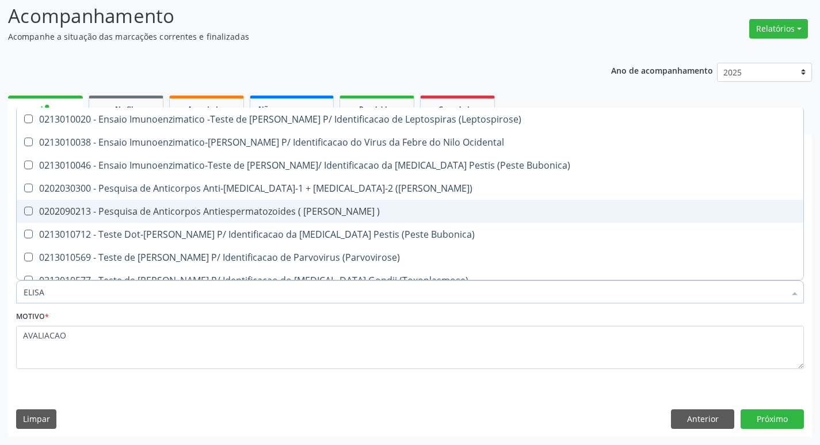
click at [204, 207] on div "0202090213 - Pesquisa de Anticorpos Antiespermatozoides ( [PERSON_NAME] )" at bounding box center [410, 211] width 773 height 9
checkbox \) "true"
type input "ELI"
checkbox \) "false"
type input "E"
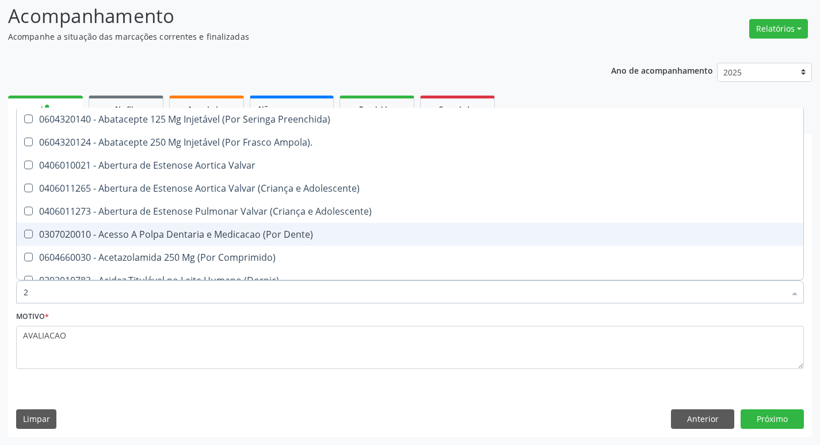
type input "20205001"
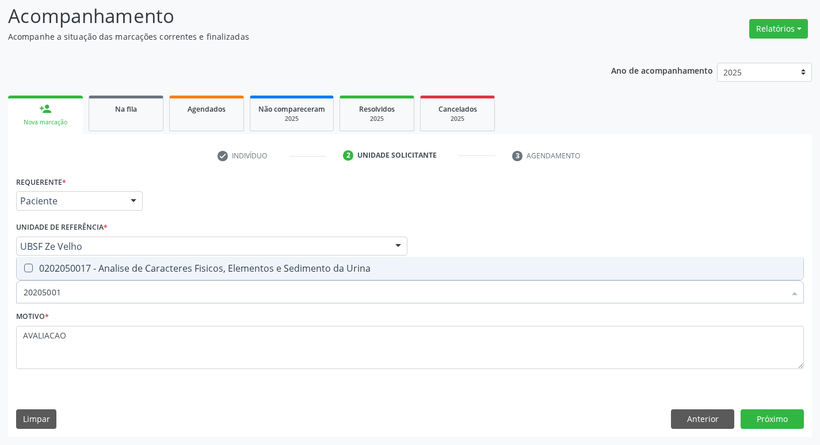
click at [141, 263] on div "0202050017 - Analise de Caracteres Fisicos, Elementos e Sedimento da Urina" at bounding box center [410, 267] width 773 height 9
checkbox Urina "true"
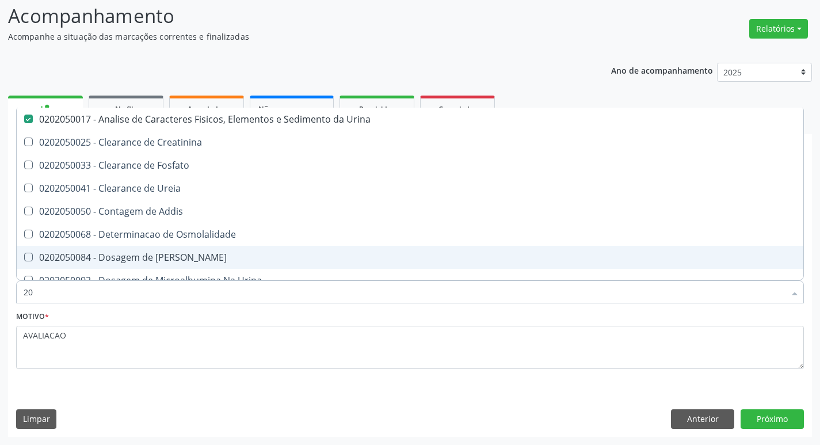
type input "2"
checkbox Urina "false"
checkbox Ureia "false"
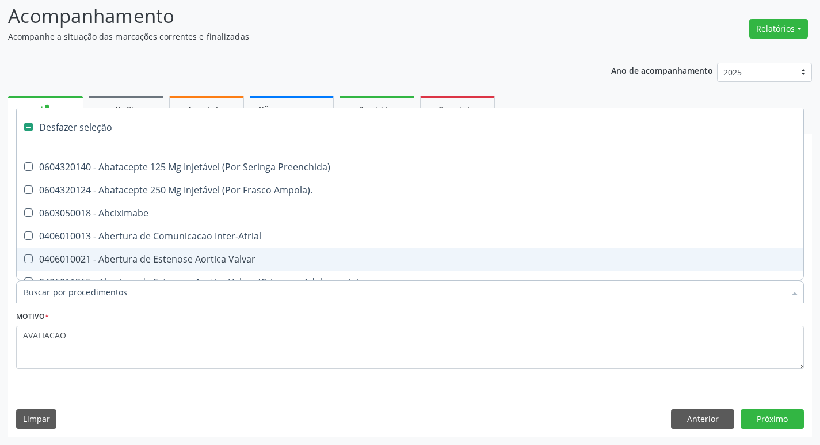
type input "H"
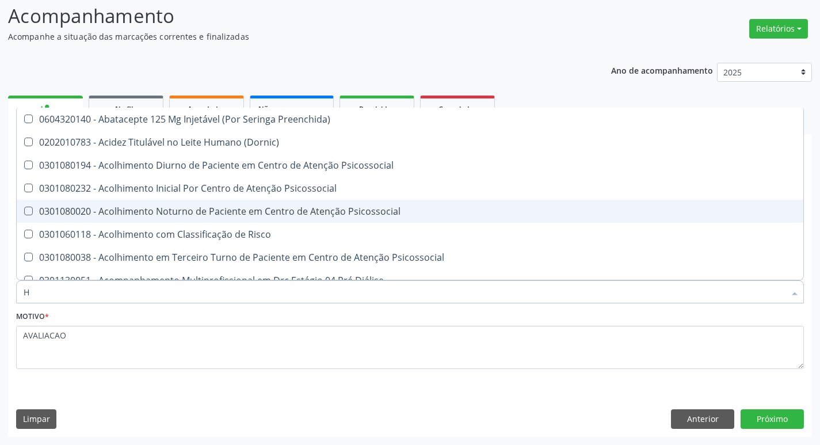
checkbox Fase "false"
checkbox Completo "true"
checkbox Fraco\) "true"
type input "HEMOGR"
checkbox Preenchida\) "true"
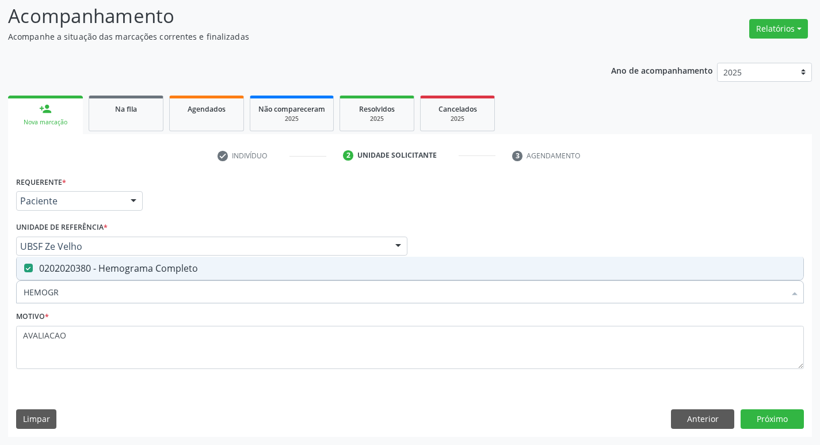
type input "HEMOG"
checkbox Completo "false"
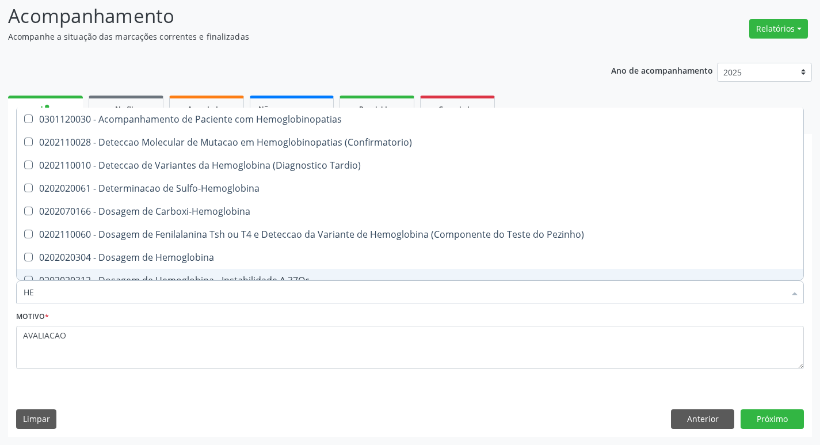
type input "H"
checkbox Completo "false"
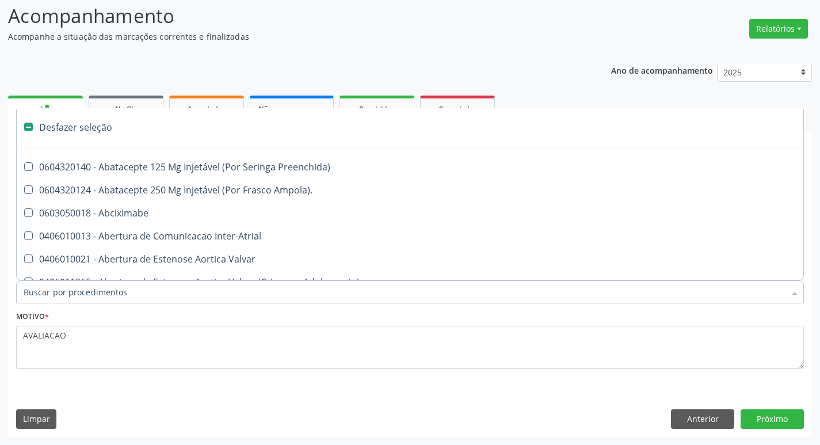
type input "2"
checkbox Hepático "true"
checkbox Urina "false"
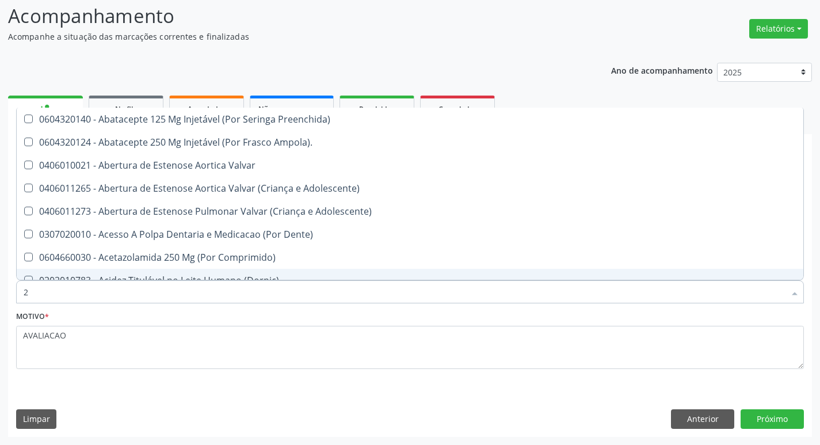
type input "20205001"
checkbox Preenchida\) "true"
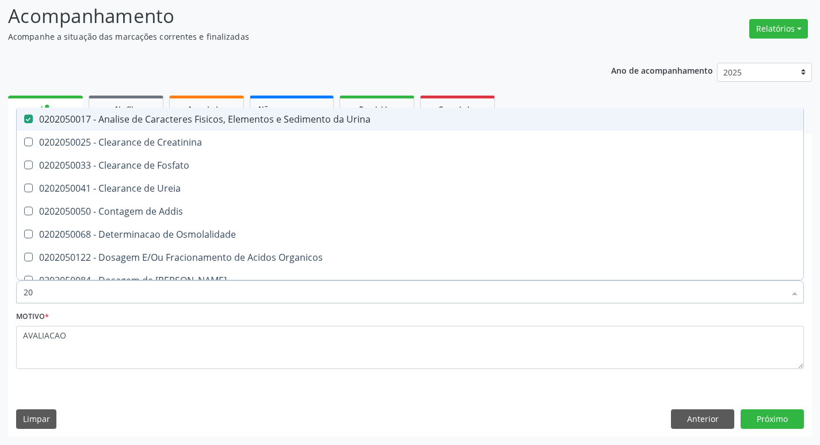
type input "2"
checkbox Urina "false"
checkbox Ureia "false"
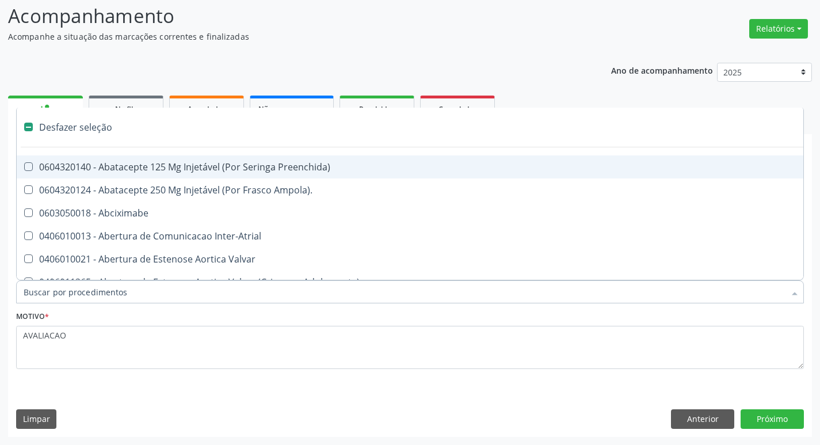
type input "T"
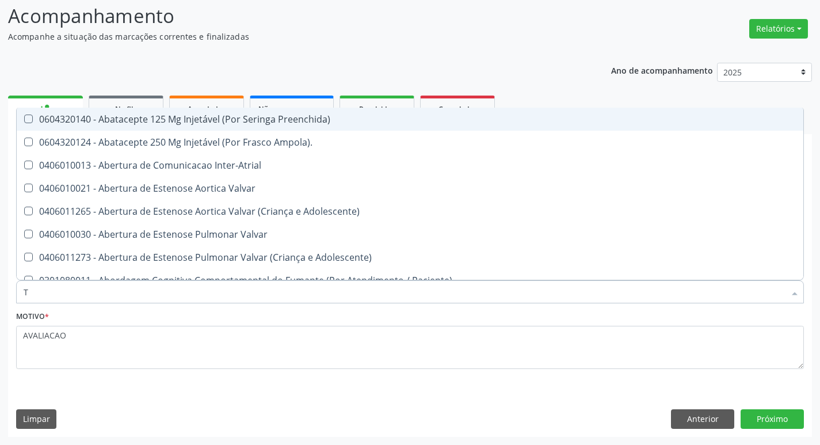
checkbox Urina "true"
checkbox Central "false"
type input "TEMPO DE C"
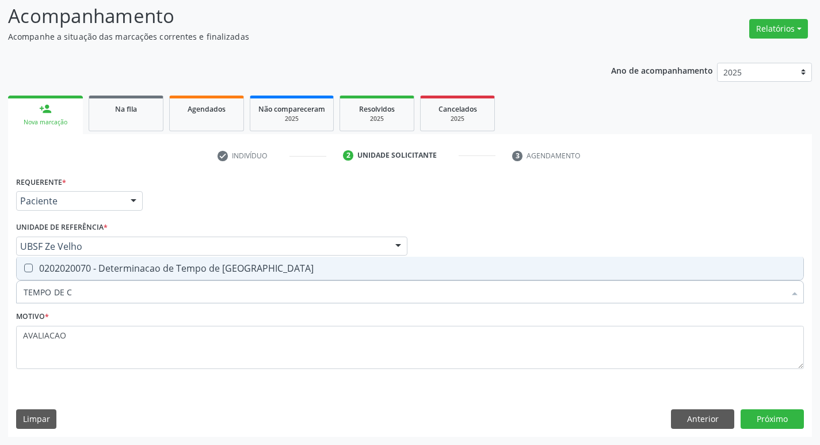
click at [184, 272] on div "0202020070 - Determinacao de Tempo de [GEOGRAPHIC_DATA]" at bounding box center [410, 267] width 773 height 9
checkbox Coagulacao "true"
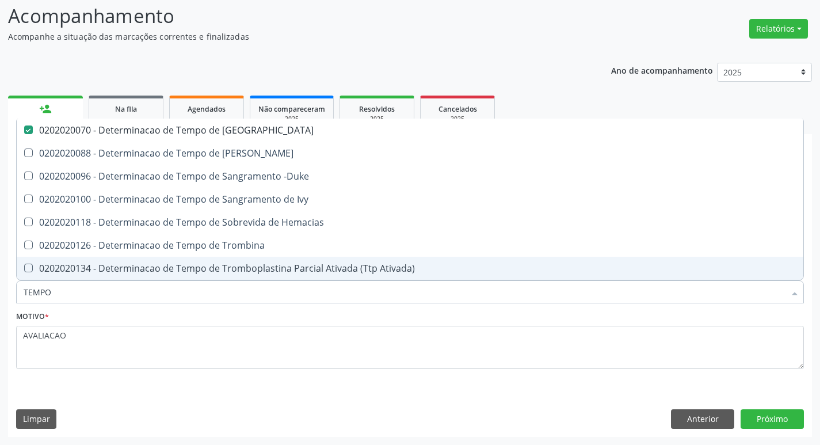
type input "TEMPO"
checkbox Coagulacao "false"
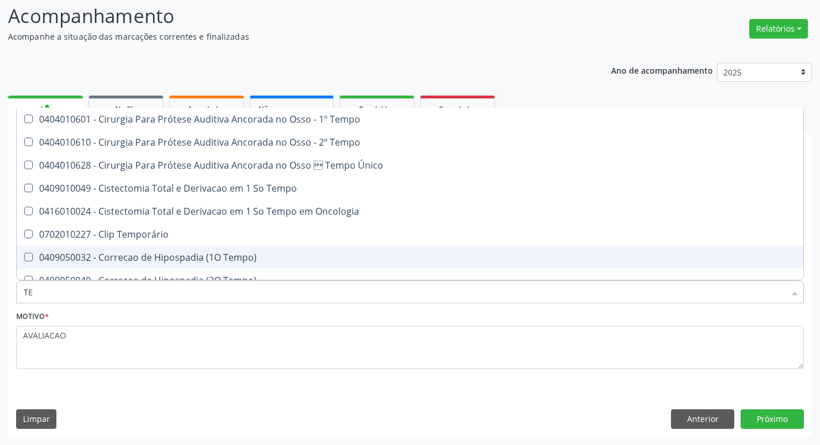
type input "T"
checkbox Coagulacao "false"
checkbox Seletiva "false"
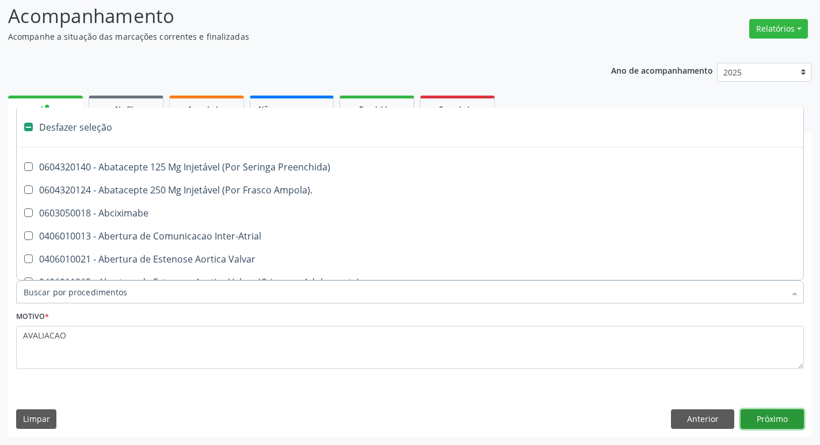
click at [777, 416] on button "Próximo" at bounding box center [771, 419] width 63 height 20
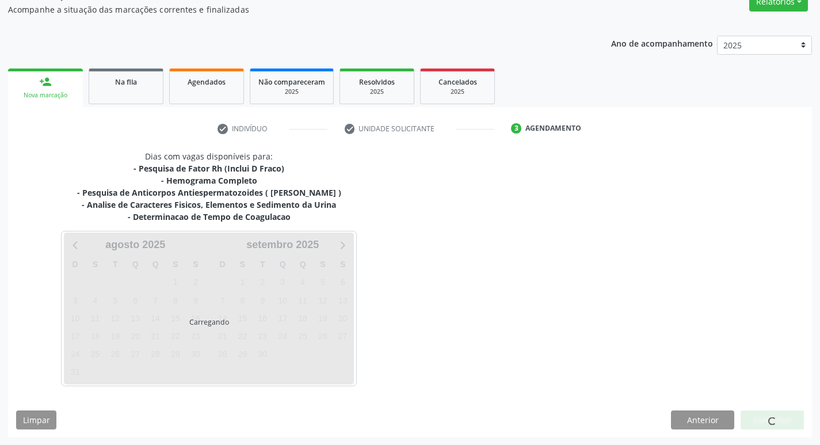
scroll to position [104, 0]
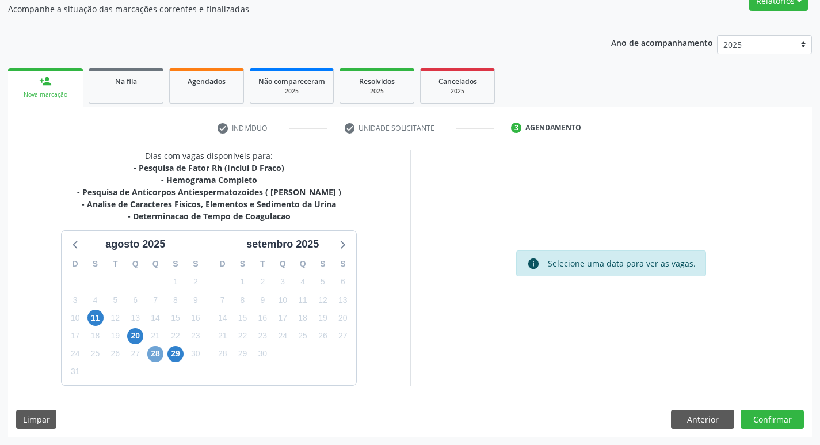
click at [157, 353] on span "28" at bounding box center [155, 354] width 16 height 16
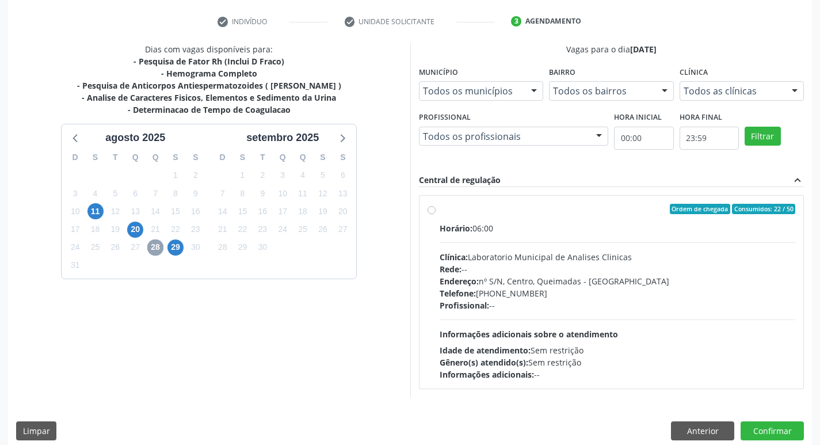
scroll to position [222, 0]
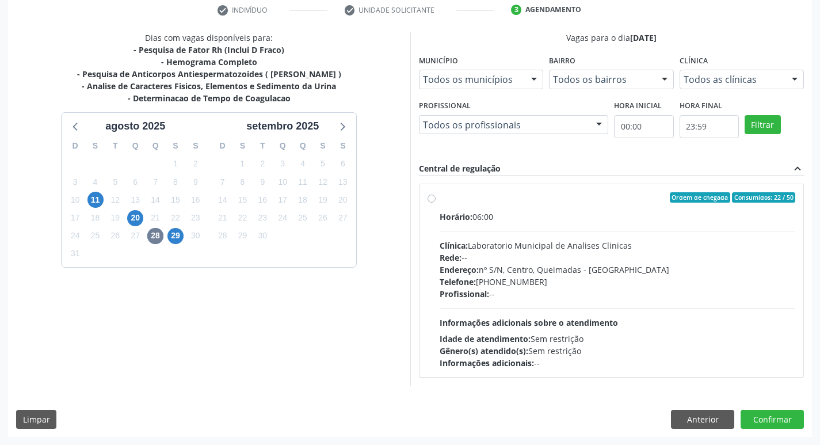
click at [516, 281] on div "Telefone: [PHONE_NUMBER]" at bounding box center [617, 282] width 356 height 12
click at [435, 202] on input "Ordem de chegada Consumidos: 22 / 50 Horário: 06:00 Clínica: Laboratorio Munici…" at bounding box center [431, 197] width 8 height 10
radio input "true"
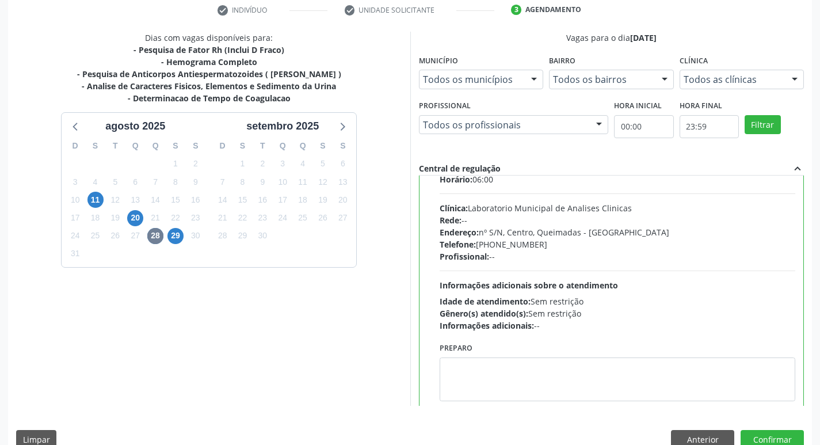
scroll to position [57, 0]
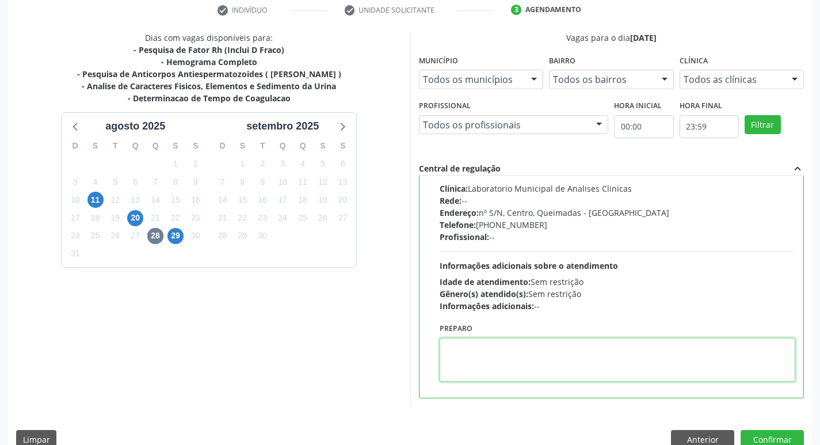
click at [479, 368] on textarea at bounding box center [617, 360] width 356 height 44
paste textarea "IR EM [GEOGRAPHIC_DATA]"
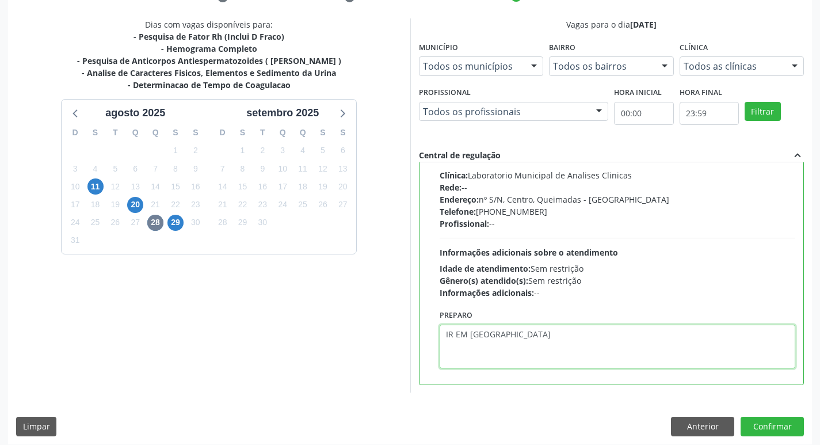
scroll to position [243, 0]
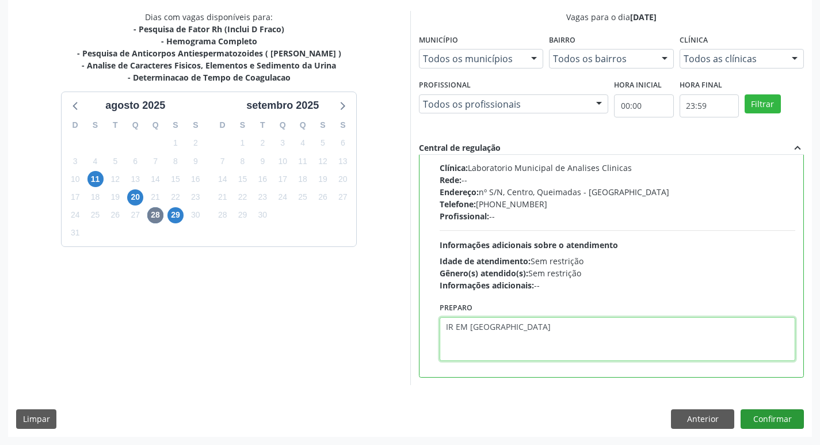
type textarea "IR EM [GEOGRAPHIC_DATA]"
click at [786, 416] on button "Confirmar" at bounding box center [771, 419] width 63 height 20
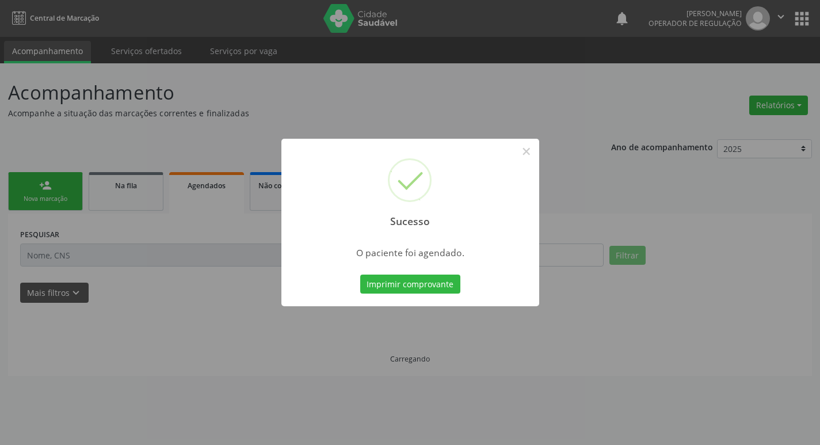
scroll to position [0, 0]
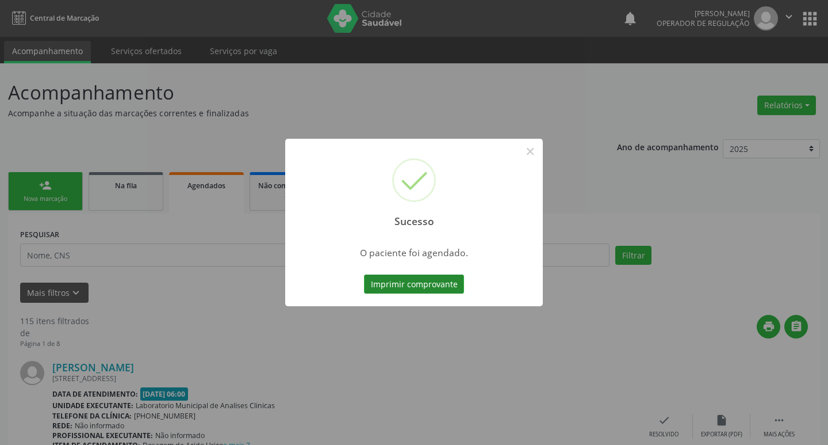
click at [412, 282] on button "Imprimir comprovante" at bounding box center [414, 284] width 100 height 20
